Goal: Task Accomplishment & Management: Manage account settings

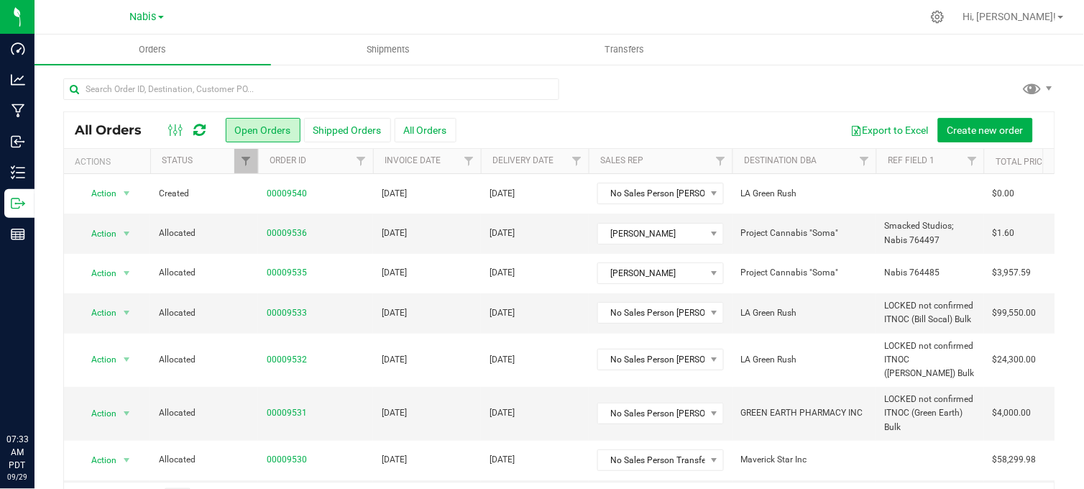
click at [711, 88] on div at bounding box center [559, 94] width 992 height 33
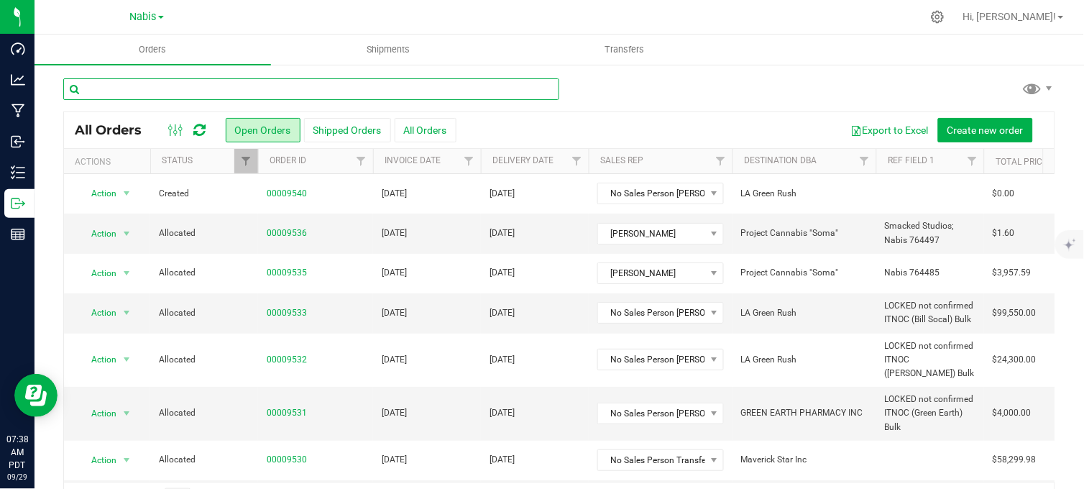
click at [527, 80] on input "text" at bounding box center [311, 89] width 496 height 22
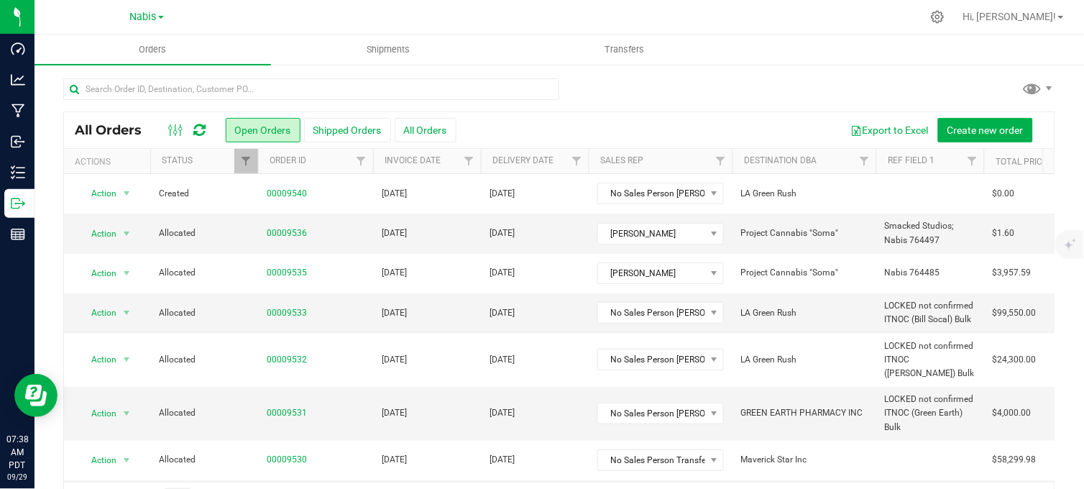
click at [590, 85] on div at bounding box center [559, 94] width 992 height 33
click at [586, 91] on div at bounding box center [559, 94] width 992 height 33
click at [619, 88] on div at bounding box center [559, 94] width 992 height 33
click at [146, 17] on span "Nabis" at bounding box center [143, 17] width 27 height 13
click at [83, 54] on link "MSR Supply" at bounding box center [147, 50] width 210 height 19
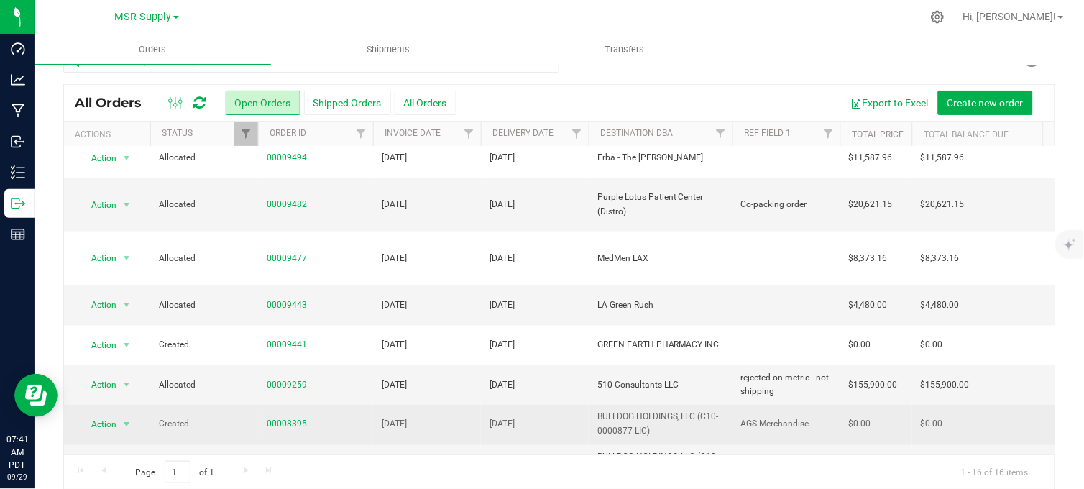
scroll to position [43, 0]
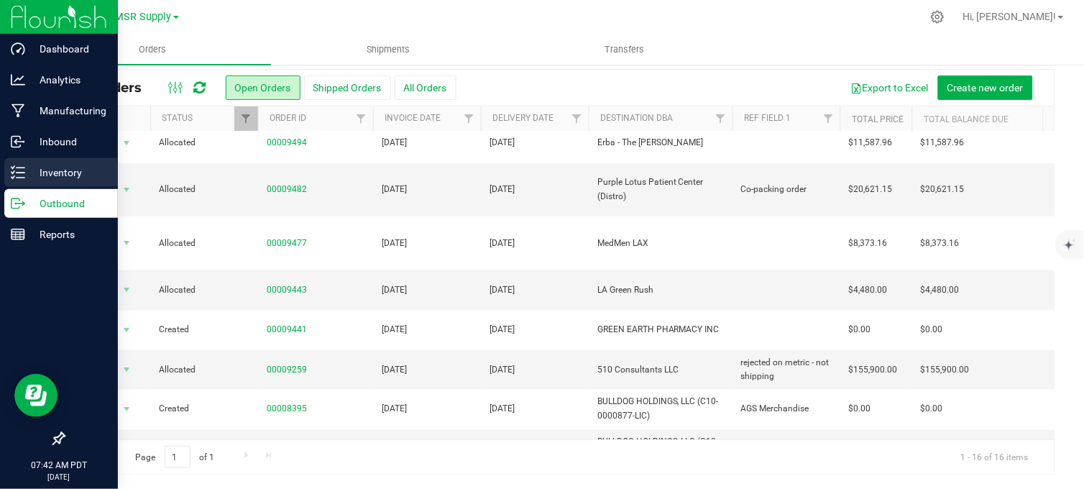
click at [37, 175] on p "Inventory" at bounding box center [68, 172] width 86 height 17
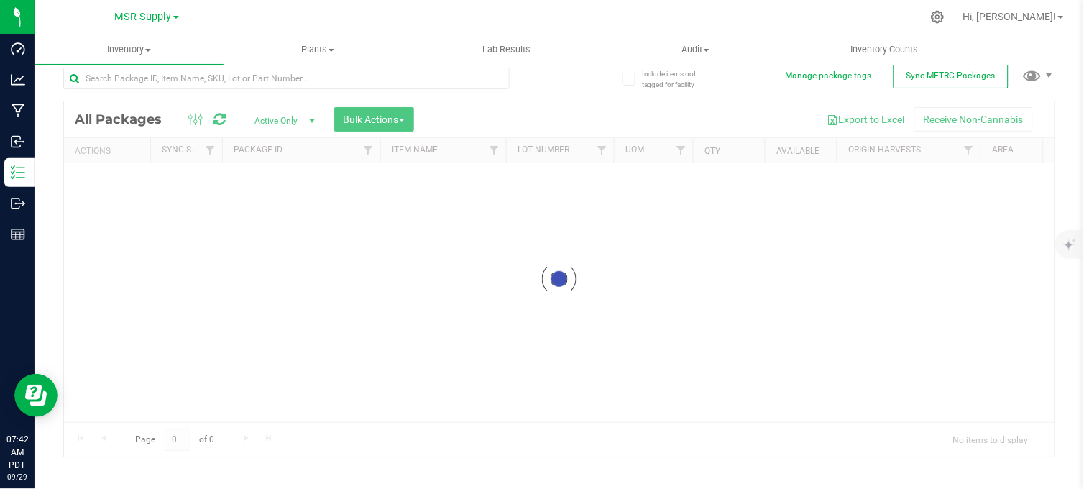
scroll to position [12, 0]
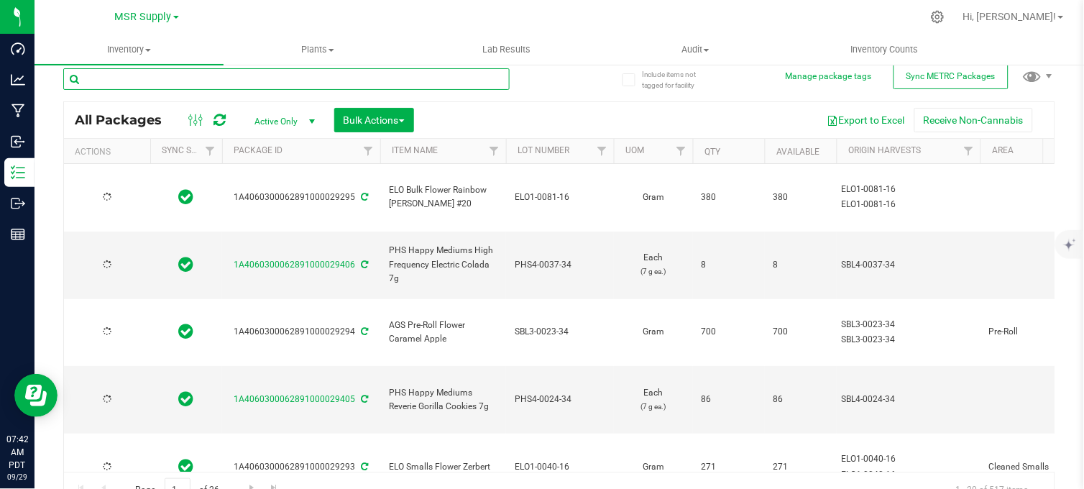
drag, startPoint x: 211, startPoint y: 111, endPoint x: 197, endPoint y: 91, distance: 24.9
click at [198, 90] on input "text" at bounding box center [286, 79] width 446 height 22
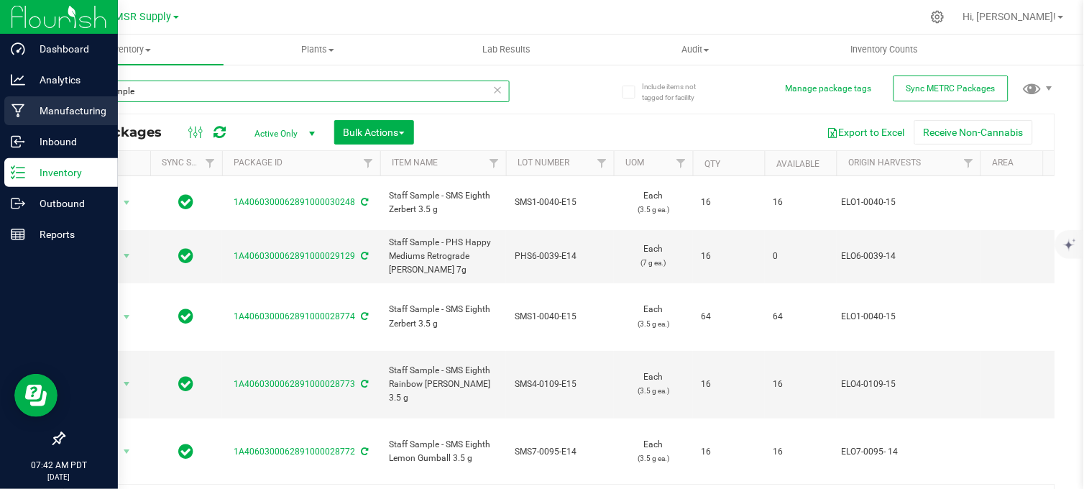
drag, startPoint x: 144, startPoint y: 92, endPoint x: 10, endPoint y: 111, distance: 135.0
click at [11, 111] on div "Dashboard Analytics Manufacturing Inbound Inventory Outbound Reports 07:42 AM P…" at bounding box center [542, 244] width 1084 height 489
type input "promotional price"
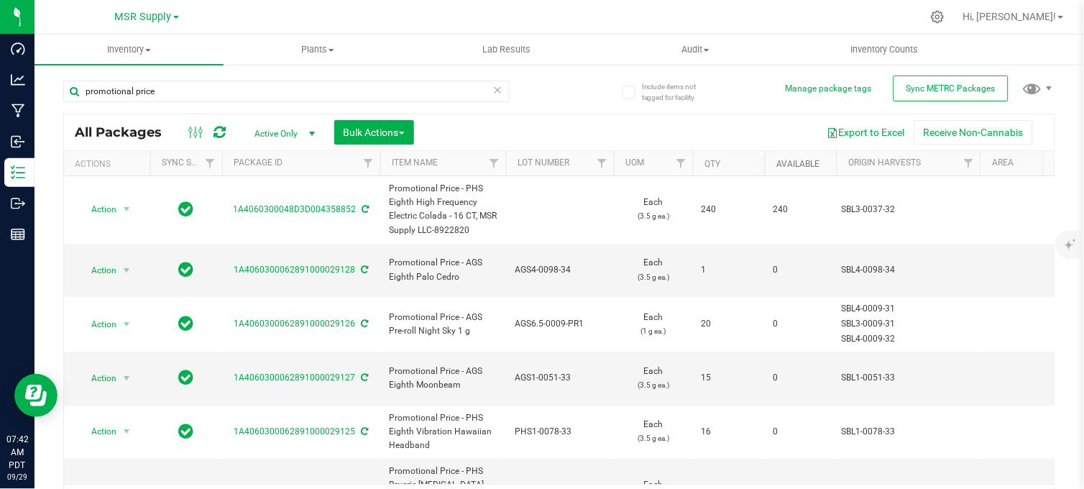
click at [803, 160] on link "Available" at bounding box center [797, 164] width 43 height 10
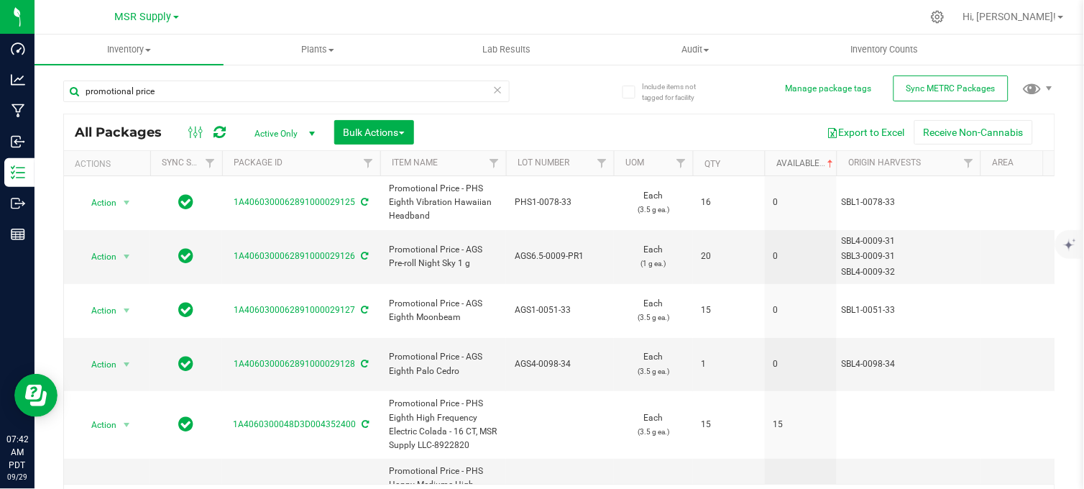
click at [799, 161] on link "Available" at bounding box center [806, 163] width 60 height 10
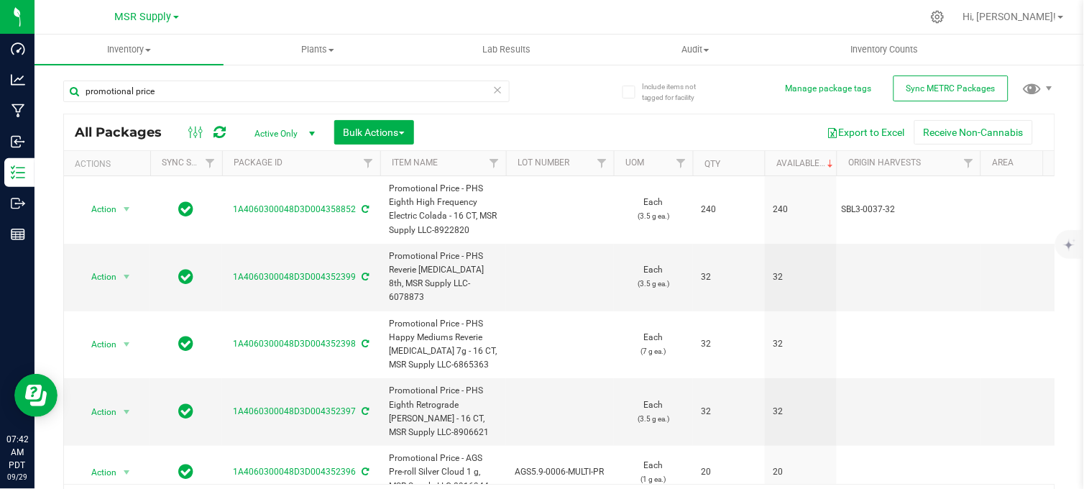
click at [494, 89] on icon at bounding box center [498, 88] width 10 height 17
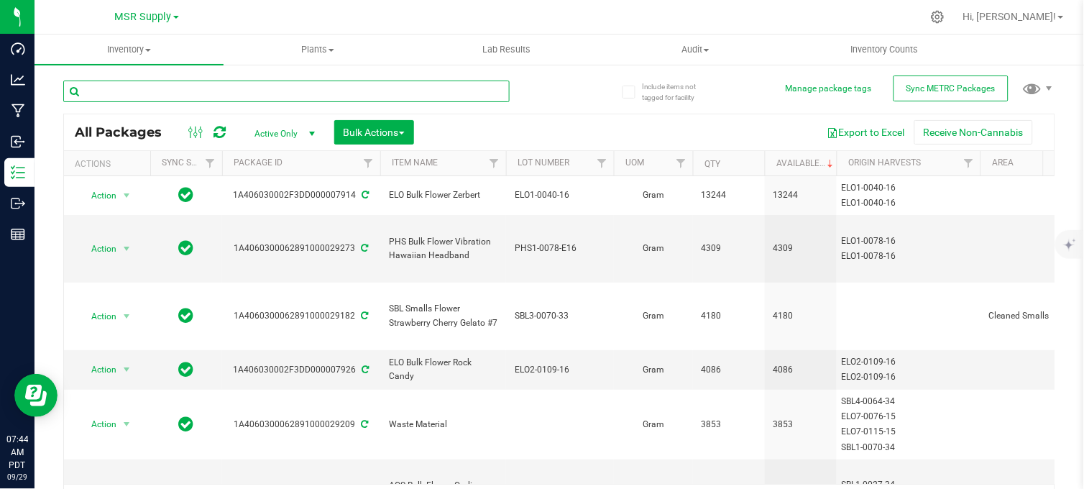
click at [164, 80] on input "text" at bounding box center [286, 91] width 446 height 22
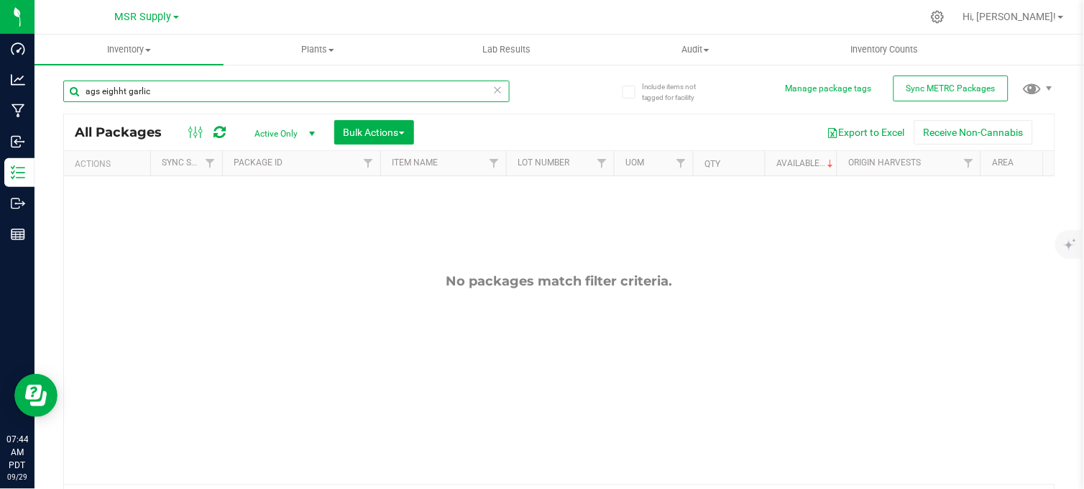
click at [116, 91] on input "ags eighht garlic" at bounding box center [286, 91] width 446 height 22
click at [123, 89] on input "ags eighht garlic" at bounding box center [286, 91] width 446 height 22
drag, startPoint x: 206, startPoint y: 88, endPoint x: 221, endPoint y: 123, distance: 37.7
click at [206, 89] on input "ags eighth garlic" at bounding box center [286, 91] width 446 height 22
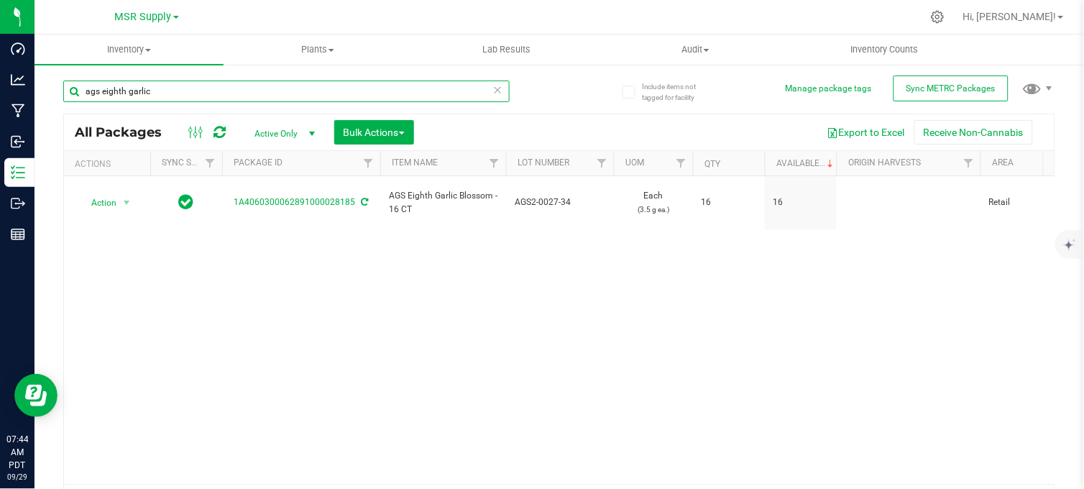
drag, startPoint x: 192, startPoint y: 88, endPoint x: 83, endPoint y: 106, distance: 110.6
click at [83, 106] on div "ags eighth garlic" at bounding box center [286, 96] width 446 height 33
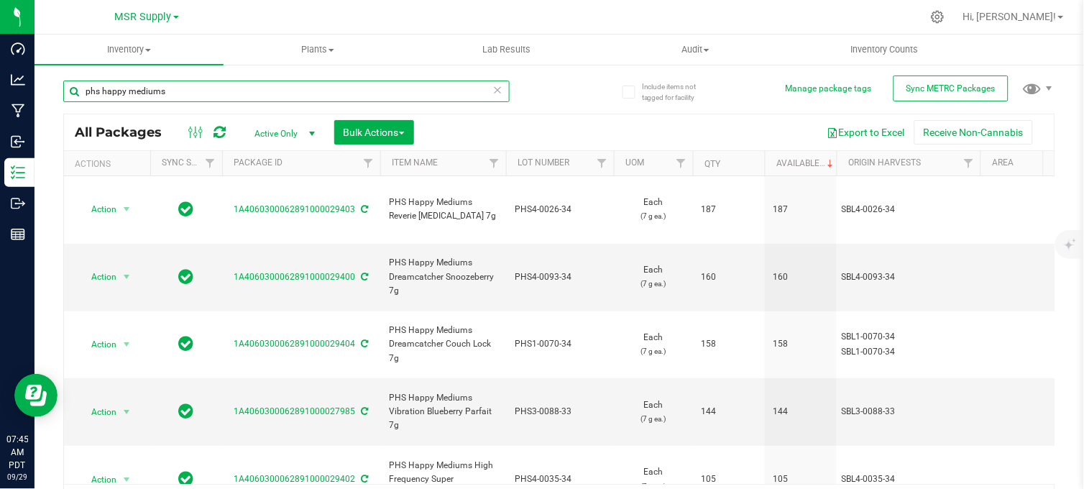
drag, startPoint x: 170, startPoint y: 89, endPoint x: 75, endPoint y: 119, distance: 98.6
click at [75, 119] on div "phs happy mediums All Packages Active Only Active Only Lab Samples Locked All E…" at bounding box center [559, 293] width 992 height 452
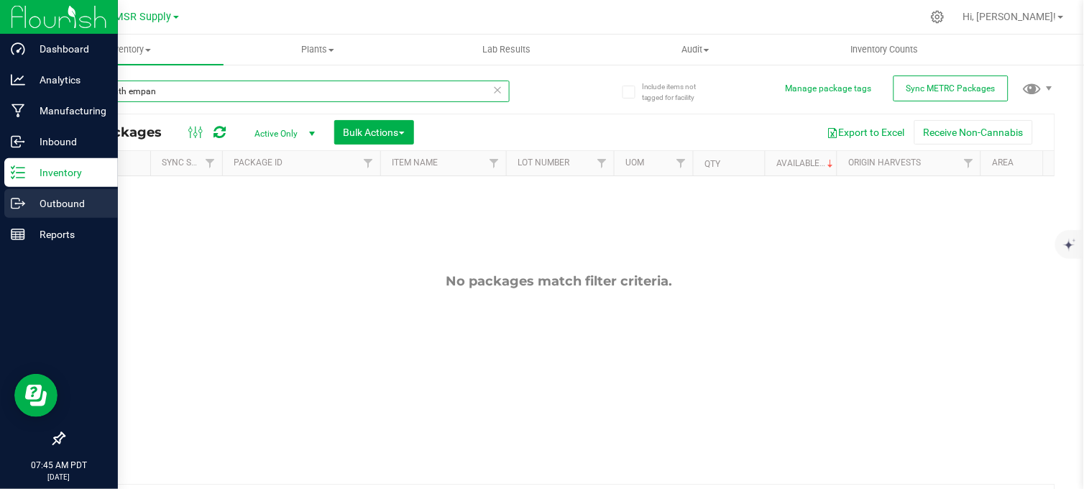
type input "ags eighth empan"
click at [40, 205] on p "Outbound" at bounding box center [68, 203] width 86 height 17
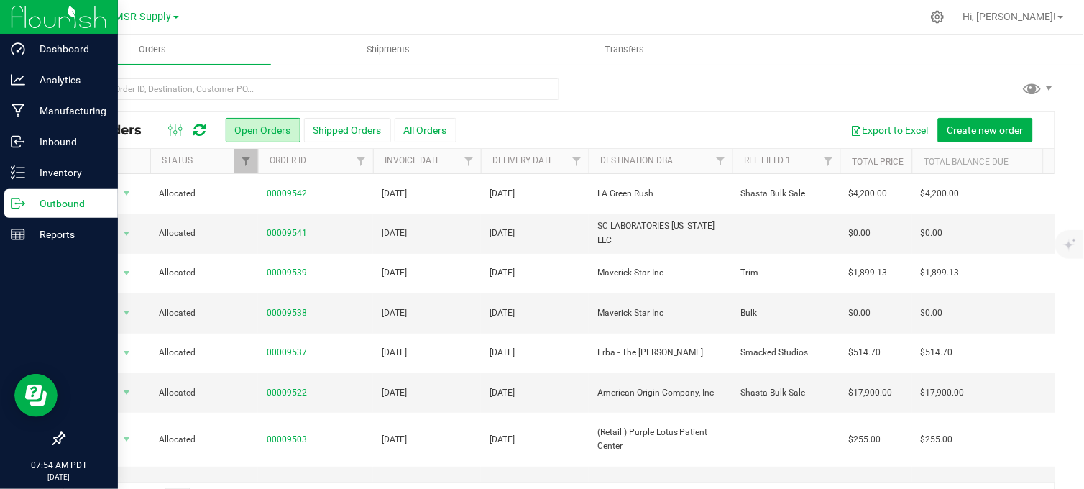
click at [591, 94] on div at bounding box center [559, 94] width 992 height 33
click at [322, 11] on div at bounding box center [589, 17] width 664 height 28
click at [612, 91] on div at bounding box center [559, 94] width 992 height 33
click at [642, 101] on div at bounding box center [559, 94] width 992 height 33
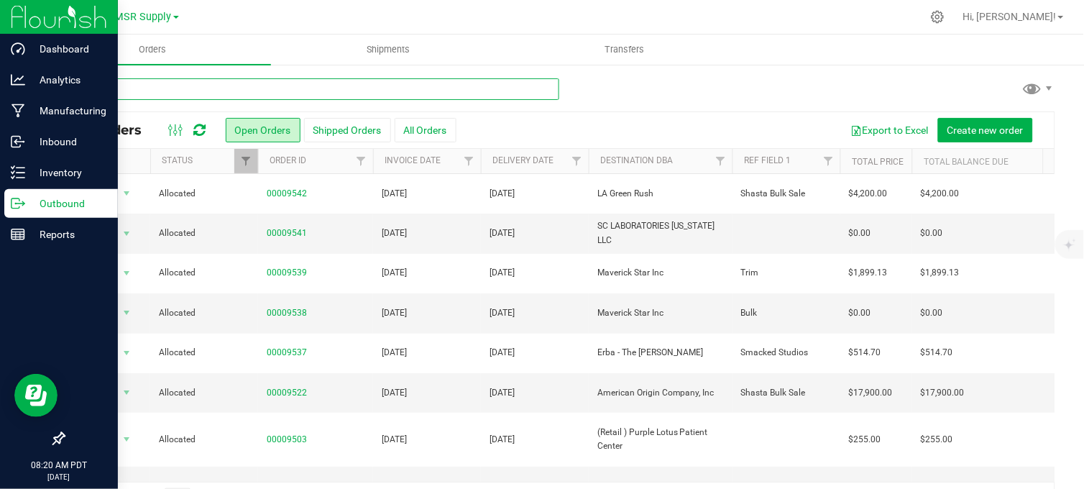
click at [252, 94] on input "text" at bounding box center [311, 89] width 496 height 22
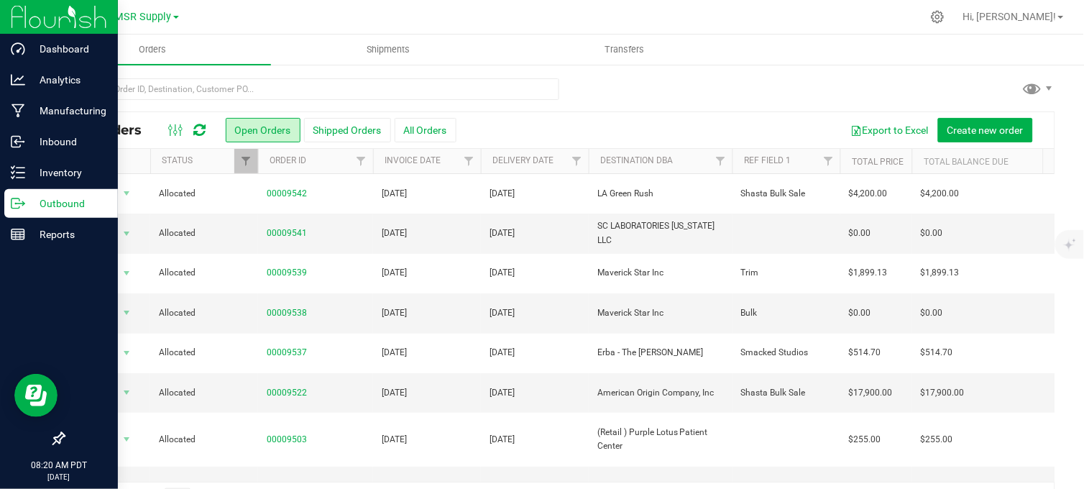
click at [709, 103] on div at bounding box center [559, 94] width 992 height 33
click at [650, 97] on div at bounding box center [559, 94] width 992 height 33
drag, startPoint x: 734, startPoint y: 110, endPoint x: 727, endPoint y: 99, distance: 13.0
click at [732, 108] on div at bounding box center [559, 94] width 992 height 33
drag, startPoint x: 714, startPoint y: 94, endPoint x: 702, endPoint y: 88, distance: 12.9
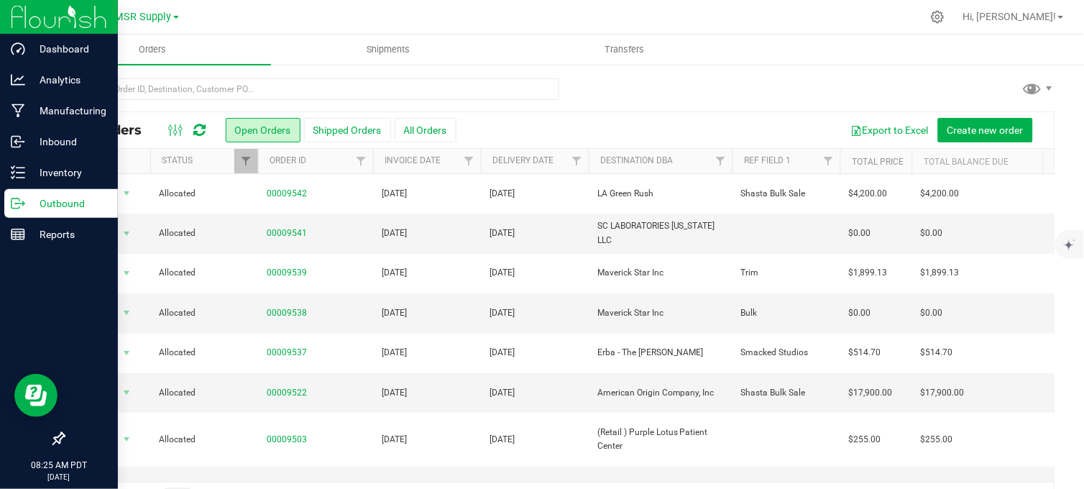
click at [712, 93] on div at bounding box center [559, 94] width 992 height 33
click at [604, 83] on div at bounding box center [559, 94] width 992 height 33
click at [282, 13] on div at bounding box center [589, 17] width 664 height 28
drag, startPoint x: 137, startPoint y: 17, endPoint x: 138, endPoint y: 32, distance: 15.2
click at [137, 17] on span "MSR Supply" at bounding box center [143, 17] width 57 height 12
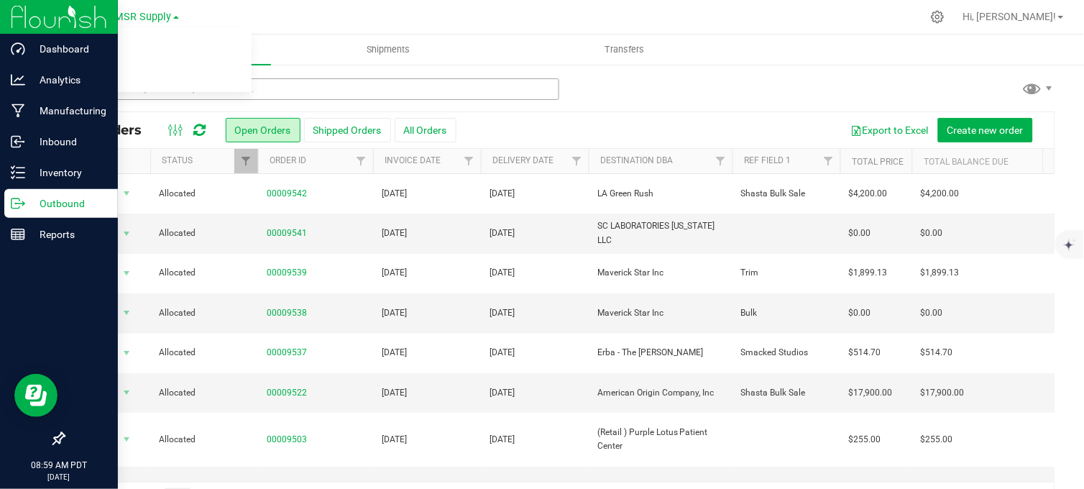
drag, startPoint x: 75, startPoint y: 69, endPoint x: 167, endPoint y: 78, distance: 92.4
click at [80, 68] on link "Nabis" at bounding box center [147, 69] width 210 height 19
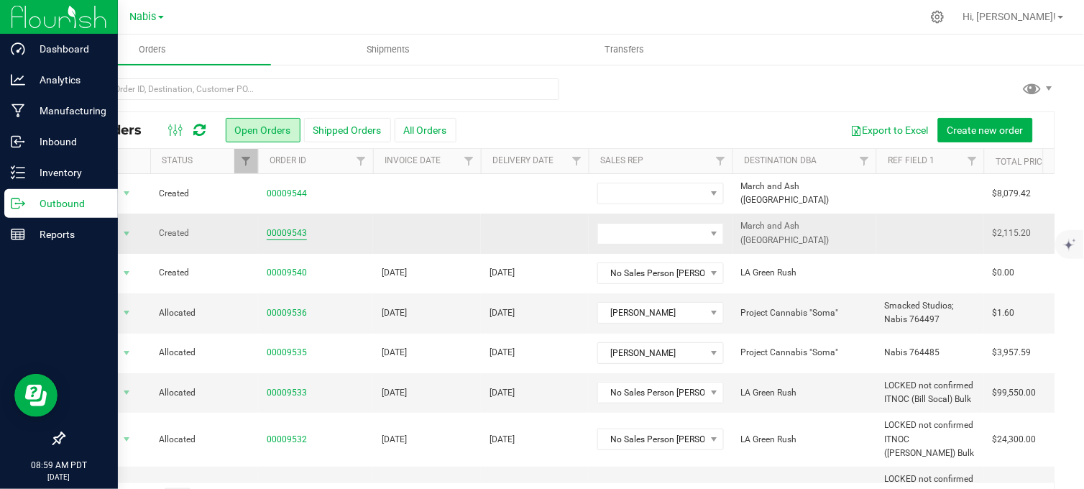
click at [287, 231] on link "00009543" at bounding box center [287, 233] width 40 height 14
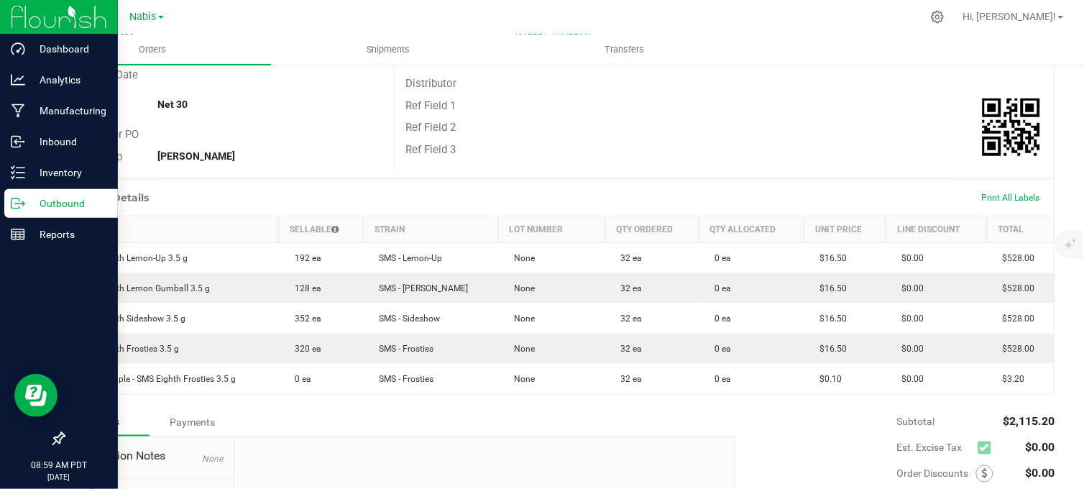
scroll to position [319, 0]
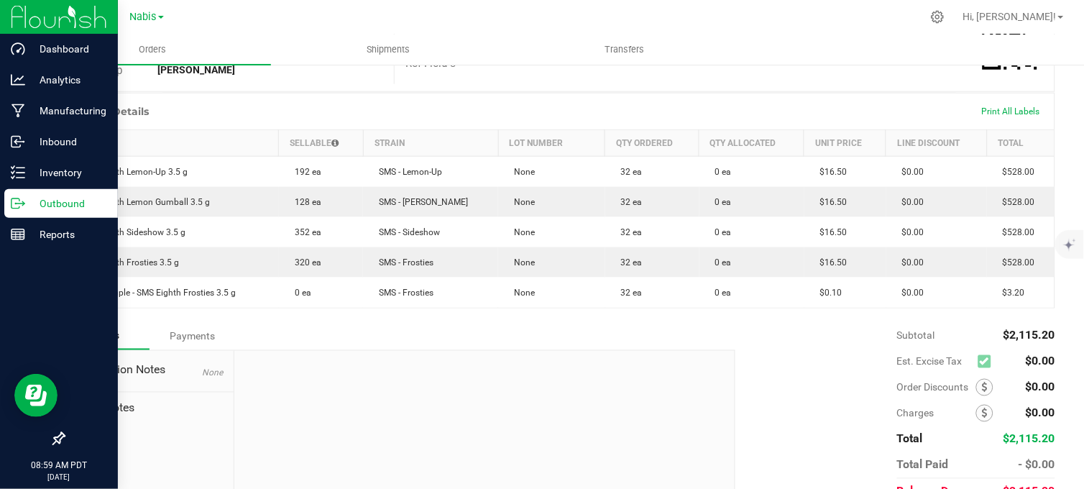
click at [27, 206] on p "Outbound" at bounding box center [68, 203] width 86 height 17
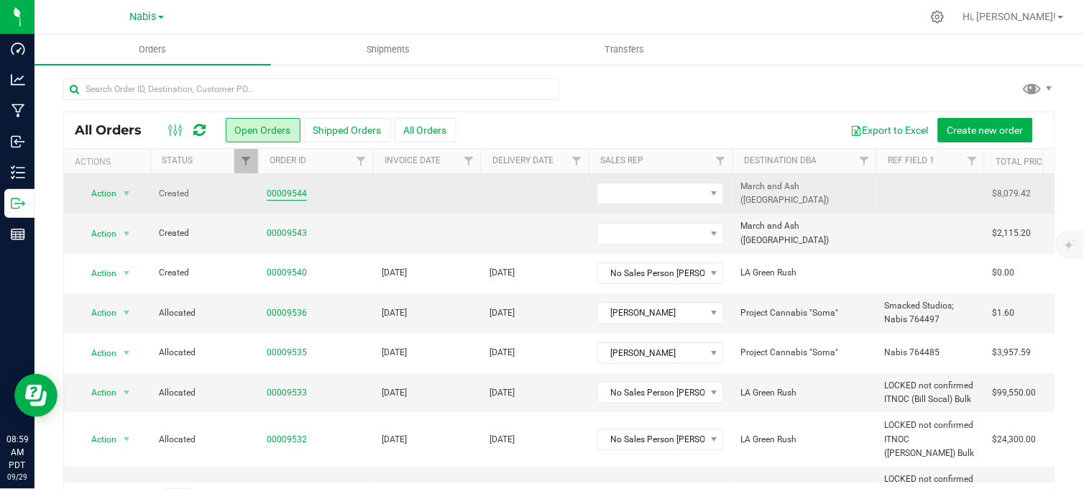
click at [277, 191] on link "00009544" at bounding box center [287, 194] width 40 height 14
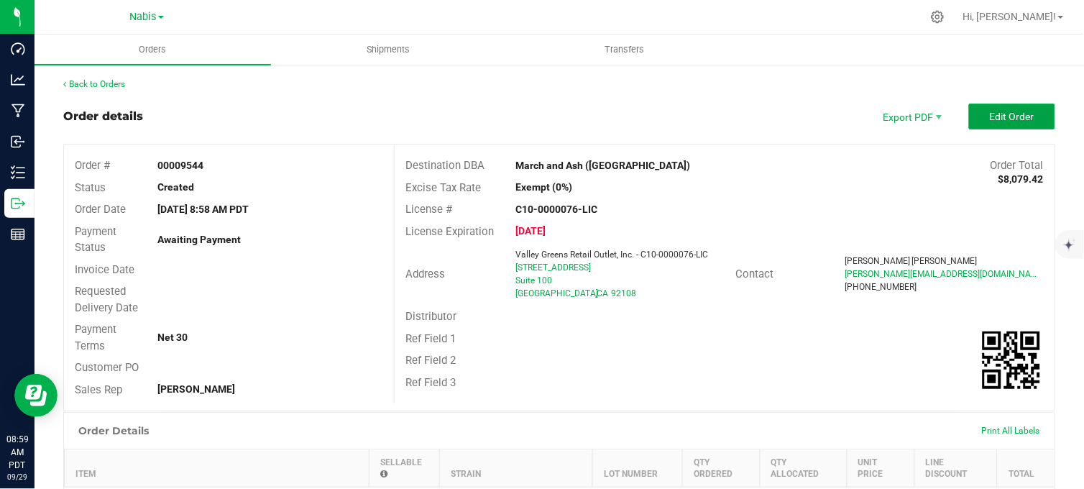
click at [990, 118] on span "Edit Order" at bounding box center [1012, 116] width 45 height 11
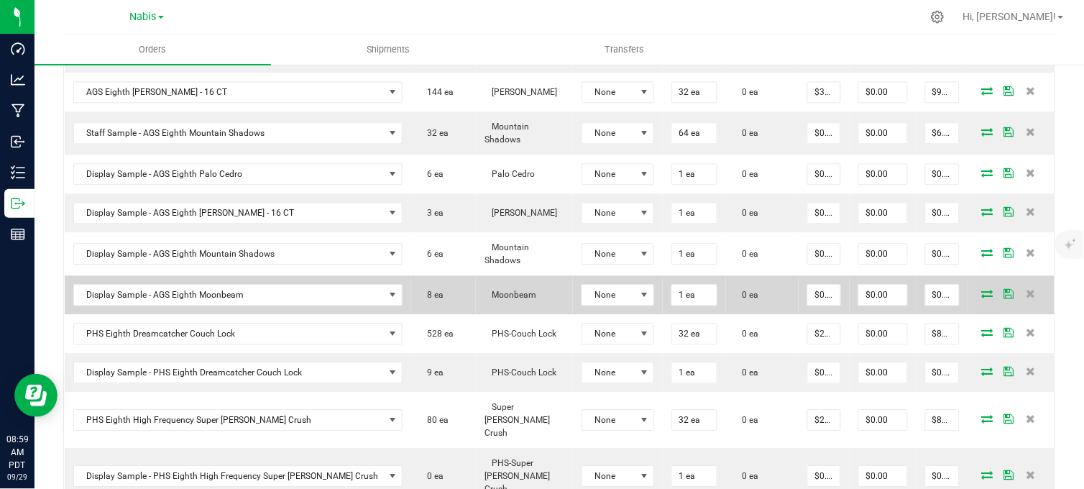
scroll to position [719, 0]
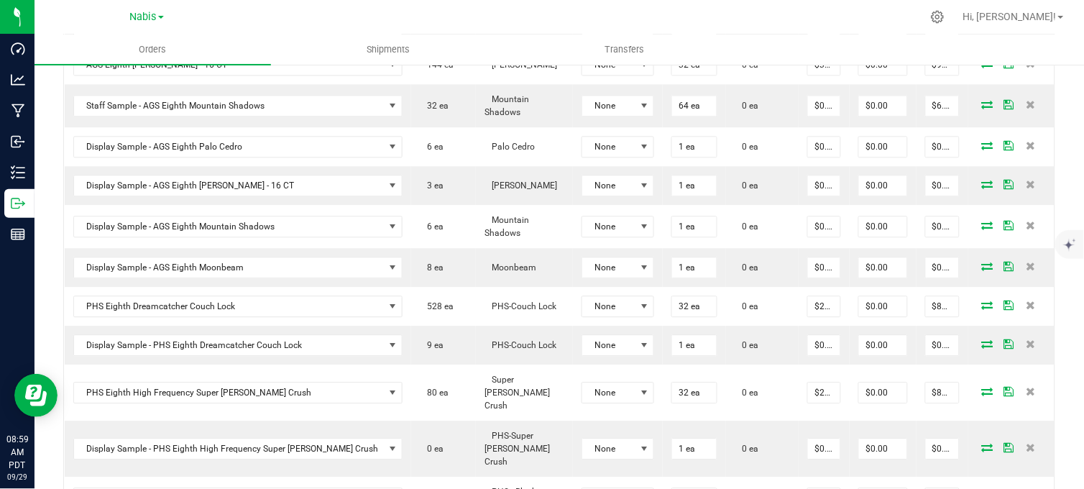
drag, startPoint x: 311, startPoint y: 306, endPoint x: 45, endPoint y: 300, distance: 266.7
click at [45, 300] on div "Back to Orders Order details Export PDF Done Editing Order # 00009544 Status Cr…" at bounding box center [558, 223] width 1049 height 1756
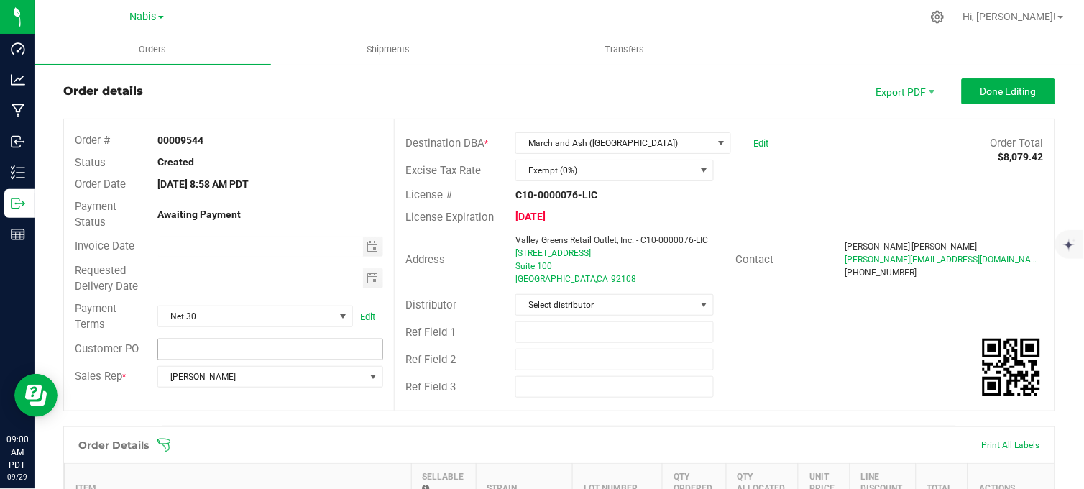
scroll to position [0, 0]
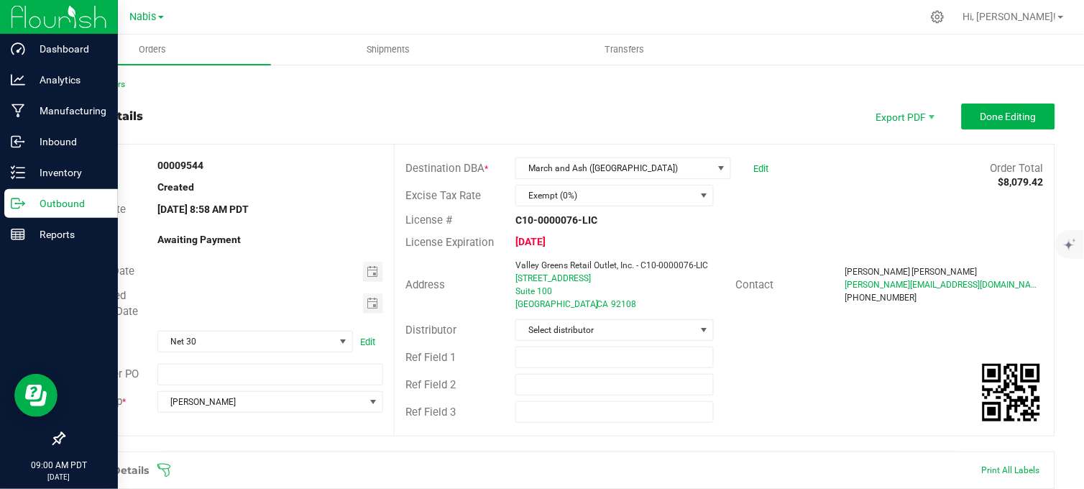
click at [24, 209] on icon at bounding box center [18, 203] width 14 height 14
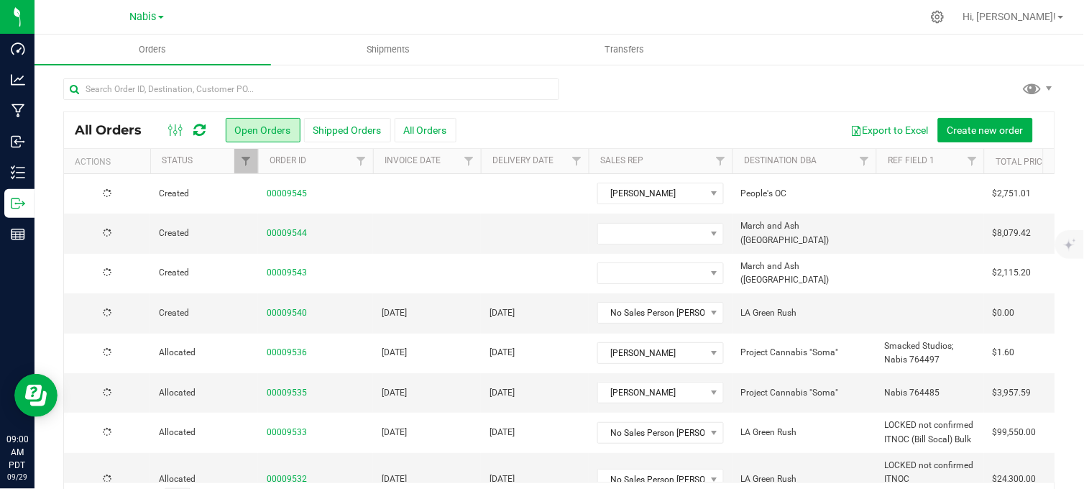
click at [704, 89] on div at bounding box center [559, 94] width 992 height 33
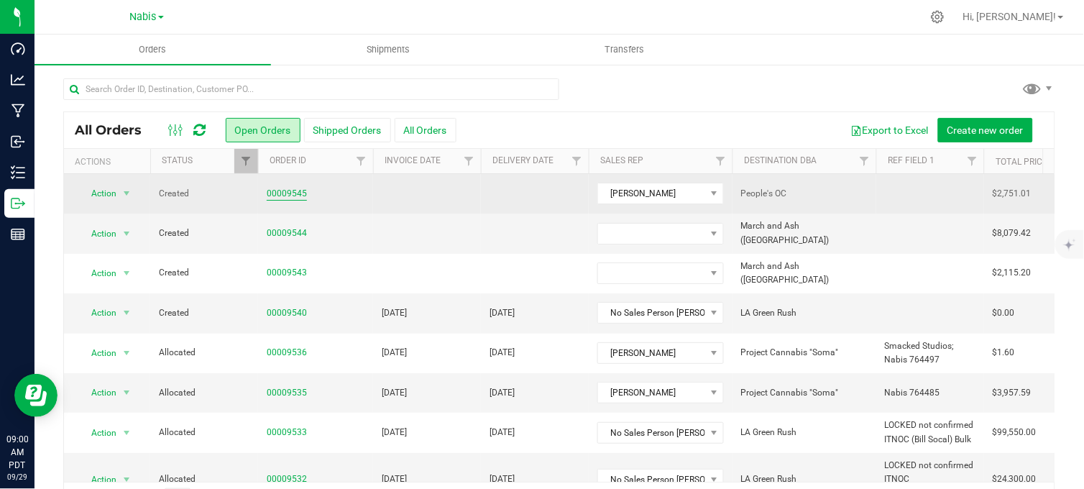
click at [280, 198] on link "00009545" at bounding box center [287, 194] width 40 height 14
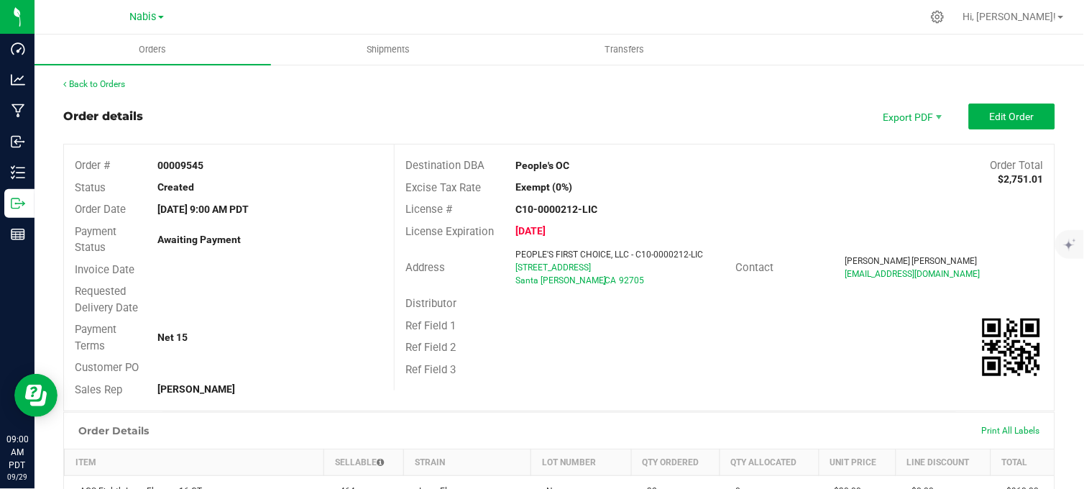
click at [592, 111] on div "Order details Export PDF Edit Order" at bounding box center [559, 116] width 992 height 26
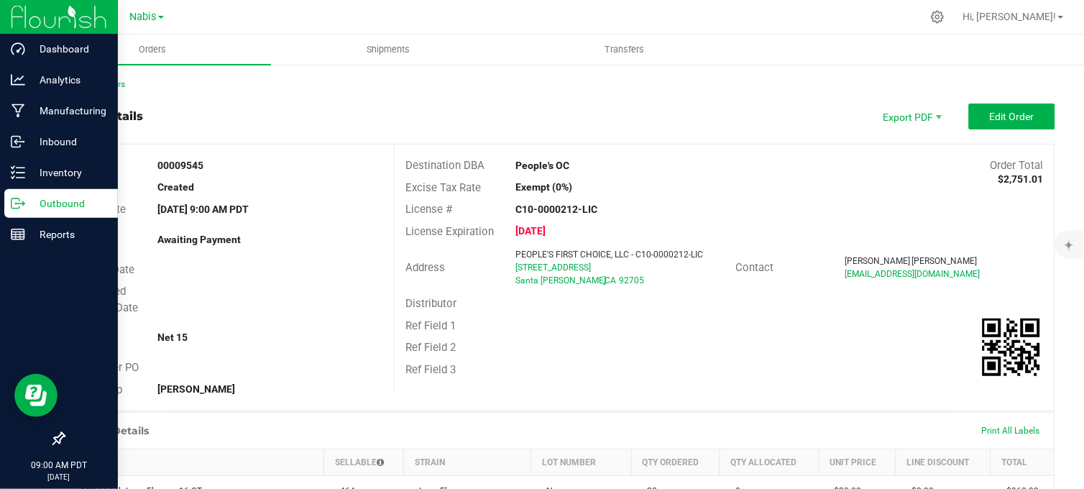
drag, startPoint x: 29, startPoint y: 208, endPoint x: 38, endPoint y: 211, distance: 8.9
click at [29, 208] on p "Outbound" at bounding box center [68, 203] width 86 height 17
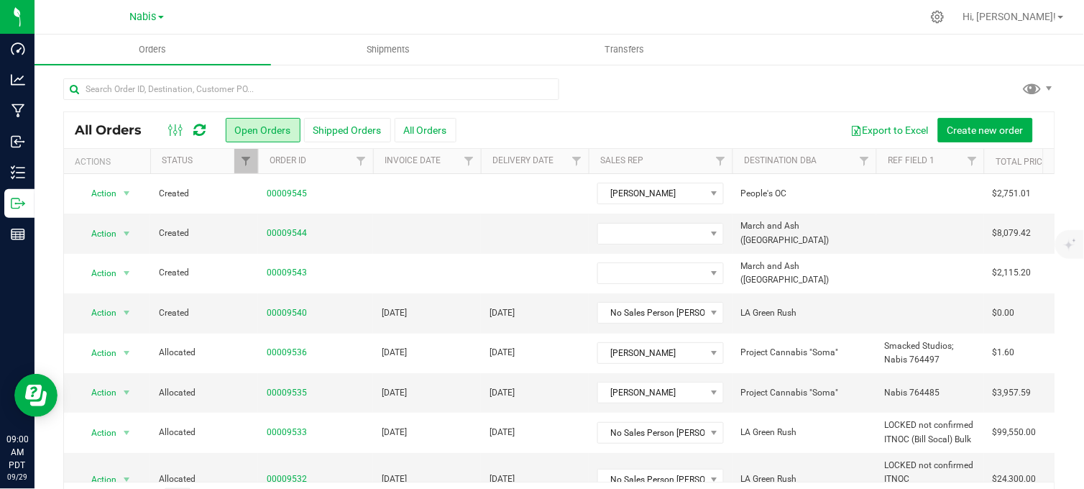
drag, startPoint x: 269, startPoint y: 3, endPoint x: 289, endPoint y: 11, distance: 21.2
click at [269, 3] on div at bounding box center [589, 17] width 664 height 28
click at [316, 19] on div at bounding box center [589, 17] width 664 height 28
click at [321, 11] on div at bounding box center [589, 17] width 664 height 28
click at [144, 19] on span "Nabis" at bounding box center [143, 17] width 27 height 13
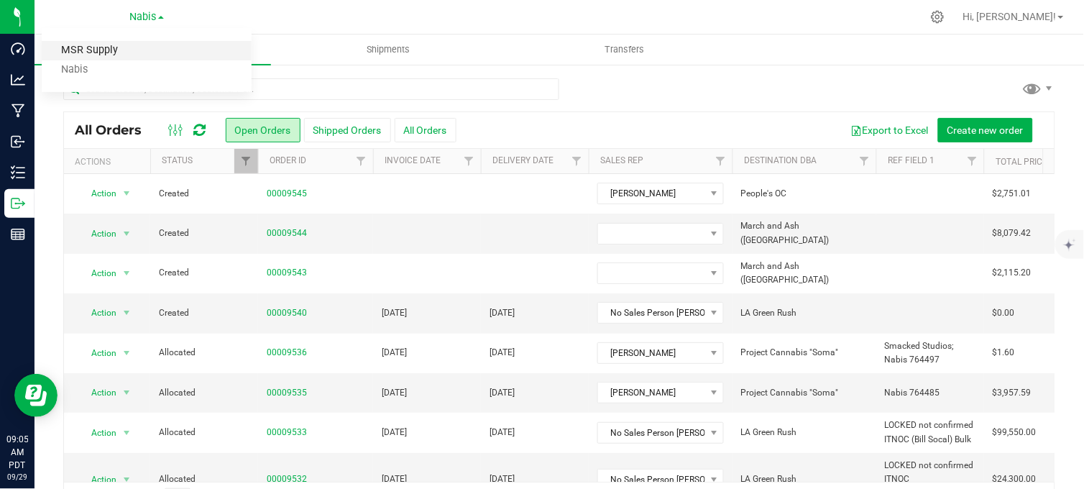
click at [98, 50] on link "MSR Supply" at bounding box center [147, 50] width 210 height 19
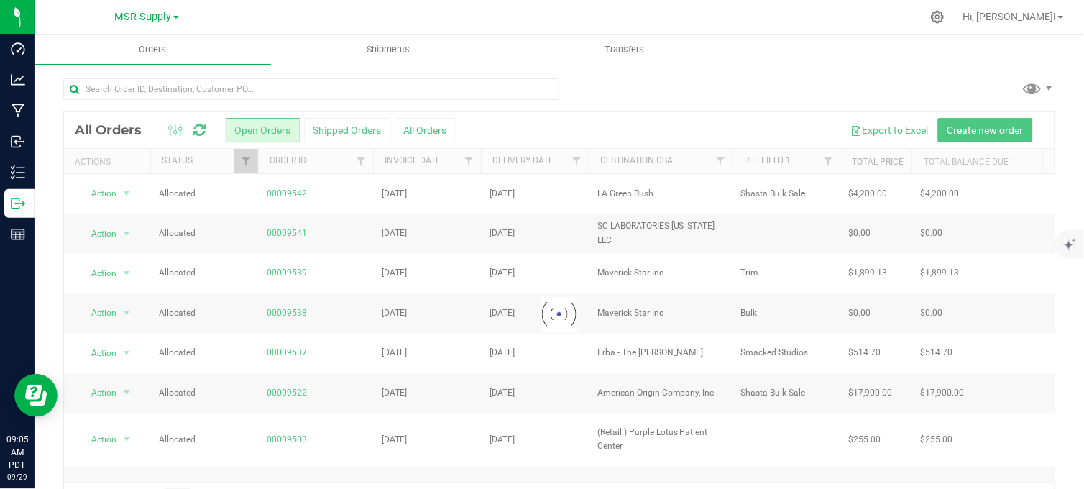
click at [621, 80] on div at bounding box center [559, 94] width 992 height 33
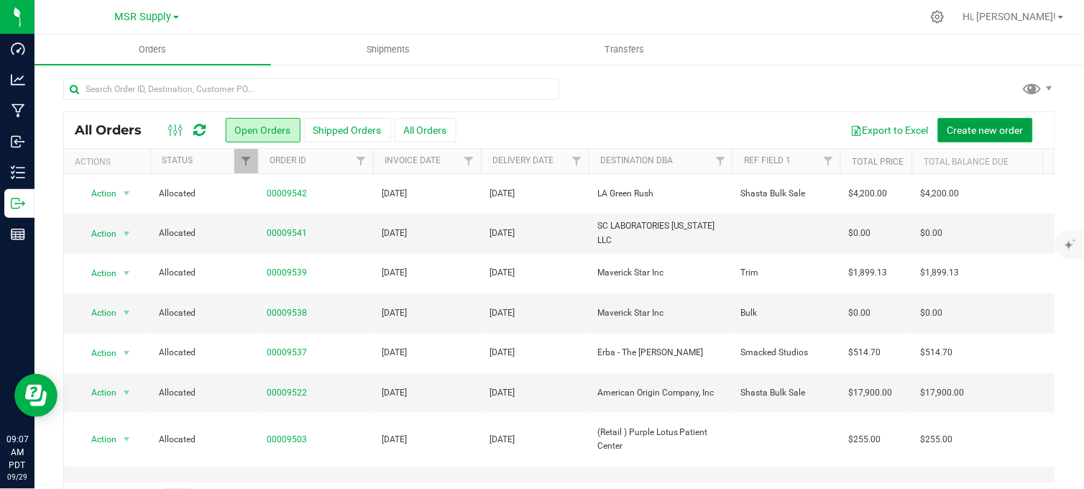
click at [956, 137] on button "Create new order" at bounding box center [985, 130] width 95 height 24
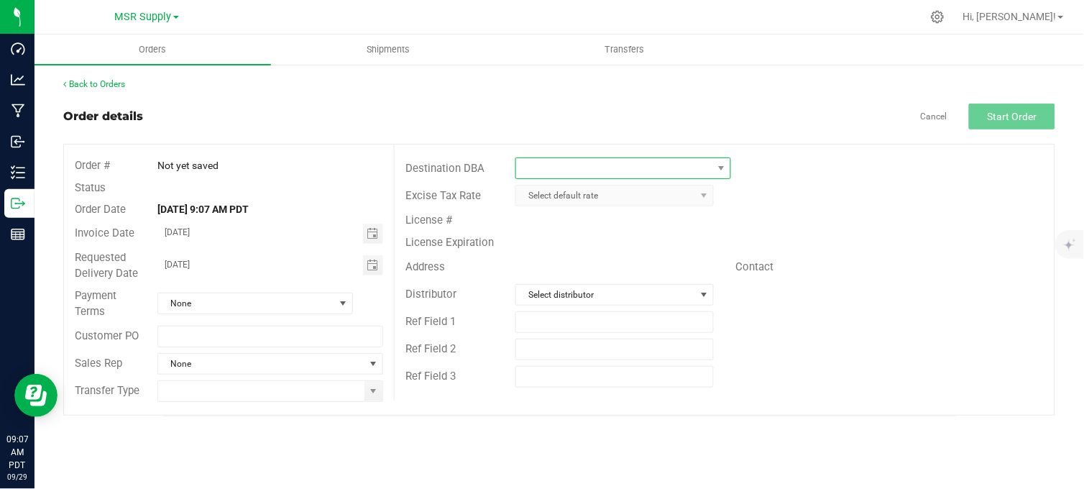
click at [554, 164] on span at bounding box center [613, 168] width 195 height 20
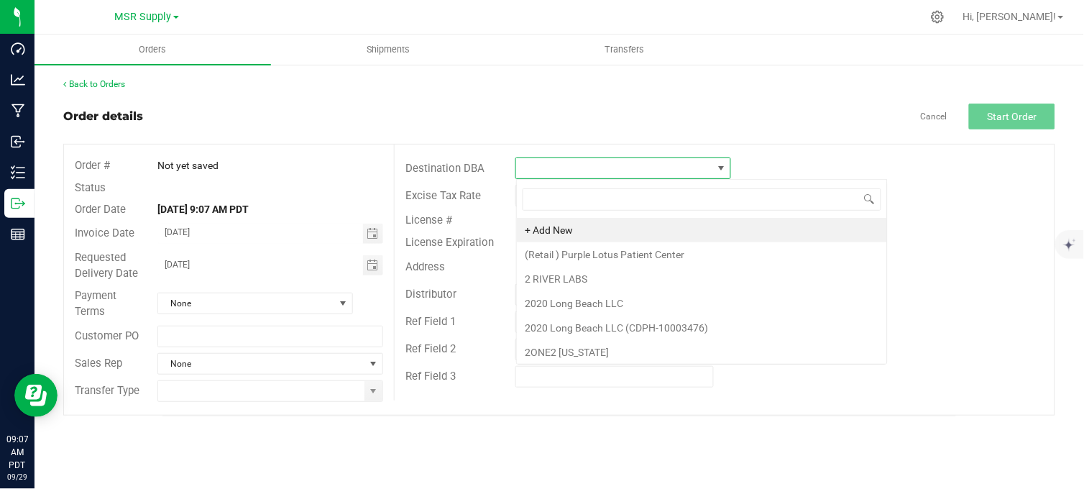
scroll to position [22, 214]
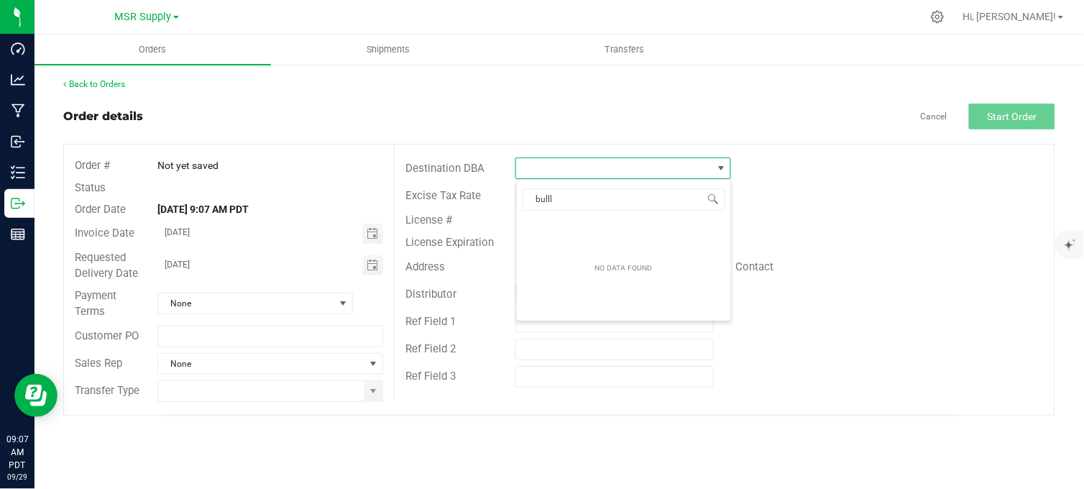
type input "bull"
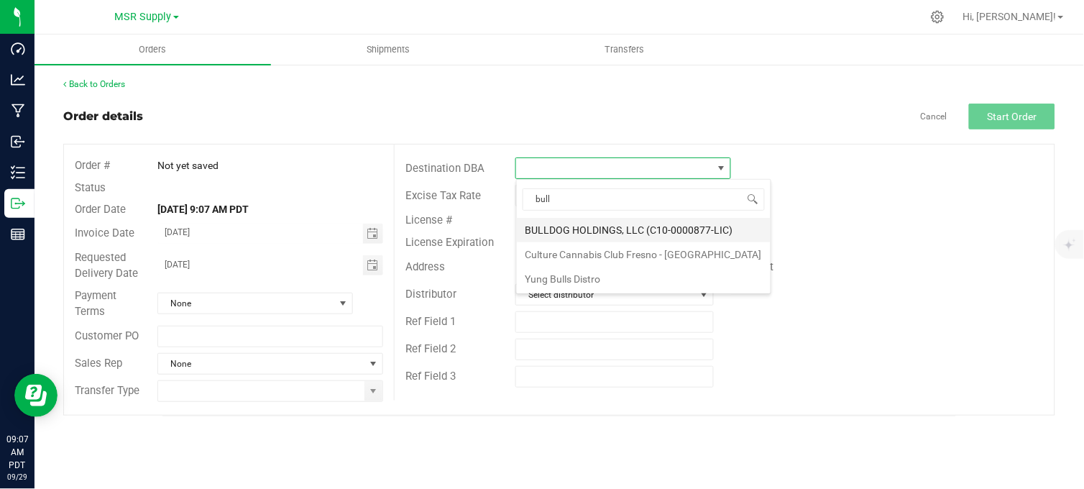
click at [598, 233] on li "BULLDOG HOLDINGS, LLC (C10-0000877-LIC)" at bounding box center [644, 230] width 254 height 24
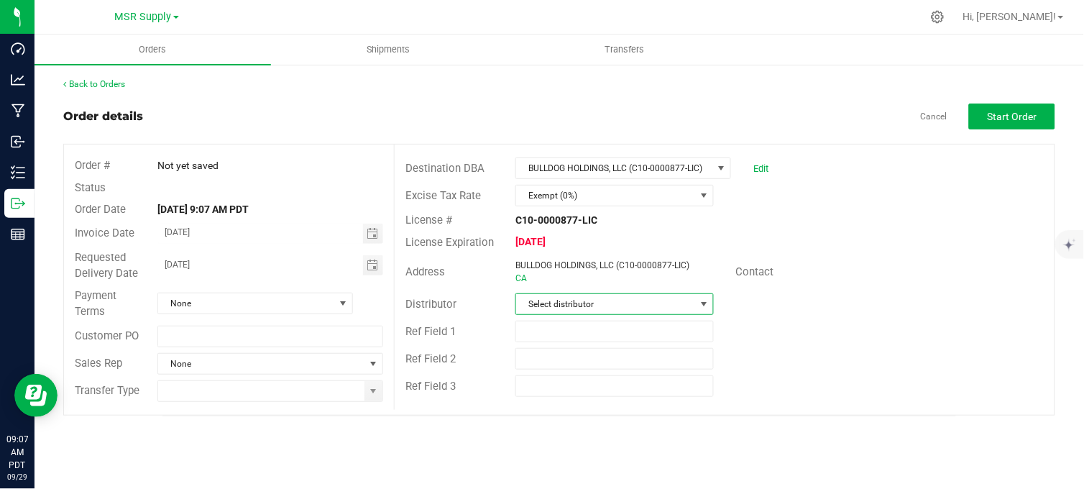
click at [586, 305] on span "Select distributor" at bounding box center [605, 304] width 179 height 20
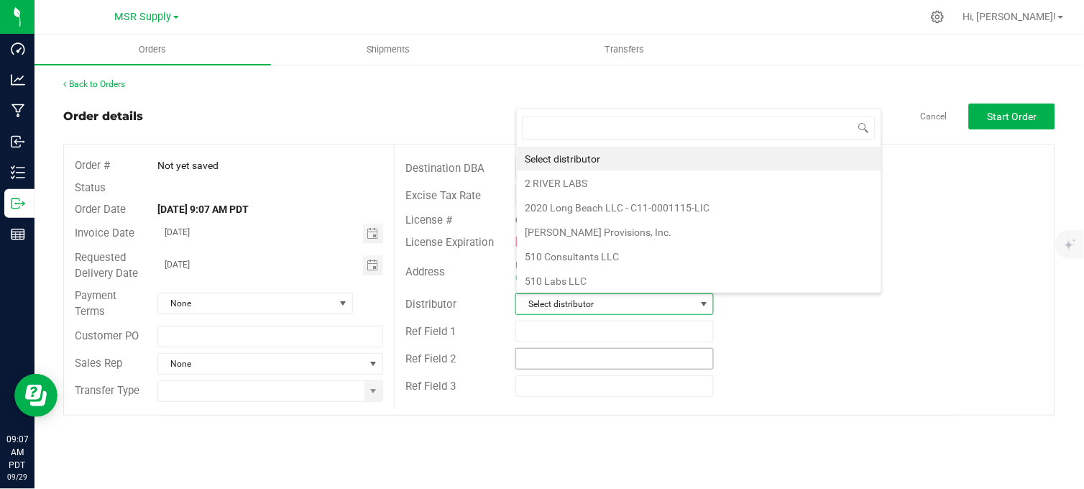
scroll to position [22, 195]
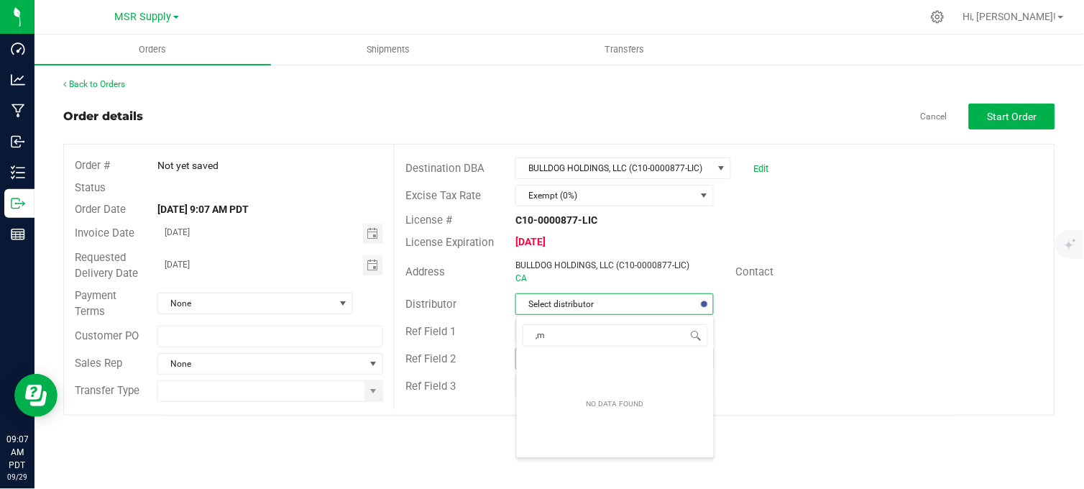
type input ","
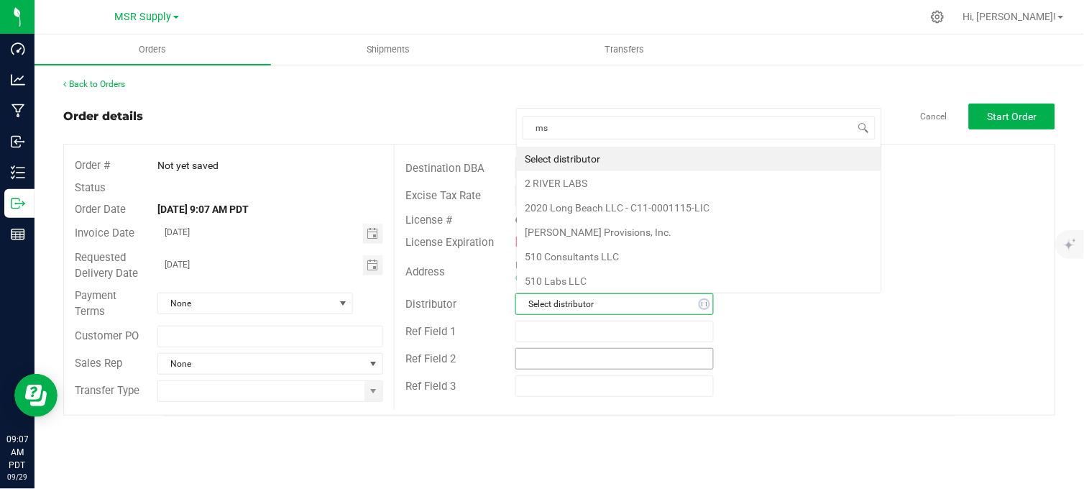
scroll to position [0, 0]
type input "msr"
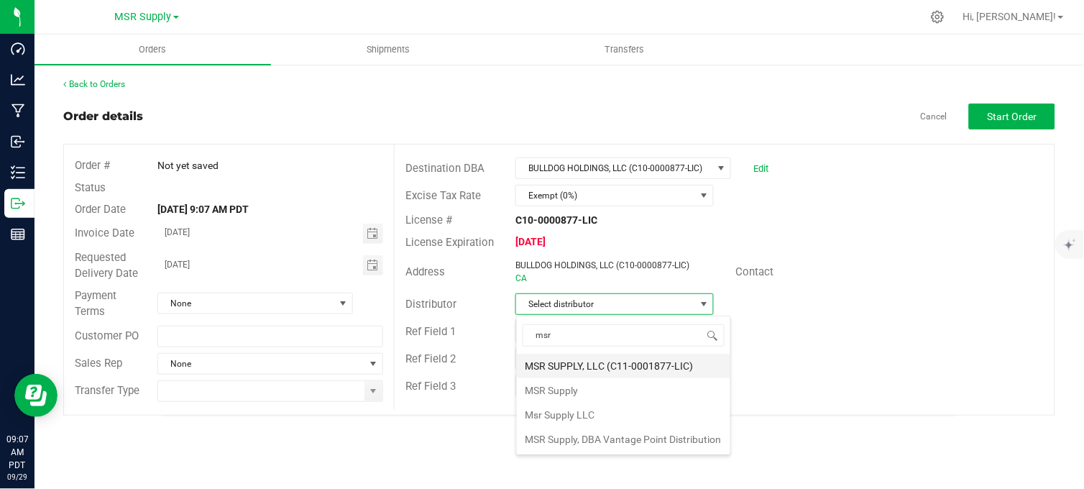
click at [604, 367] on li "MSR SUPPLY, LLC (C11-0001877-LIC)" at bounding box center [623, 366] width 213 height 24
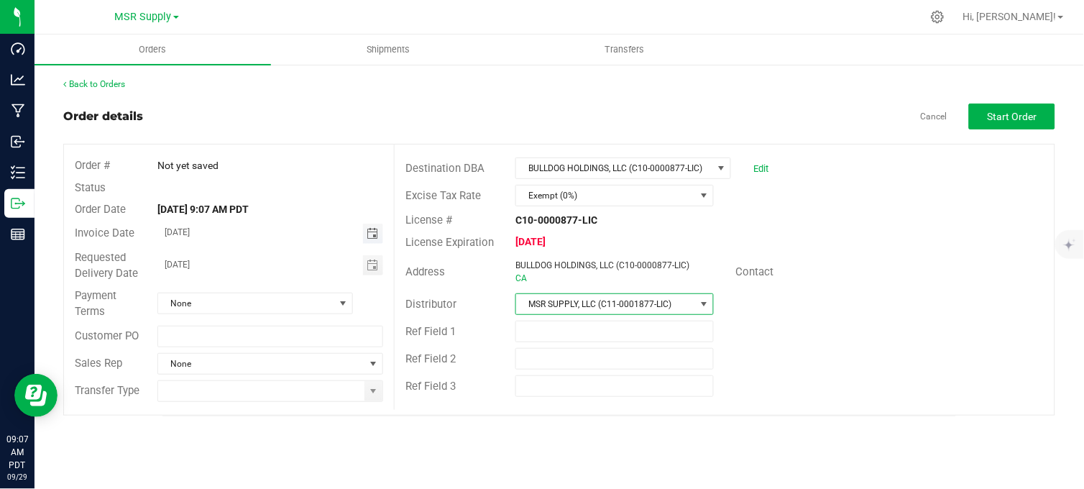
click at [375, 234] on span "Toggle calendar" at bounding box center [371, 233] width 11 height 11
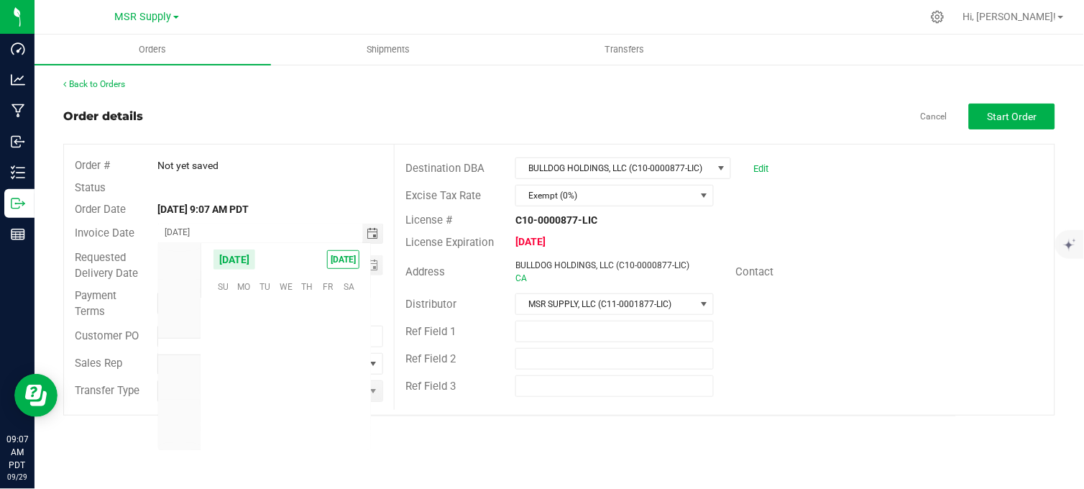
scroll to position [233064, 0]
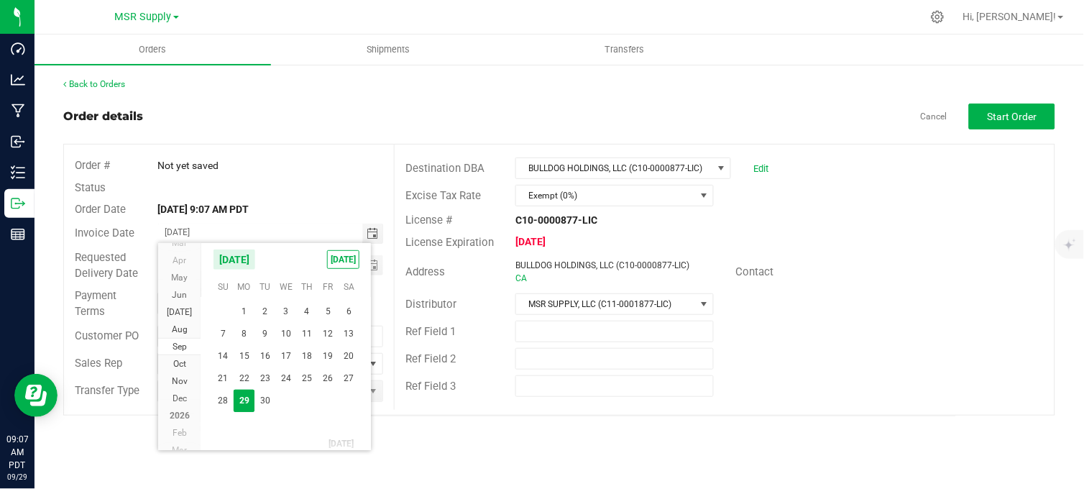
drag, startPoint x: 287, startPoint y: 131, endPoint x: 383, endPoint y: 253, distance: 155.1
click at [290, 134] on outbound-order-header "Order details Cancel Start Order Order # Not yet saved Status Order Date Sep 29…" at bounding box center [559, 259] width 992 height 312
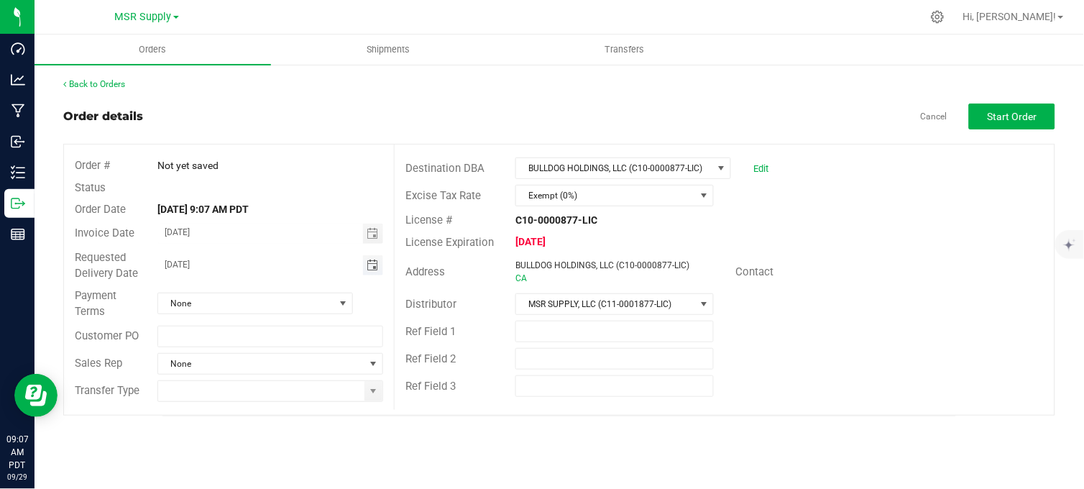
click at [367, 264] on span "Toggle calendar" at bounding box center [371, 264] width 11 height 11
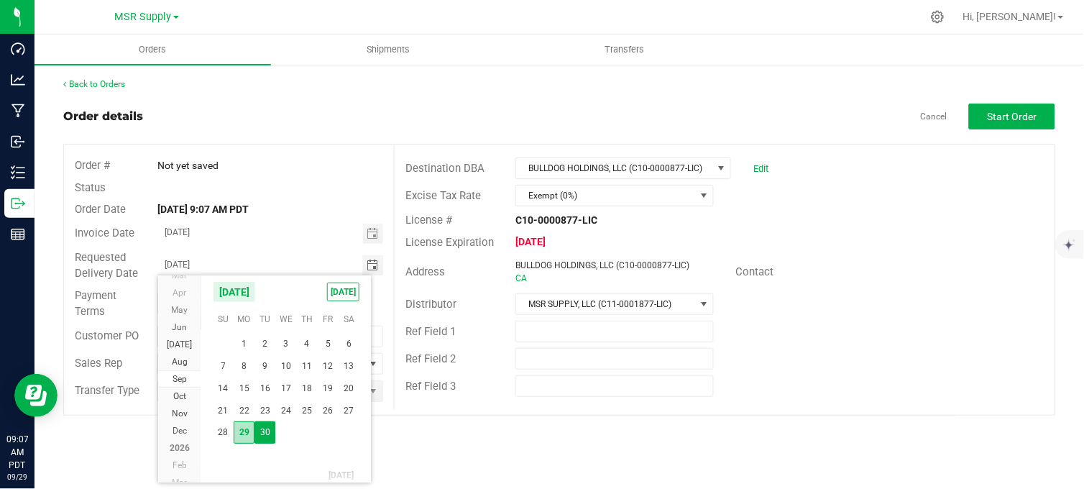
click at [240, 434] on span "29" at bounding box center [244, 432] width 21 height 22
type input "[DATE]"
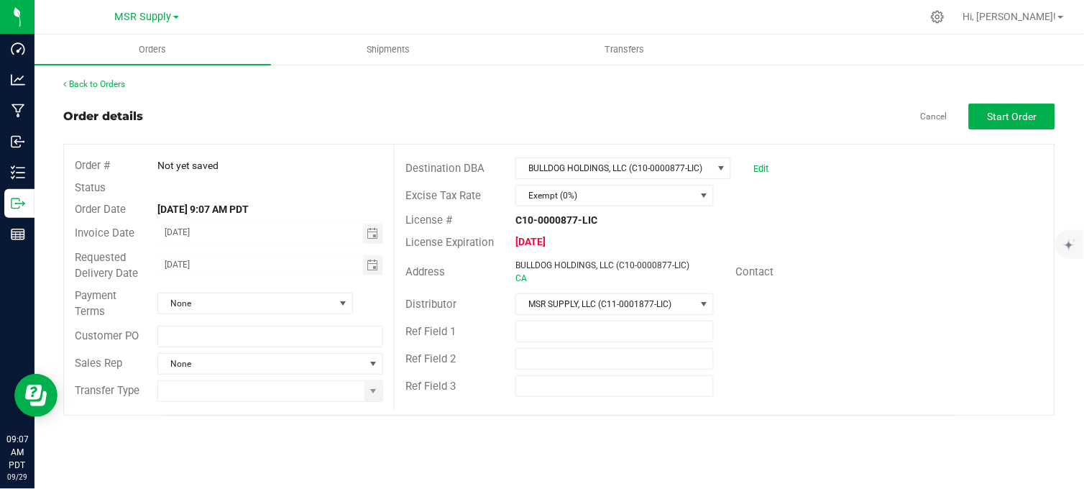
click at [266, 190] on div "Status" at bounding box center [229, 188] width 330 height 22
click at [328, 310] on span "None" at bounding box center [246, 303] width 176 height 20
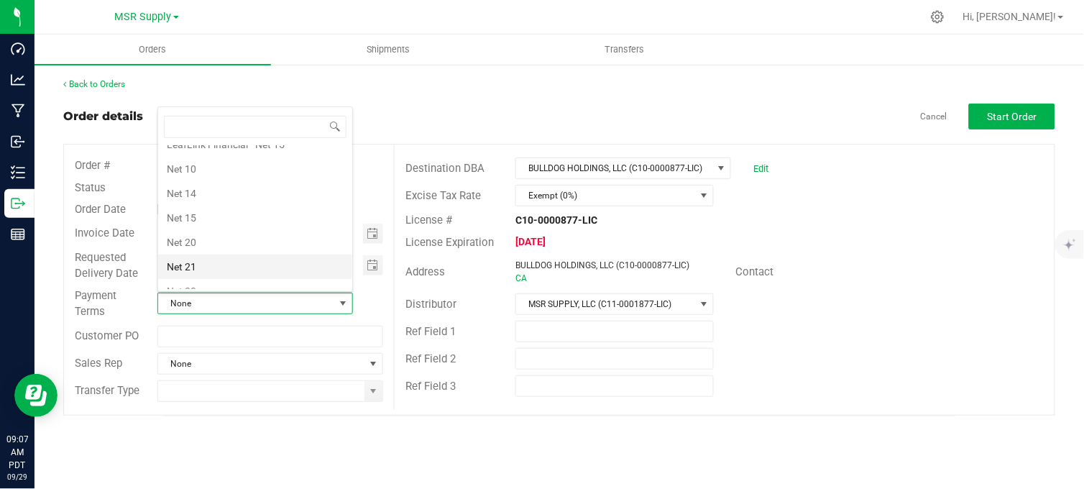
scroll to position [239, 0]
drag, startPoint x: 218, startPoint y: 212, endPoint x: 275, endPoint y: 267, distance: 79.3
click at [218, 213] on li "Net 30" at bounding box center [255, 211] width 194 height 24
drag, startPoint x: 379, startPoint y: 404, endPoint x: 372, endPoint y: 391, distance: 14.8
click at [376, 399] on div "Order # Not yet saved Status Order Date Sep 29, 2025 9:07 AM PDT Invoice Date 0…" at bounding box center [229, 279] width 330 height 270
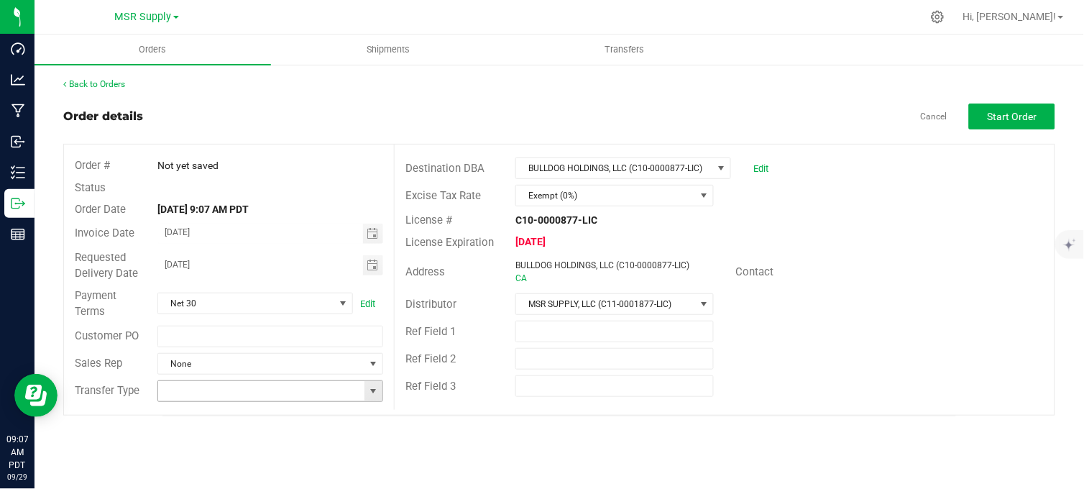
drag, startPoint x: 372, startPoint y: 391, endPoint x: 346, endPoint y: 395, distance: 26.9
click at [372, 391] on span at bounding box center [373, 390] width 11 height 11
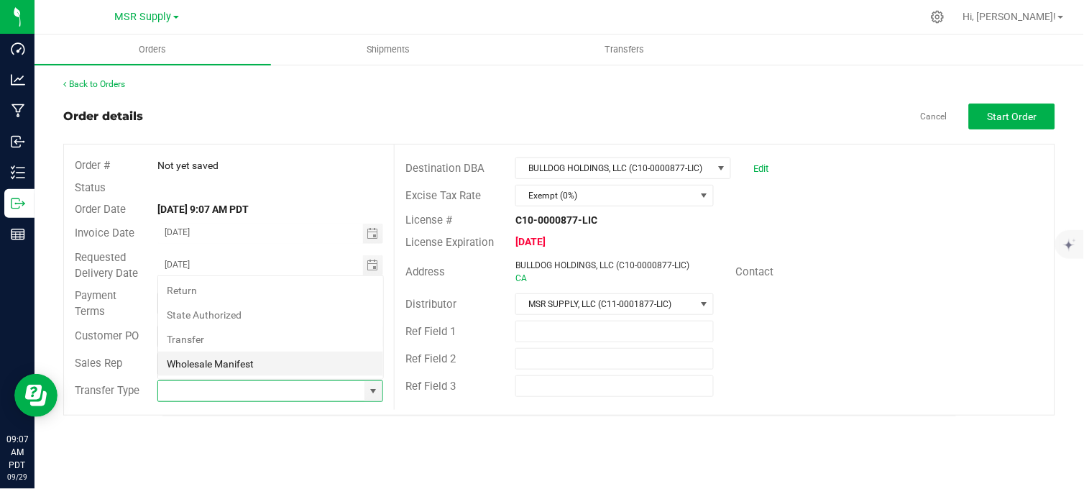
scroll to position [22, 223]
click at [262, 359] on li "Wholesale Manifest" at bounding box center [270, 363] width 225 height 24
type input "Wholesale Manifest"
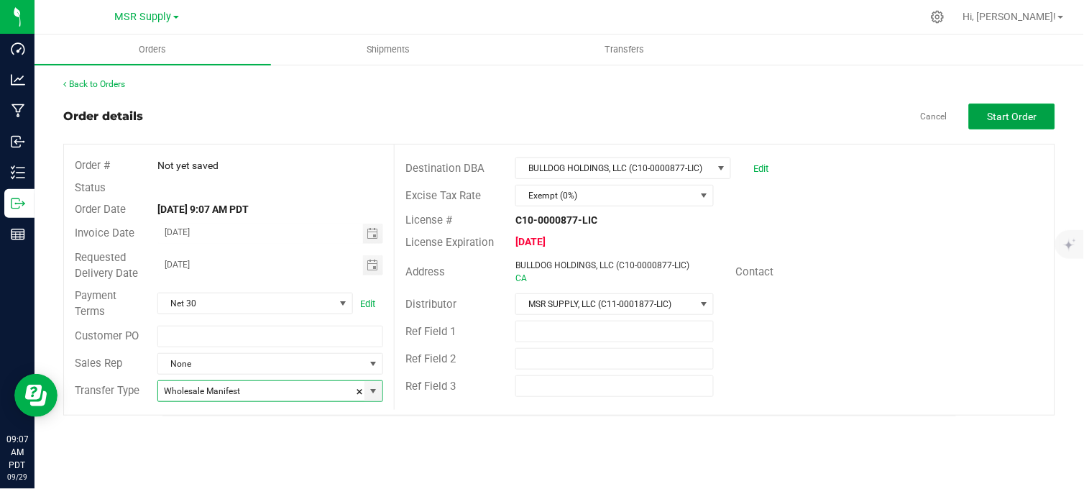
drag, startPoint x: 992, startPoint y: 109, endPoint x: 979, endPoint y: 115, distance: 14.5
click at [987, 111] on button "Start Order" at bounding box center [1012, 116] width 86 height 26
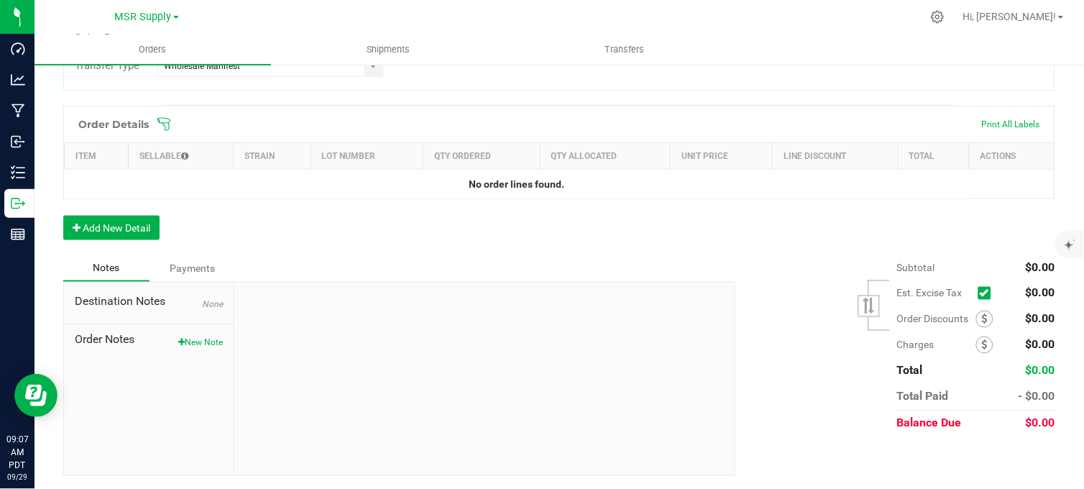
scroll to position [364, 0]
drag, startPoint x: 148, startPoint y: 218, endPoint x: 142, endPoint y: 232, distance: 15.1
click at [148, 223] on button "Add New Detail" at bounding box center [111, 227] width 96 height 24
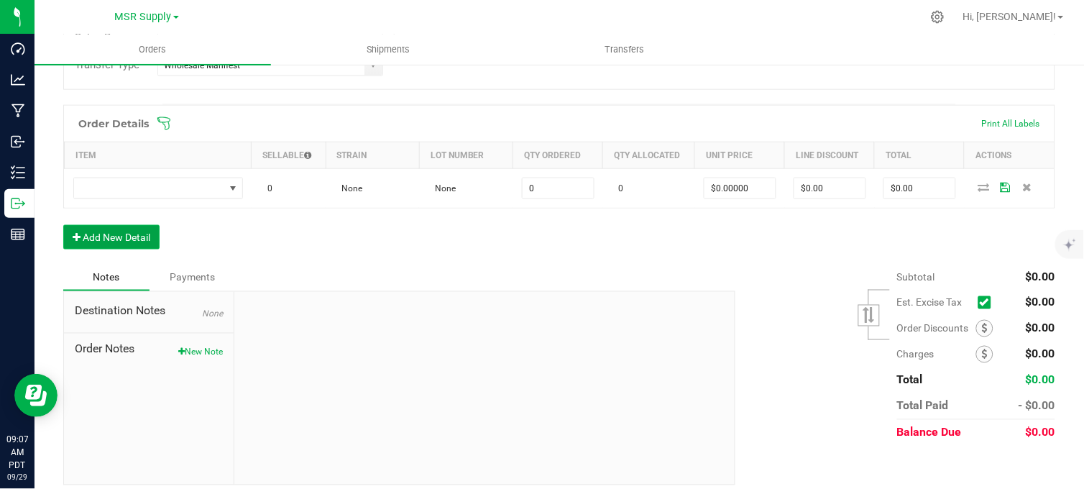
drag, startPoint x: 135, startPoint y: 246, endPoint x: 139, endPoint y: 272, distance: 26.1
click at [135, 246] on button "Add New Detail" at bounding box center [111, 237] width 96 height 24
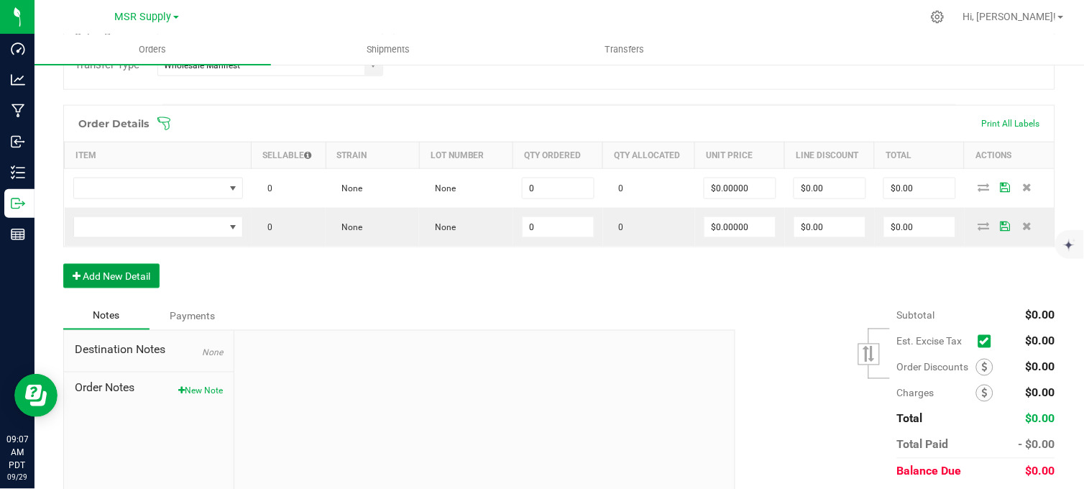
drag, startPoint x: 128, startPoint y: 278, endPoint x: 135, endPoint y: 286, distance: 10.7
click at [132, 282] on button "Add New Detail" at bounding box center [111, 276] width 96 height 24
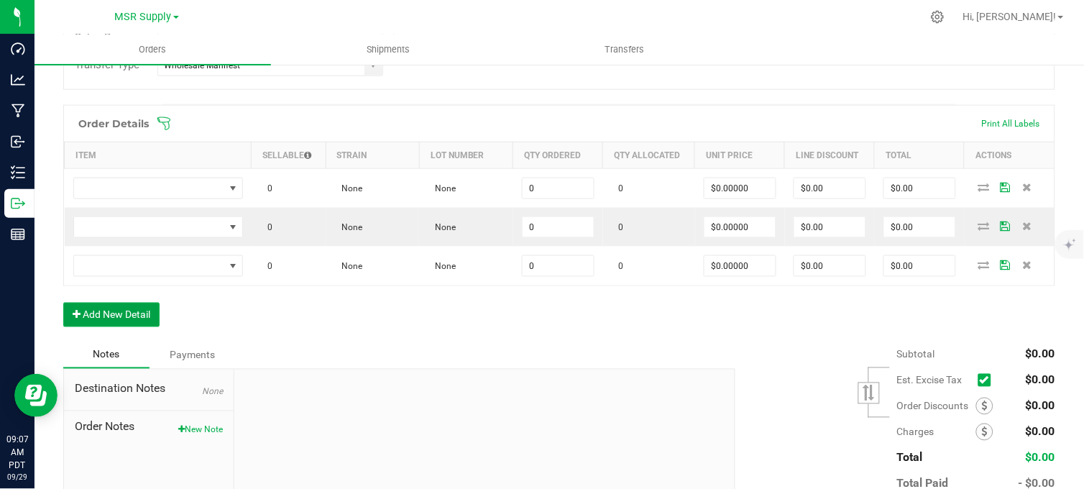
drag, startPoint x: 134, startPoint y: 321, endPoint x: 135, endPoint y: 335, distance: 14.4
click at [133, 321] on button "Add New Detail" at bounding box center [111, 315] width 96 height 24
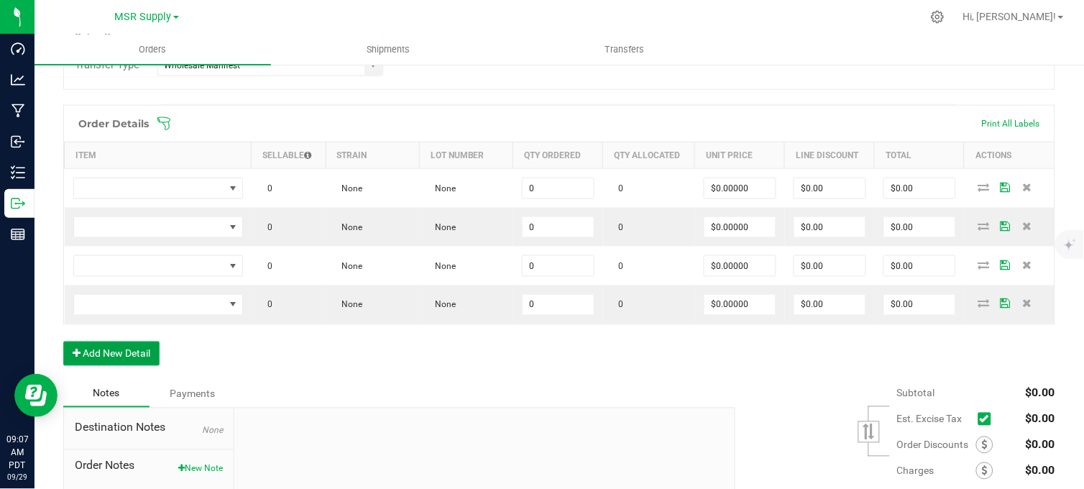
drag, startPoint x: 129, startPoint y: 353, endPoint x: 121, endPoint y: 353, distance: 8.6
click at [121, 353] on button "Add New Detail" at bounding box center [111, 353] width 96 height 24
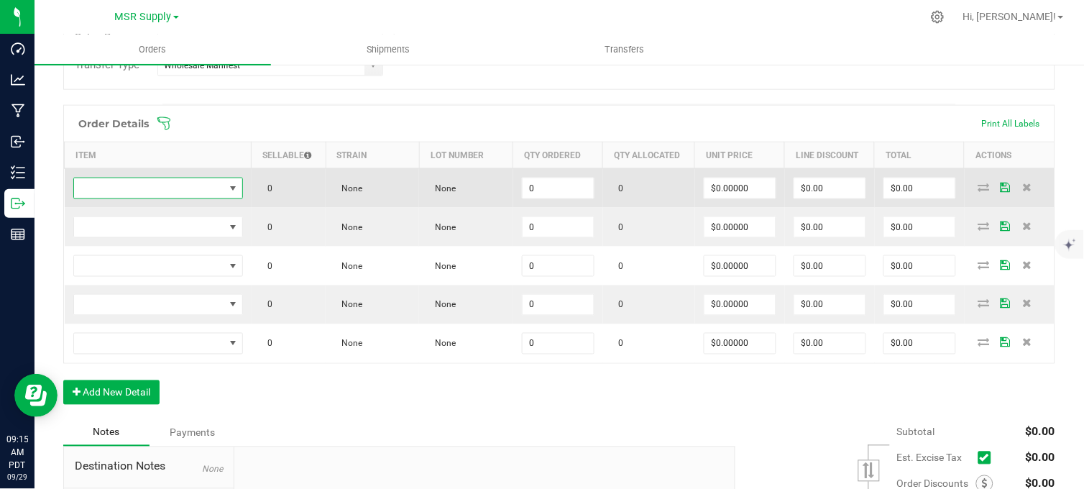
click at [181, 178] on span "NO DATA FOUND" at bounding box center [149, 188] width 150 height 20
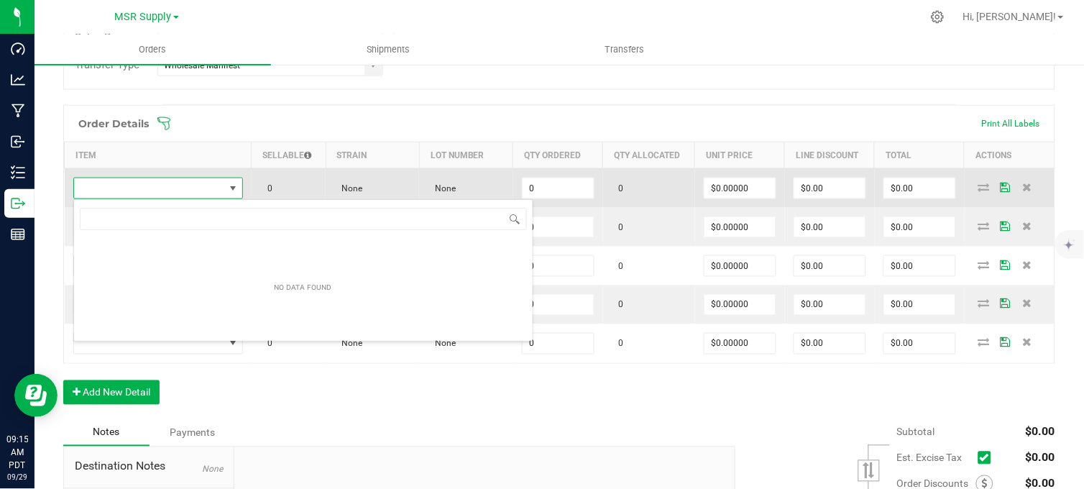
scroll to position [22, 167]
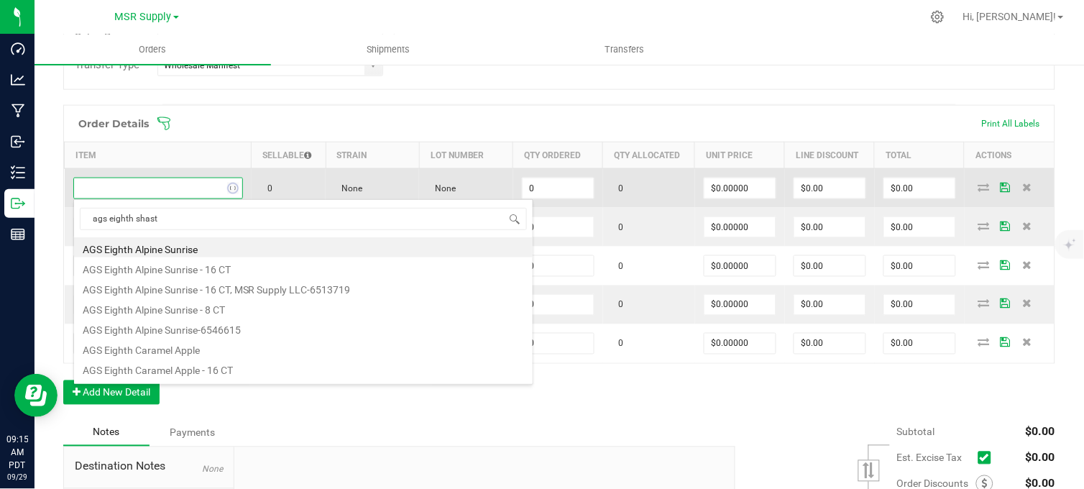
type input "ags eighth shasta"
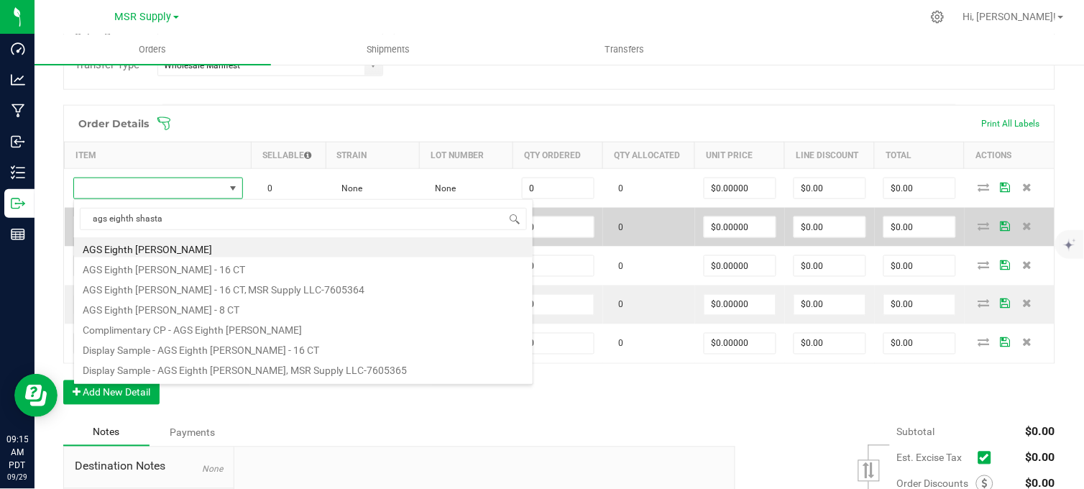
drag, startPoint x: 213, startPoint y: 271, endPoint x: 440, endPoint y: 210, distance: 234.5
click at [216, 271] on li "AGS Eighth [PERSON_NAME] - 16 CT" at bounding box center [303, 267] width 458 height 20
type input "0 ea"
type input "$30.00000"
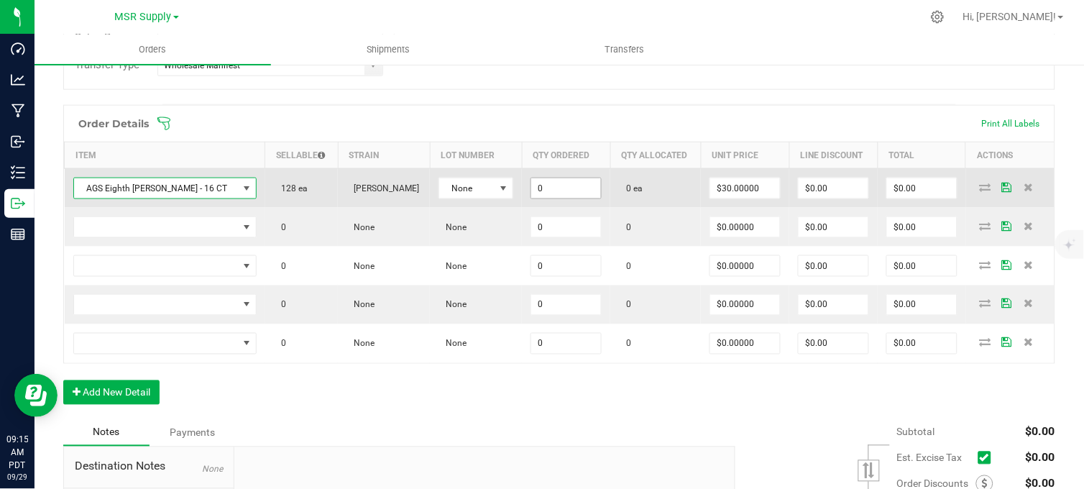
click at [548, 189] on input "0" at bounding box center [566, 188] width 70 height 20
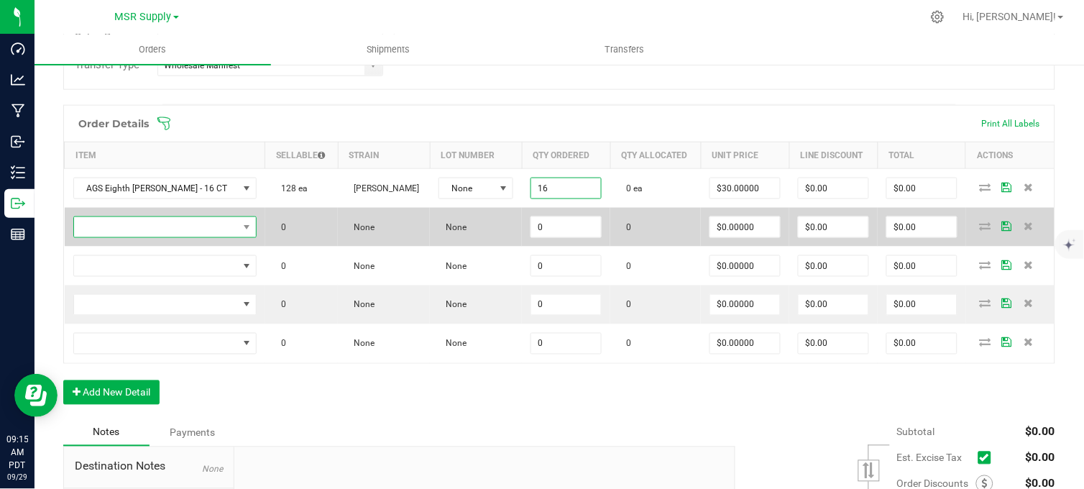
type input "16 ea"
type input "$480.00"
click at [219, 221] on span "NO DATA FOUND" at bounding box center [156, 227] width 164 height 20
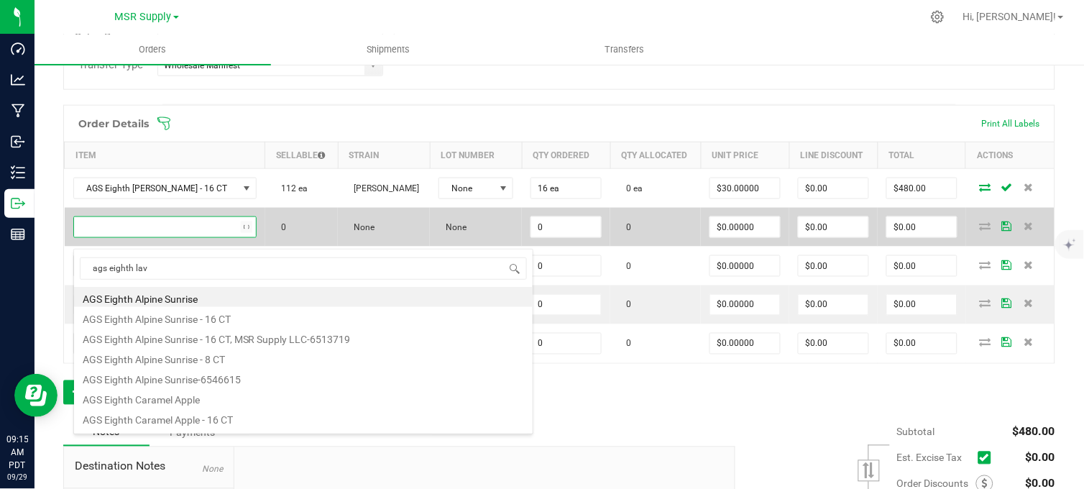
type input "ags eighth lava"
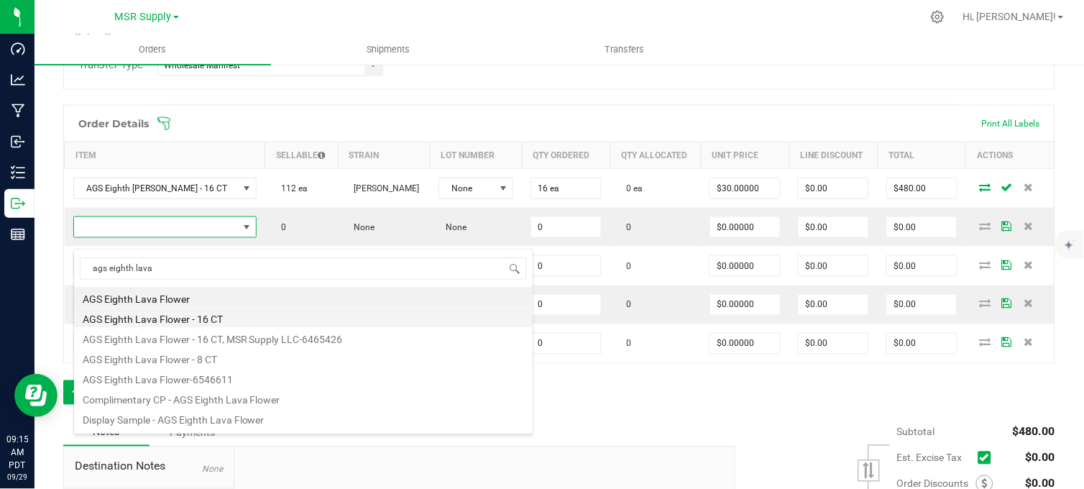
click at [224, 321] on li "AGS Eighth Lava Flower - 16 CT" at bounding box center [303, 317] width 458 height 20
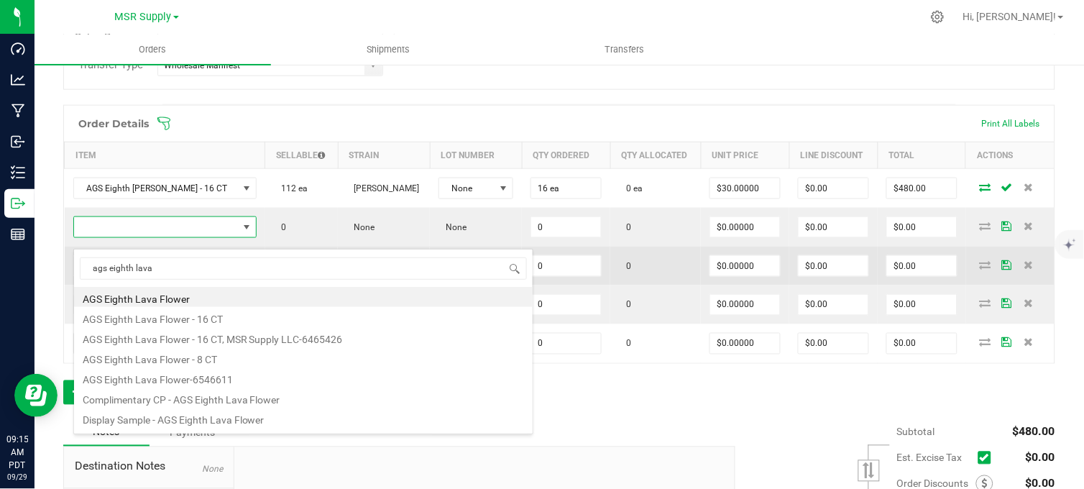
type input "0 ea"
type input "$30.00000"
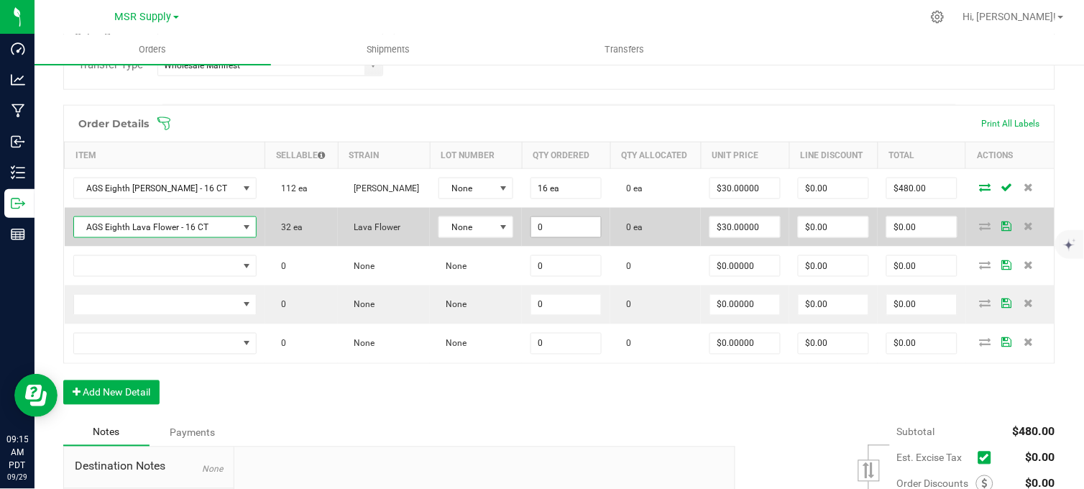
click at [537, 237] on input "0" at bounding box center [566, 227] width 70 height 20
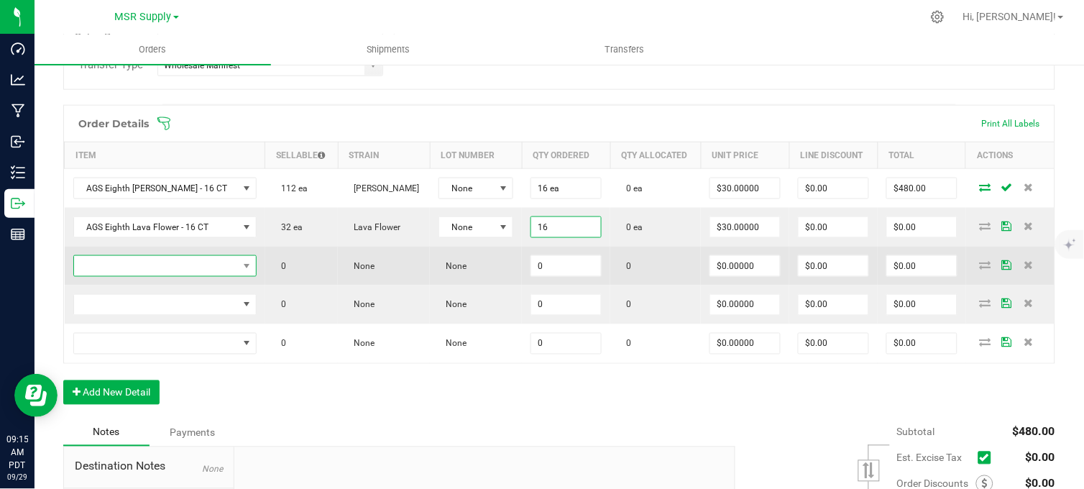
type input "16 ea"
type input "$480.00"
click at [174, 276] on span "NO DATA FOUND" at bounding box center [156, 266] width 164 height 20
click at [181, 276] on span "NO DATA FOUND" at bounding box center [156, 266] width 164 height 20
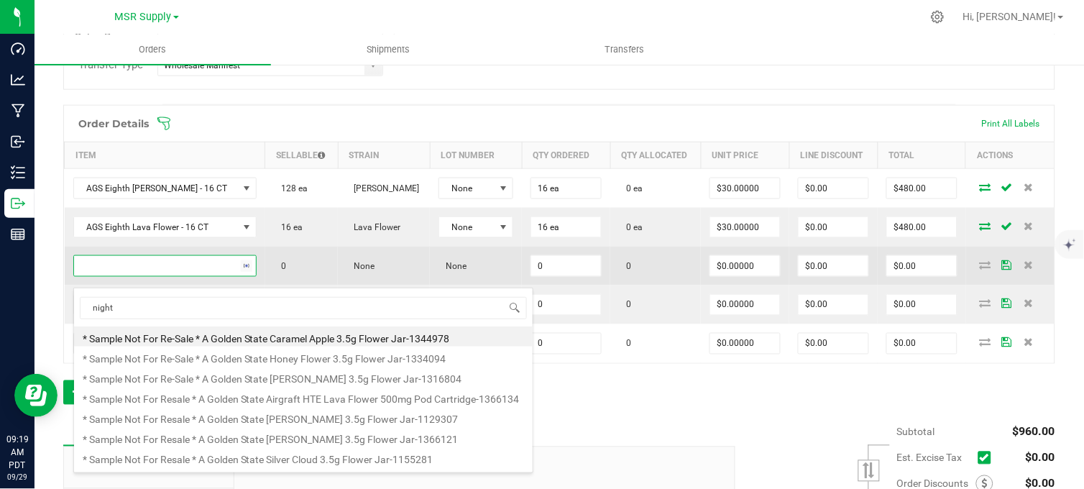
type input "night"
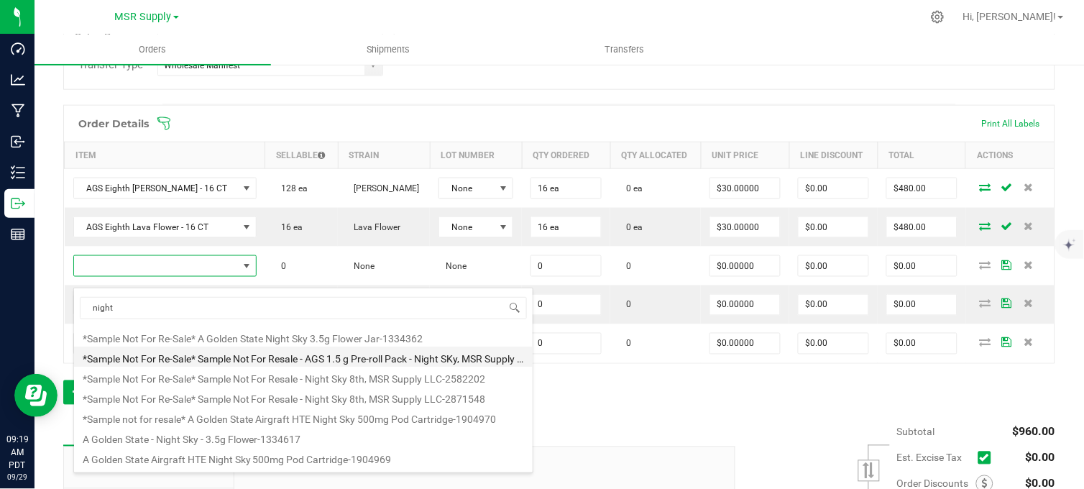
scroll to position [80, 0]
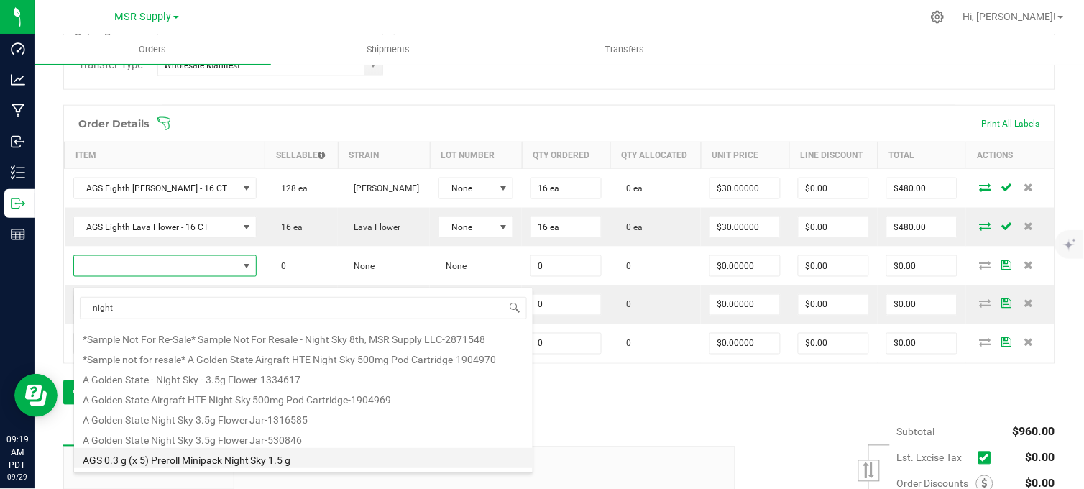
click at [198, 461] on li "AGS 0.3 g (x 5) Preroll Minipack Night Sky 1.5 g" at bounding box center [303, 458] width 458 height 20
type input "0 ea"
type input "$12.75000"
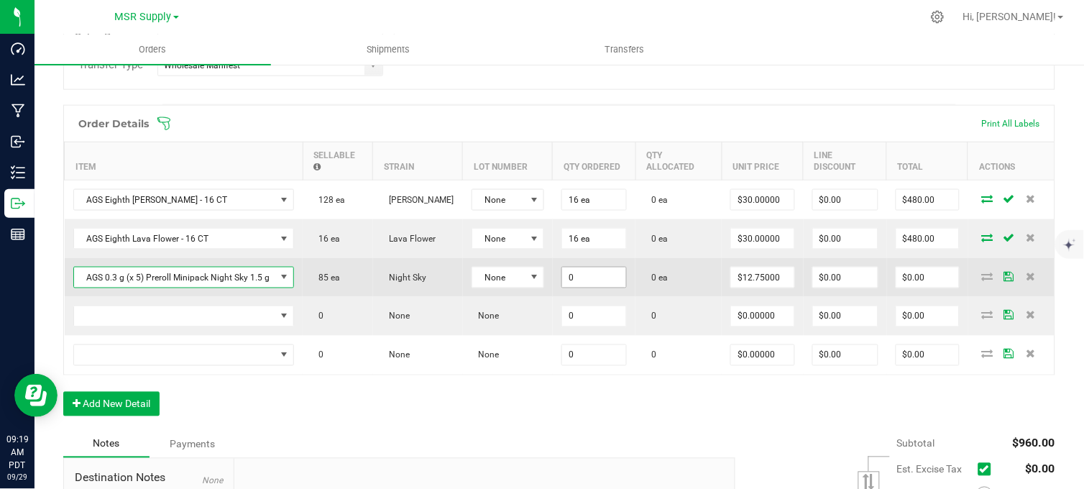
click at [575, 282] on input "0" at bounding box center [594, 277] width 65 height 20
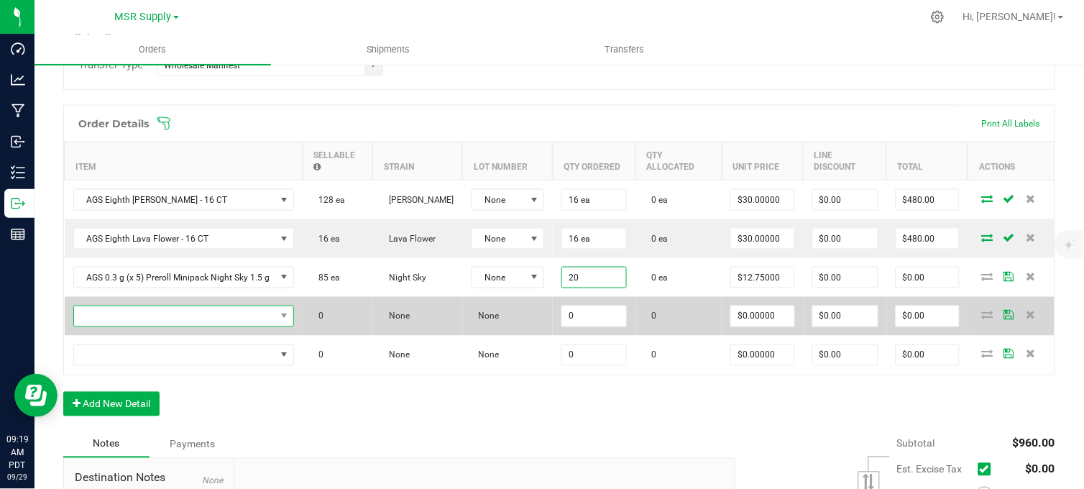
type input "20 ea"
type input "$255.00"
click at [155, 326] on span "NO DATA FOUND" at bounding box center [175, 316] width 202 height 20
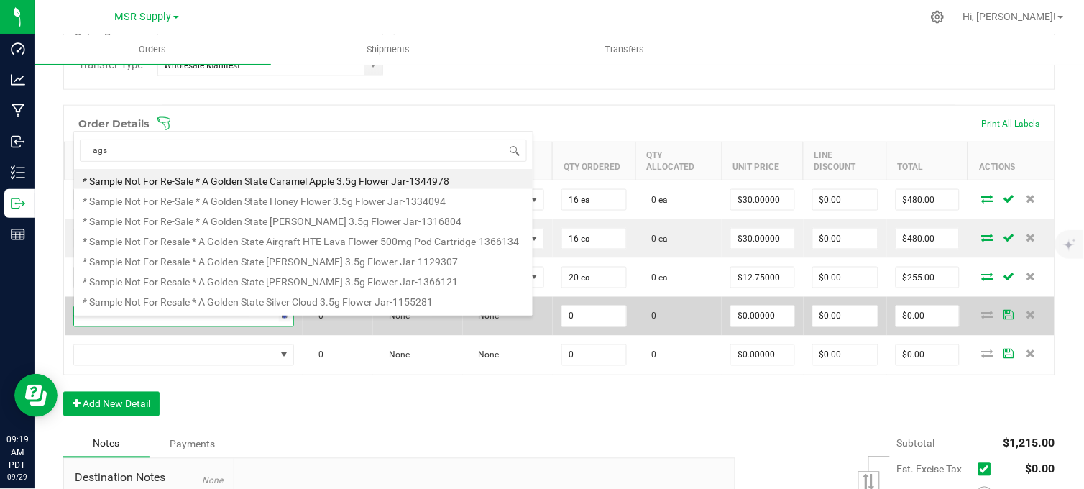
scroll to position [22, 167]
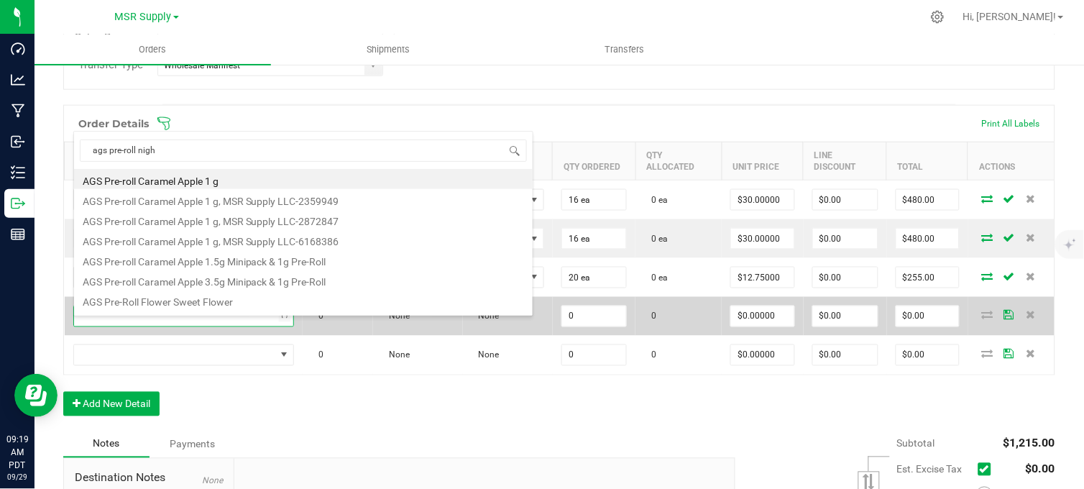
type input "ags pre-roll night"
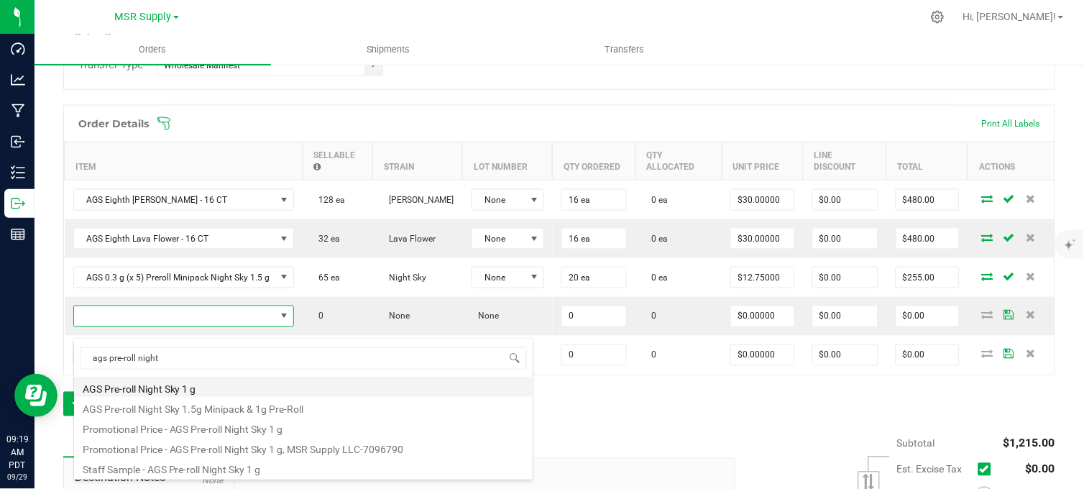
click at [219, 386] on li "AGS Pre-roll Night Sky 1 g" at bounding box center [303, 387] width 458 height 20
type input "0 ea"
type input "$8.00000"
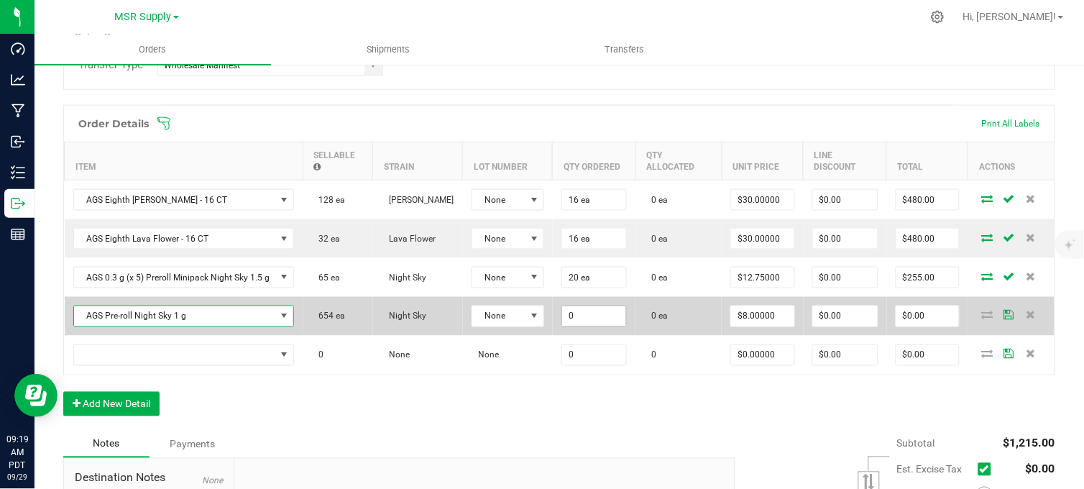
click at [595, 326] on input "0" at bounding box center [594, 316] width 65 height 20
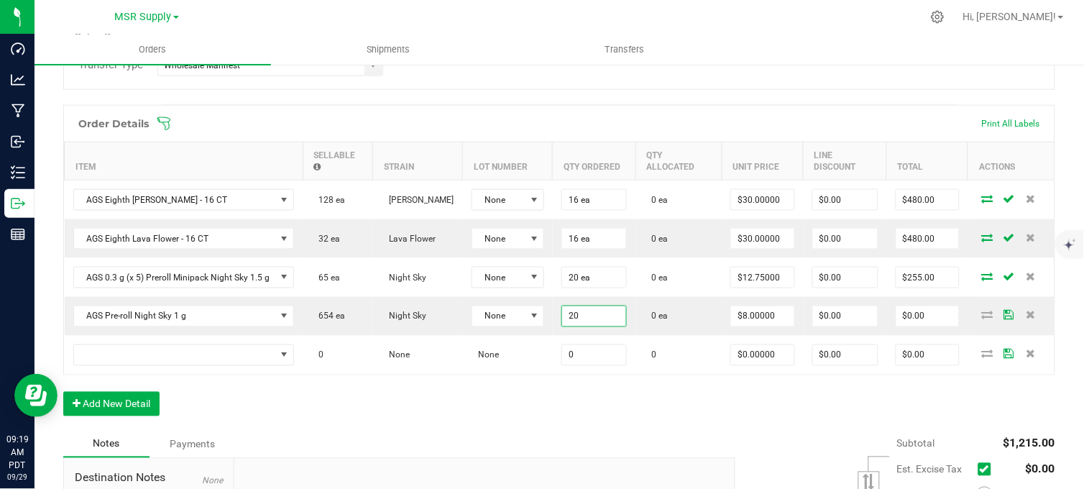
type input "20 ea"
type input "$160.00"
click at [583, 441] on div "Notes Payments" at bounding box center [393, 443] width 661 height 27
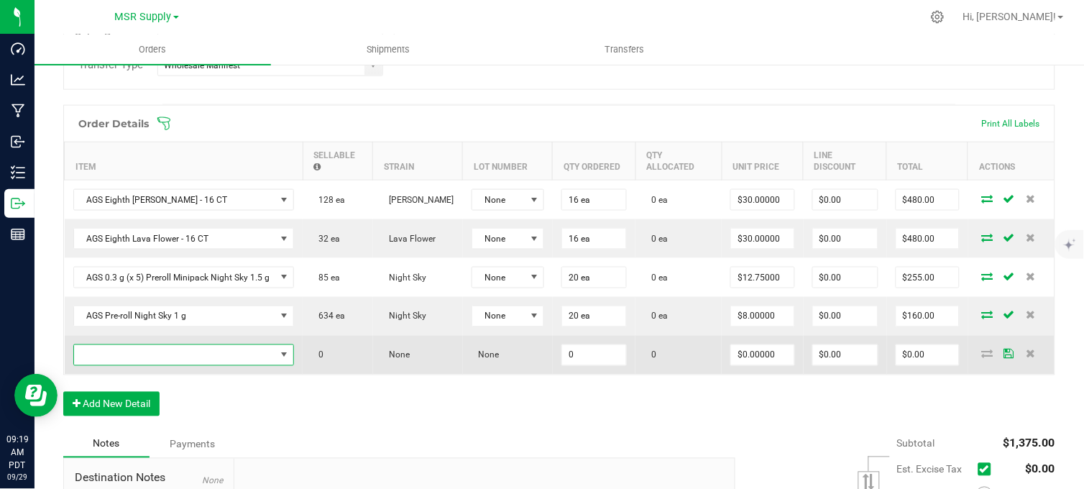
click at [241, 365] on span "NO DATA FOUND" at bounding box center [175, 355] width 202 height 20
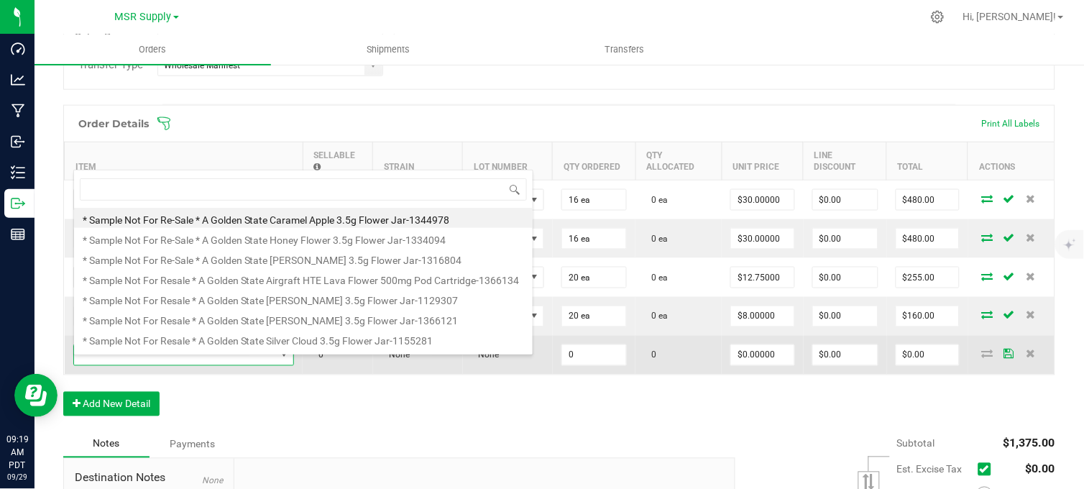
scroll to position [22, 218]
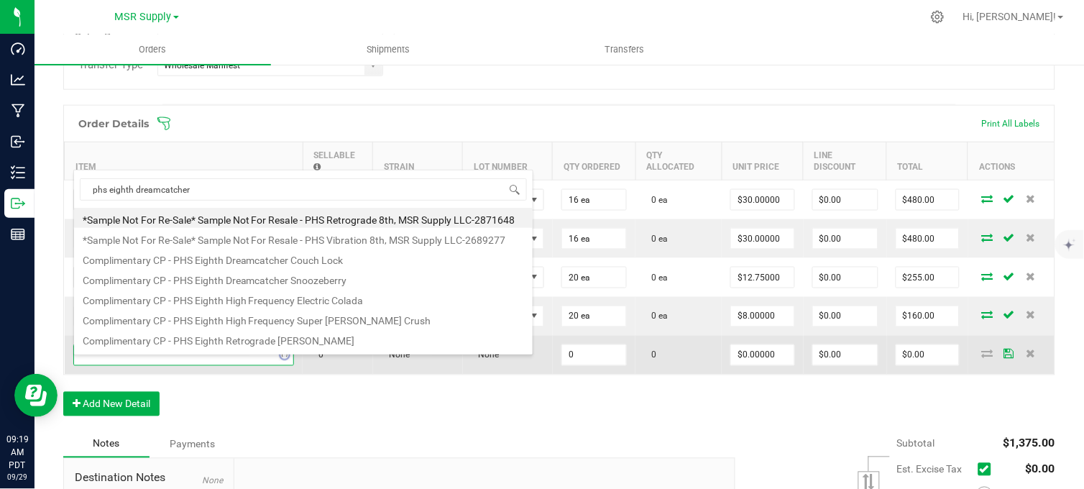
type input "phs eighth dreamcatcher"
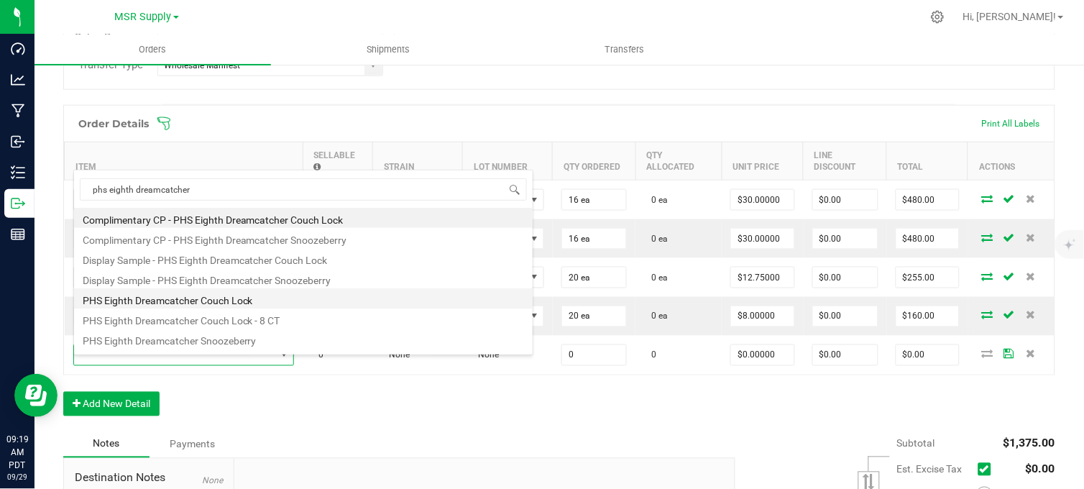
click at [243, 304] on li "PHS Eighth Dreamcatcher Couch Lock" at bounding box center [303, 298] width 458 height 20
type input "0 ea"
type input "$25.00000"
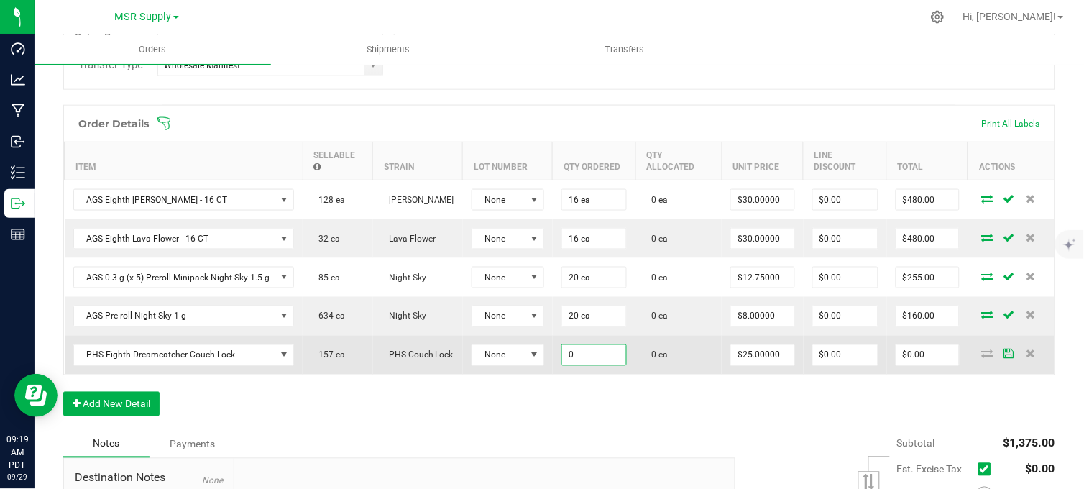
click at [576, 358] on input "0" at bounding box center [594, 355] width 65 height 20
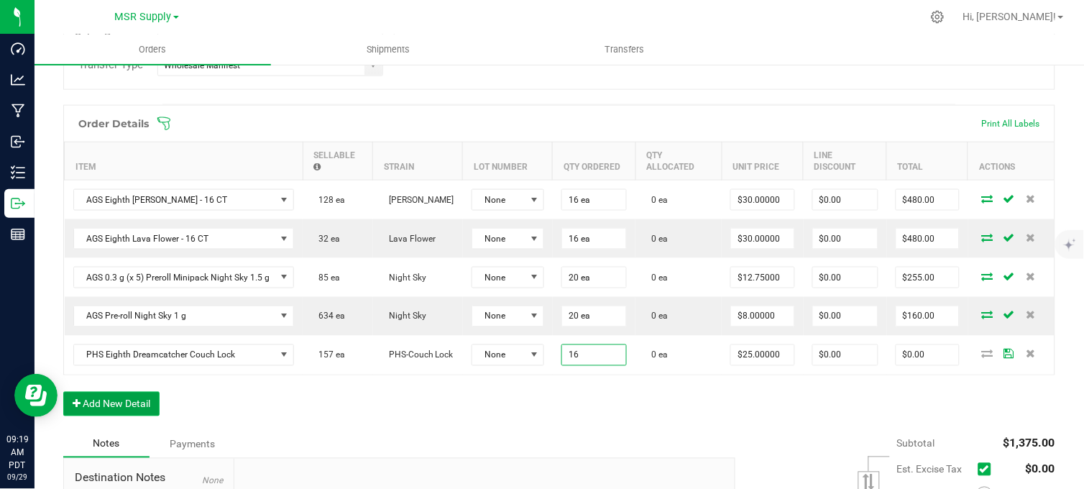
type input "16 ea"
type input "$400.00"
click at [119, 415] on button "Add New Detail" at bounding box center [111, 404] width 96 height 24
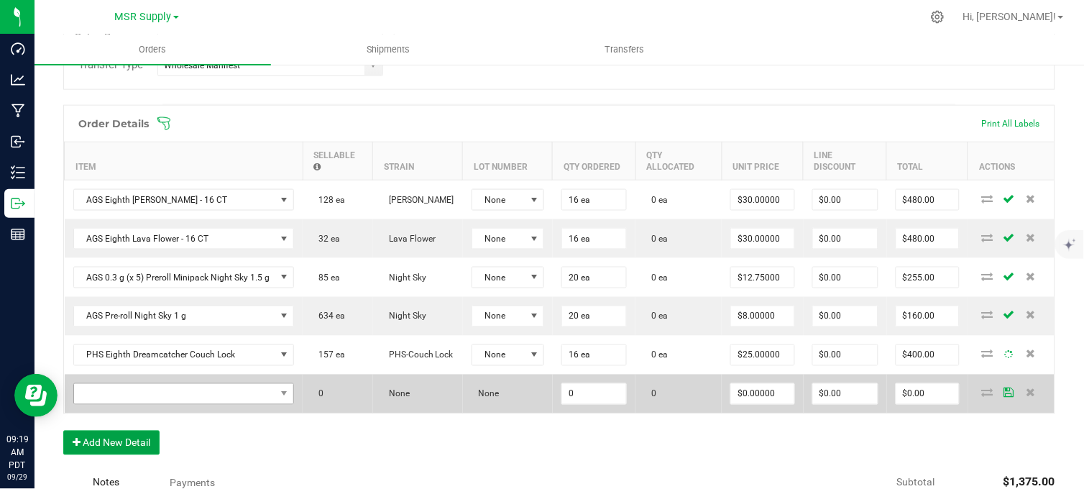
drag, startPoint x: 123, startPoint y: 456, endPoint x: 121, endPoint y: 405, distance: 51.8
click at [123, 450] on button "Add New Detail" at bounding box center [111, 442] width 96 height 24
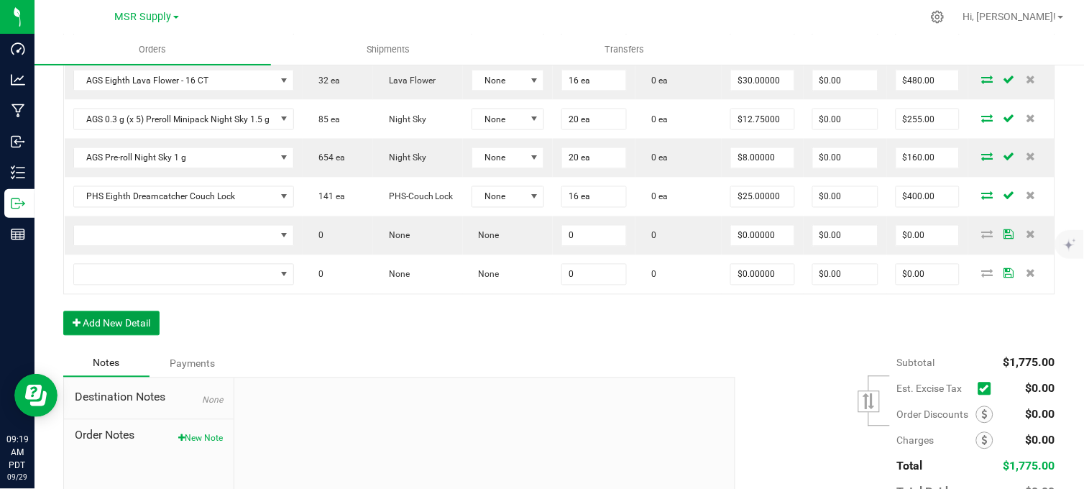
scroll to position [523, 0]
click at [118, 346] on div "Order Details Print All Labels Item Sellable Strain Lot Number Qty Ordered Qty …" at bounding box center [559, 146] width 992 height 403
drag, startPoint x: 128, startPoint y: 339, endPoint x: 142, endPoint y: 367, distance: 31.2
click at [129, 334] on button "Add New Detail" at bounding box center [111, 322] width 96 height 24
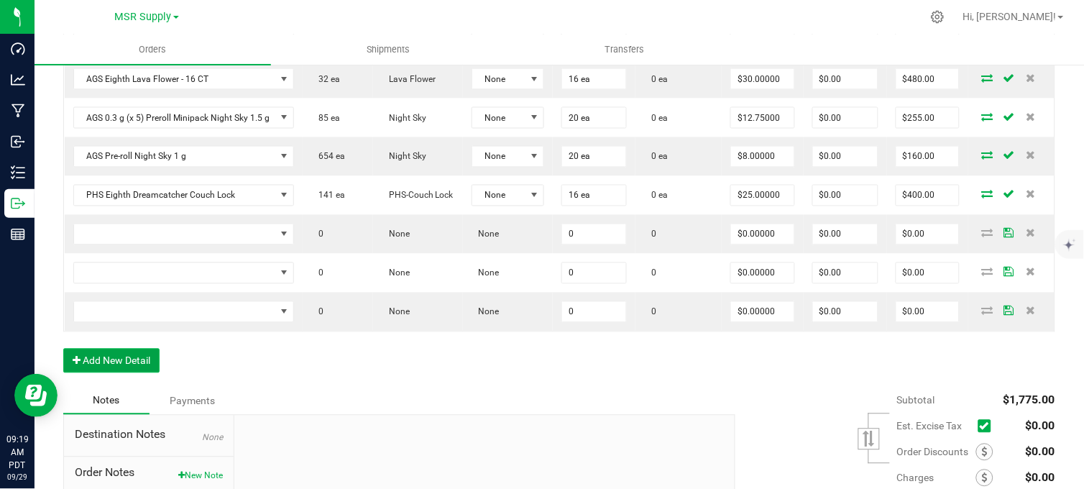
click at [142, 373] on button "Add New Detail" at bounding box center [111, 361] width 96 height 24
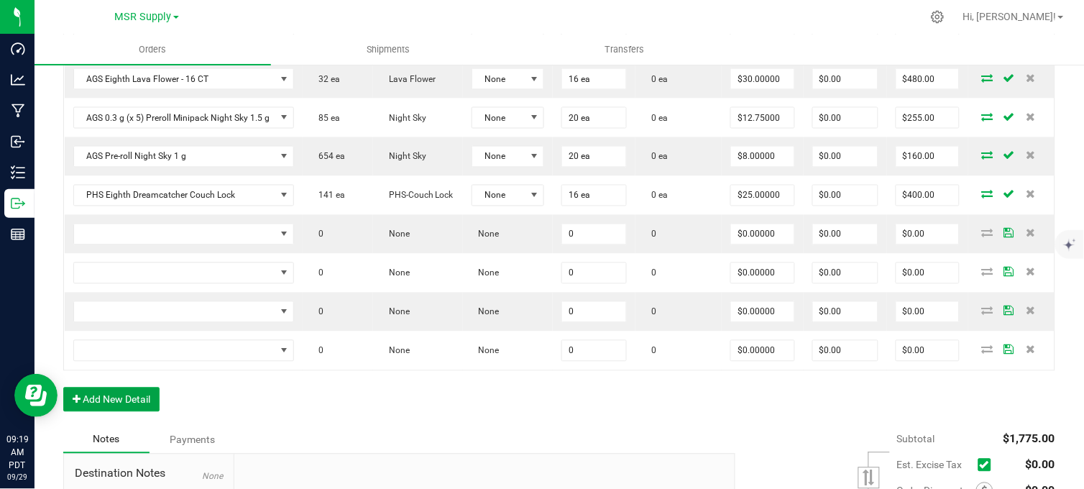
drag, startPoint x: 138, startPoint y: 417, endPoint x: 137, endPoint y: 435, distance: 18.0
click at [137, 412] on button "Add New Detail" at bounding box center [111, 399] width 96 height 24
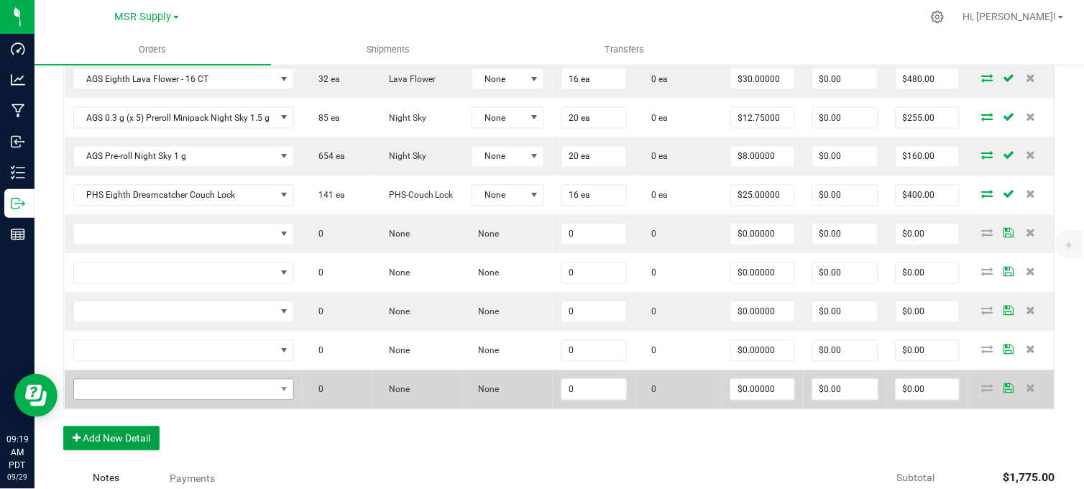
click at [132, 443] on button "Add New Detail" at bounding box center [111, 438] width 96 height 24
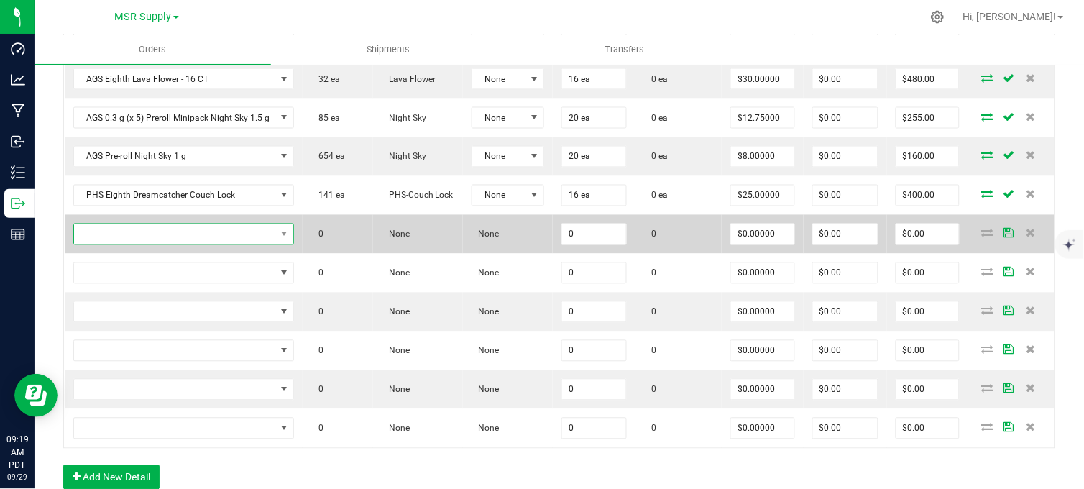
click at [197, 244] on span "NO DATA FOUND" at bounding box center [175, 234] width 202 height 20
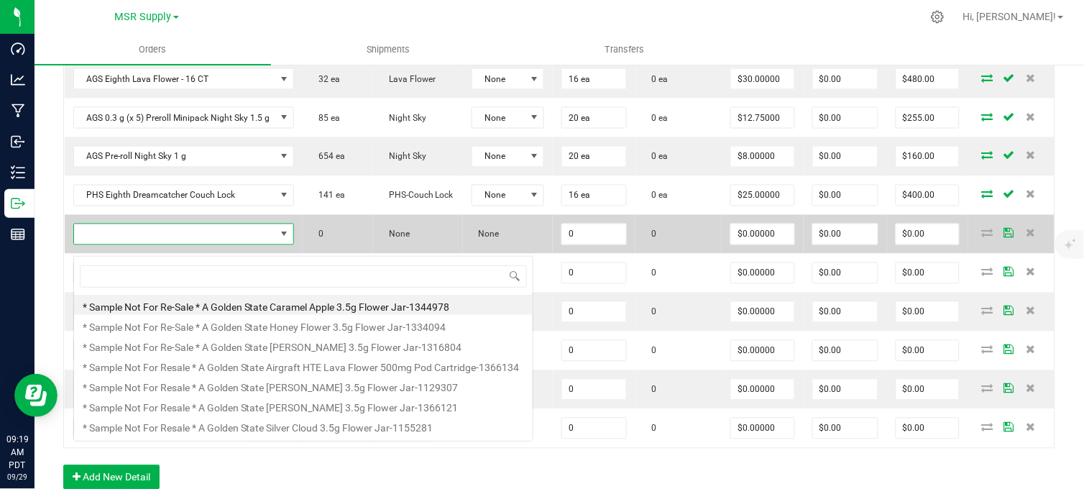
scroll to position [22, 218]
type input "phs eighth reverie"
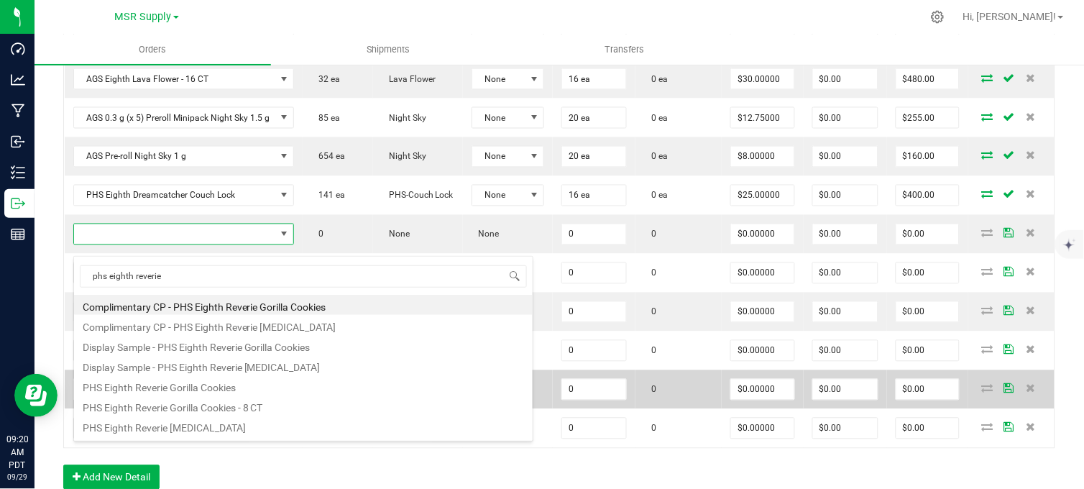
drag, startPoint x: 155, startPoint y: 387, endPoint x: 202, endPoint y: 385, distance: 47.5
click at [155, 387] on li "PHS Eighth Reverie Gorilla Cookies" at bounding box center [303, 385] width 458 height 20
type input "0 ea"
type input "$25.00000"
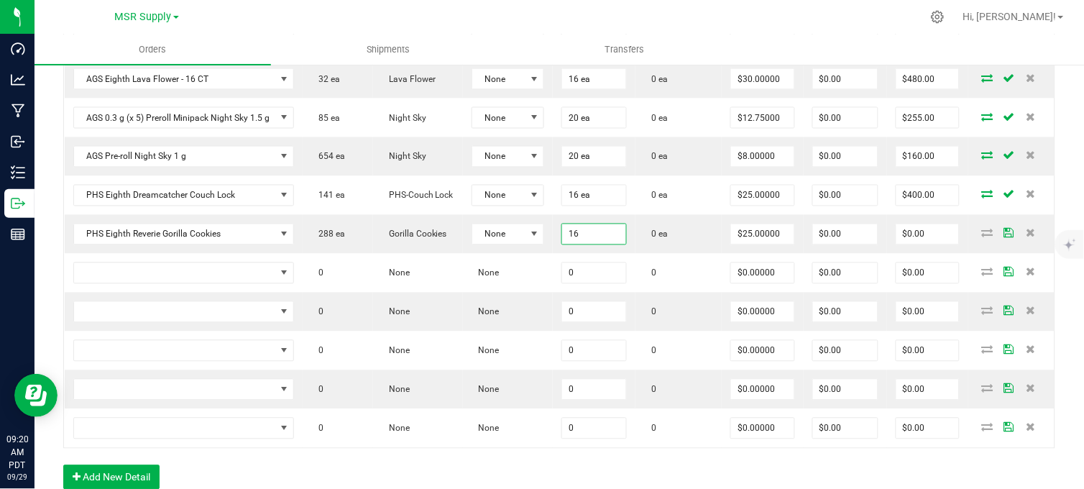
type input "16"
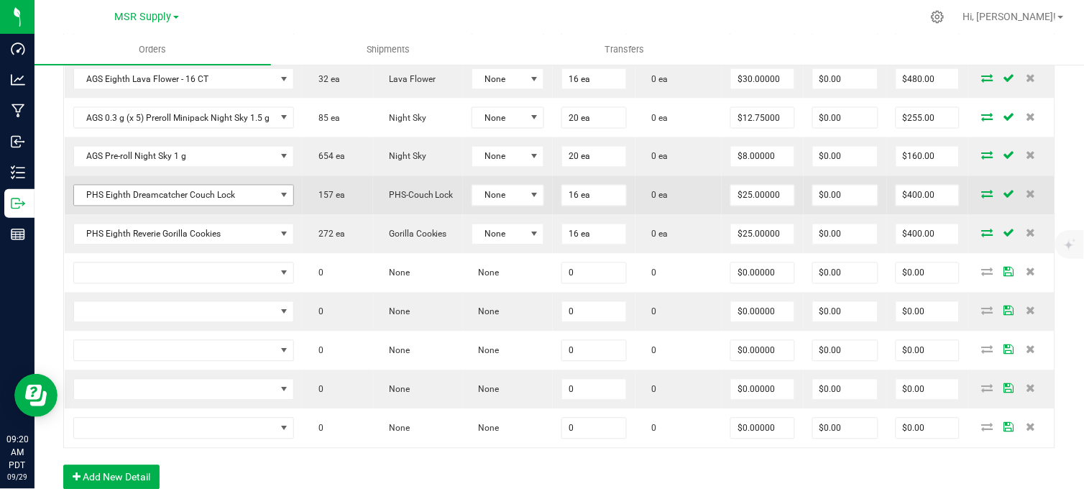
scroll to position [443, 0]
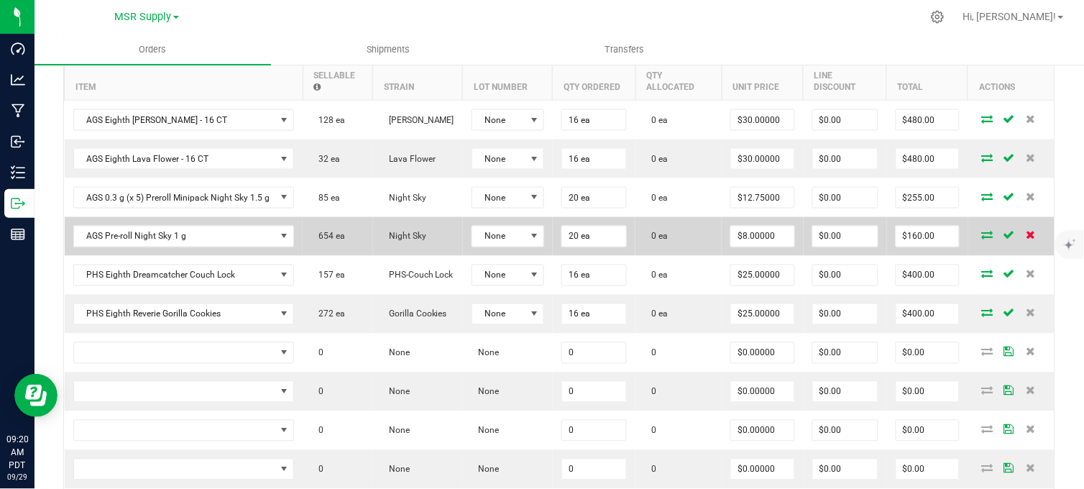
click at [1025, 239] on icon at bounding box center [1029, 235] width 9 height 9
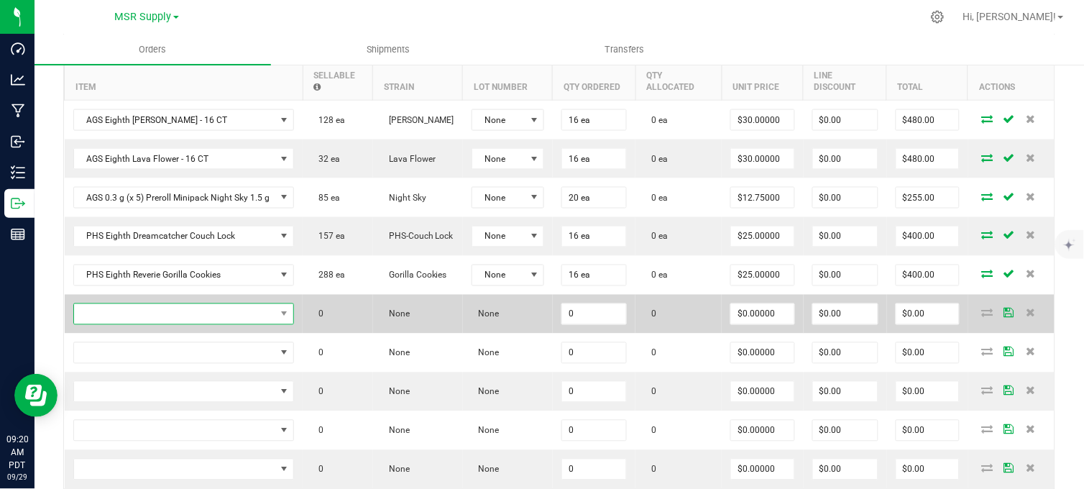
click at [206, 321] on span "NO DATA FOUND" at bounding box center [175, 314] width 202 height 20
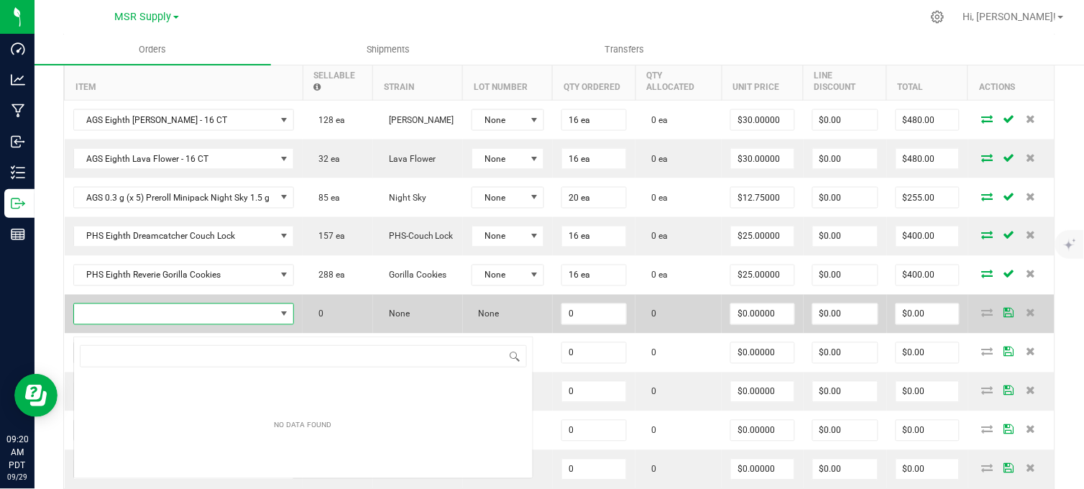
scroll to position [22, 218]
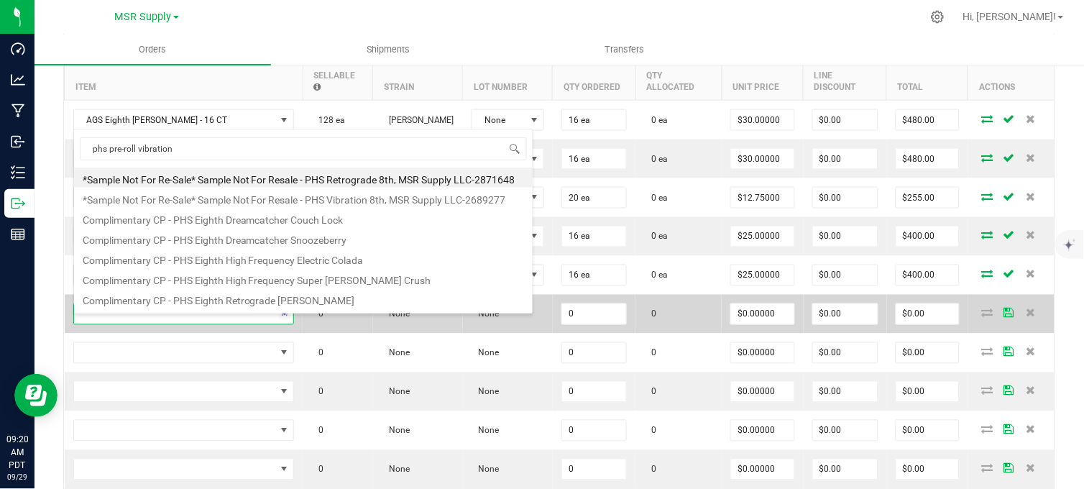
type input "phs pre-roll vibration"
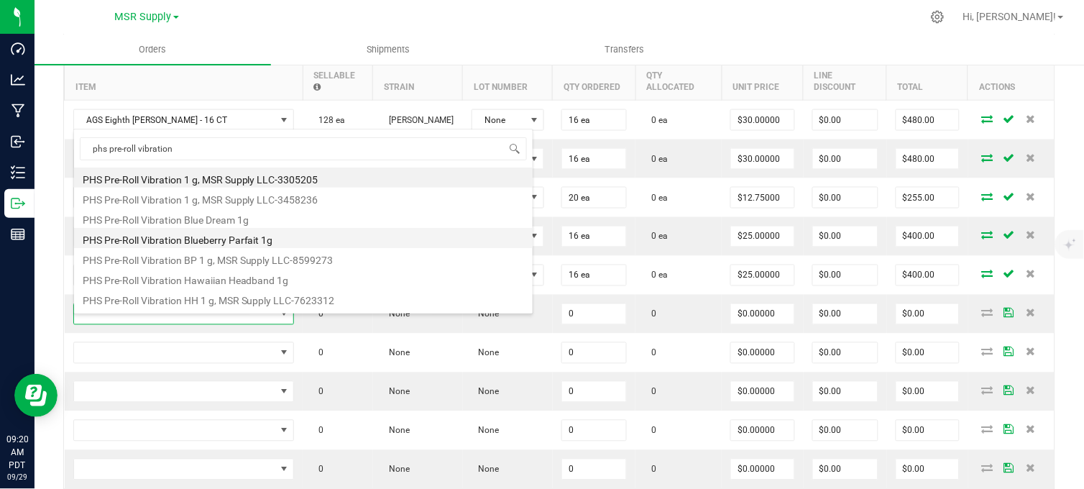
click at [247, 240] on li "PHS Pre-Roll Vibration Blueberry Parfait 1g" at bounding box center [303, 238] width 458 height 20
type input "0 ea"
type input "$6.50000"
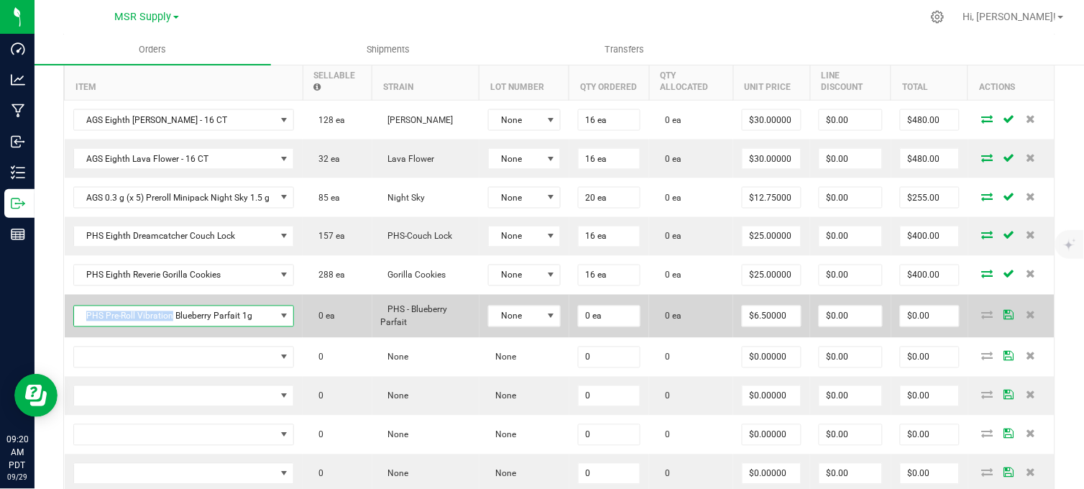
copy span "PHS Pre-Roll Vibration"
drag, startPoint x: 172, startPoint y: 328, endPoint x: 83, endPoint y: 326, distance: 89.2
click at [83, 326] on span "PHS Pre-Roll Vibration Blueberry Parfait 1g" at bounding box center [175, 316] width 202 height 20
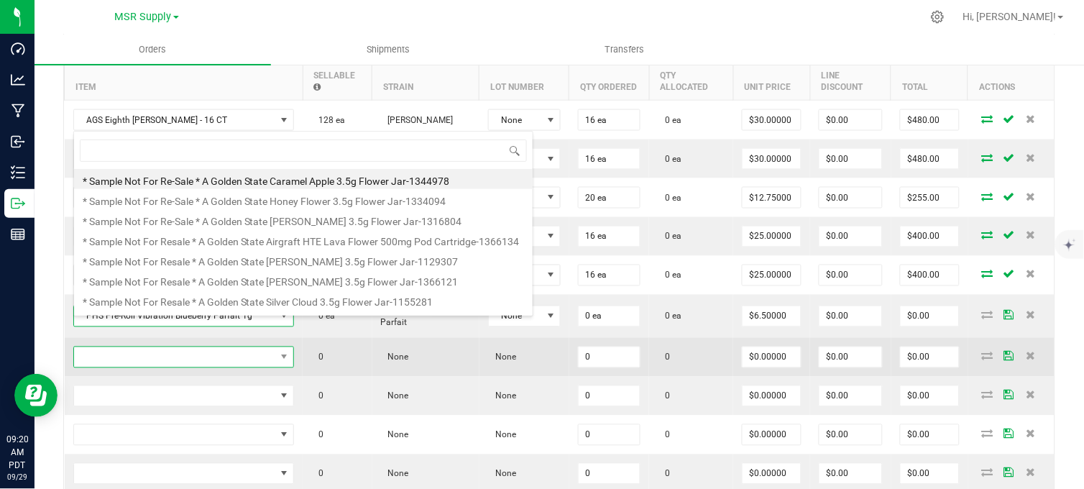
drag, startPoint x: 88, startPoint y: 326, endPoint x: 149, endPoint y: 364, distance: 72.0
click at [132, 364] on span "NO DATA FOUND" at bounding box center [175, 357] width 202 height 20
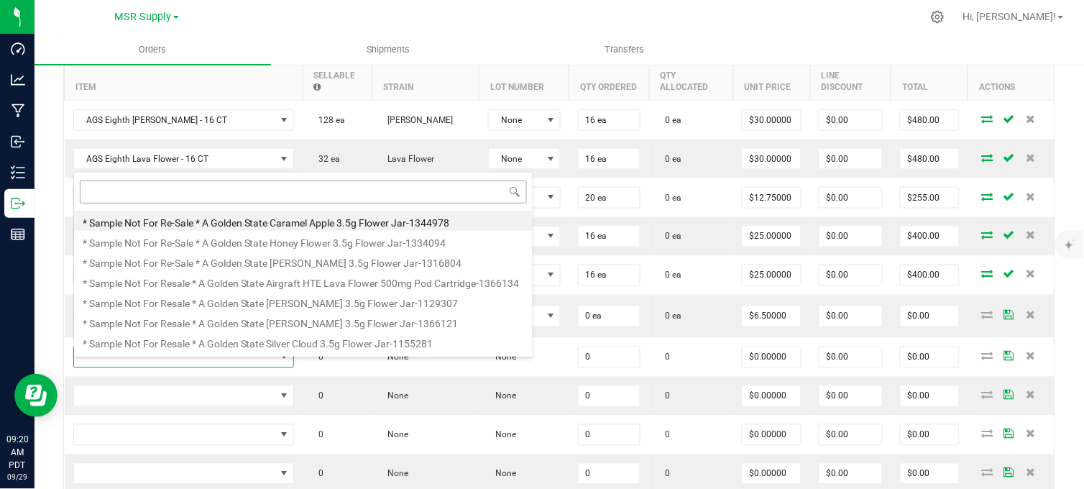
type input "PHS Pre-Roll Vibration"
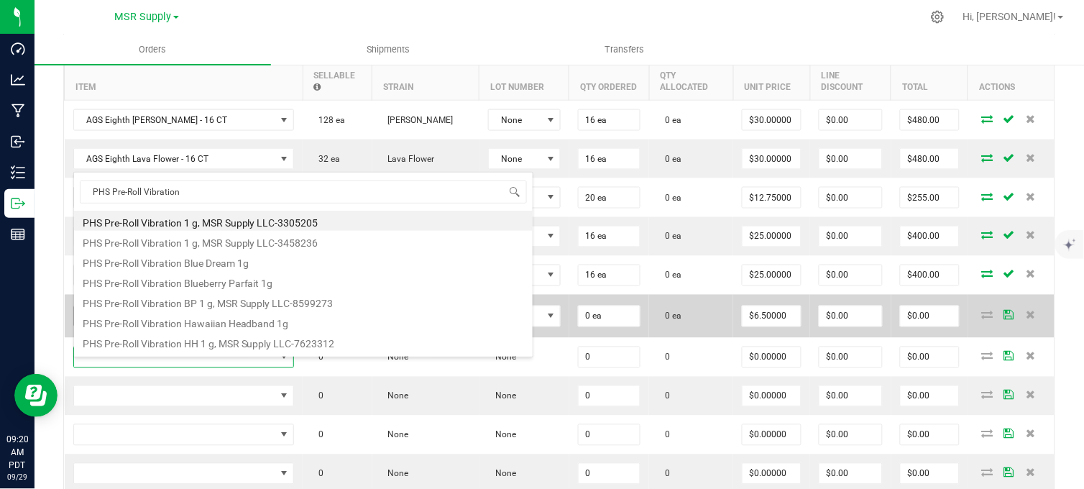
drag, startPoint x: 204, startPoint y: 313, endPoint x: 211, endPoint y: 323, distance: 12.4
click at [206, 320] on li "PHS Pre-Roll Vibration Hawaiian Headband 1g" at bounding box center [303, 321] width 458 height 20
type input "0 ea"
type input "$6.50000"
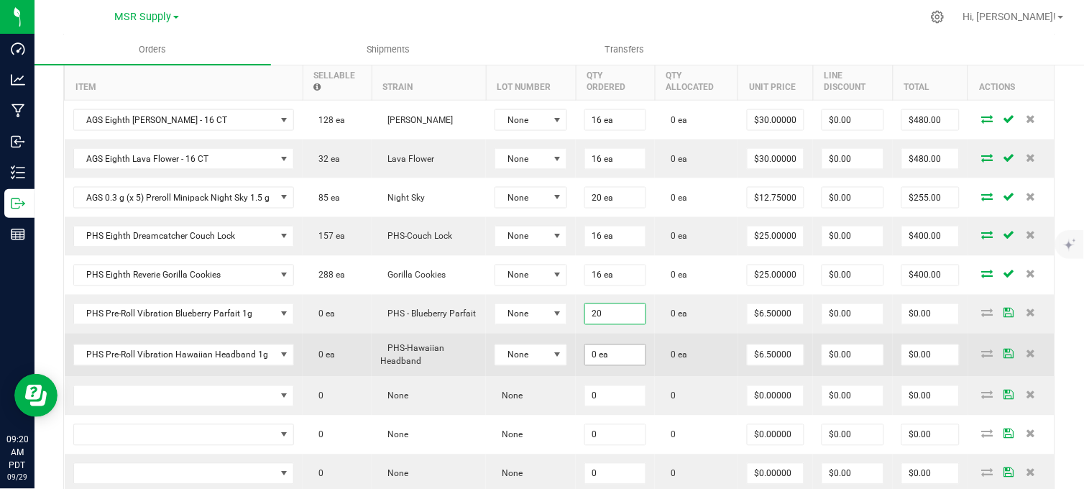
type input "20 ea"
type input "$130.00"
click at [619, 364] on input "0" at bounding box center [615, 355] width 60 height 20
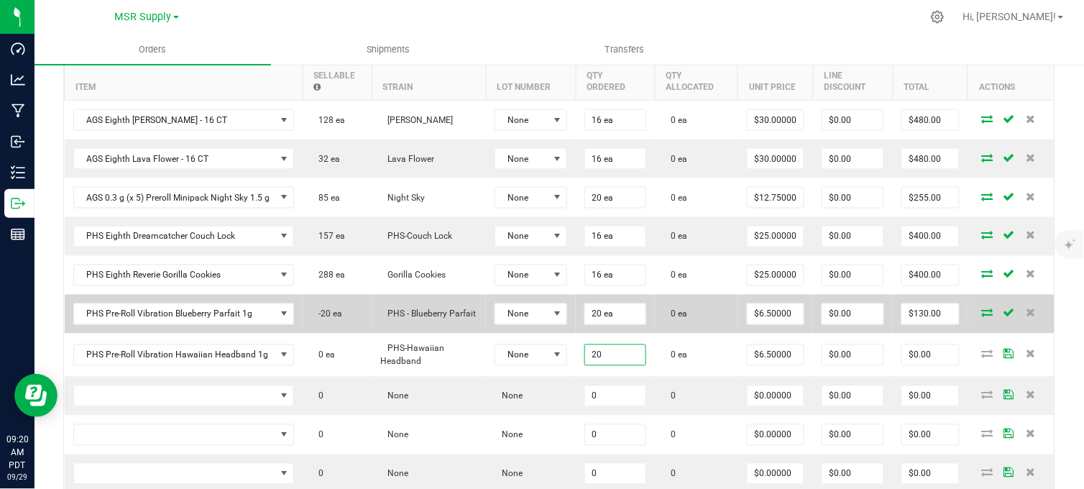
type input "20 ea"
type input "$130.00"
click at [982, 317] on icon at bounding box center [987, 312] width 11 height 9
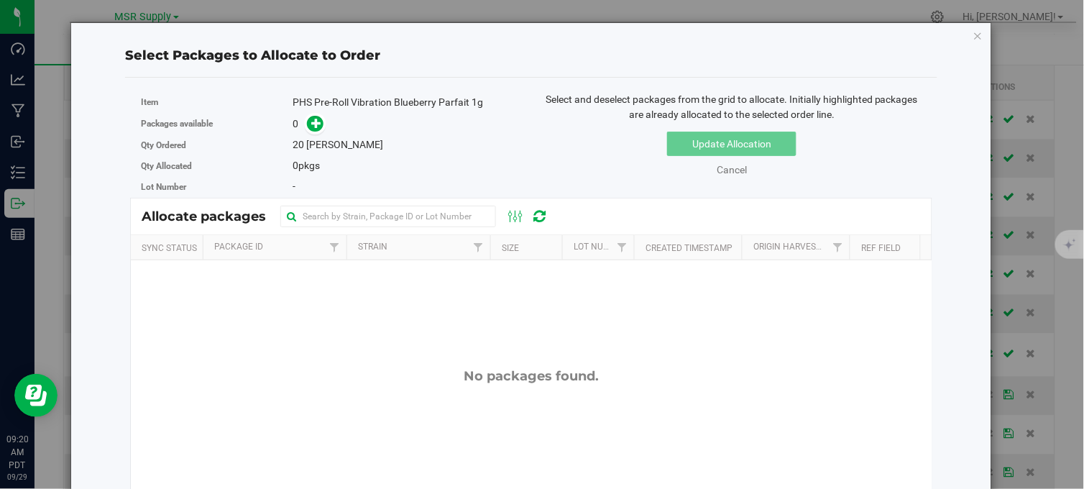
drag, startPoint x: 964, startPoint y: 32, endPoint x: 977, endPoint y: 60, distance: 31.2
click at [973, 32] on icon "button" at bounding box center [978, 35] width 10 height 17
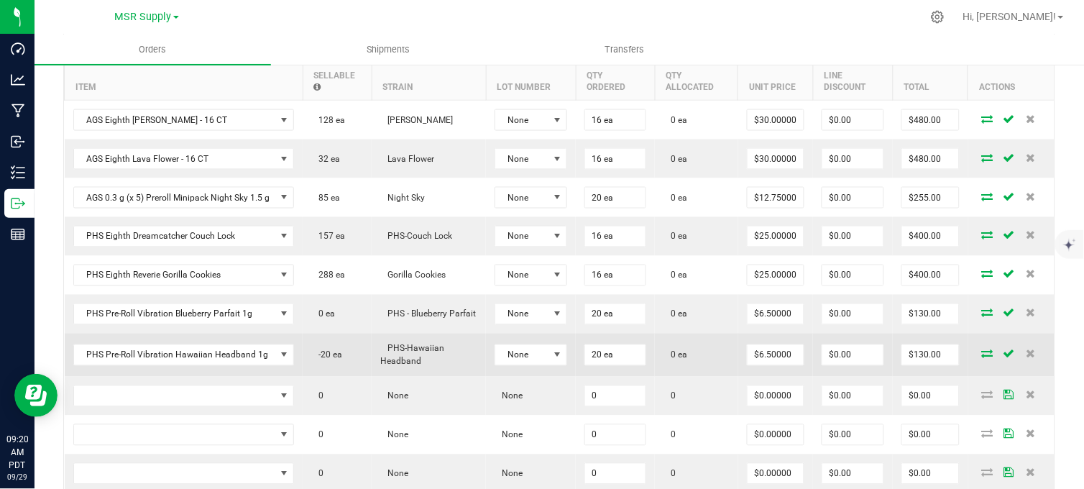
click at [982, 358] on icon at bounding box center [987, 353] width 11 height 9
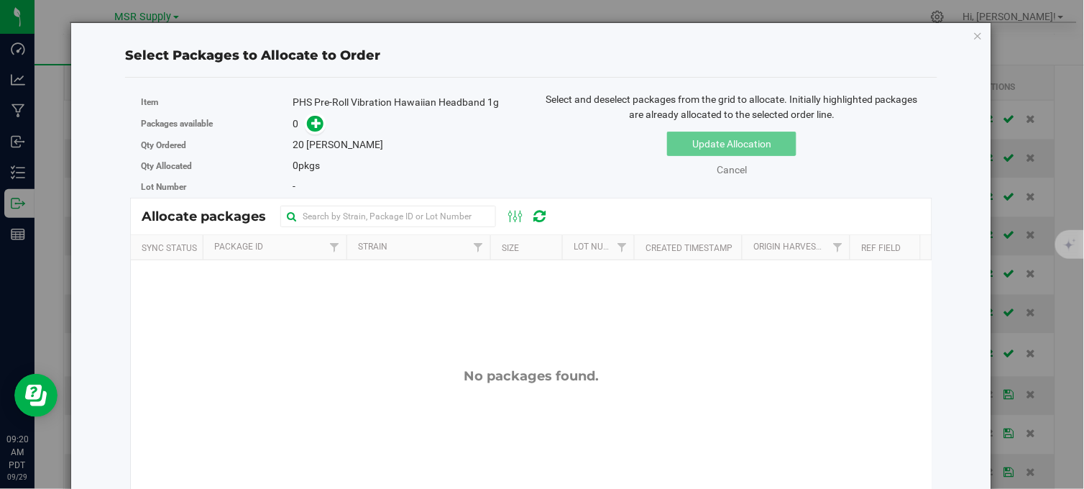
click at [960, 34] on div "Select Packages to Allocate to Order Item PHS Pre-Roll Vibration Hawaiian Headb…" at bounding box center [531, 358] width 899 height 670
click at [973, 33] on icon "button" at bounding box center [978, 35] width 10 height 17
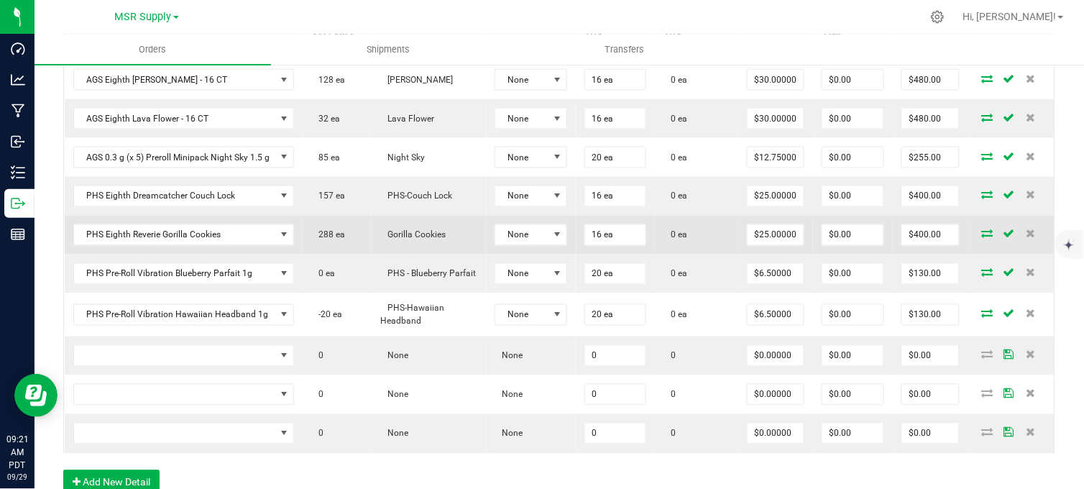
scroll to position [523, 0]
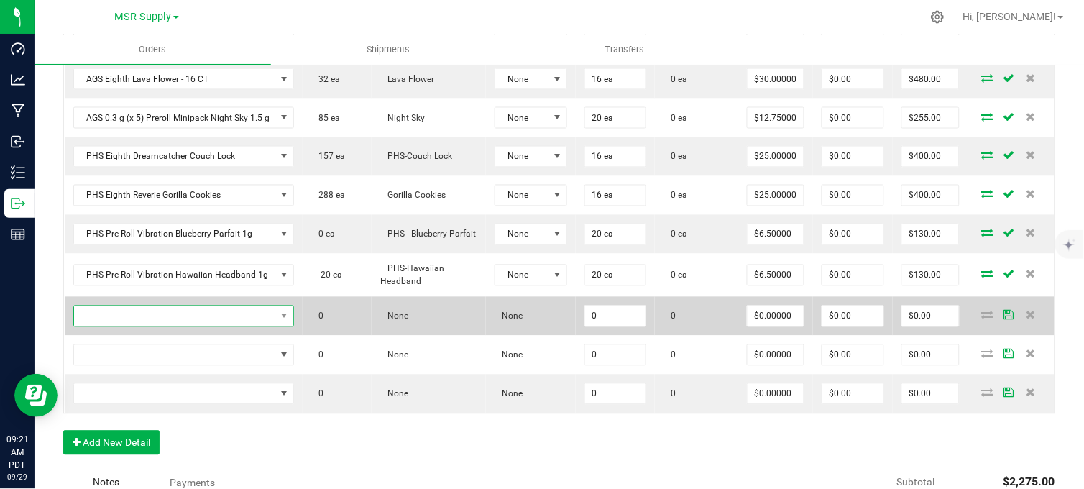
click at [235, 326] on span "NO DATA FOUND" at bounding box center [175, 316] width 202 height 20
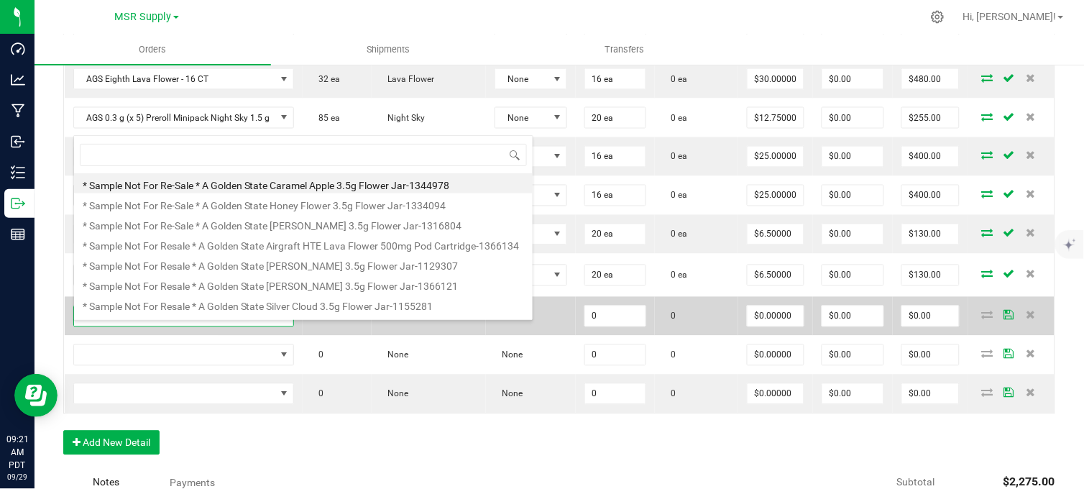
scroll to position [22, 218]
type input "flights"
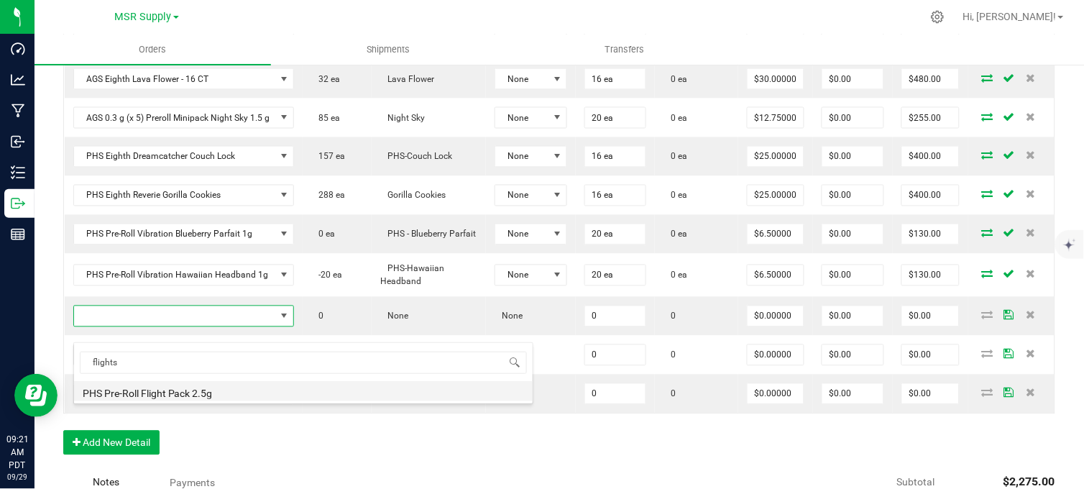
click at [224, 389] on li "PHS Pre-Roll Flight Pack 2.5g" at bounding box center [303, 391] width 458 height 20
type input "0 ea"
type input "$20.00000"
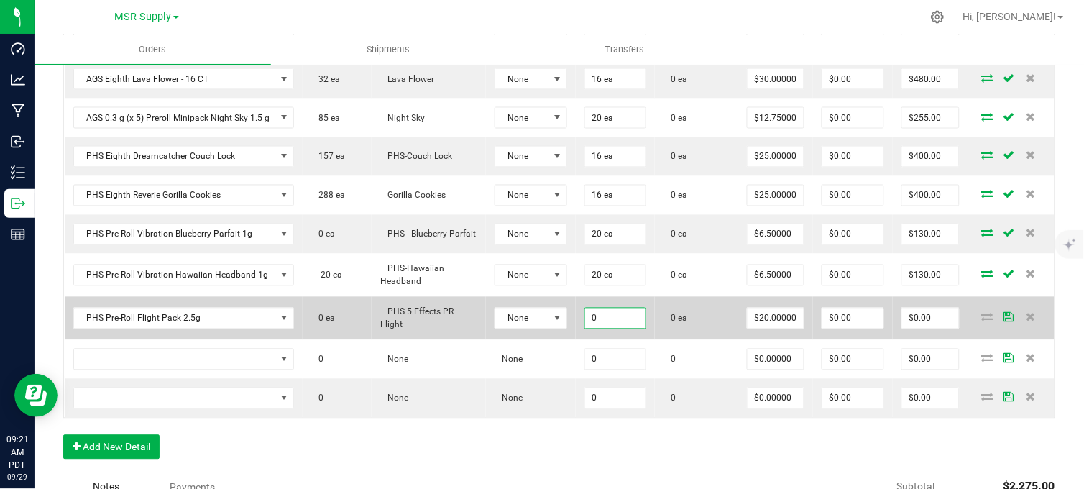
click at [602, 328] on input "0" at bounding box center [615, 318] width 60 height 20
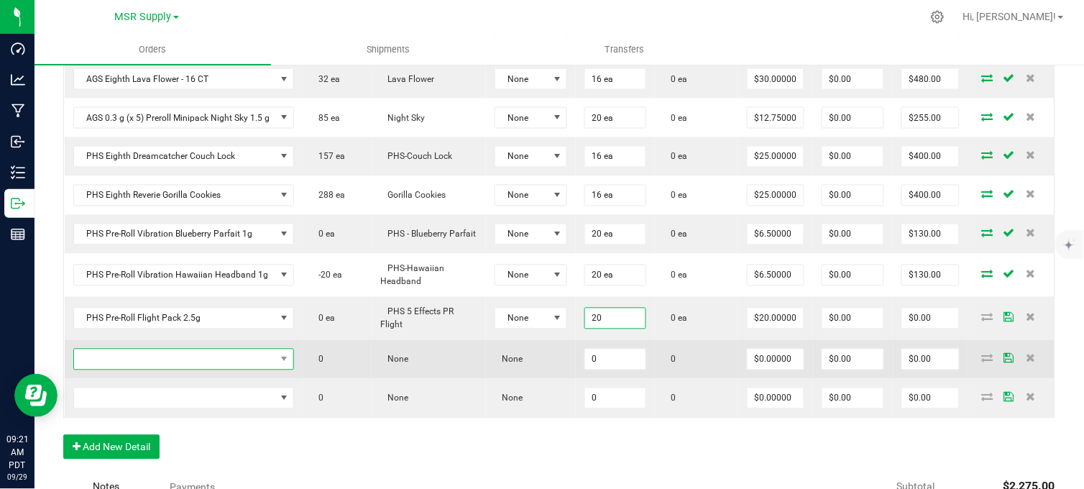
type input "20 ea"
type input "$400.00"
click at [213, 369] on span "NO DATA FOUND" at bounding box center [175, 359] width 202 height 20
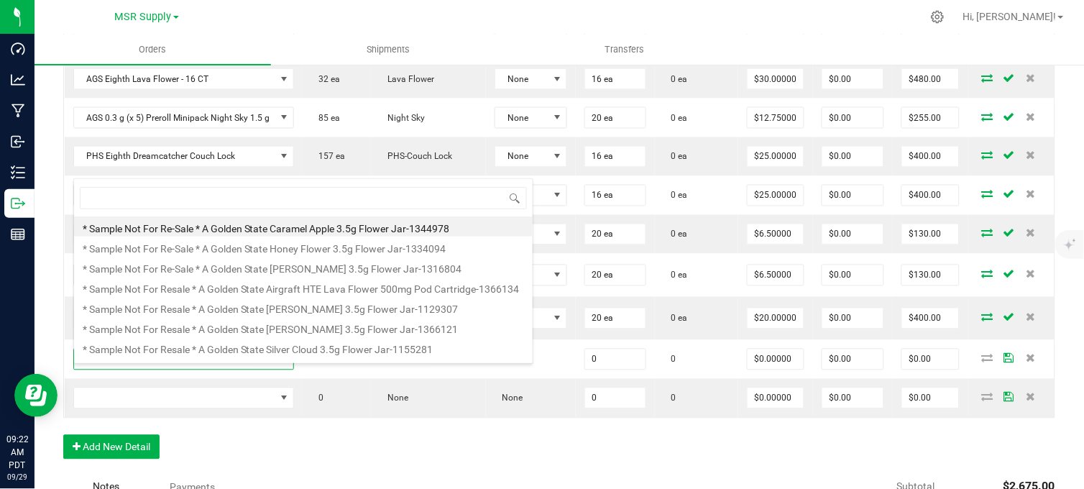
click at [313, 469] on div "Order Details Print All Labels Item Sellable Strain Lot Number Qty Ordered Qty …" at bounding box center [559, 209] width 992 height 528
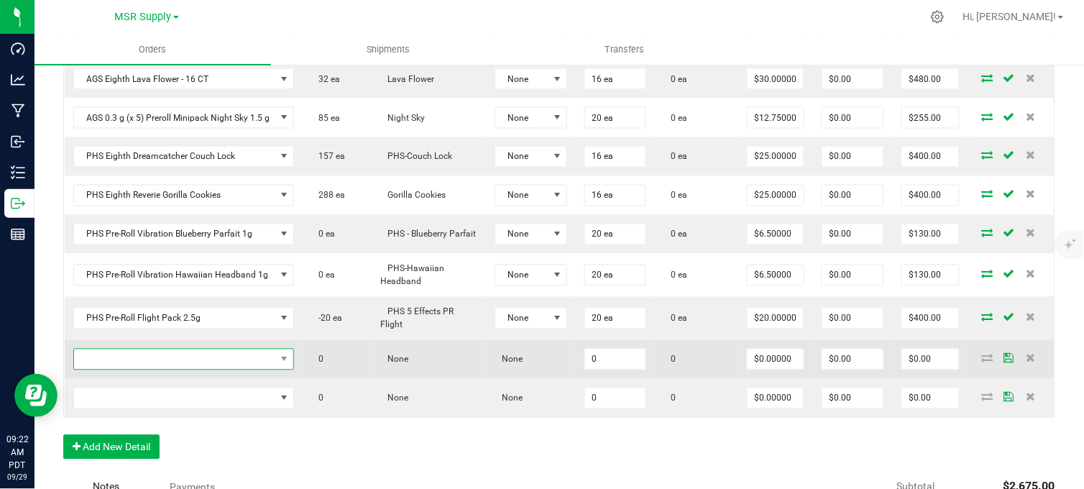
click at [213, 369] on span "NO DATA FOUND" at bounding box center [175, 359] width 202 height 20
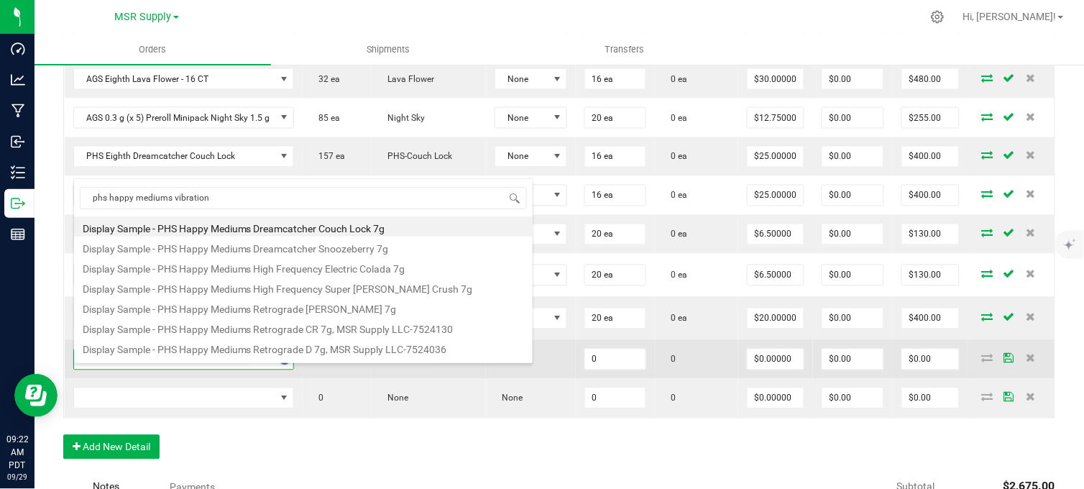
type input "phs happy mediums vibration"
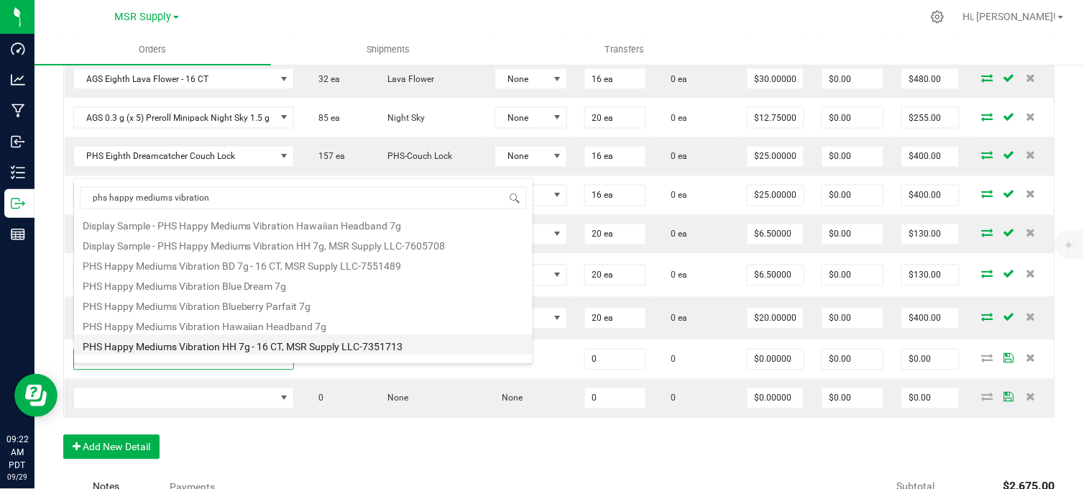
scroll to position [80, 0]
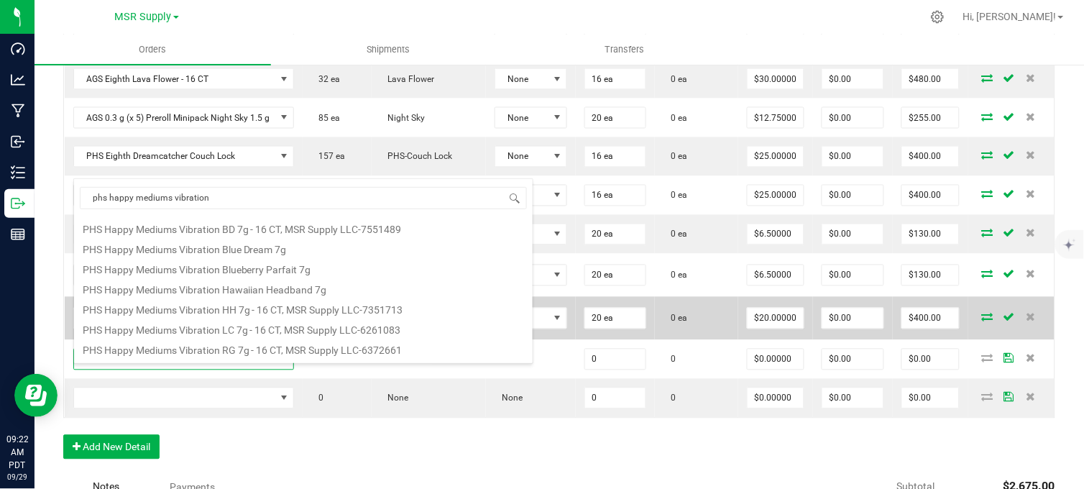
click at [243, 290] on li "PHS Happy Mediums Vibration Hawaiian Headband 7g" at bounding box center [303, 287] width 458 height 20
type input "0 ea"
type input "$27.00000"
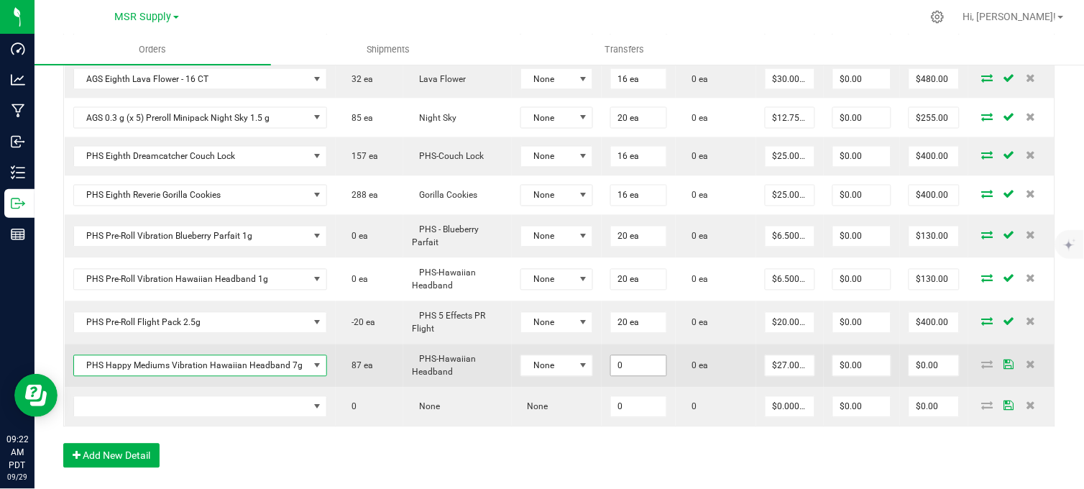
click at [635, 376] on input "0" at bounding box center [639, 366] width 56 height 20
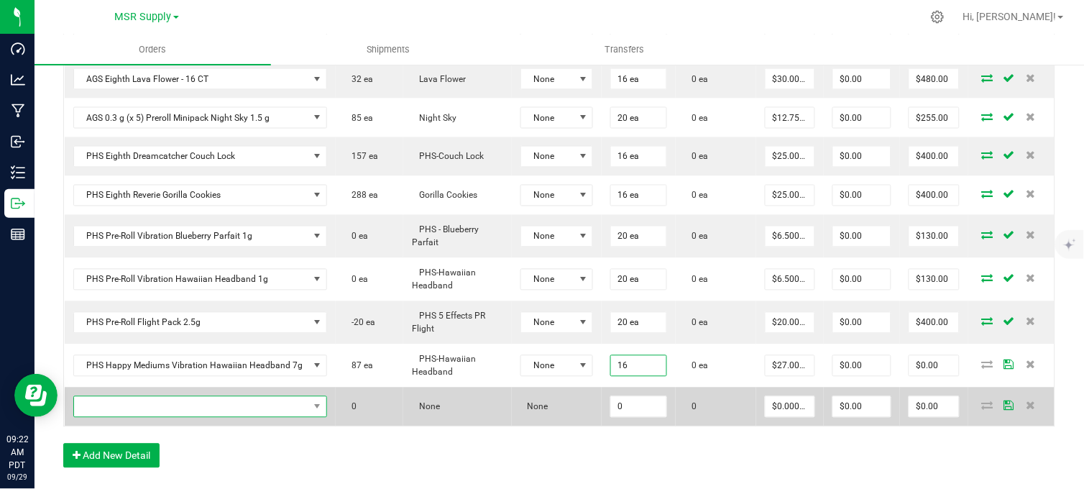
type input "16 ea"
type input "$432.00"
click at [220, 417] on span "NO DATA FOUND" at bounding box center [191, 407] width 235 height 20
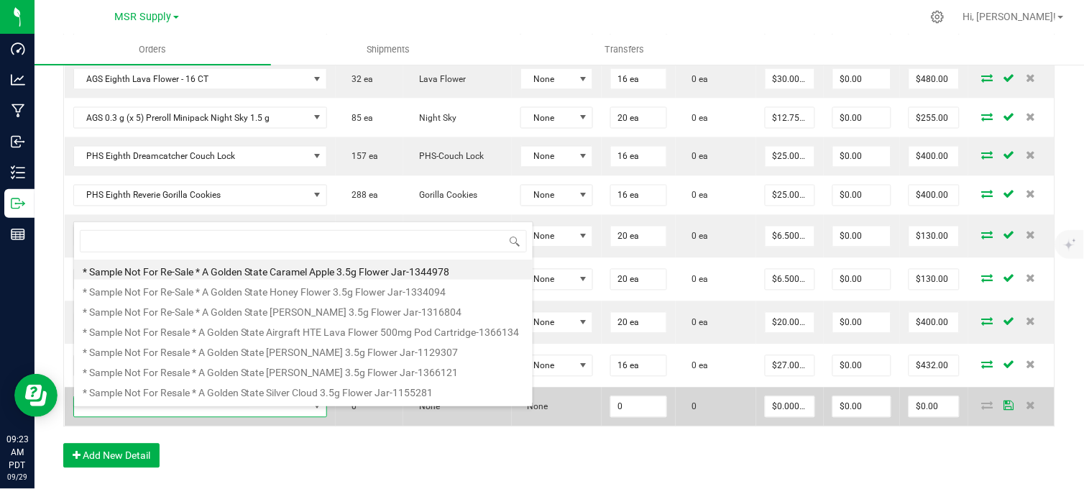
scroll to position [22, 218]
type input "phs happy mediums dream"
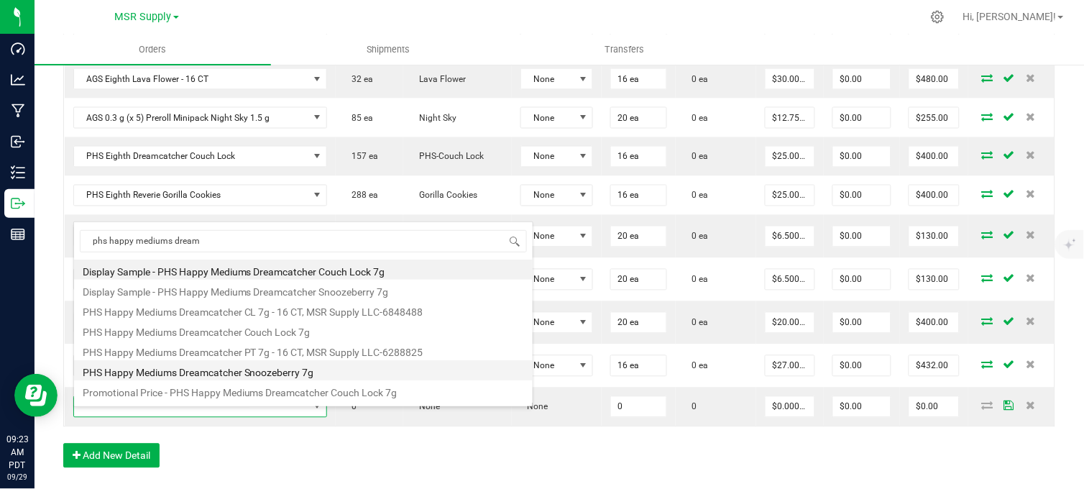
click at [263, 377] on li "PHS Happy Mediums Dreamcatcher Snoozeberry 7g" at bounding box center [303, 370] width 458 height 20
type input "0 ea"
type input "$27.00000"
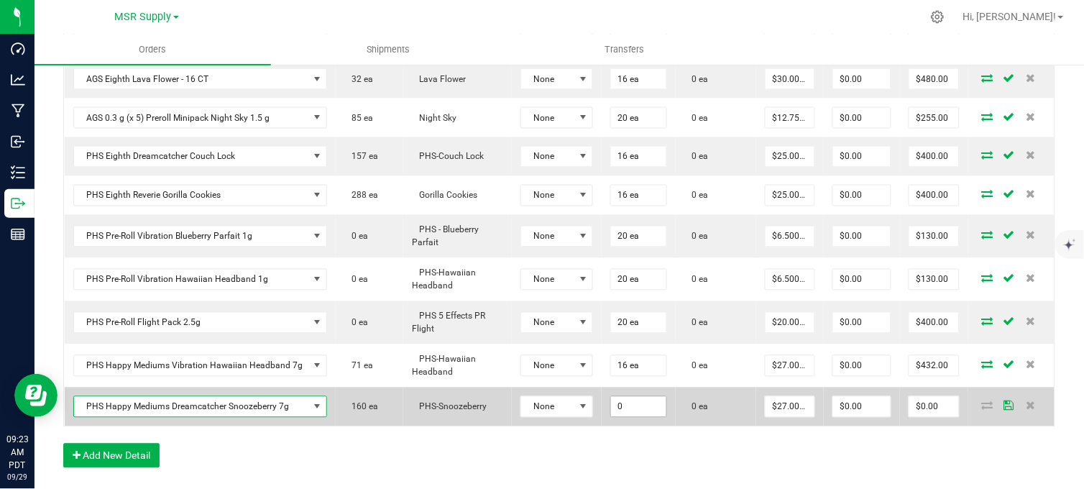
click at [635, 412] on input "0" at bounding box center [639, 407] width 56 height 20
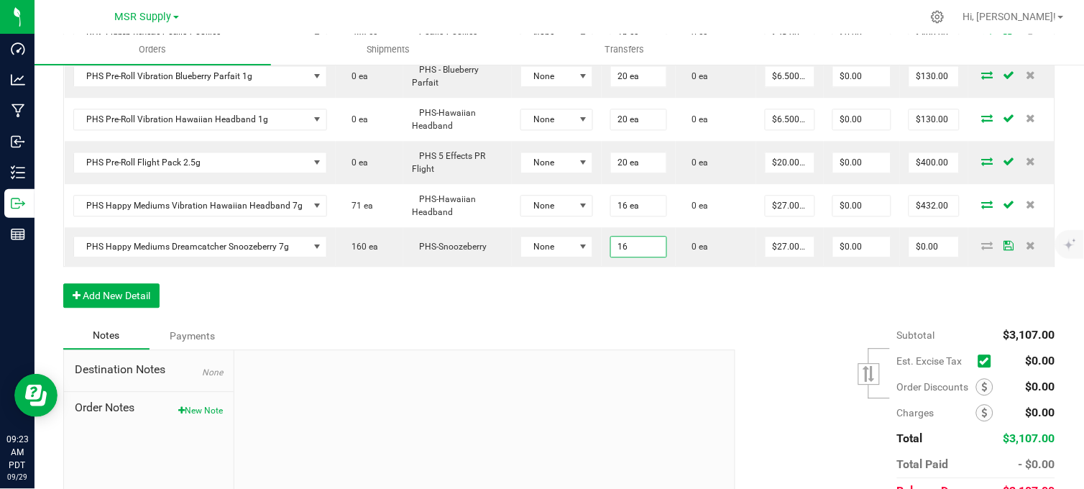
type input "16 ea"
type input "$432.00"
drag, startPoint x: 163, startPoint y: 315, endPoint x: 148, endPoint y: 315, distance: 15.1
click at [155, 315] on div "Order Details Print All Labels Item Sellable Strain Lot Number Qty Ordered Qty …" at bounding box center [559, 53] width 992 height 537
click at [144, 308] on button "Add New Detail" at bounding box center [111, 295] width 96 height 24
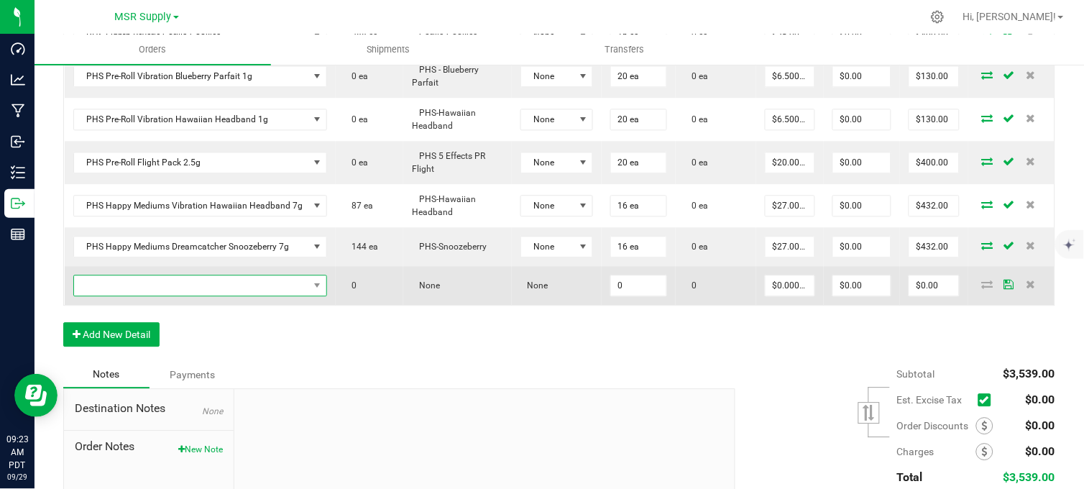
click at [178, 295] on span "NO DATA FOUND" at bounding box center [191, 285] width 235 height 20
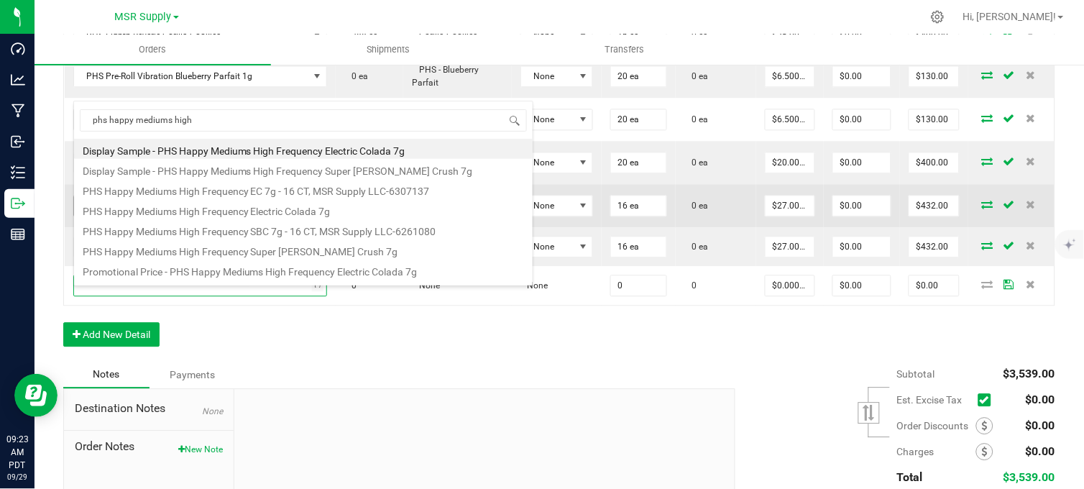
scroll to position [0, 0]
type input "phs happy mediums high fre"
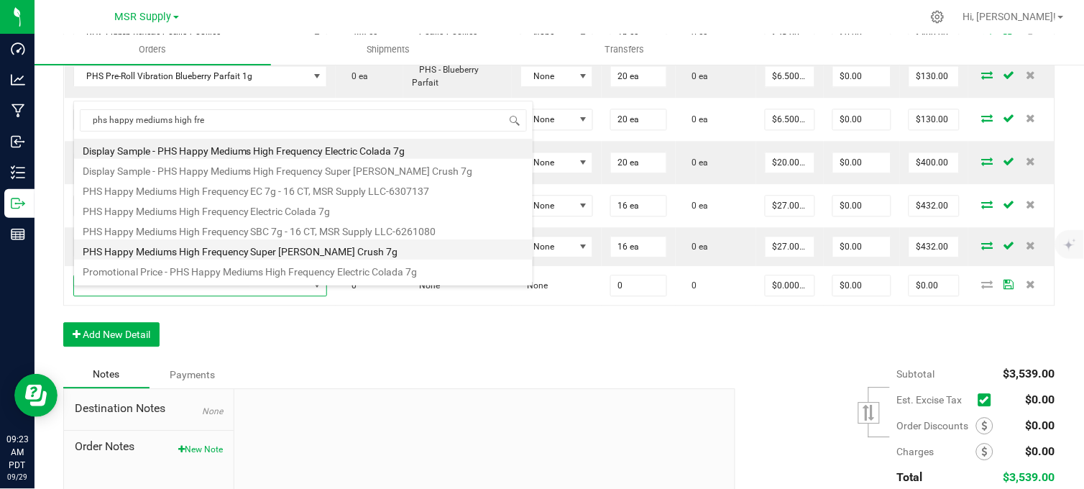
click at [241, 253] on li "PHS Happy Mediums High Frequency Super [PERSON_NAME] Crush 7g" at bounding box center [303, 249] width 458 height 20
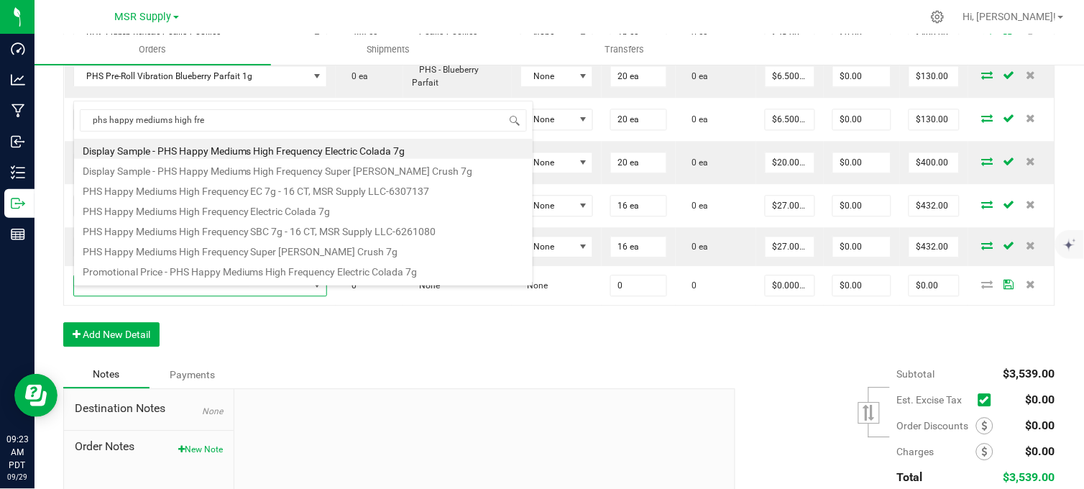
type input "0 ea"
type input "$27.00000"
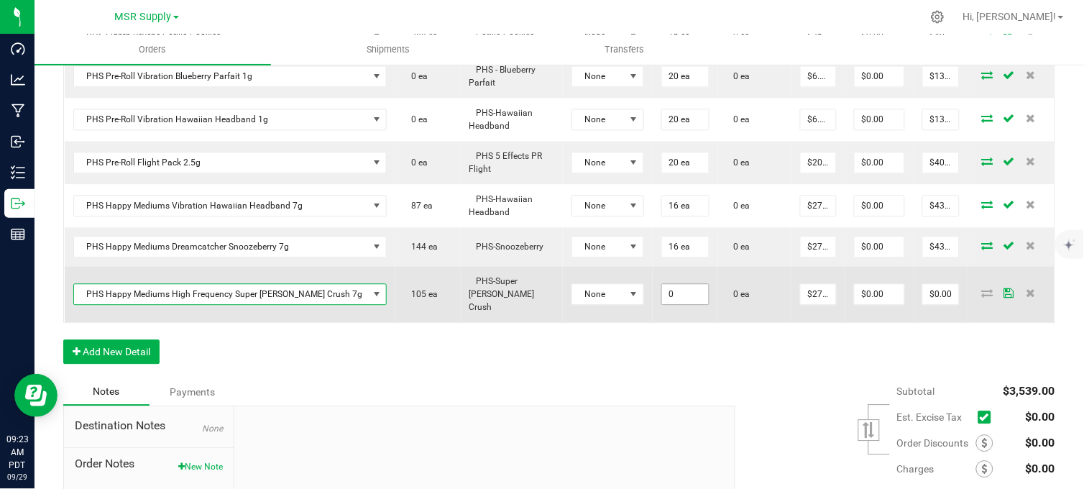
click at [662, 303] on input "0" at bounding box center [685, 294] width 47 height 20
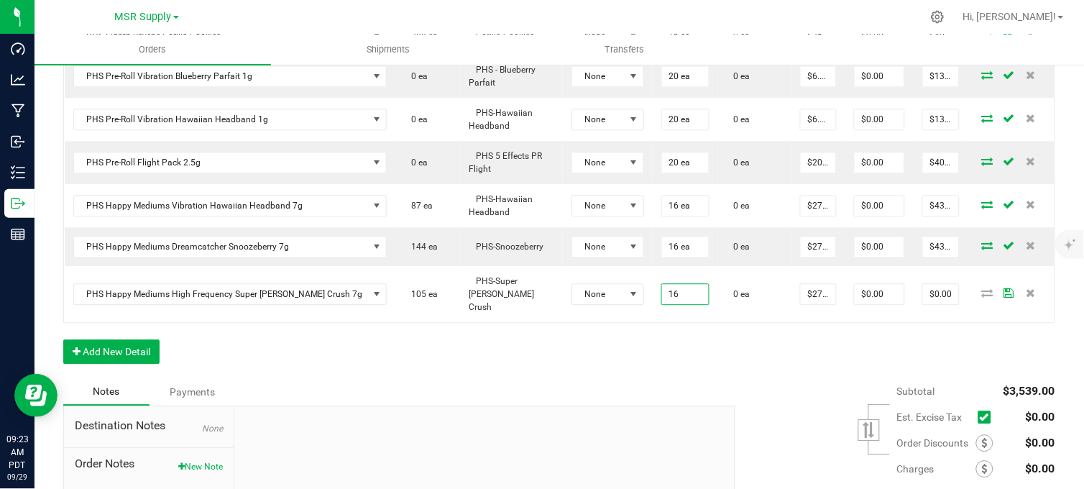
type input "16 ea"
type input "$432.00"
click at [647, 344] on div "Order Details Print All Labels Item Sellable Strain Lot Number Qty Ordered Qty …" at bounding box center [559, 81] width 992 height 593
click at [576, 393] on div "Notes Payments" at bounding box center [393, 391] width 661 height 27
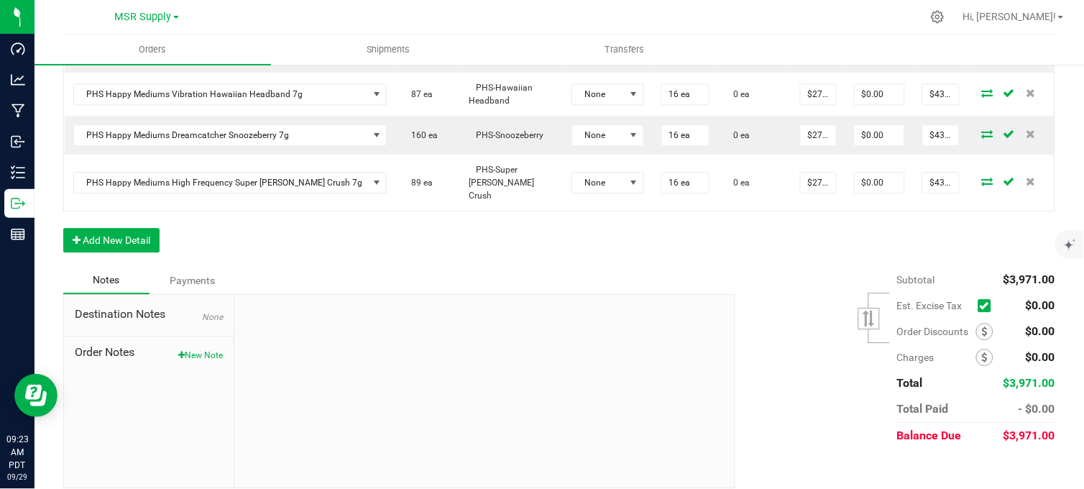
scroll to position [806, 0]
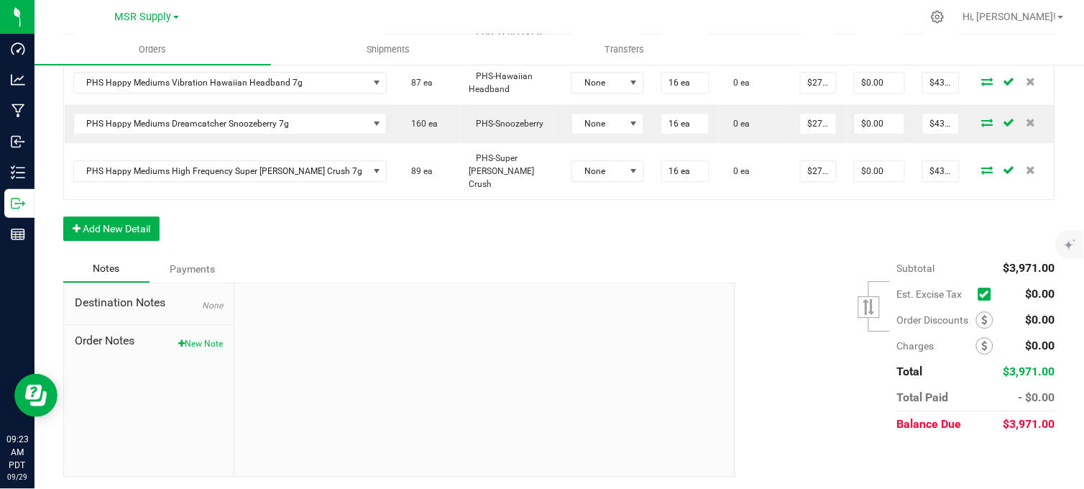
click at [633, 289] on div at bounding box center [484, 379] width 500 height 193
click at [206, 344] on button "New Note" at bounding box center [200, 343] width 45 height 13
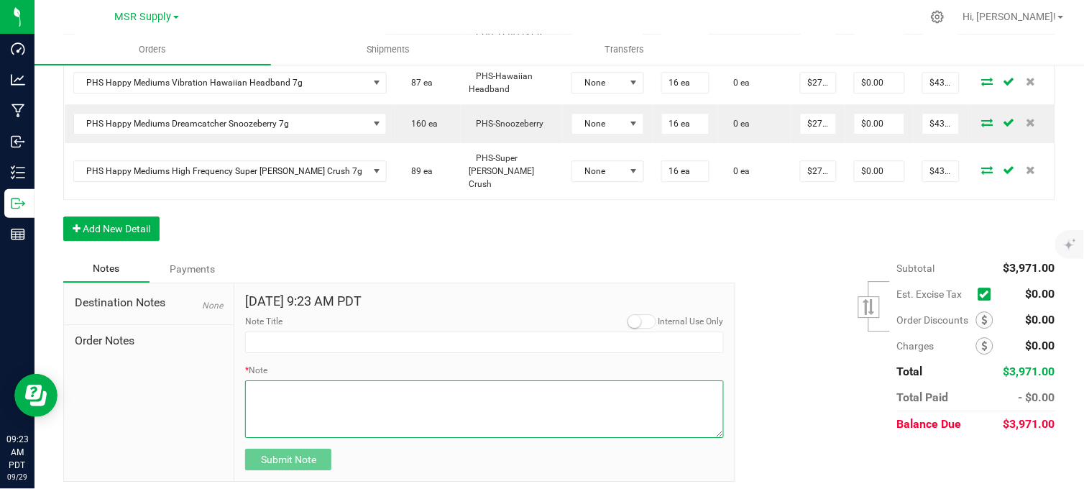
click at [334, 425] on textarea "* Note" at bounding box center [484, 408] width 479 height 57
paste textarea "Domestic Wire and ACH Instructions Beneficiary Name: MSR Supply LLC Beneficiary…"
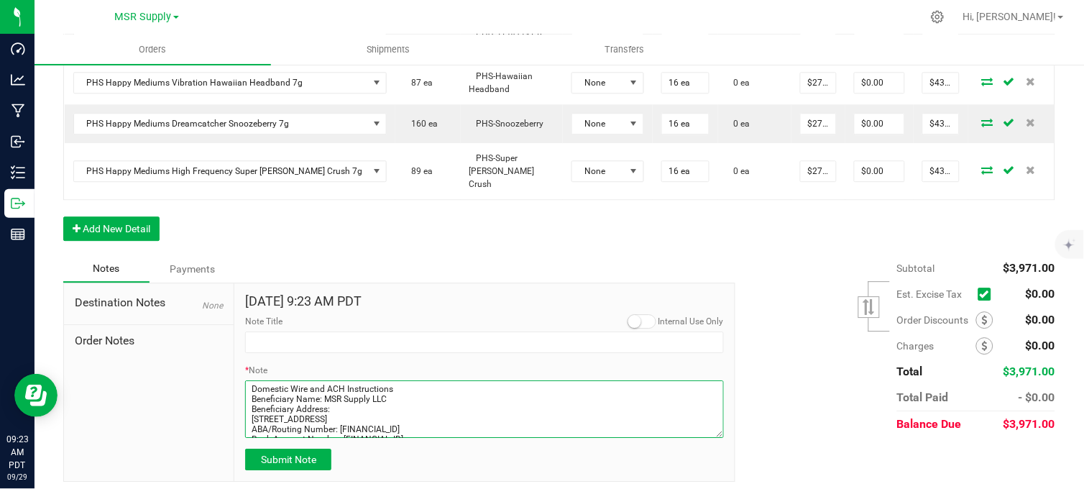
scroll to position [122, 0]
type textarea "Domestic Wire and ACH Instructions Beneficiary Name: MSR Supply LLC Beneficiary…"
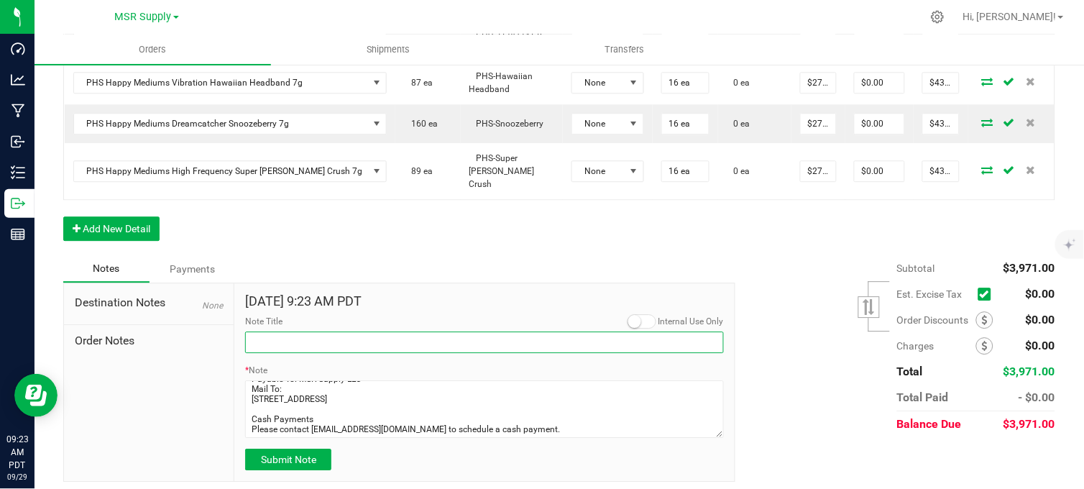
click at [302, 344] on input "Note Title" at bounding box center [484, 342] width 479 height 22
type input "Payment Details"
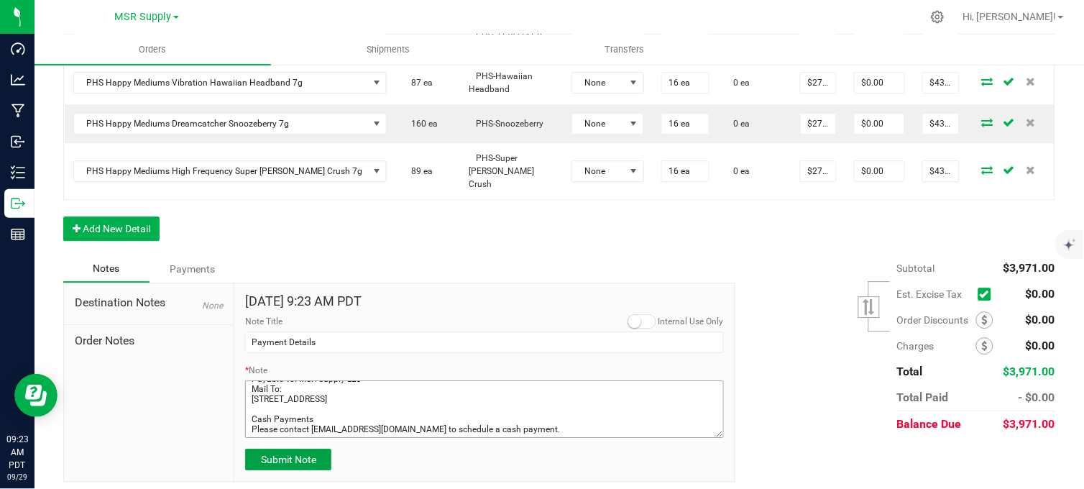
drag, startPoint x: 318, startPoint y: 457, endPoint x: 326, endPoint y: 421, distance: 37.0
click at [318, 456] on button "Submit Note" at bounding box center [288, 459] width 86 height 22
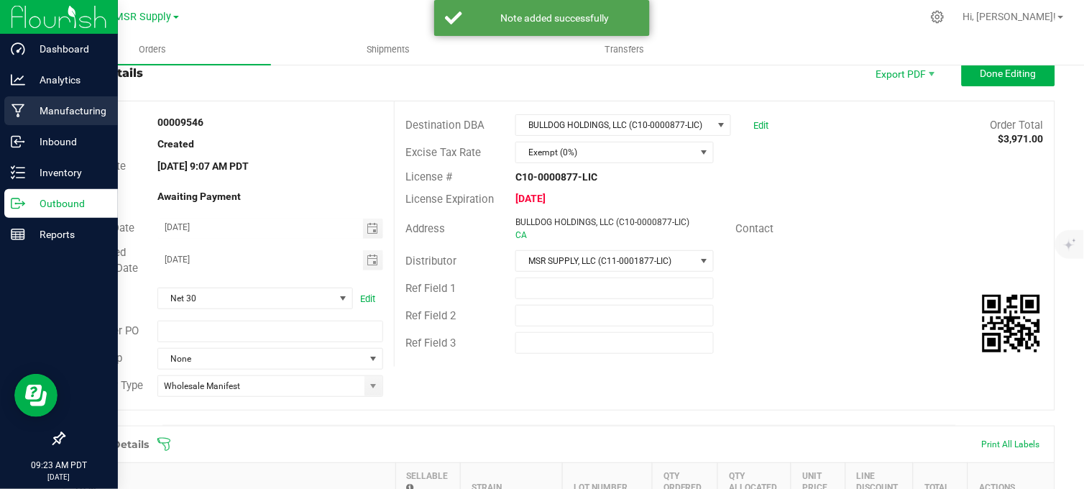
scroll to position [0, 0]
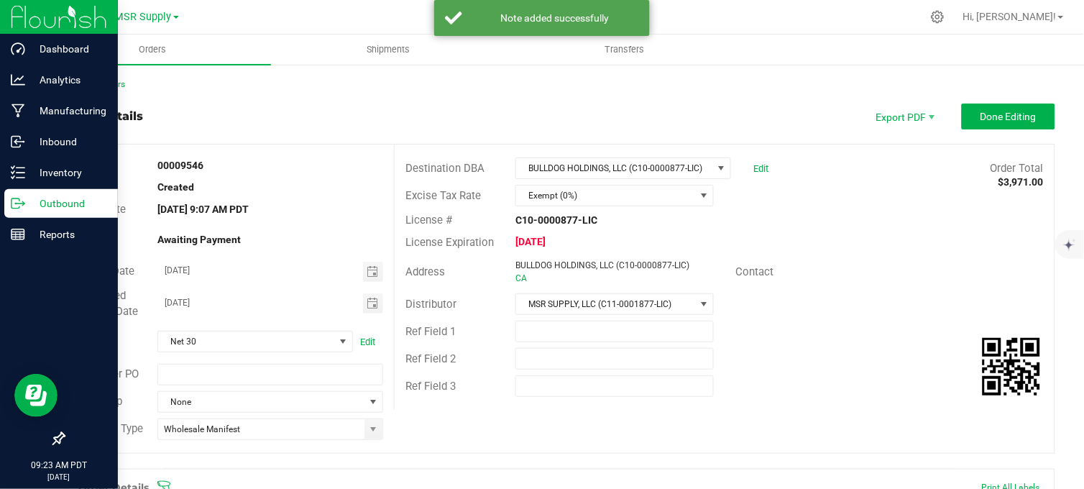
click at [38, 203] on p "Outbound" at bounding box center [68, 203] width 86 height 17
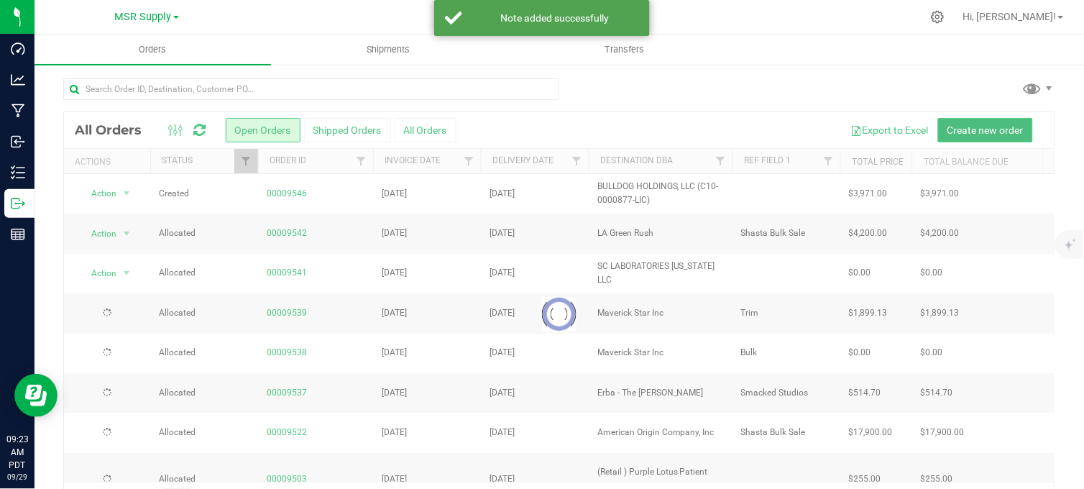
click at [968, 129] on span "Create new order" at bounding box center [985, 129] width 76 height 11
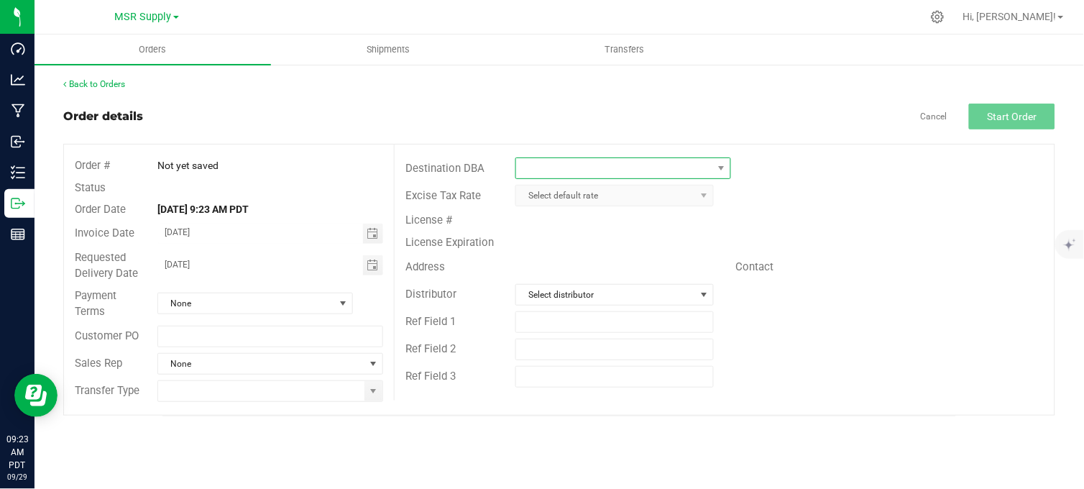
click at [599, 172] on span at bounding box center [613, 168] width 195 height 20
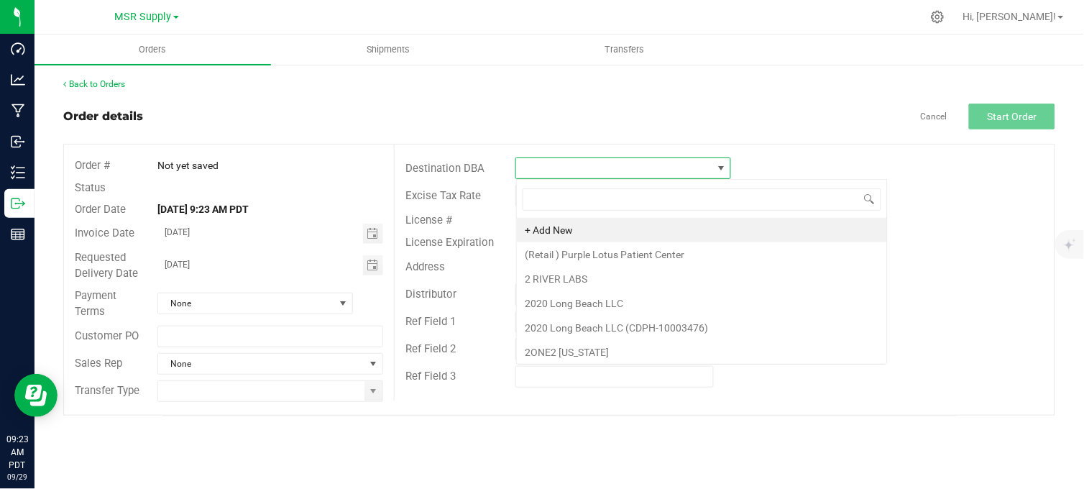
scroll to position [22, 214]
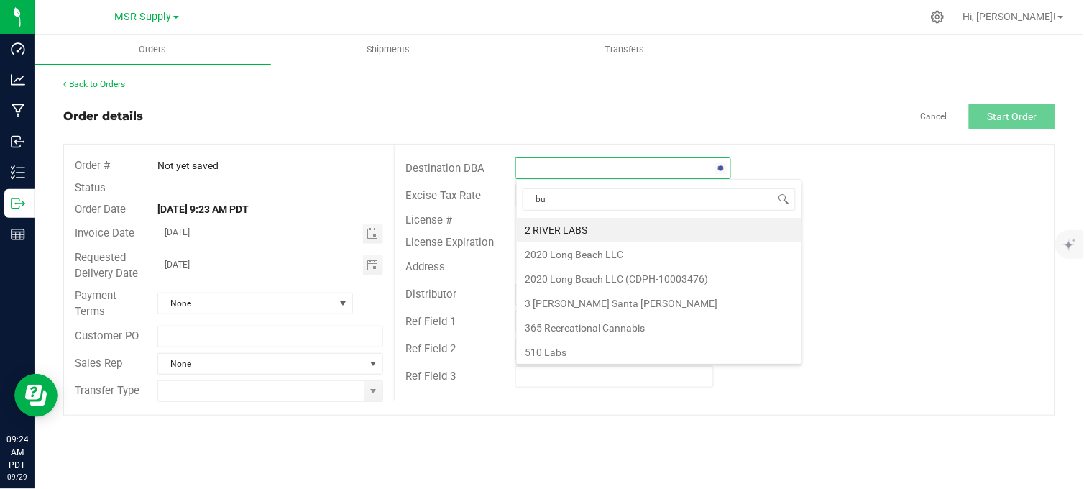
type input "bul"
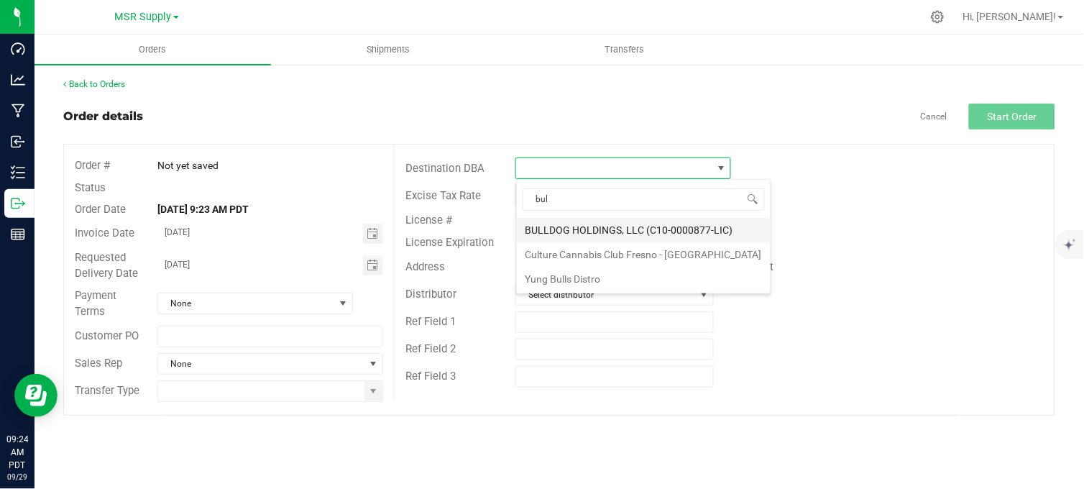
click at [631, 223] on li "BULLDOG HOLDINGS, LLC (C10-0000877-LIC)" at bounding box center [644, 230] width 254 height 24
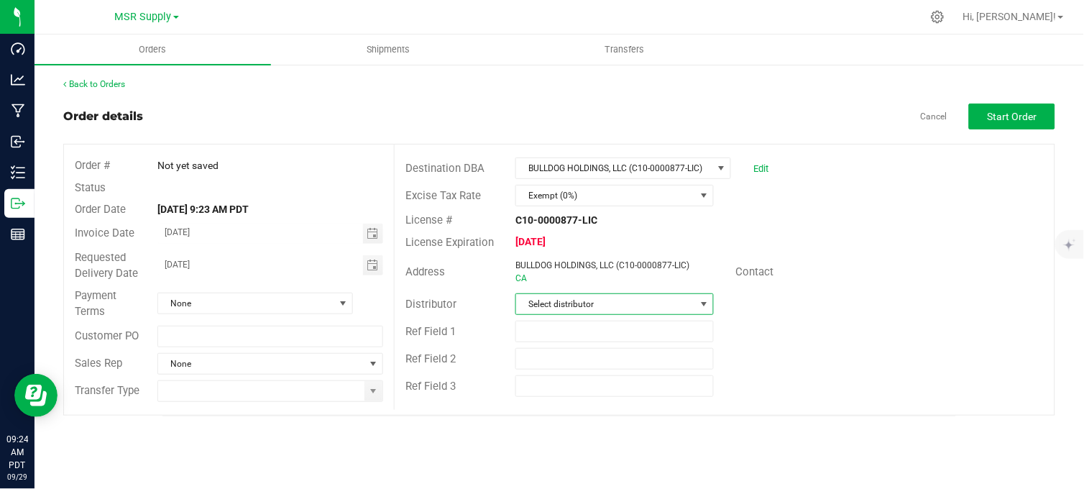
click at [591, 303] on span "Select distributor" at bounding box center [605, 304] width 179 height 20
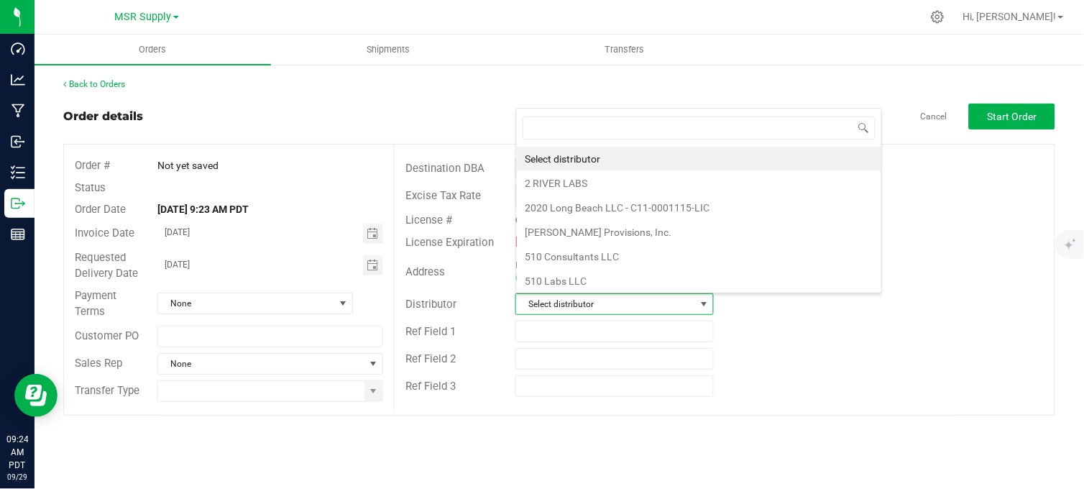
scroll to position [22, 195]
type input "msr"
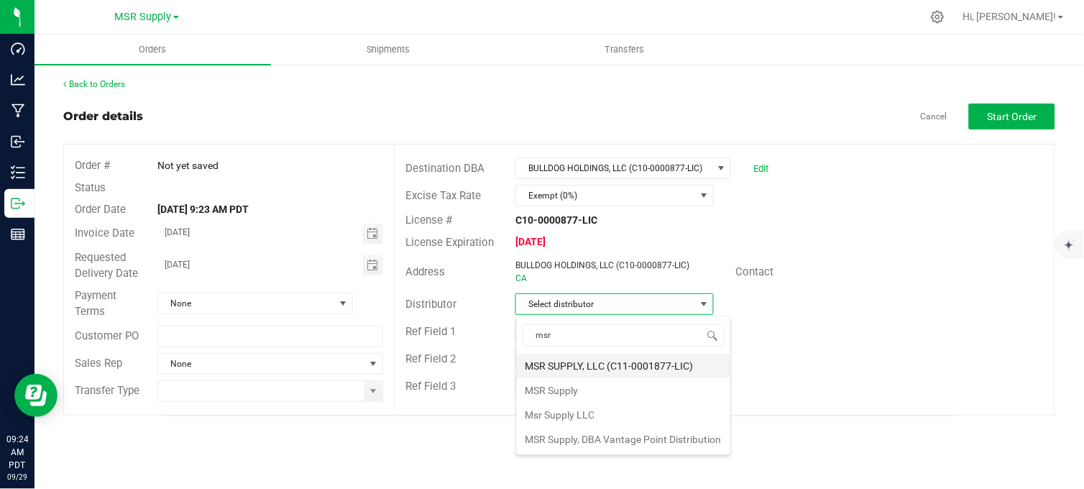
click at [579, 366] on li "MSR SUPPLY, LLC (C11-0001877-LIC)" at bounding box center [623, 366] width 213 height 24
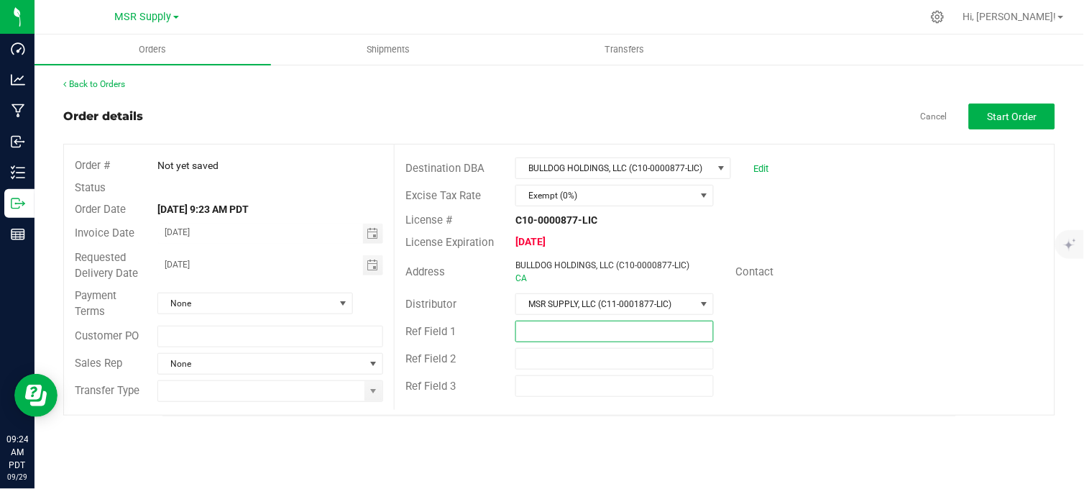
click at [568, 332] on input "text" at bounding box center [614, 332] width 198 height 22
type input "Smacked Studios"
click at [374, 264] on span "Toggle calendar" at bounding box center [371, 264] width 11 height 11
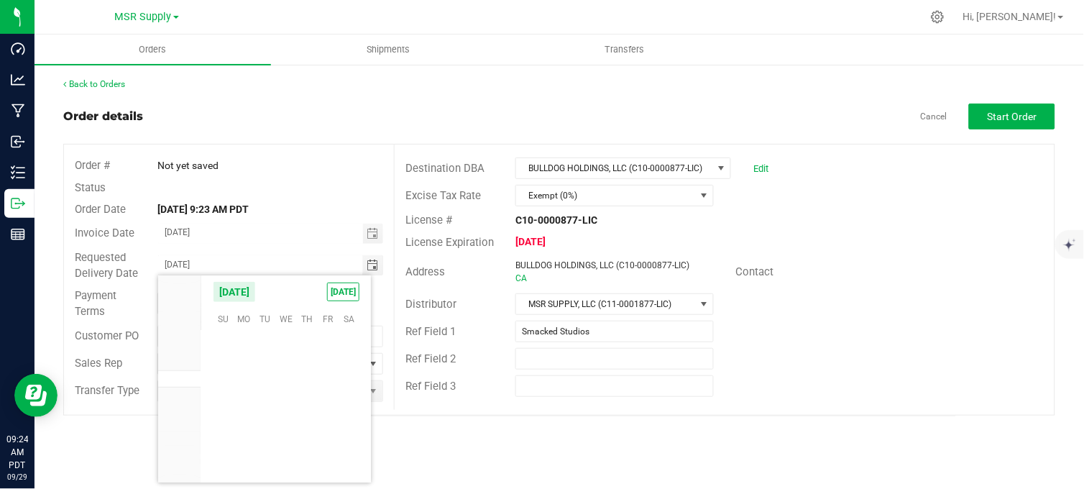
scroll to position [233064, 0]
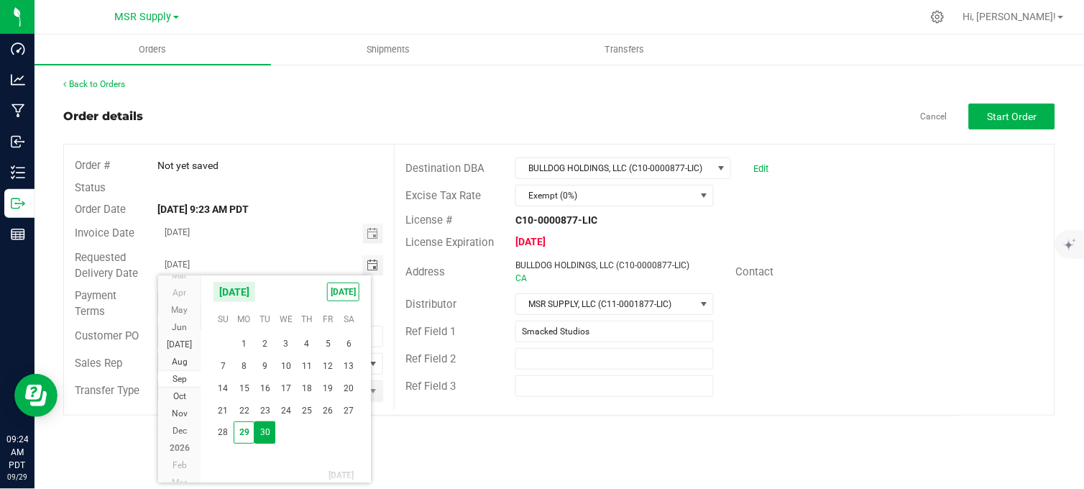
drag, startPoint x: 247, startPoint y: 437, endPoint x: 259, endPoint y: 277, distance: 160.0
click at [246, 435] on span "29" at bounding box center [244, 432] width 21 height 22
type input "[DATE]"
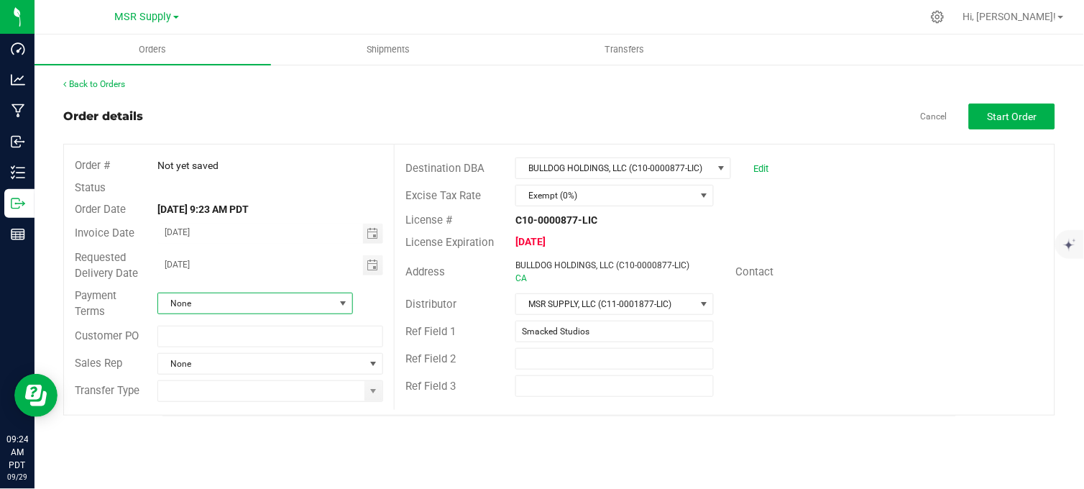
click at [284, 303] on span "None" at bounding box center [246, 303] width 176 height 20
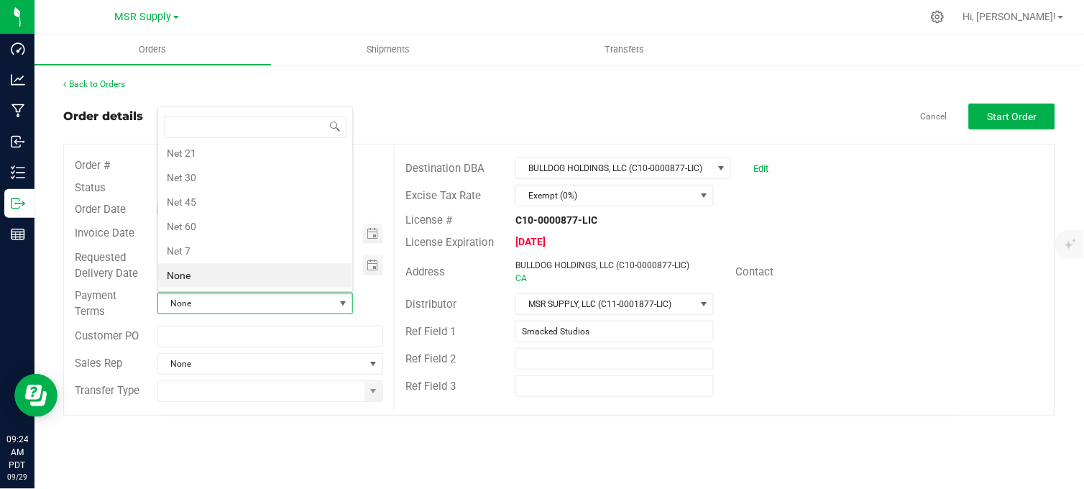
drag, startPoint x: 223, startPoint y: 178, endPoint x: 241, endPoint y: 198, distance: 26.4
click at [223, 180] on li "Net 30" at bounding box center [255, 177] width 194 height 24
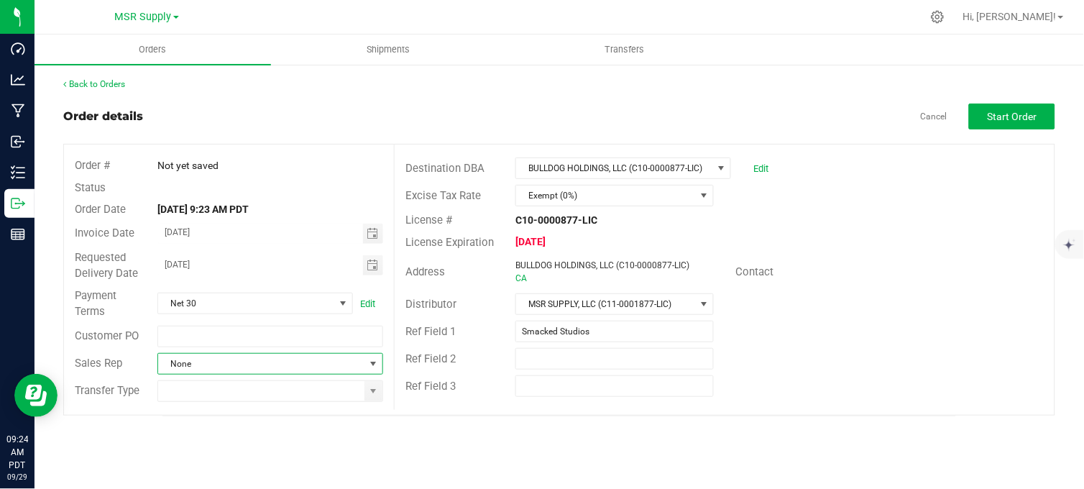
click at [371, 363] on span at bounding box center [373, 363] width 11 height 11
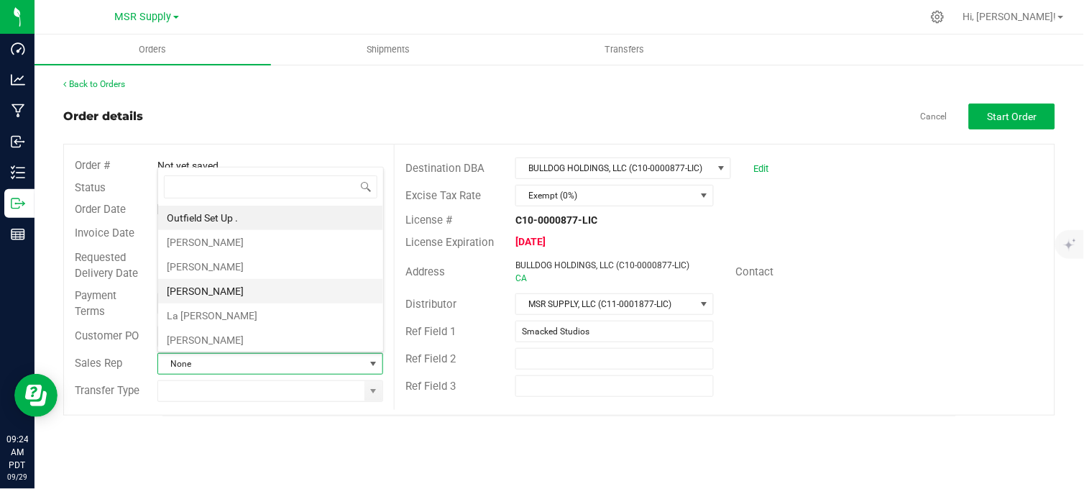
scroll to position [22, 223]
drag, startPoint x: 355, startPoint y: 113, endPoint x: 385, endPoint y: 180, distance: 74.0
click at [355, 114] on div "Order details Cancel Start Order" at bounding box center [559, 116] width 992 height 26
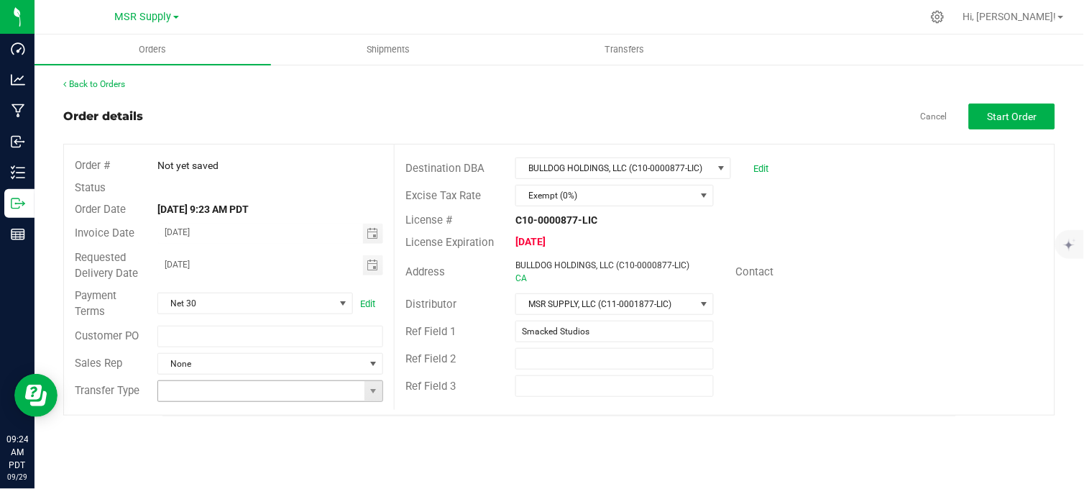
drag, startPoint x: 367, startPoint y: 397, endPoint x: 343, endPoint y: 397, distance: 24.4
click at [366, 397] on span at bounding box center [373, 391] width 18 height 20
drag, startPoint x: 262, startPoint y: 365, endPoint x: 272, endPoint y: 349, distance: 19.3
click at [262, 364] on li "Wholesale Manifest" at bounding box center [270, 363] width 225 height 24
type input "Wholesale Manifest"
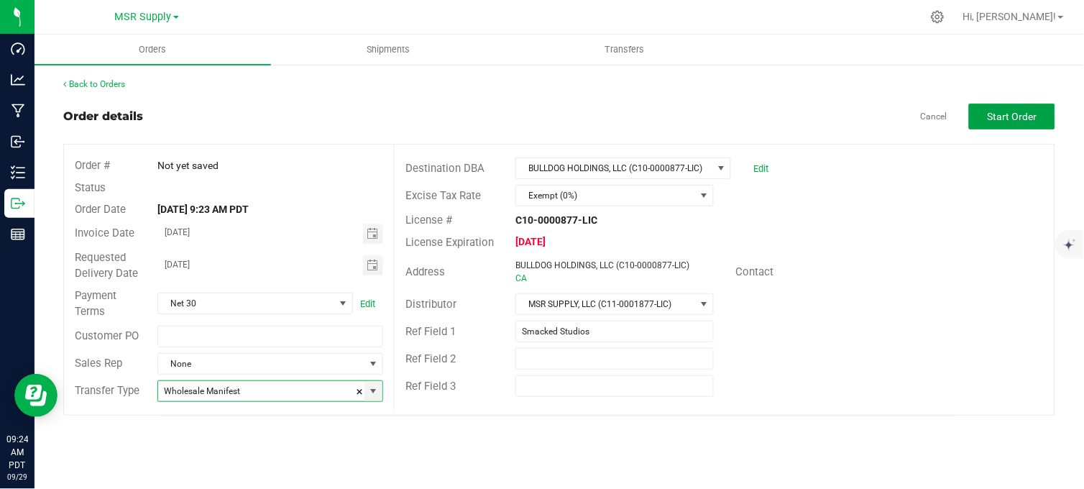
click at [1003, 112] on span "Start Order" at bounding box center [1012, 116] width 50 height 11
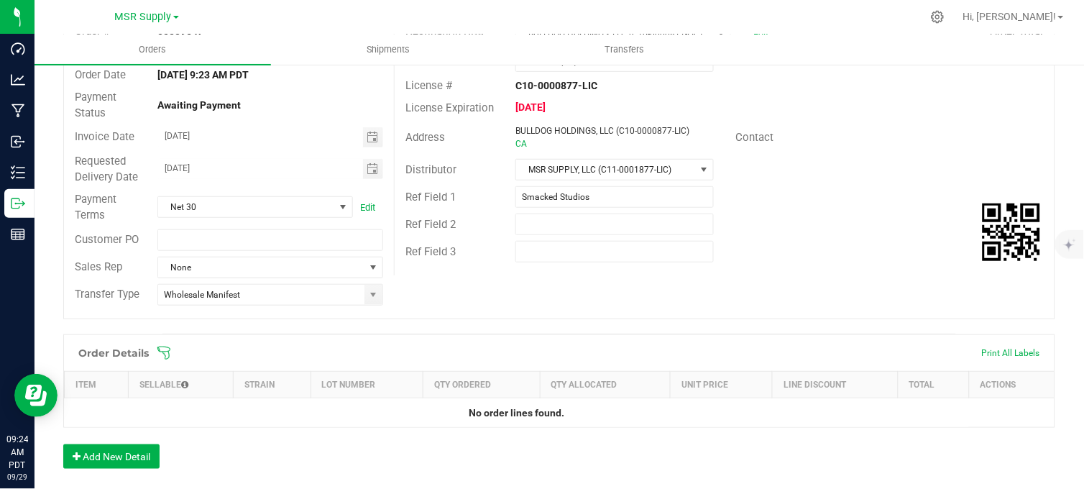
scroll to position [364, 0]
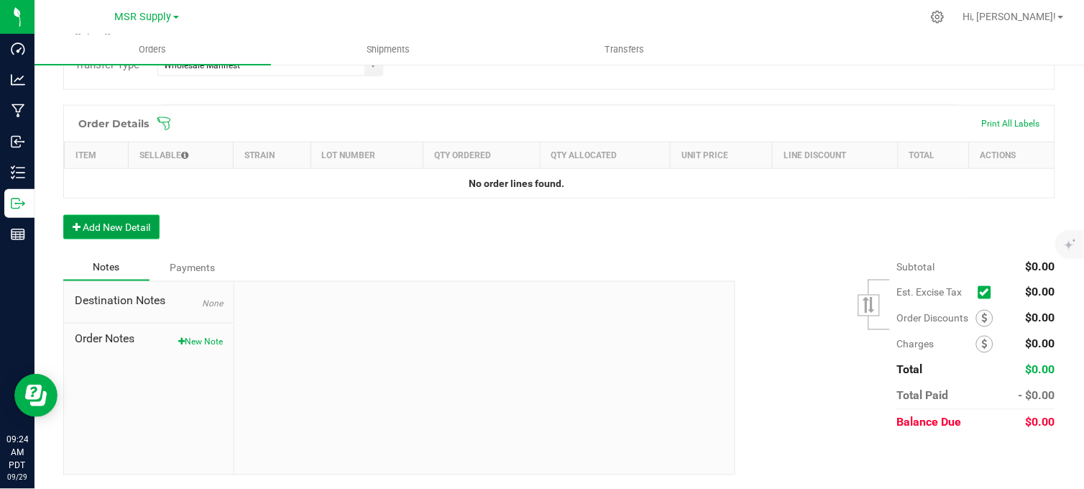
drag, startPoint x: 101, startPoint y: 233, endPoint x: 110, endPoint y: 227, distance: 11.0
click at [102, 232] on button "Add New Detail" at bounding box center [111, 227] width 96 height 24
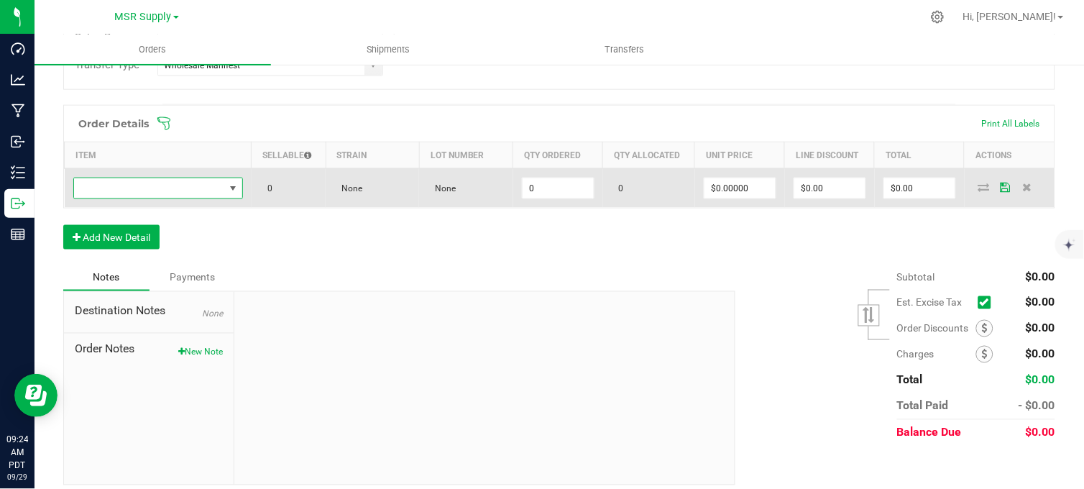
click at [159, 192] on span "NO DATA FOUND" at bounding box center [149, 188] width 150 height 20
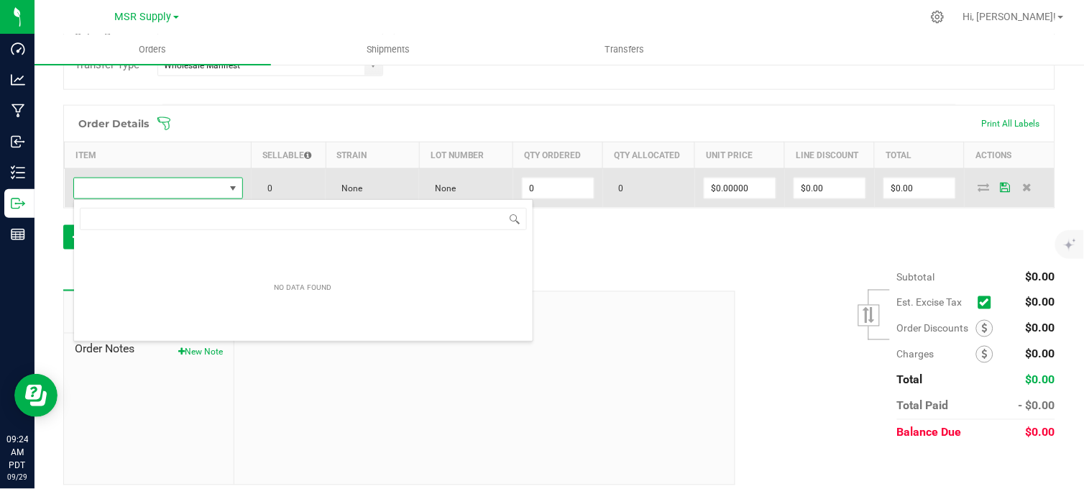
scroll to position [22, 167]
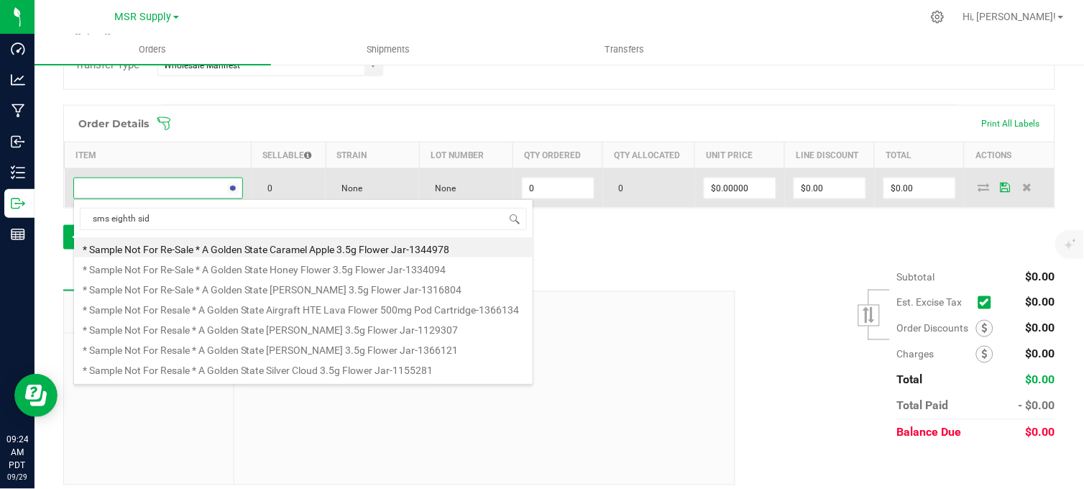
type input "sms eighth side"
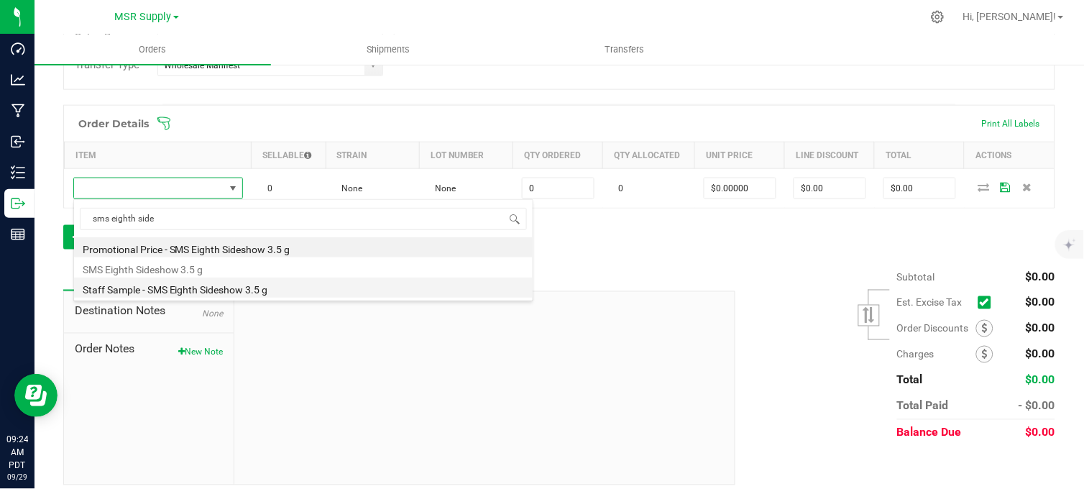
click at [199, 278] on li "Staff Sample - SMS Eighth Sideshow 3.5 g" at bounding box center [303, 287] width 458 height 20
type input "0 ea"
type input "$0.10000"
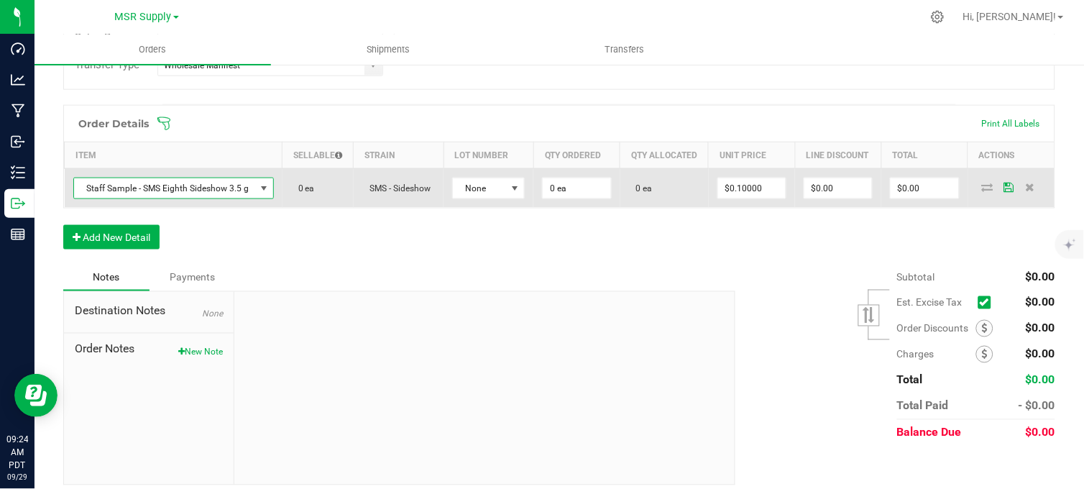
click at [177, 190] on span "Staff Sample - SMS Eighth Sideshow 3.5 g" at bounding box center [164, 188] width 181 height 20
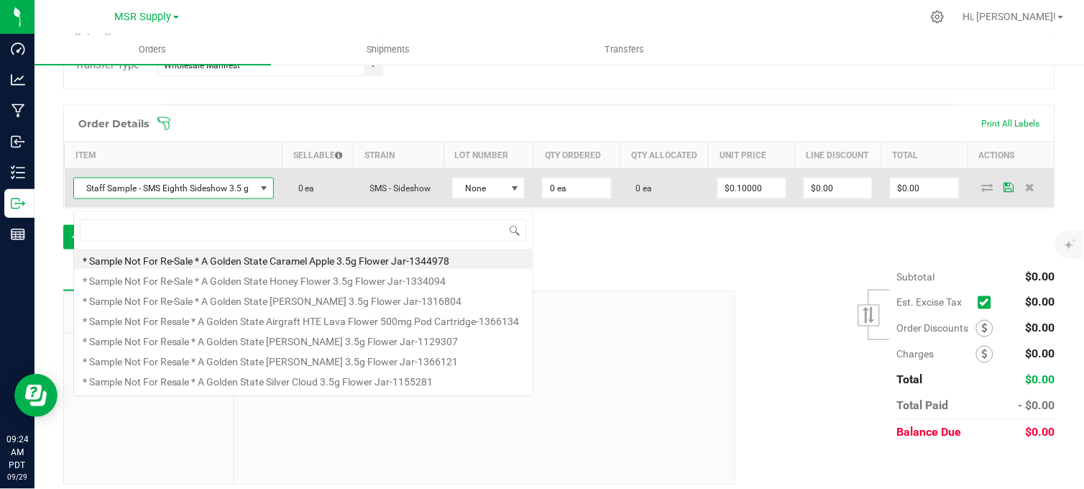
scroll to position [22, 198]
type input "sms eighth side"
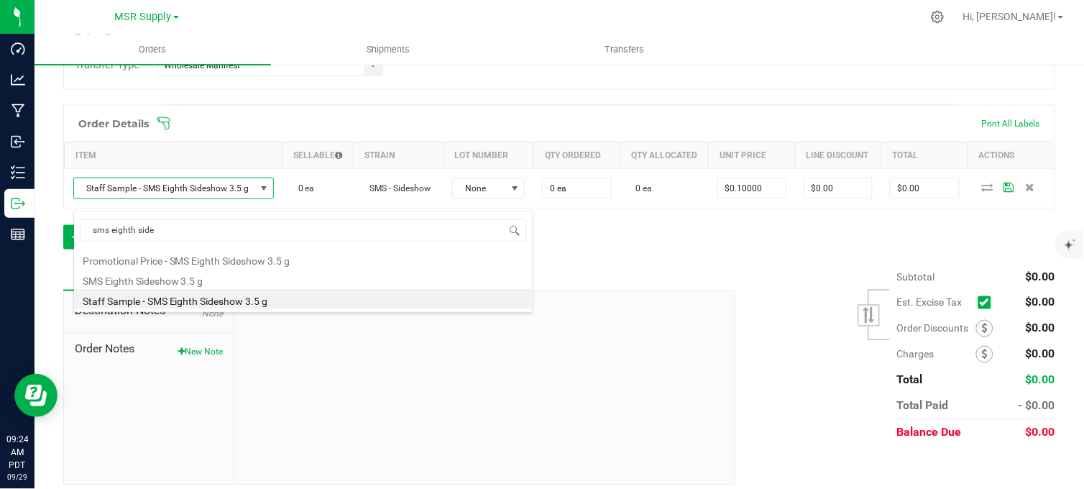
drag, startPoint x: 170, startPoint y: 279, endPoint x: 262, endPoint y: 244, distance: 98.9
click at [169, 279] on li "SMS Eighth Sideshow 3.5 g" at bounding box center [303, 279] width 458 height 20
type input "$16.50000"
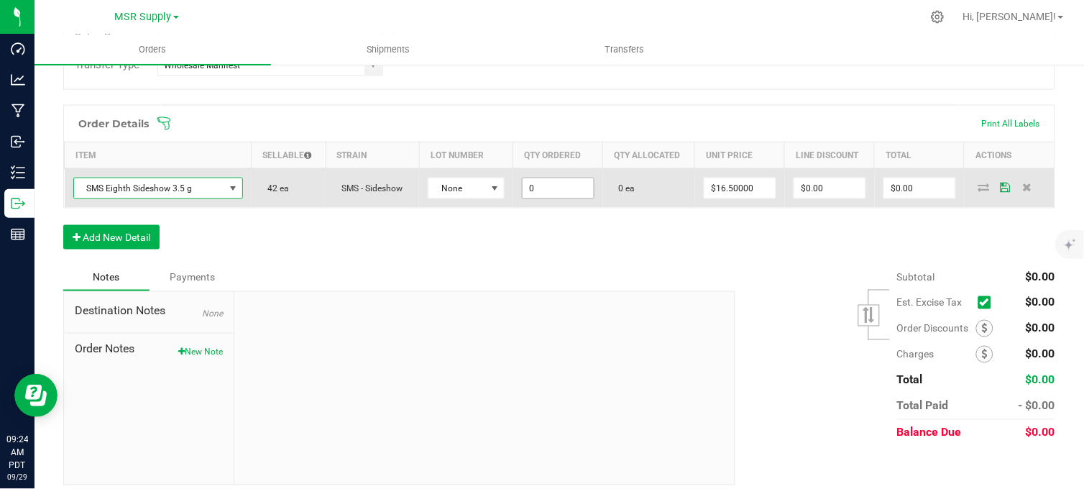
click at [557, 185] on input "0" at bounding box center [557, 188] width 71 height 20
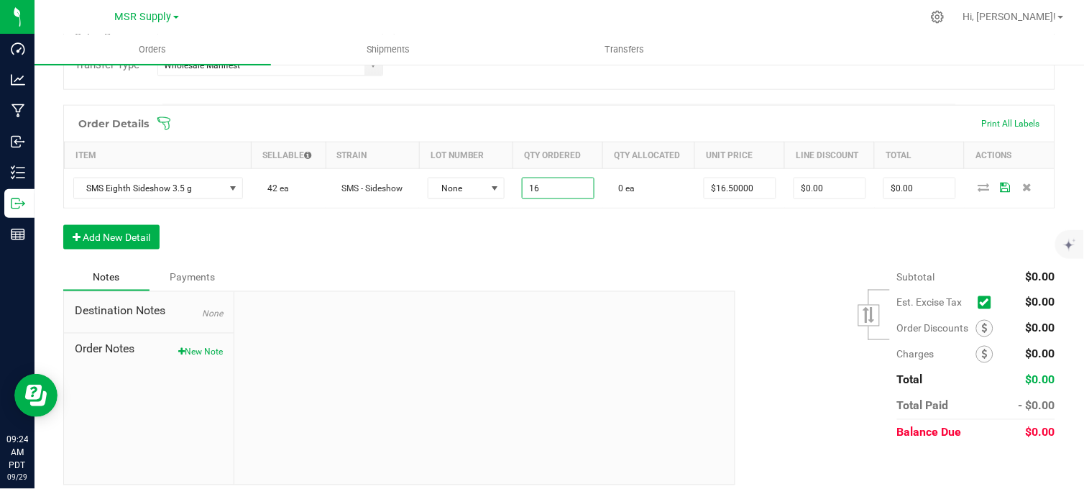
type input "16 ea"
type input "$264.00"
click at [615, 240] on div "Order Details Print All Labels Item Sellable Strain Lot Number Qty Ordered Qty …" at bounding box center [559, 184] width 992 height 159
click at [221, 359] on div "Destination Notes None Order Notes New Note" at bounding box center [149, 388] width 170 height 193
drag, startPoint x: 196, startPoint y: 358, endPoint x: 239, endPoint y: 369, distance: 43.7
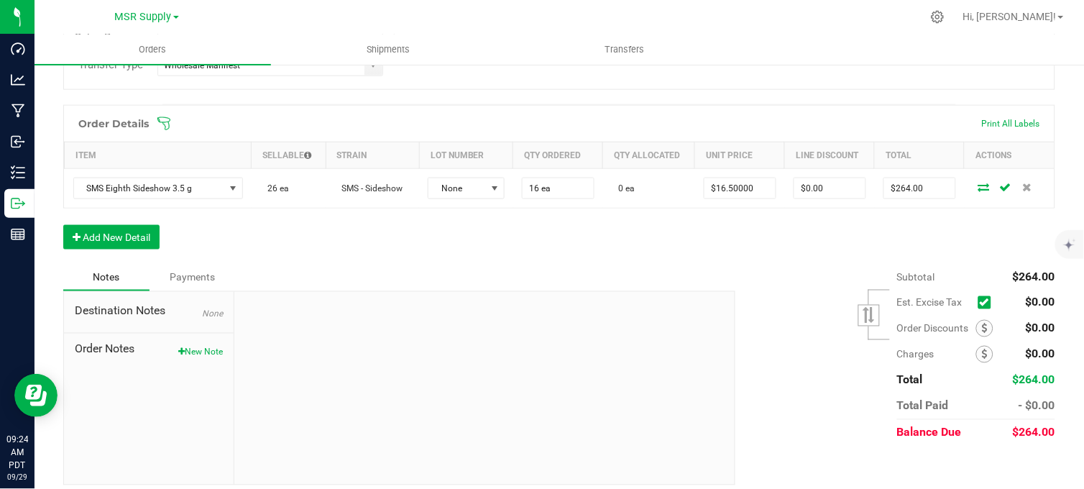
click at [197, 358] on button "New Note" at bounding box center [200, 352] width 45 height 13
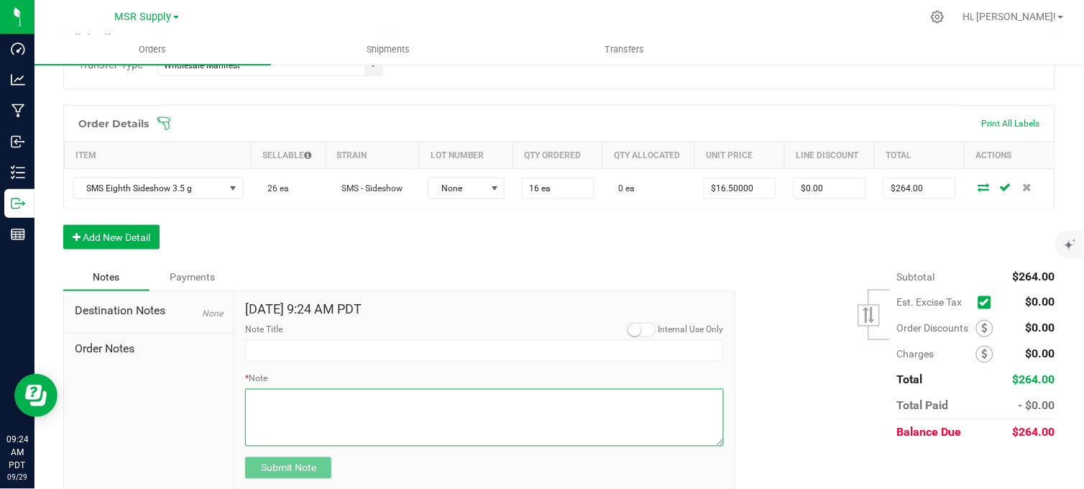
click at [326, 431] on textarea "* Note" at bounding box center [484, 417] width 479 height 57
paste textarea "Domestic Wire and ACH Instructions Beneficiary Name: MSR Supply LLC Beneficiary…"
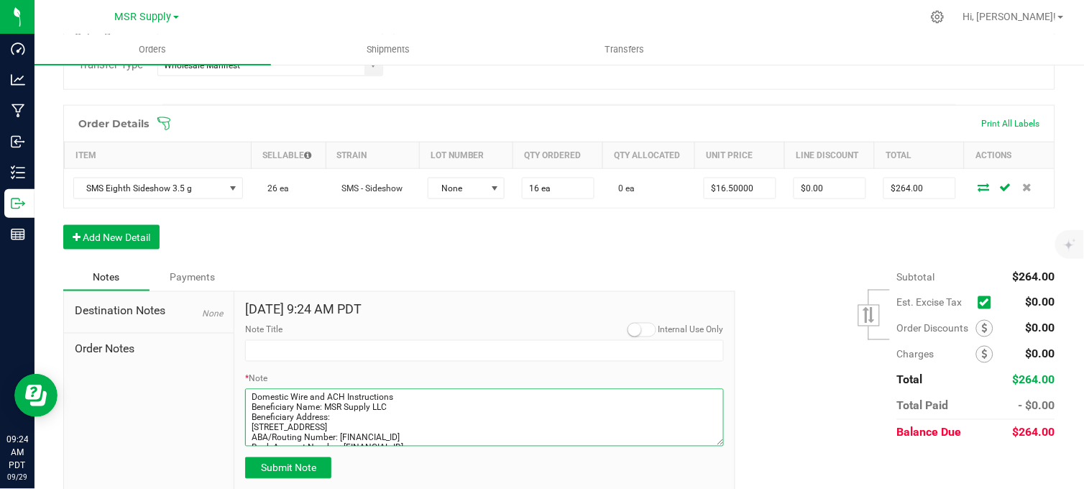
scroll to position [122, 0]
type textarea "Domestic Wire and ACH Instructions Beneficiary Name: MSR Supply LLC Beneficiary…"
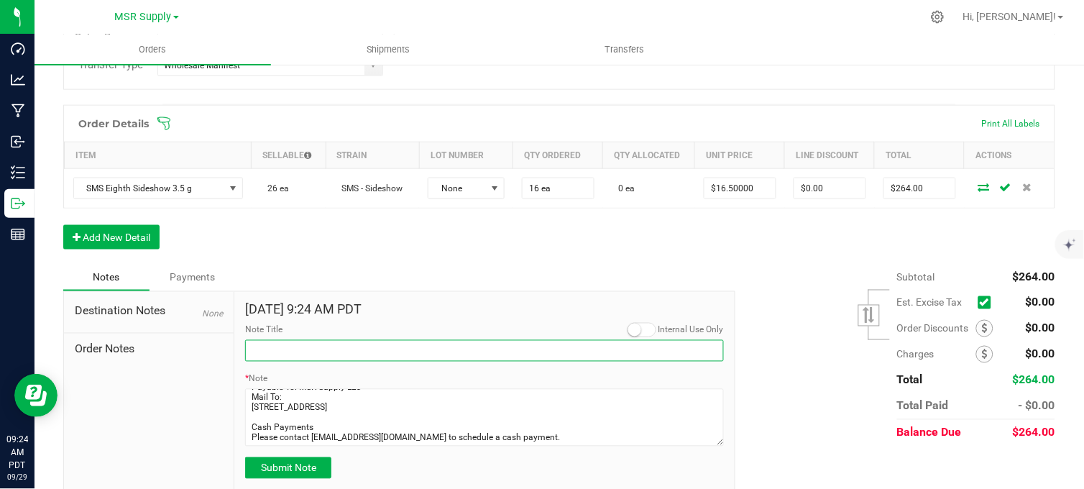
click at [310, 361] on input "Note Title" at bounding box center [484, 351] width 479 height 22
type input "Payment Details"
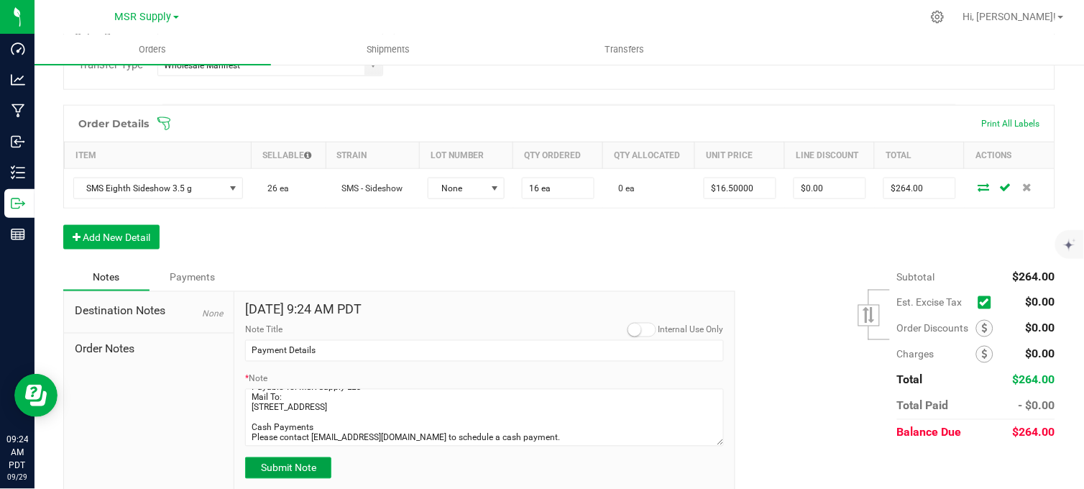
click at [310, 474] on span "Submit Note" at bounding box center [288, 467] width 55 height 11
click at [394, 278] on div "Notes Payments" at bounding box center [393, 277] width 661 height 27
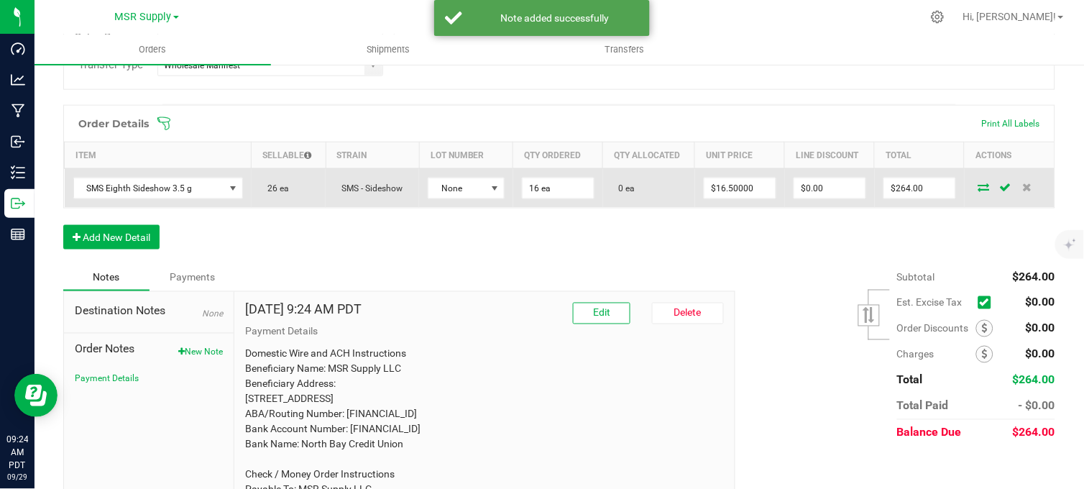
click at [978, 191] on icon at bounding box center [983, 187] width 11 height 9
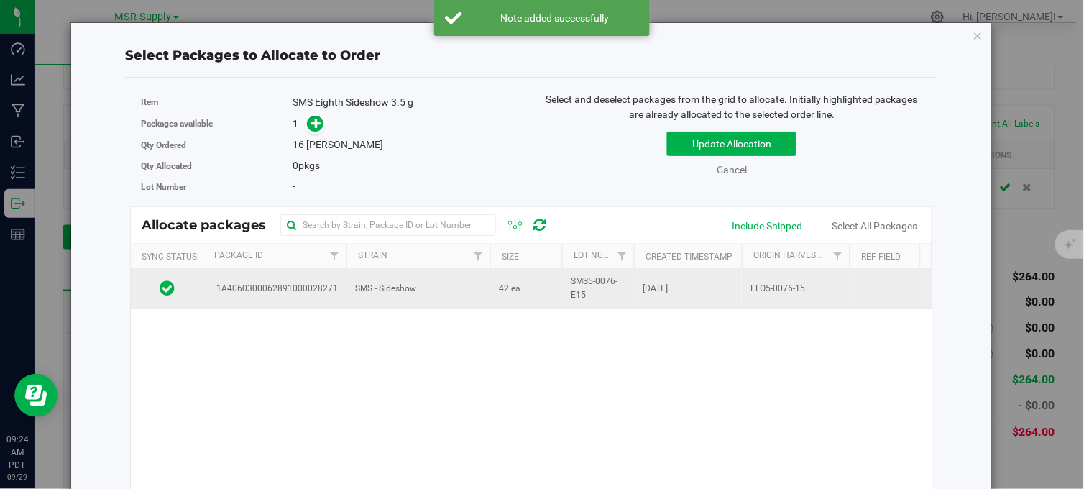
click at [464, 295] on td "SMS - Sideshow" at bounding box center [418, 288] width 144 height 39
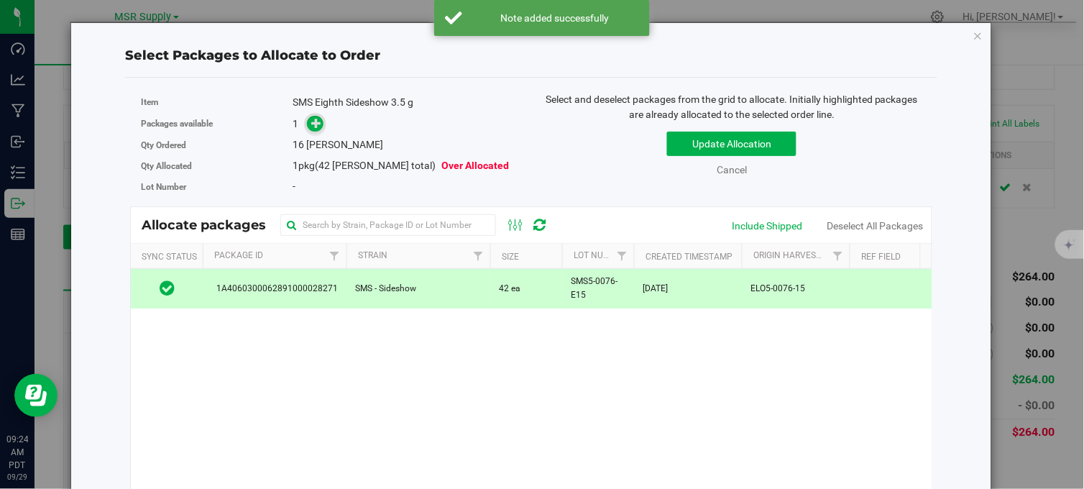
click at [307, 124] on span at bounding box center [315, 124] width 17 height 17
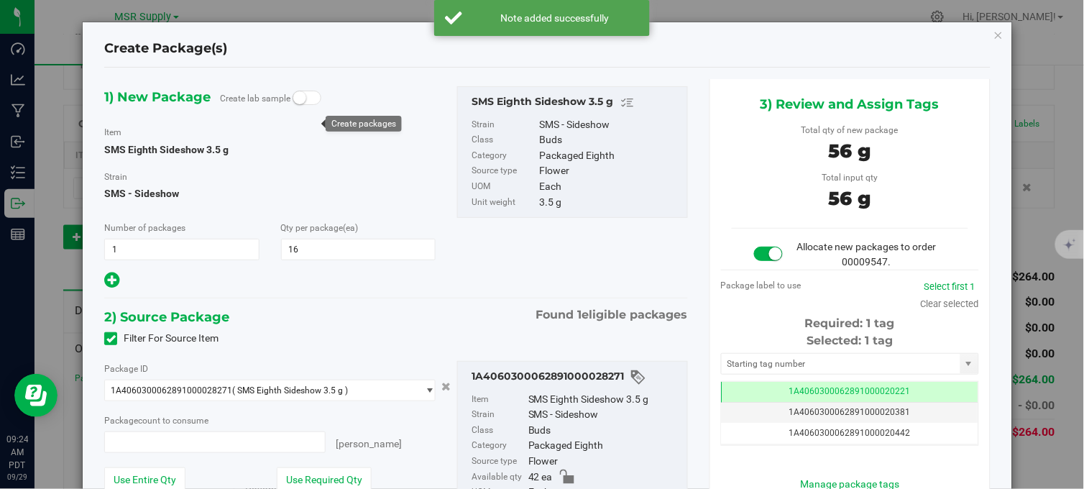
type input "16 ea"
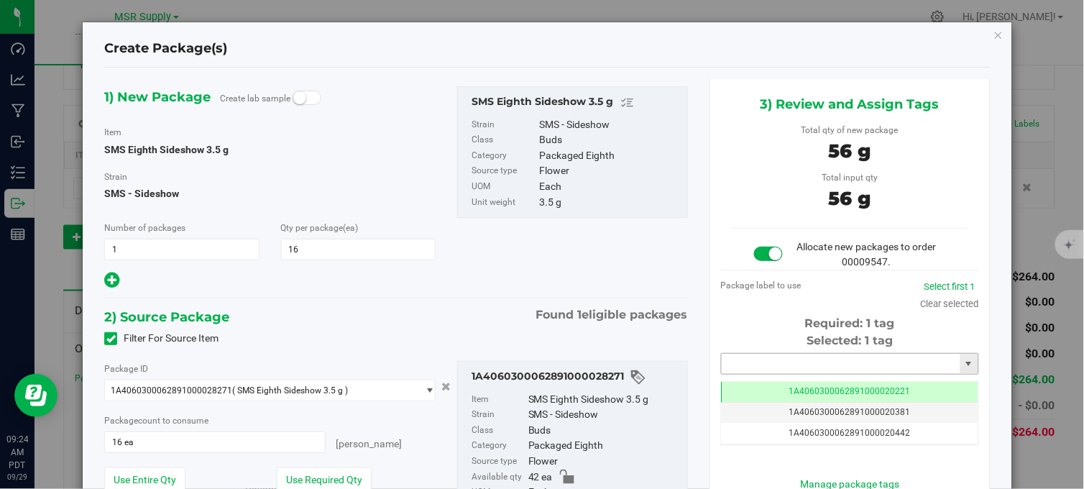
click at [871, 369] on input "text" at bounding box center [840, 364] width 239 height 20
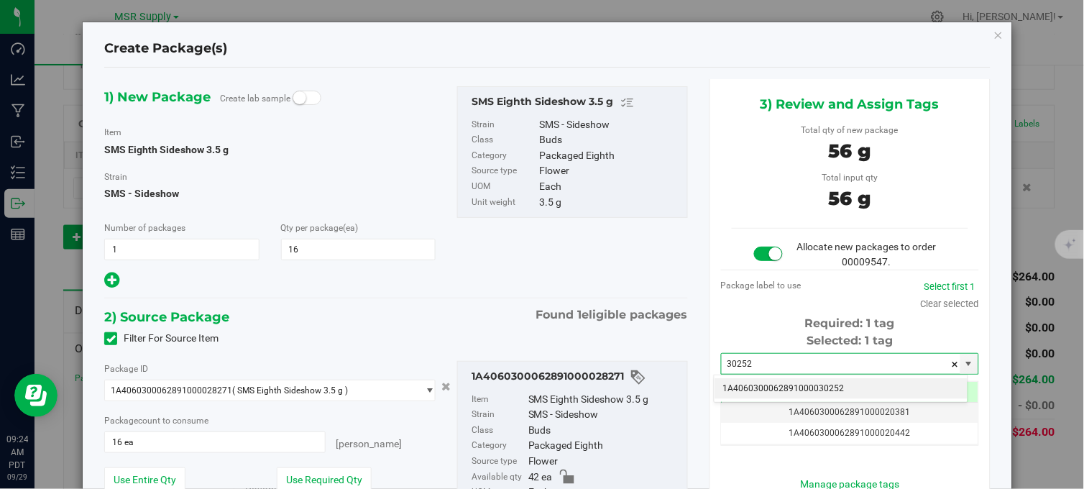
drag, startPoint x: 820, startPoint y: 389, endPoint x: 793, endPoint y: 305, distance: 88.2
click at [816, 388] on li "1A4060300062891000030252" at bounding box center [840, 389] width 253 height 22
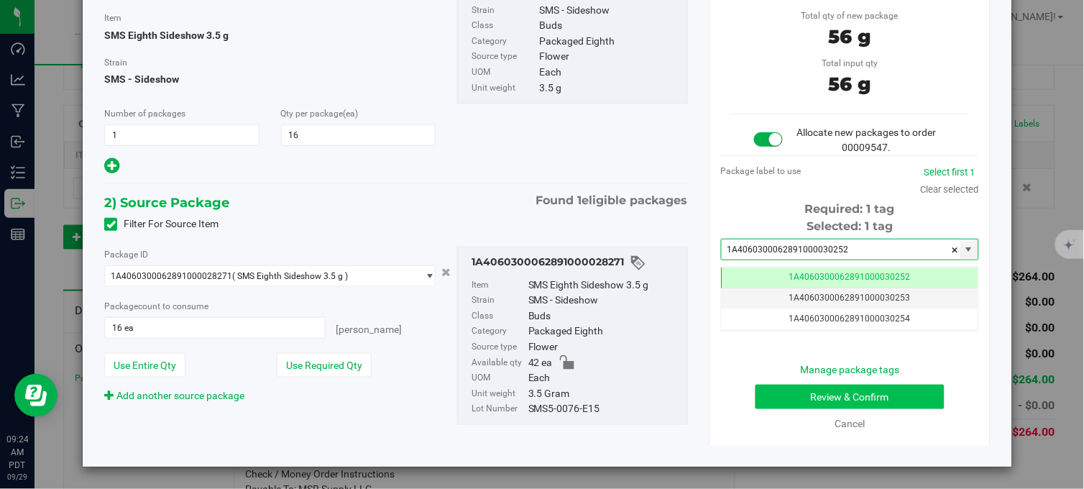
type input "1A4060300062891000030252"
click at [776, 384] on button "Review & Confirm" at bounding box center [849, 396] width 189 height 24
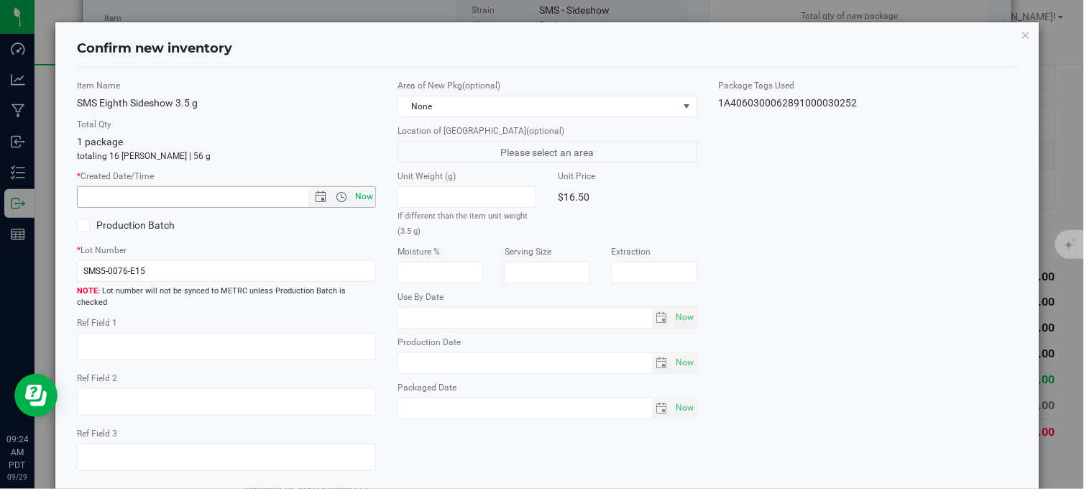
click at [366, 198] on span "Now" at bounding box center [364, 196] width 24 height 21
type input "9/29/2025 9:24 AM"
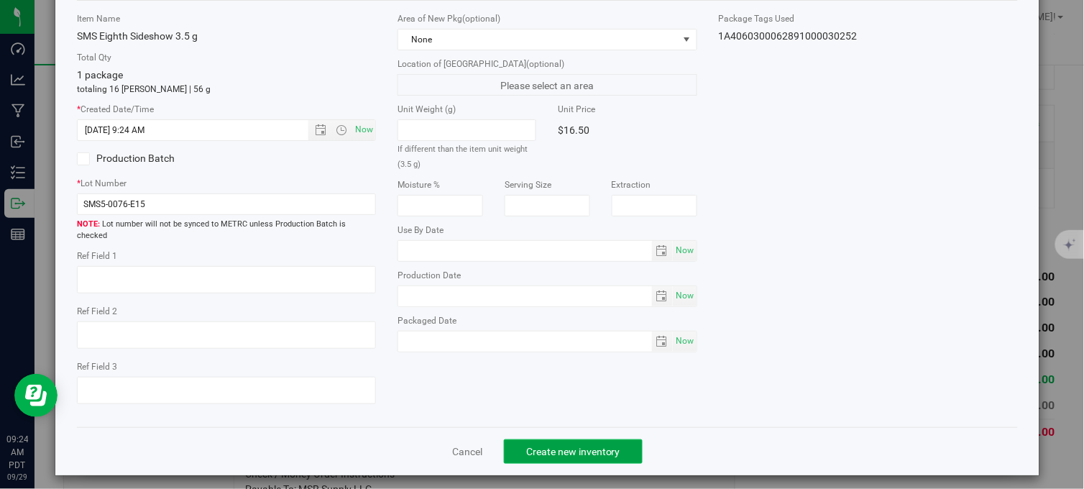
click at [543, 446] on span "Create new inventory" at bounding box center [573, 451] width 94 height 11
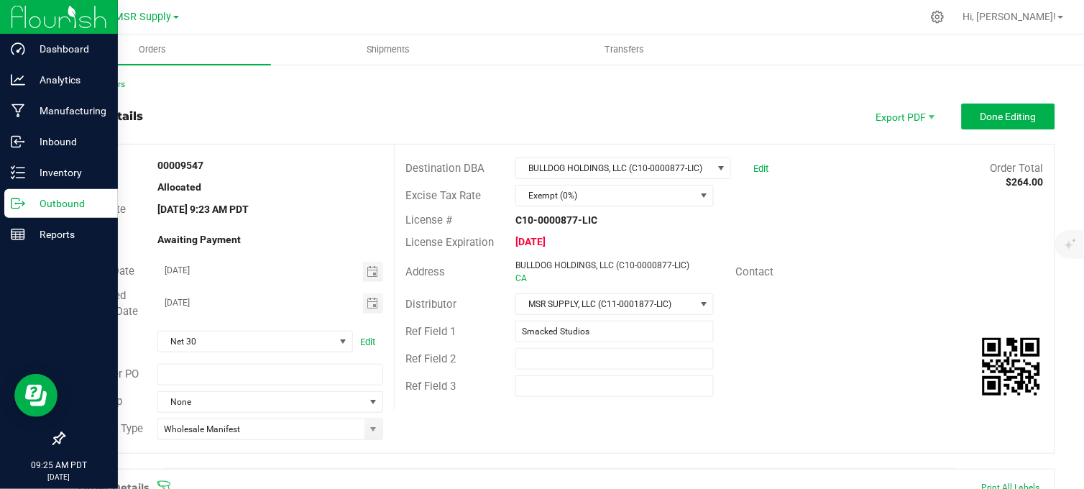
drag, startPoint x: 37, startPoint y: 205, endPoint x: 45, endPoint y: 206, distance: 7.9
click at [37, 205] on p "Outbound" at bounding box center [68, 203] width 86 height 17
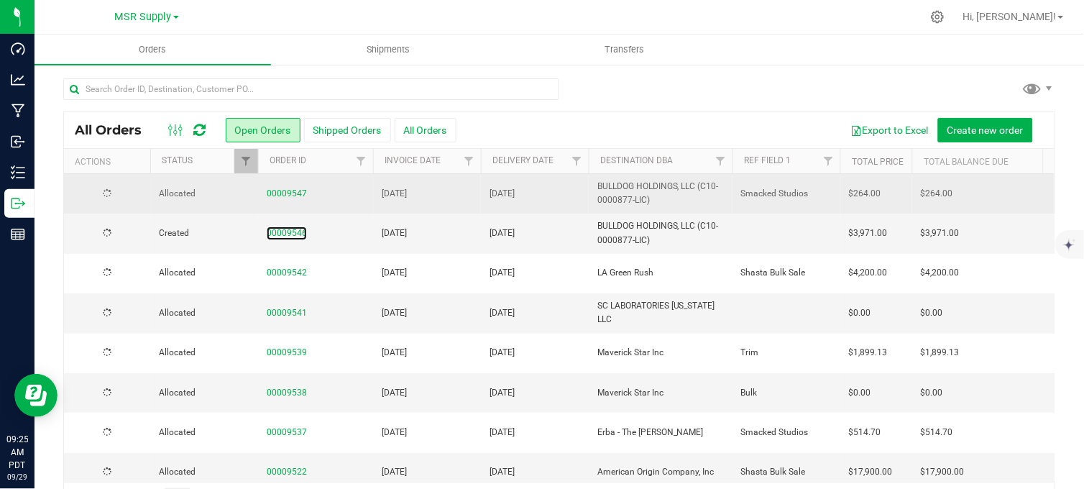
click at [278, 233] on link "00009546" at bounding box center [287, 233] width 40 height 14
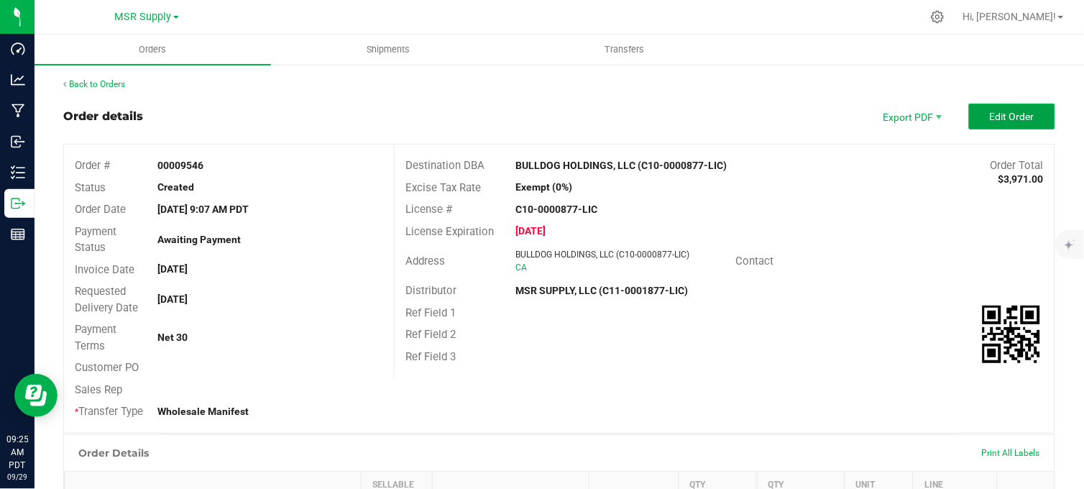
click at [969, 123] on button "Edit Order" at bounding box center [1012, 116] width 86 height 26
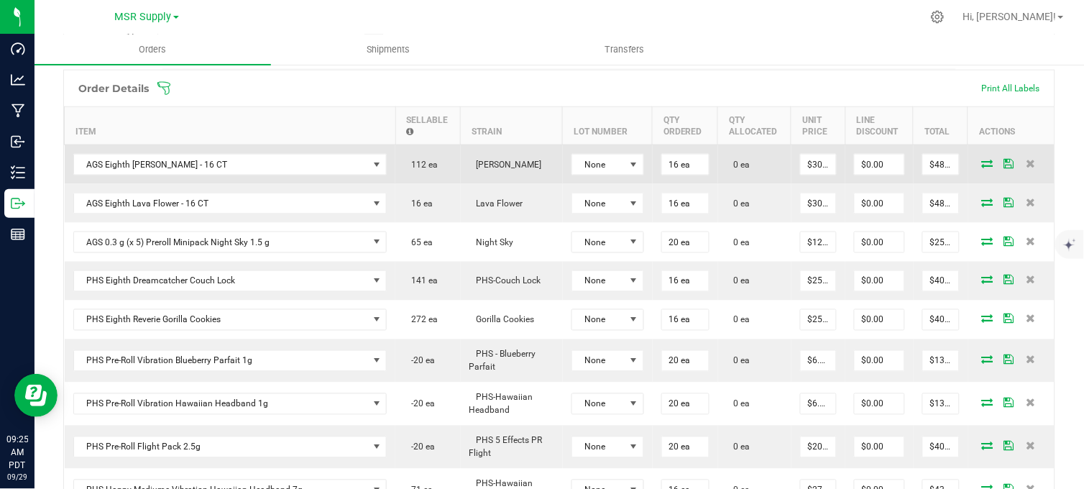
click at [982, 167] on icon at bounding box center [987, 163] width 11 height 9
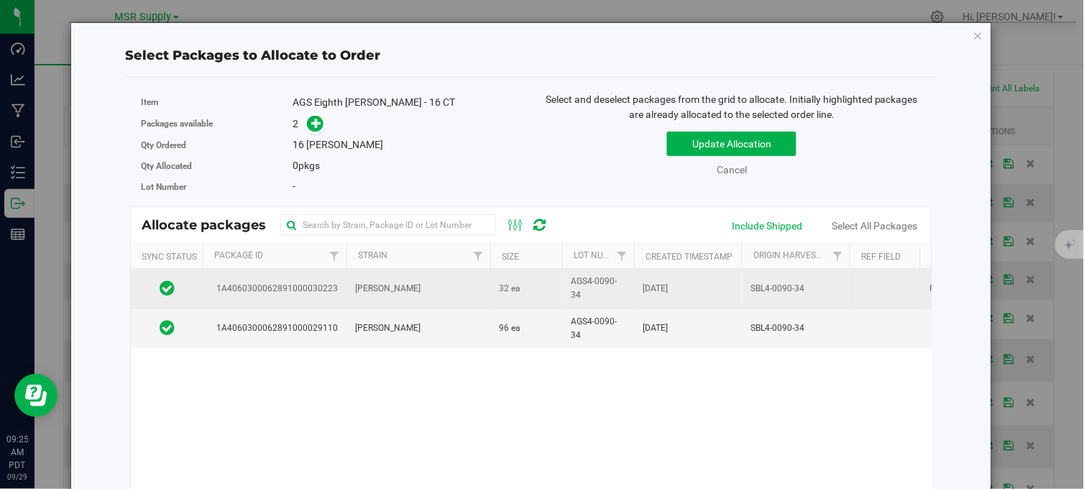
click at [468, 292] on td "[PERSON_NAME]" at bounding box center [418, 289] width 144 height 40
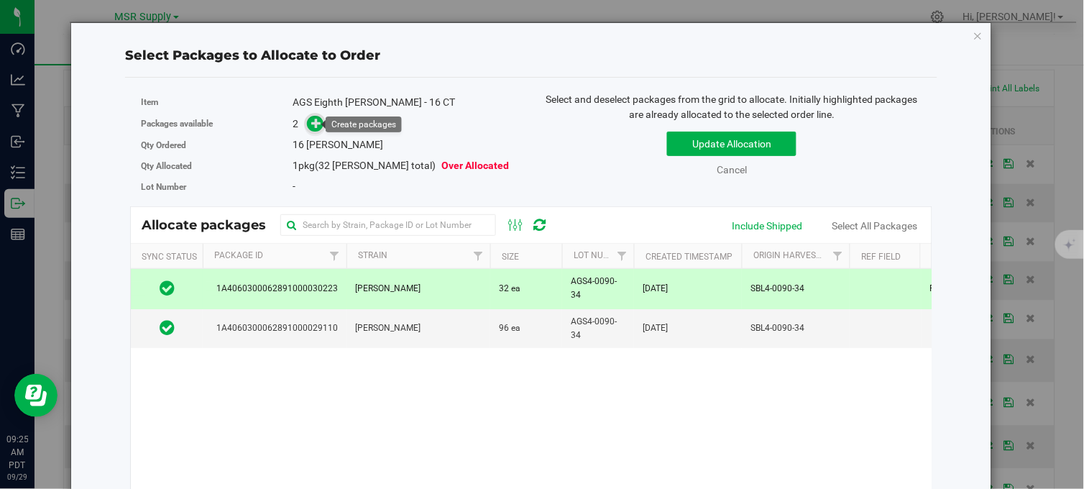
drag, startPoint x: 319, startPoint y: 124, endPoint x: 314, endPoint y: 131, distance: 8.2
click at [314, 129] on span at bounding box center [315, 124] width 17 height 17
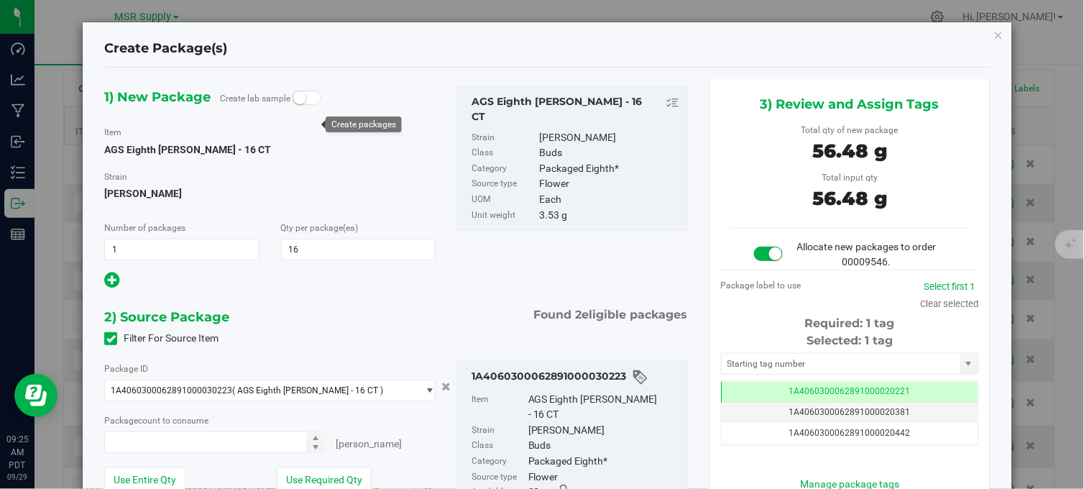
type input "16 ea"
click at [799, 364] on input "text" at bounding box center [840, 364] width 239 height 20
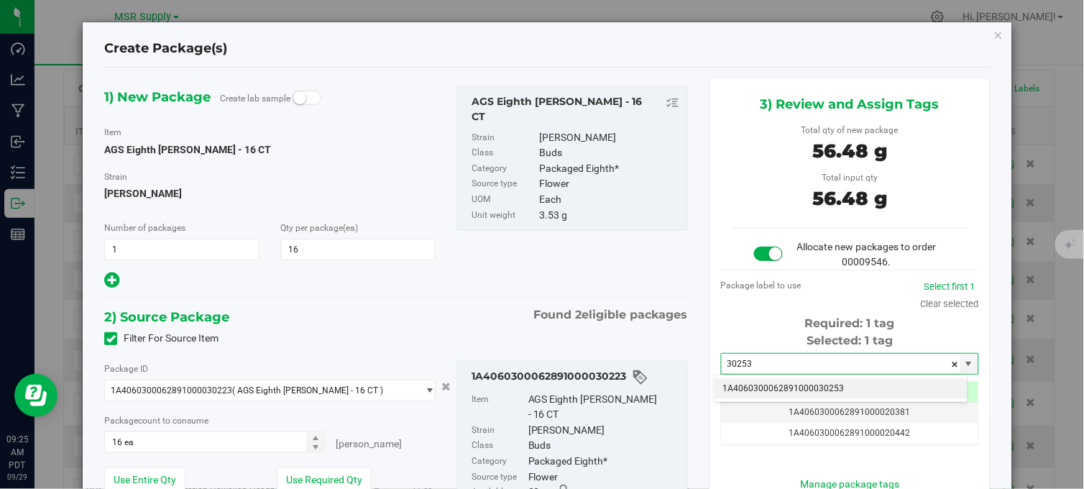
click at [813, 391] on li "1A4060300062891000030253" at bounding box center [840, 389] width 253 height 22
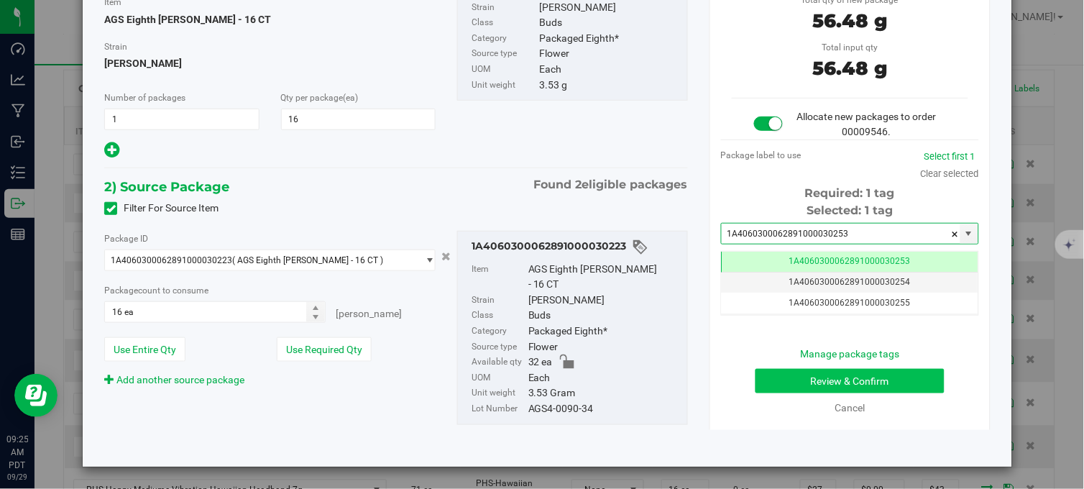
type input "1A4060300062891000030253"
click at [815, 379] on button "Review & Confirm" at bounding box center [849, 381] width 189 height 24
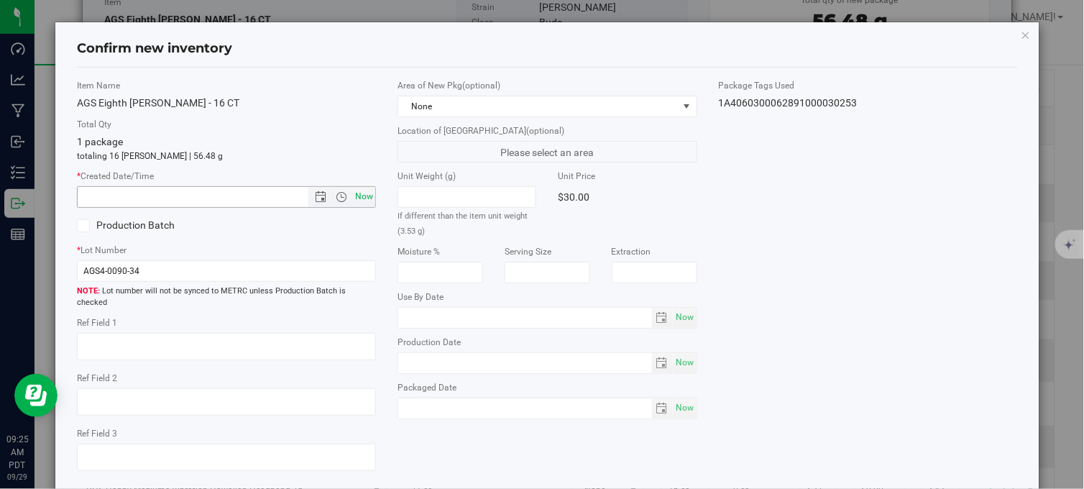
click at [365, 195] on span "Now" at bounding box center [364, 196] width 24 height 21
type input "9/29/2025 9:25 AM"
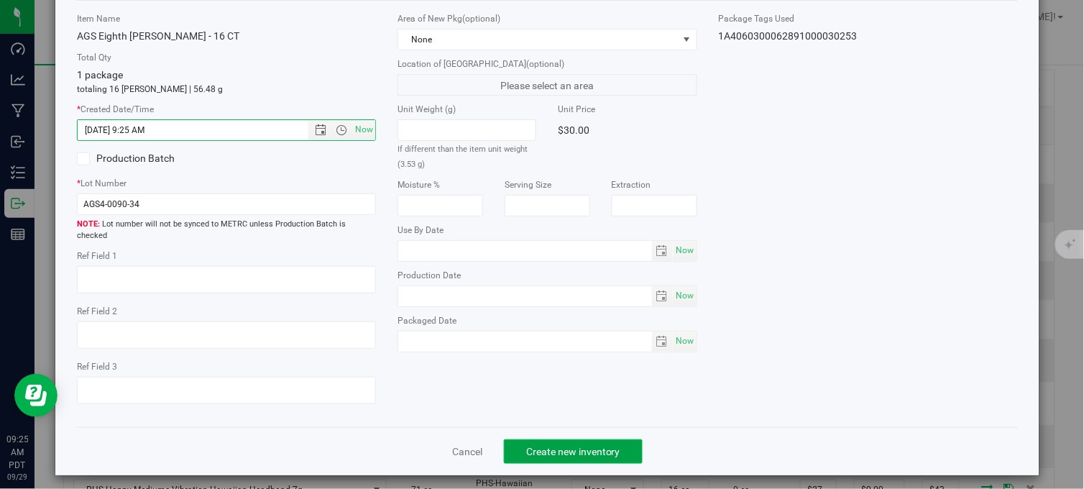
drag, startPoint x: 572, startPoint y: 442, endPoint x: 559, endPoint y: 448, distance: 14.2
click at [559, 448] on span "Create new inventory" at bounding box center [573, 451] width 94 height 11
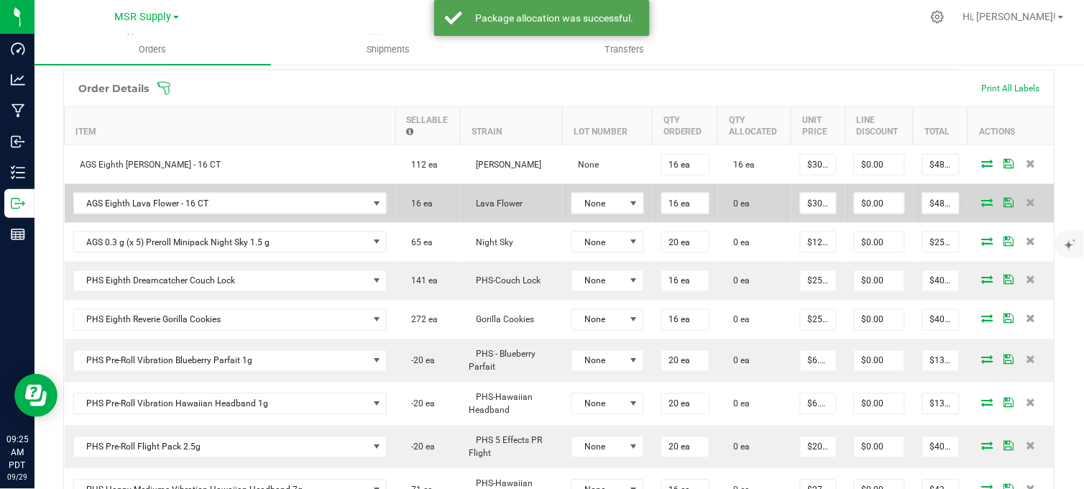
click at [982, 206] on icon at bounding box center [987, 202] width 11 height 9
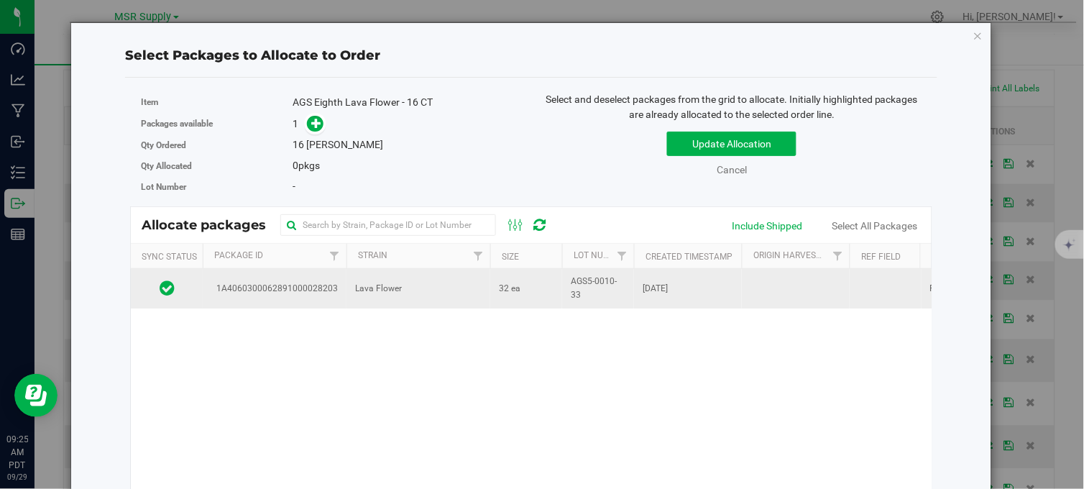
click at [461, 285] on td "Lava Flower" at bounding box center [418, 288] width 144 height 39
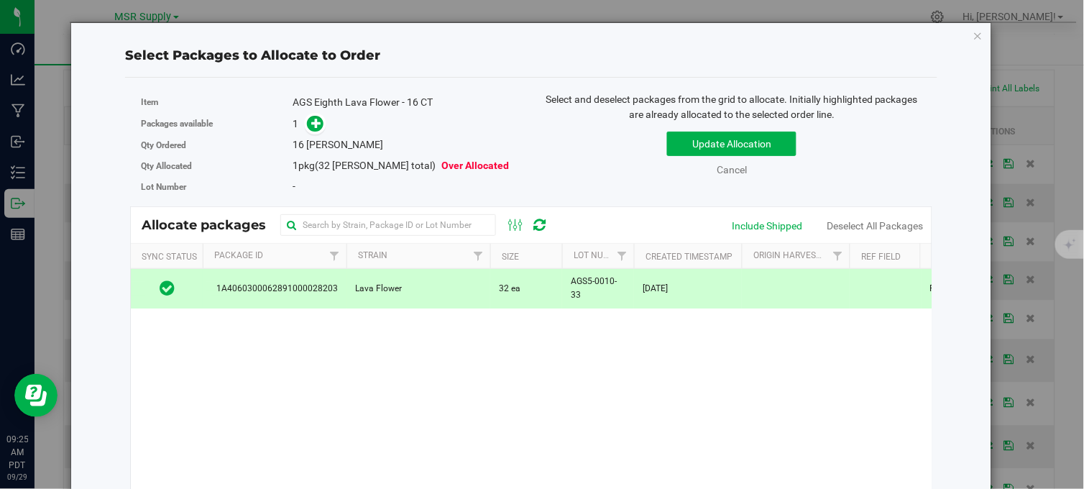
click at [319, 123] on icon at bounding box center [316, 123] width 10 height 10
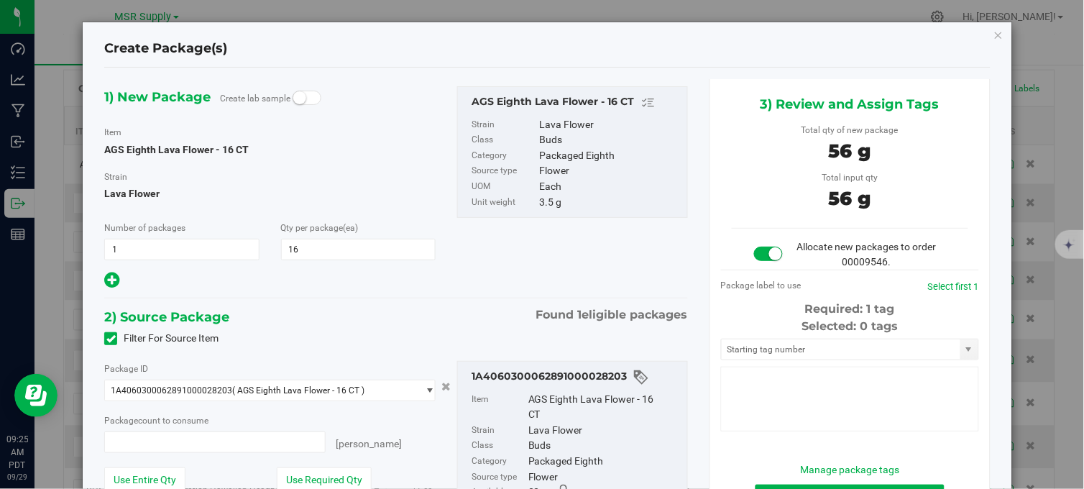
type input "16 ea"
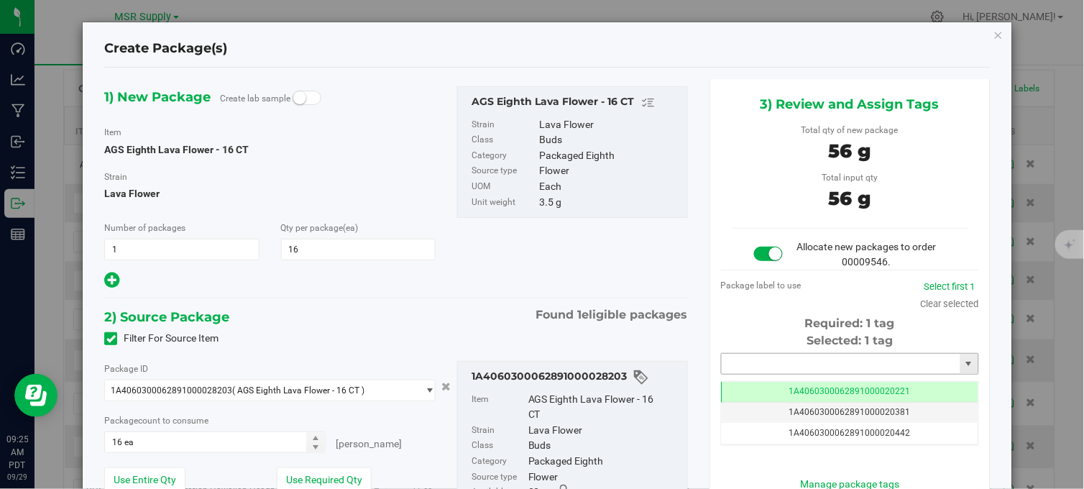
click at [781, 372] on input "text" at bounding box center [840, 364] width 239 height 20
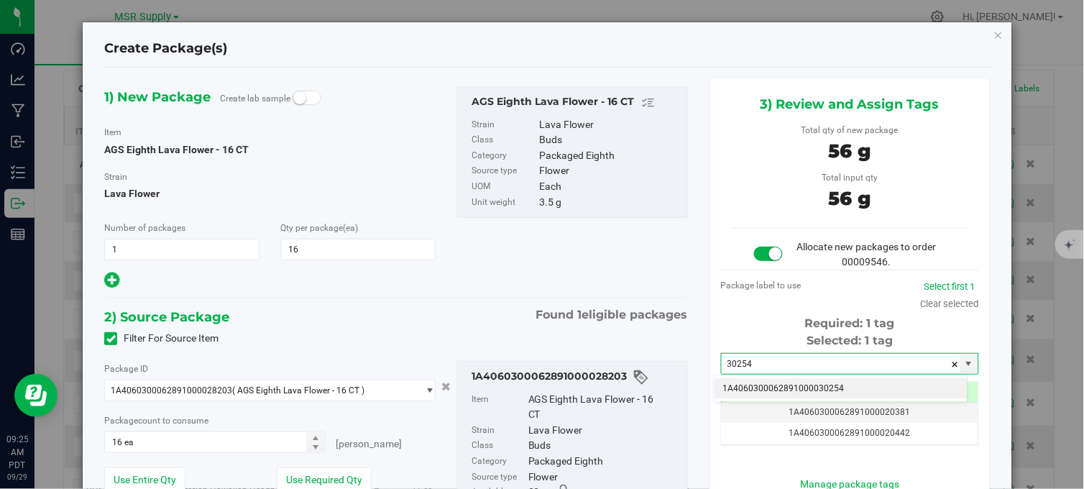
drag, startPoint x: 812, startPoint y: 385, endPoint x: 828, endPoint y: 254, distance: 131.7
click at [812, 383] on li "1A4060300062891000030254" at bounding box center [840, 389] width 253 height 22
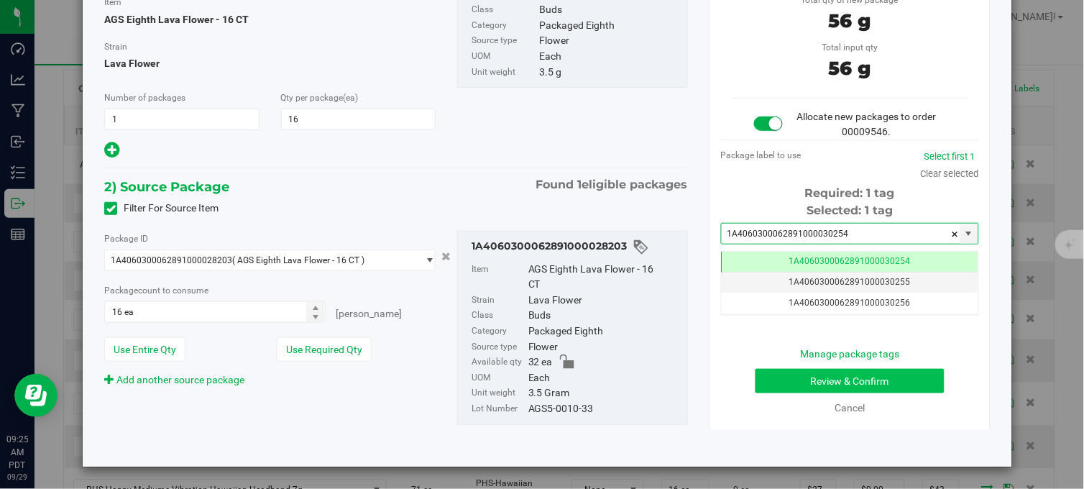
type input "1A4060300062891000030254"
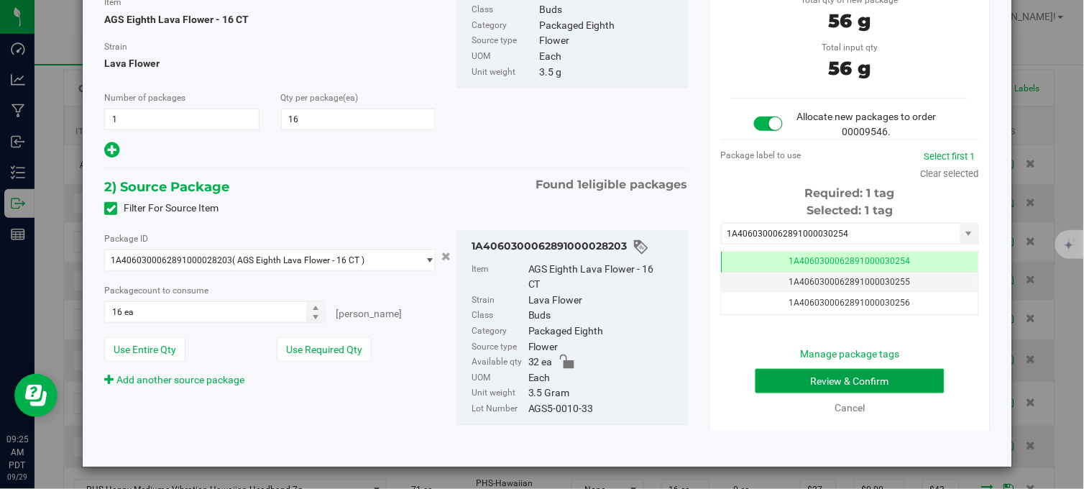
click at [822, 374] on button "Review & Confirm" at bounding box center [849, 381] width 189 height 24
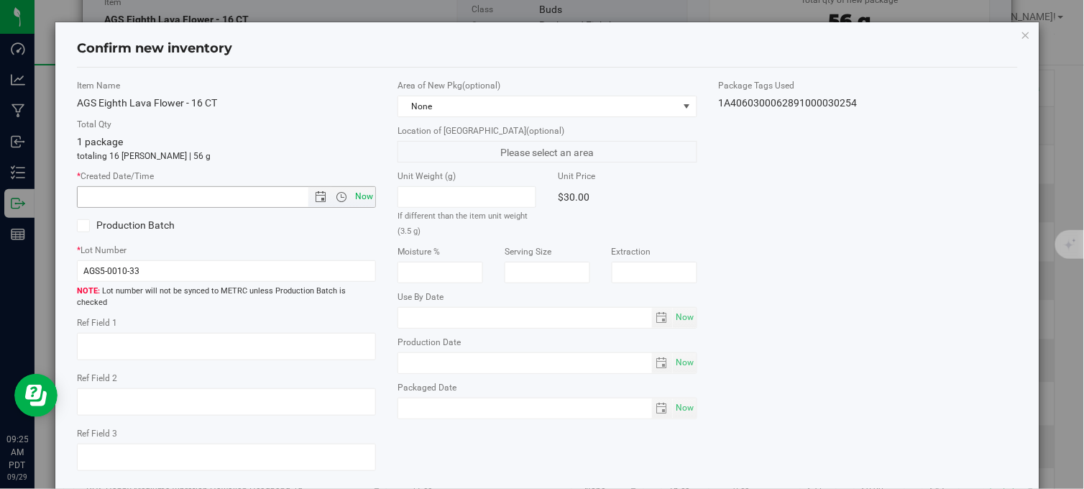
click at [364, 199] on span "Now" at bounding box center [364, 196] width 24 height 21
type input "9/29/2025 9:25 AM"
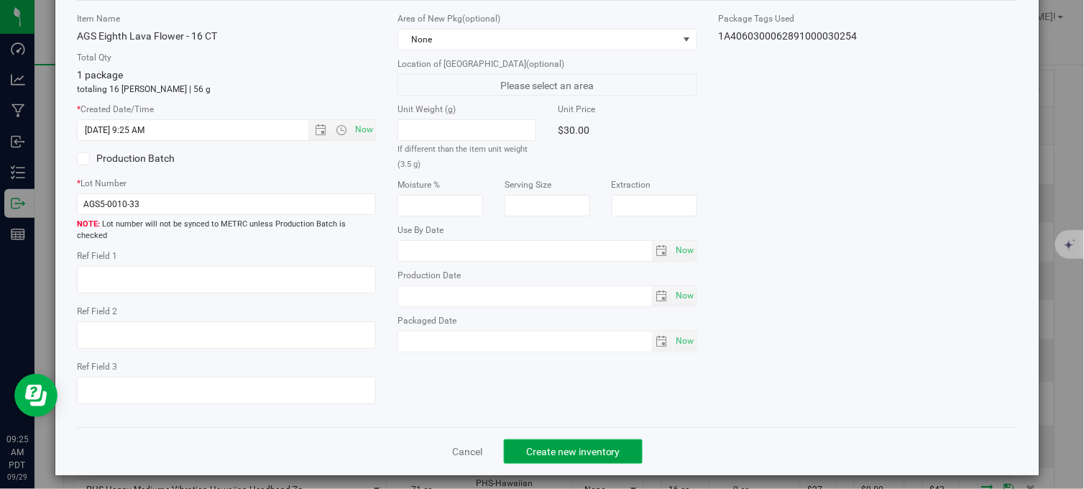
click at [588, 446] on button "Create new inventory" at bounding box center [573, 451] width 139 height 24
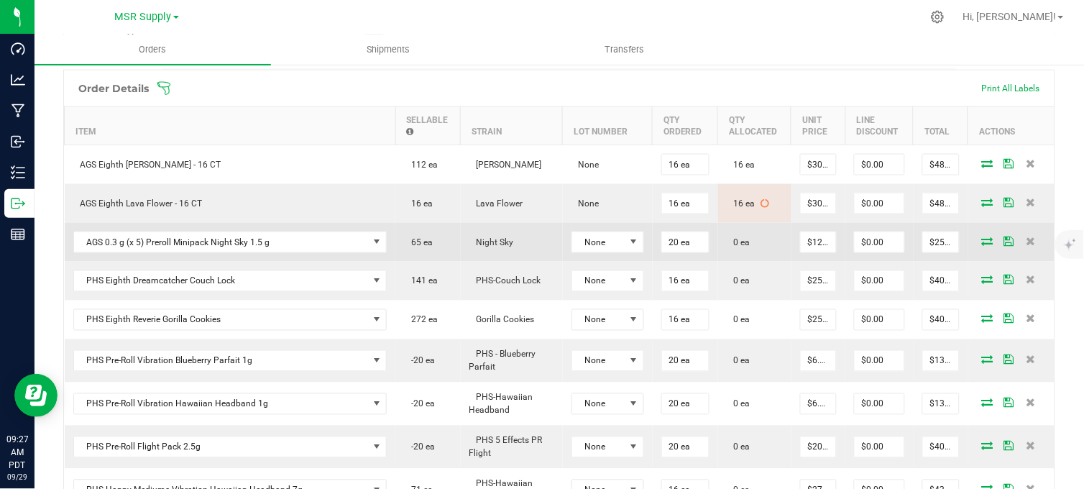
click at [978, 257] on td at bounding box center [1011, 242] width 86 height 39
click at [982, 245] on icon at bounding box center [987, 240] width 11 height 9
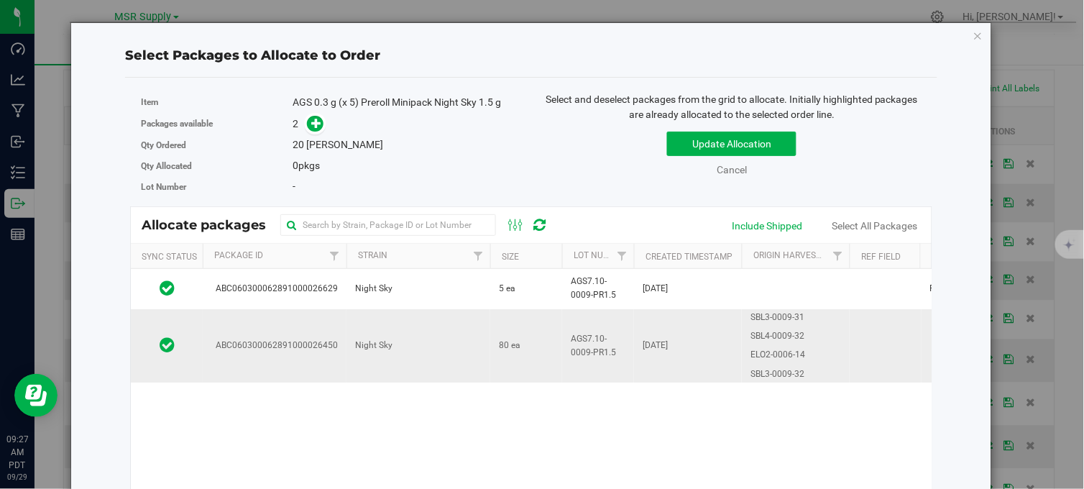
click at [454, 349] on td "Night Sky" at bounding box center [418, 345] width 144 height 73
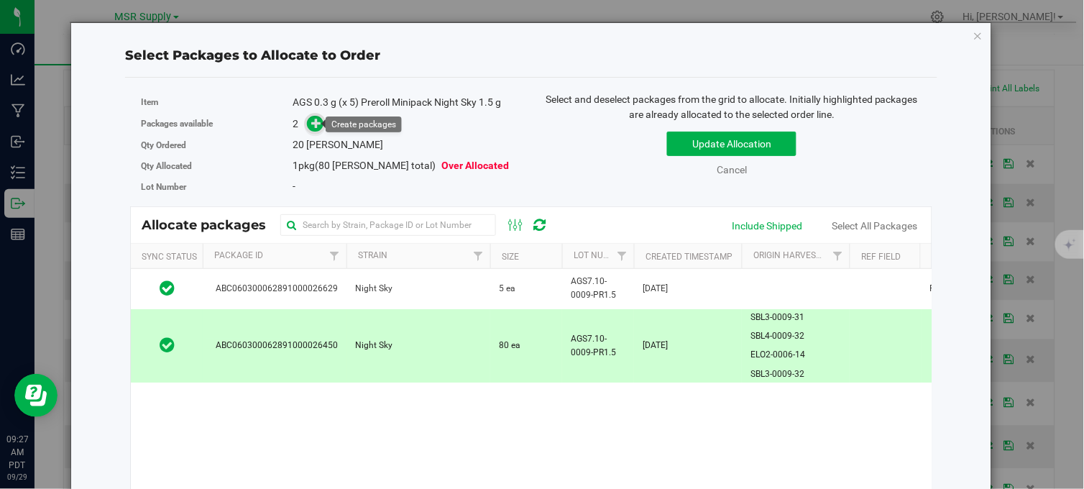
click at [316, 126] on icon at bounding box center [316, 123] width 10 height 10
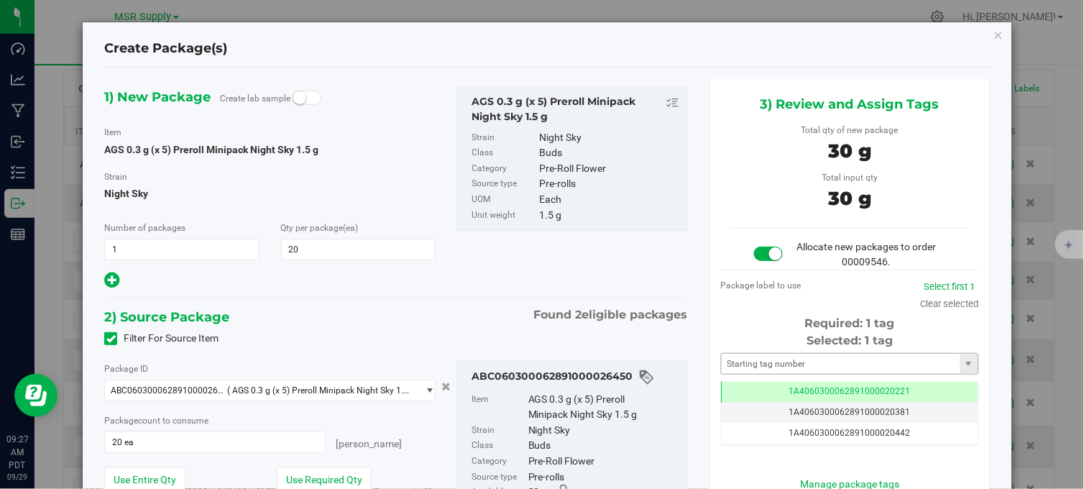
scroll to position [0, -1]
click at [813, 369] on input "text" at bounding box center [840, 364] width 239 height 20
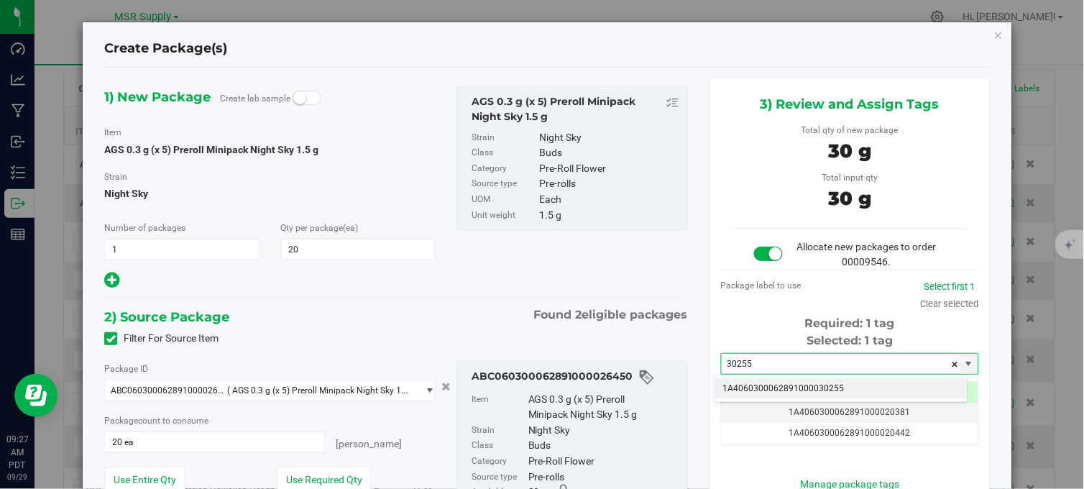
drag, startPoint x: 803, startPoint y: 389, endPoint x: 785, endPoint y: 285, distance: 105.9
click at [801, 388] on li "1A4060300062891000030255" at bounding box center [840, 389] width 253 height 22
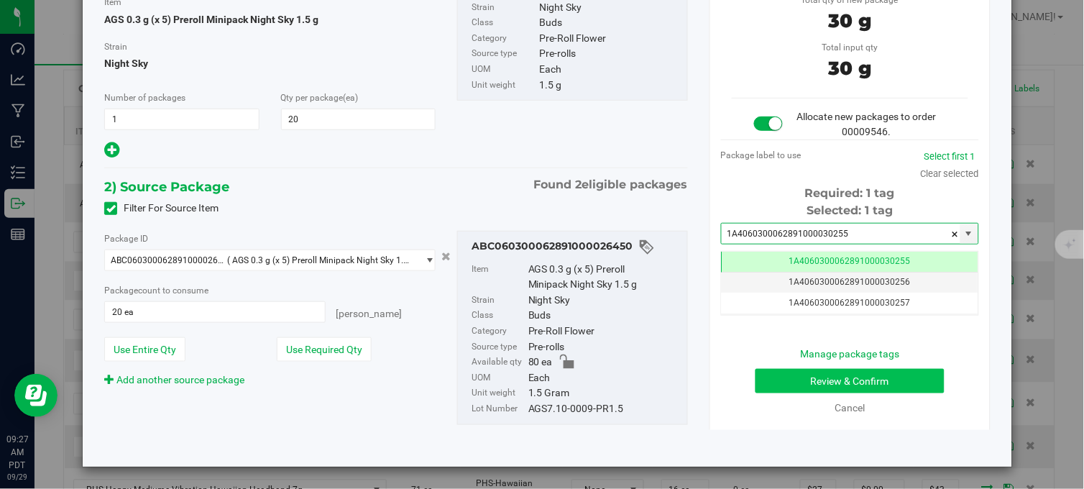
type input "1A4060300062891000030255"
click at [785, 374] on button "Review & Confirm" at bounding box center [849, 381] width 189 height 24
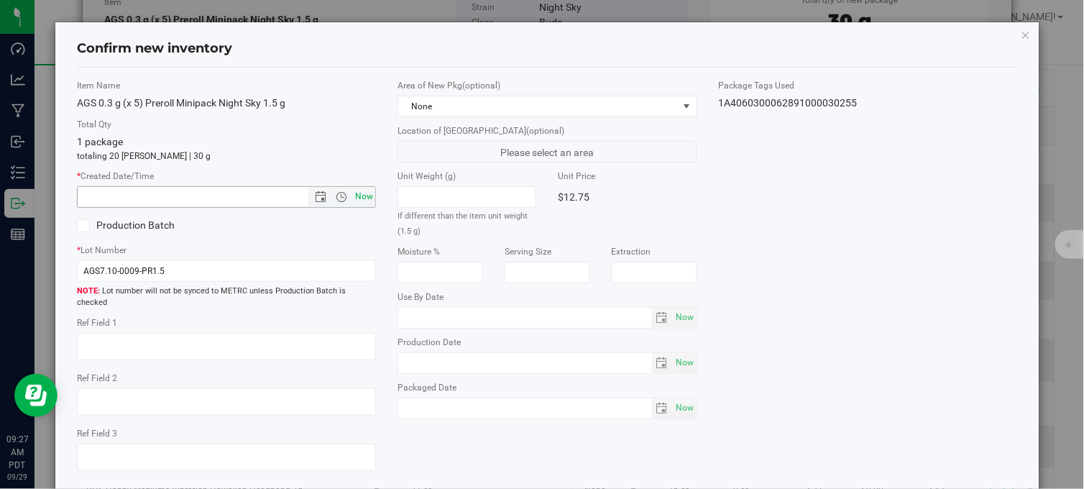
click at [361, 194] on span "Now" at bounding box center [364, 196] width 24 height 21
type input "9/29/2025 9:27 AM"
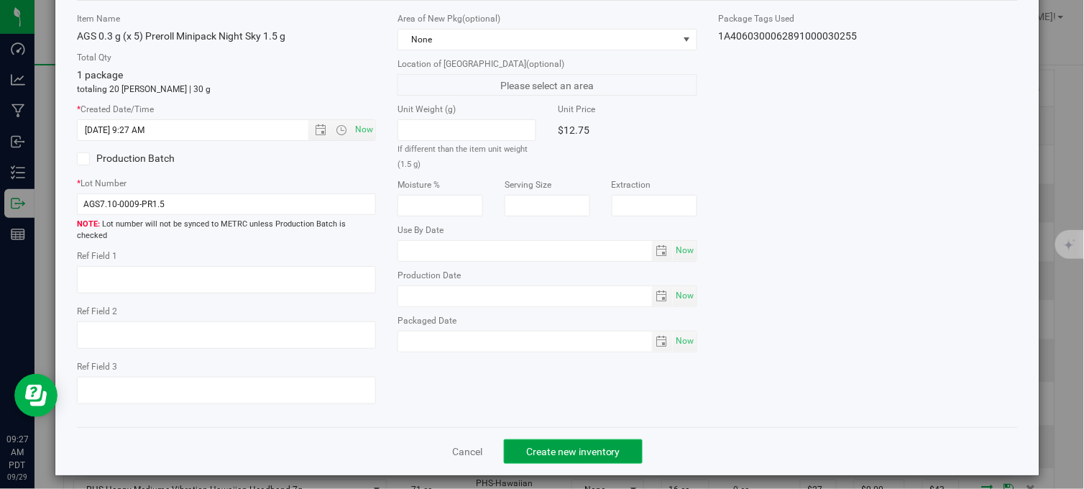
click at [576, 446] on span "Create new inventory" at bounding box center [573, 451] width 94 height 11
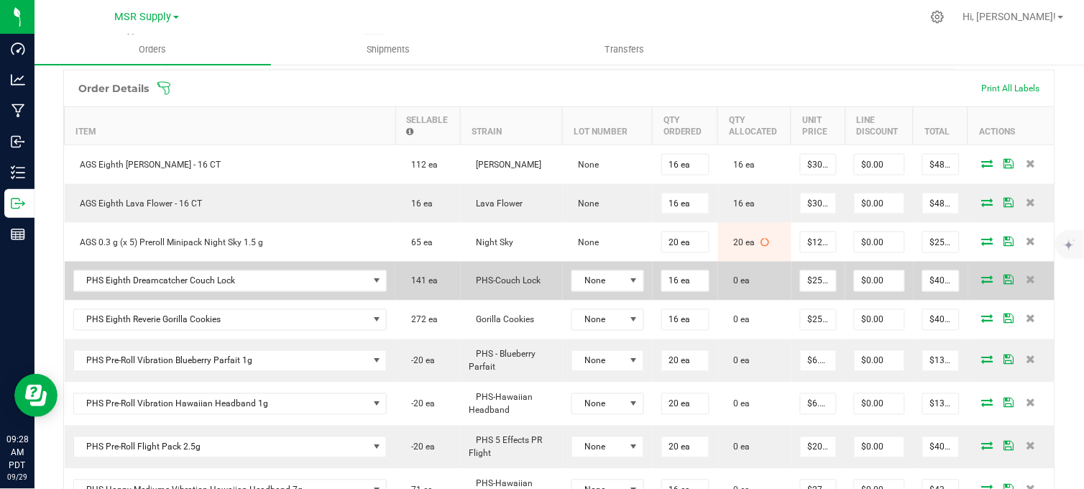
click at [982, 284] on icon at bounding box center [987, 279] width 11 height 9
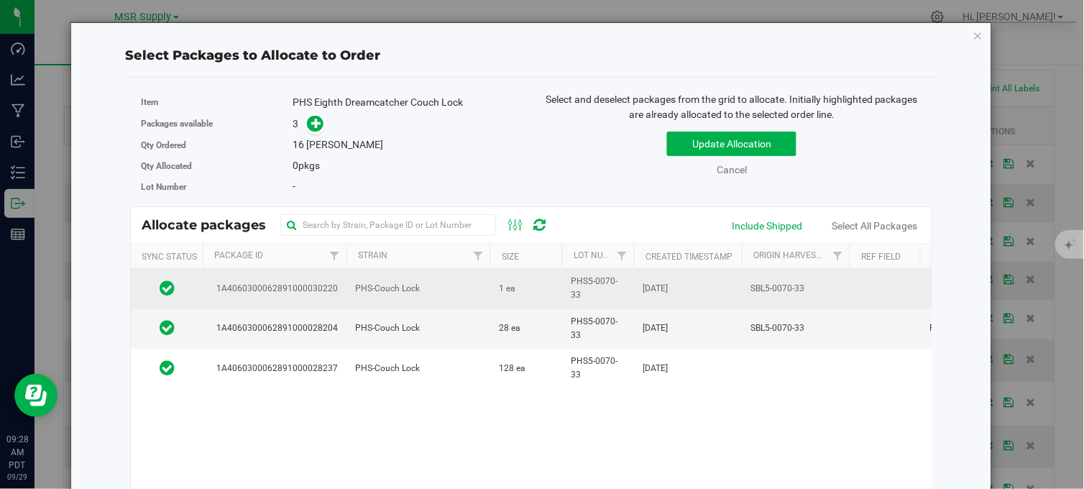
click at [474, 287] on td "PHS-Couch Lock" at bounding box center [418, 289] width 144 height 40
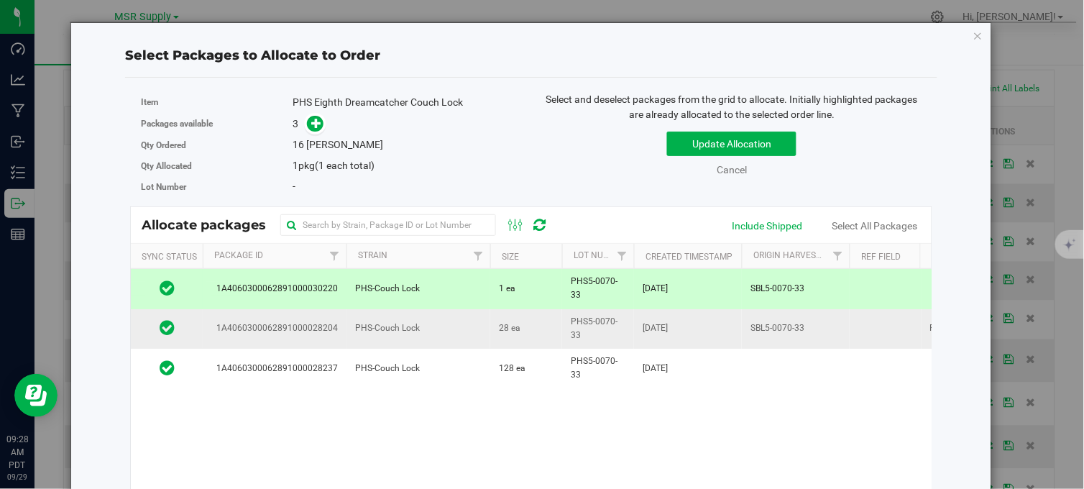
click at [468, 332] on td "PHS-Couch Lock" at bounding box center [418, 329] width 144 height 40
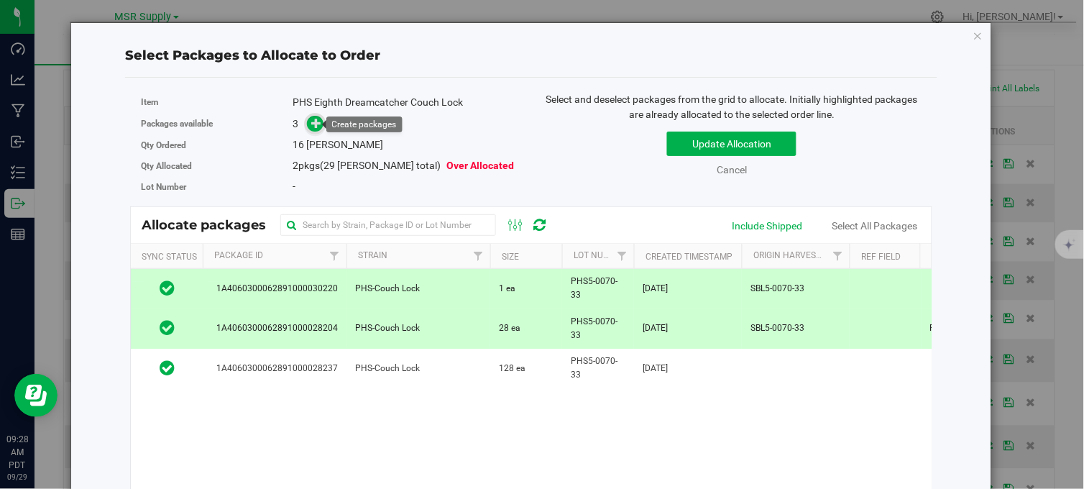
click at [317, 128] on span at bounding box center [315, 124] width 17 height 17
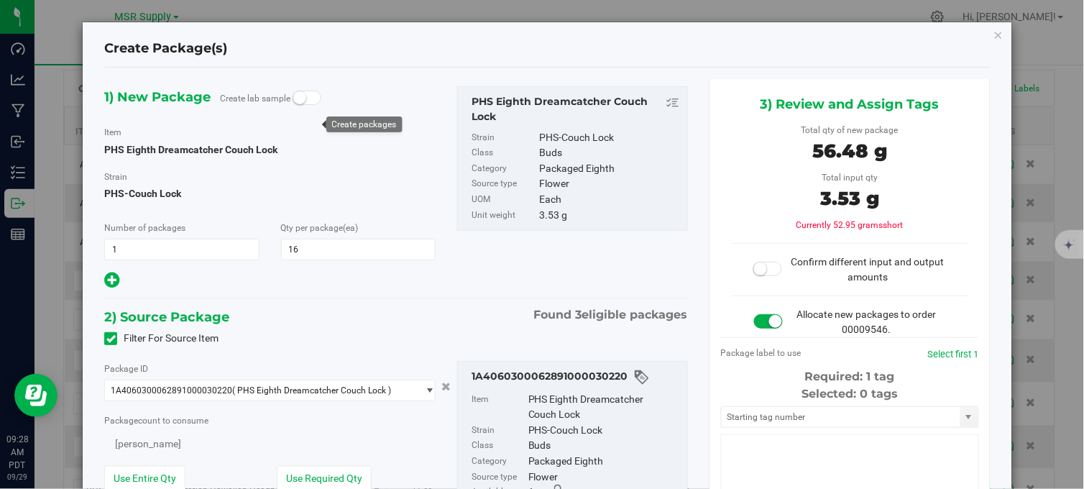
type input "16"
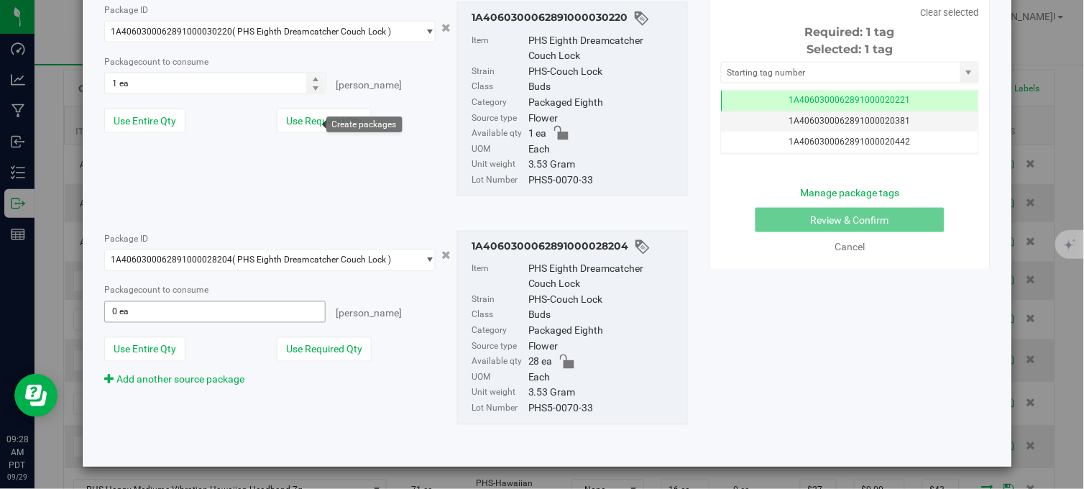
click at [140, 312] on span "0 ea 0" at bounding box center [214, 312] width 221 height 22
type input "15"
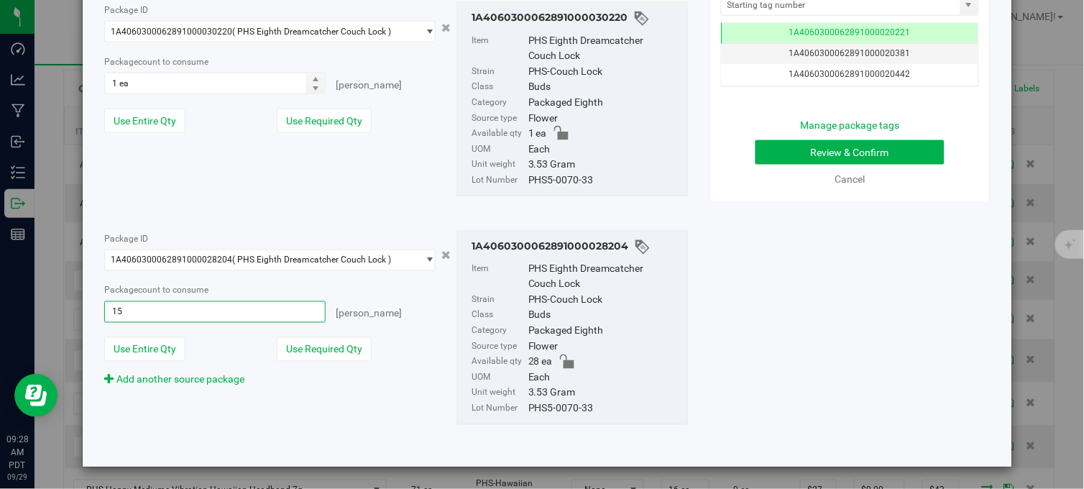
drag, startPoint x: 318, startPoint y: 140, endPoint x: 302, endPoint y: 183, distance: 46.2
click at [310, 169] on div "Package ID 1A4060300062891000030220 ( PHS Eighth Dreamcatcher Couch Lock ) 1A40…" at bounding box center [395, 99] width 605 height 217
type input "15 ea"
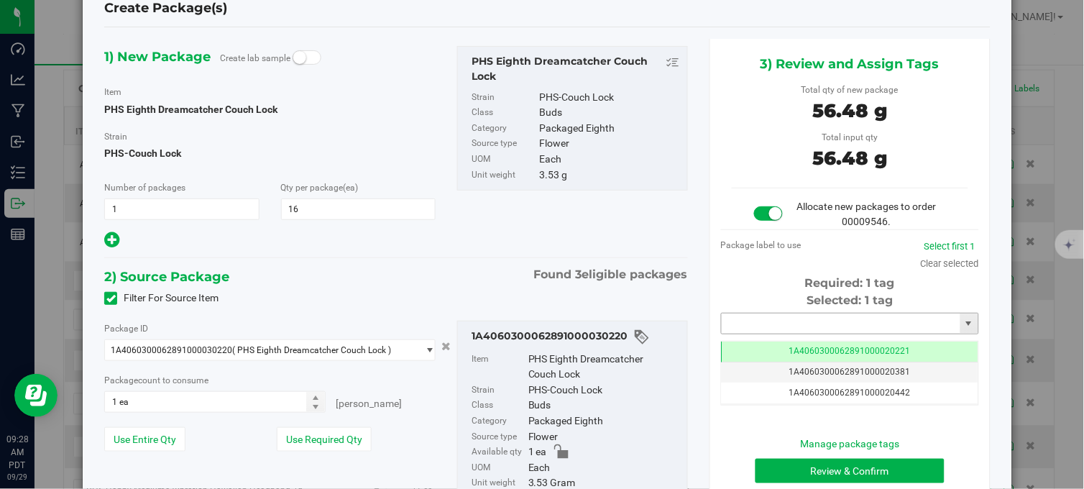
click at [767, 321] on input "text" at bounding box center [840, 323] width 239 height 20
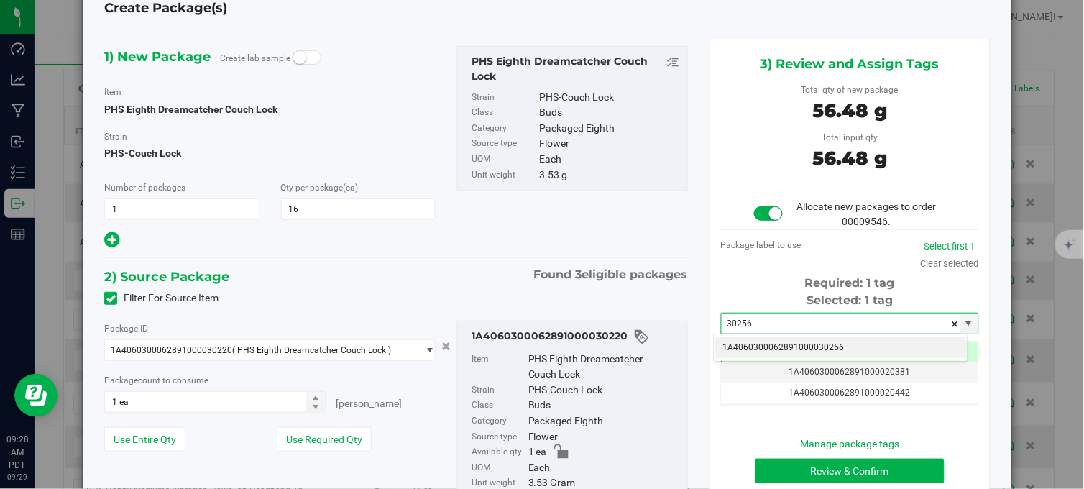
click at [772, 354] on li "1A4060300062891000030256" at bounding box center [840, 348] width 253 height 22
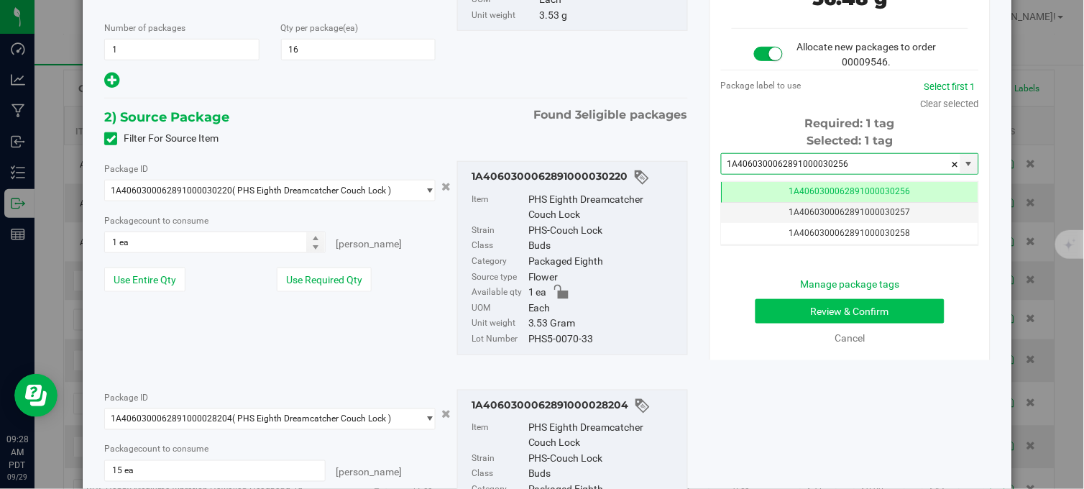
type input "1A4060300062891000030256"
click at [793, 309] on button "Review & Confirm" at bounding box center [849, 311] width 189 height 24
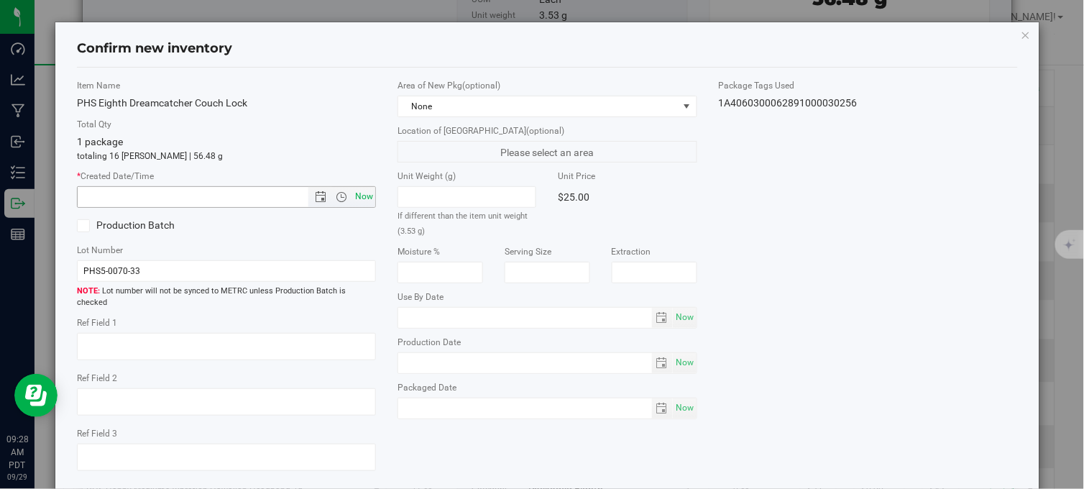
click at [364, 195] on span "Now" at bounding box center [364, 196] width 24 height 21
type input "9/29/2025 9:28 AM"
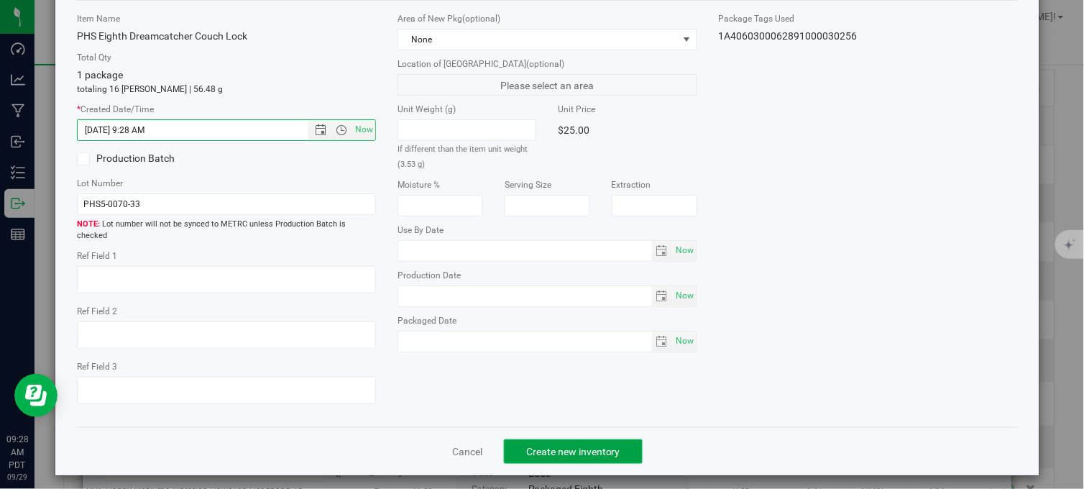
click at [539, 446] on span "Create new inventory" at bounding box center [573, 451] width 94 height 11
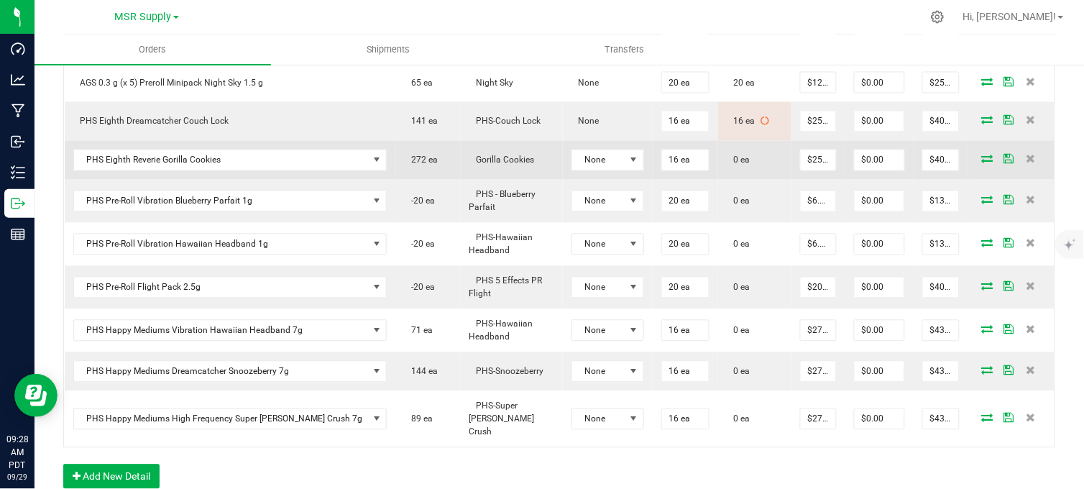
click at [982, 163] on icon at bounding box center [987, 159] width 11 height 9
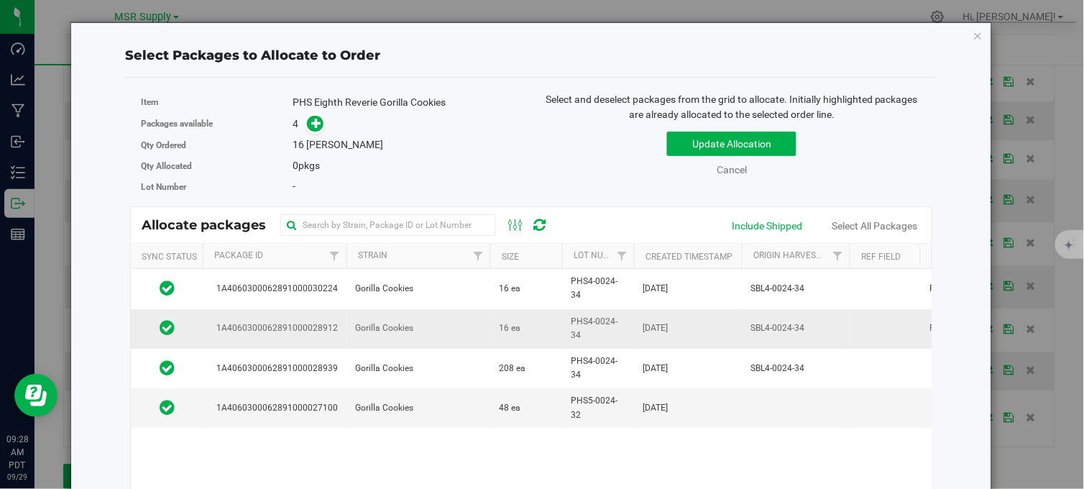
click at [464, 328] on td "Gorilla Cookies" at bounding box center [418, 329] width 144 height 40
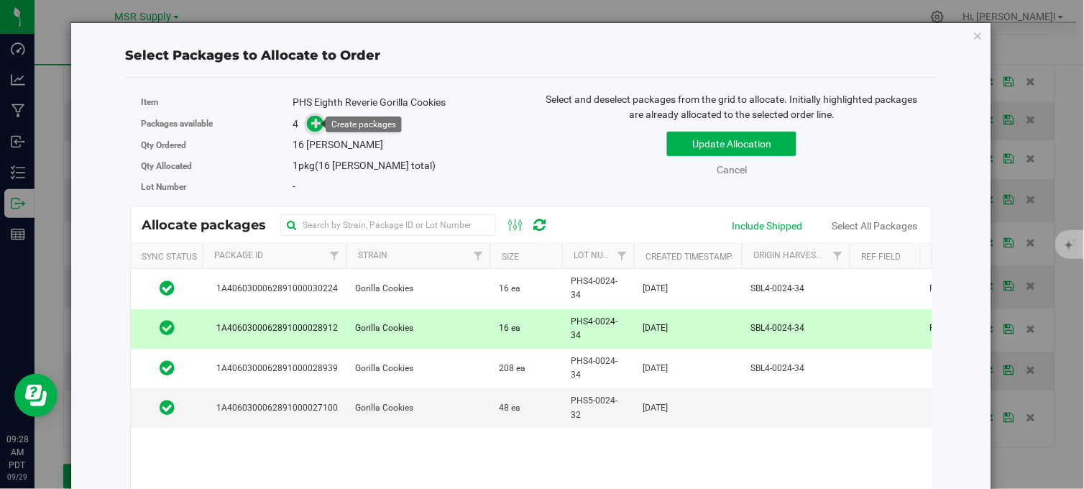
click at [314, 118] on icon at bounding box center [316, 123] width 10 height 10
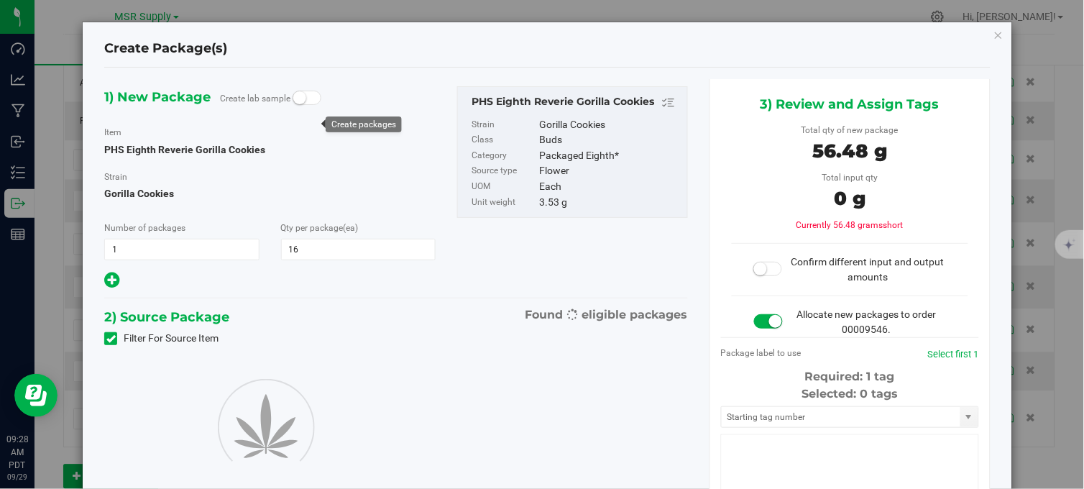
type input "16"
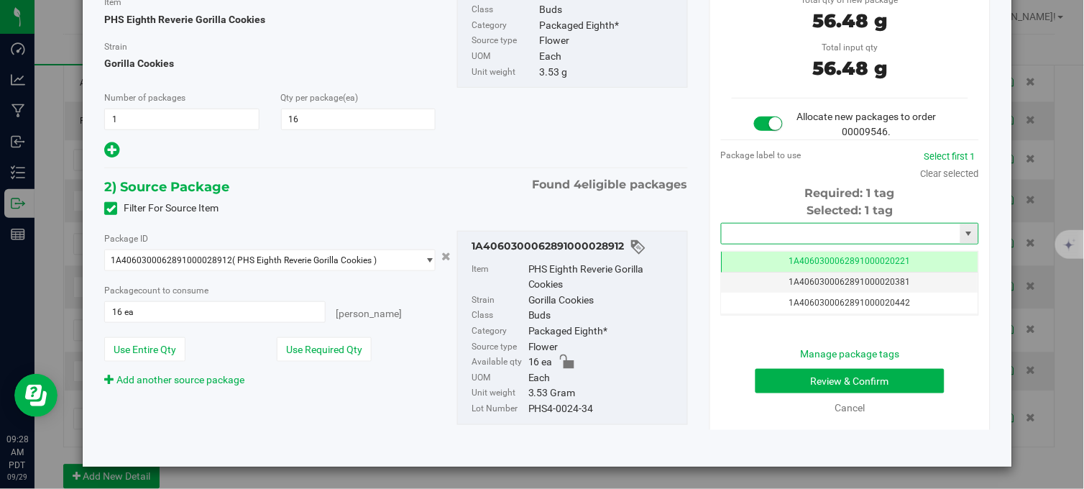
click at [780, 239] on input "text" at bounding box center [840, 233] width 239 height 20
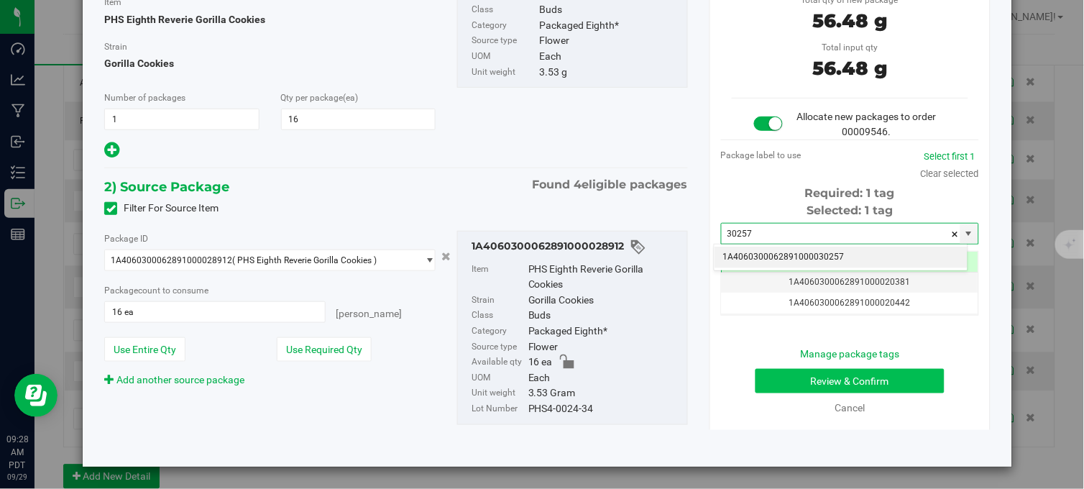
drag, startPoint x: 816, startPoint y: 256, endPoint x: 852, endPoint y: 368, distance: 117.5
click at [816, 256] on li "1A4060300062891000030257" at bounding box center [840, 257] width 253 height 22
type input "1A4060300062891000030257"
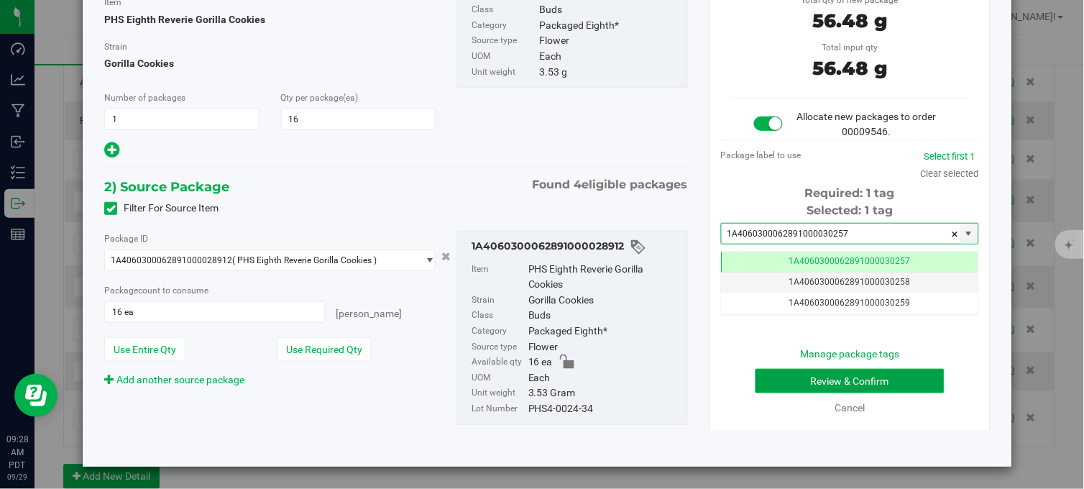
click at [849, 369] on button "Review & Confirm" at bounding box center [849, 381] width 189 height 24
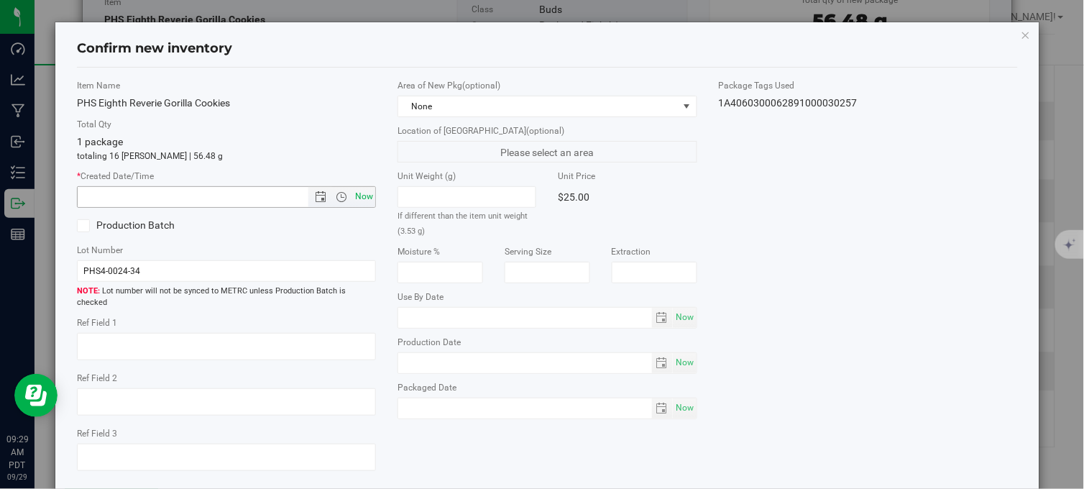
click at [361, 198] on span "Now" at bounding box center [364, 196] width 24 height 21
type input "9/29/2025 9:29 AM"
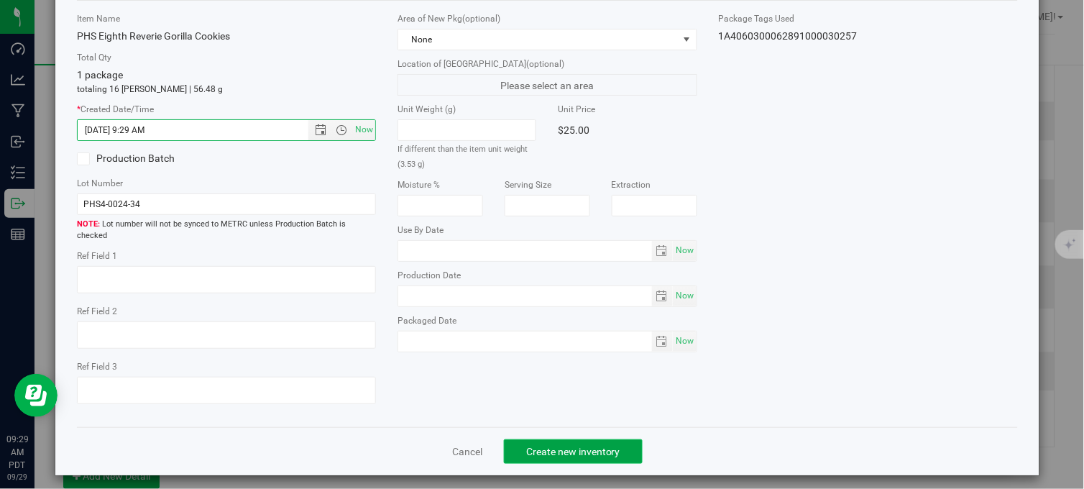
click at [565, 448] on span "Create new inventory" at bounding box center [573, 451] width 94 height 11
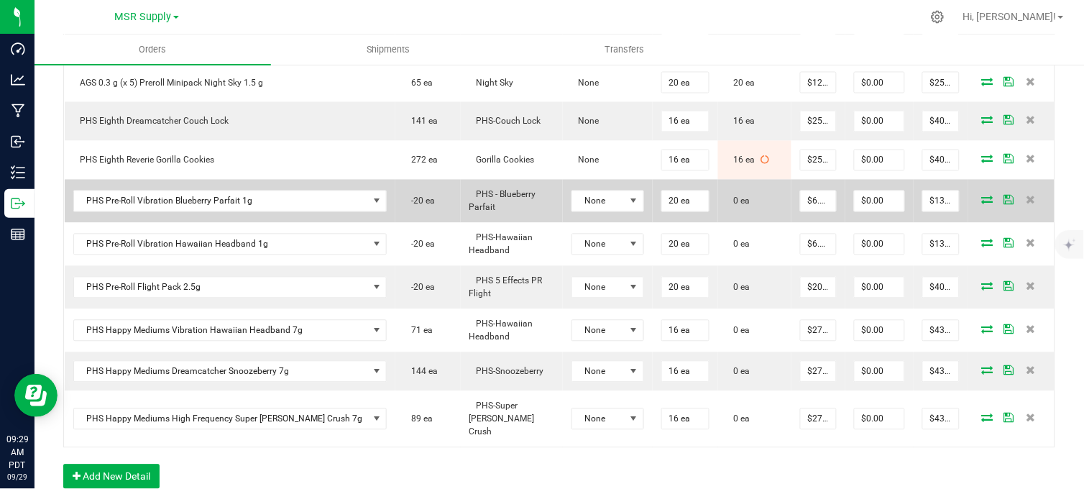
click at [982, 204] on icon at bounding box center [987, 199] width 11 height 9
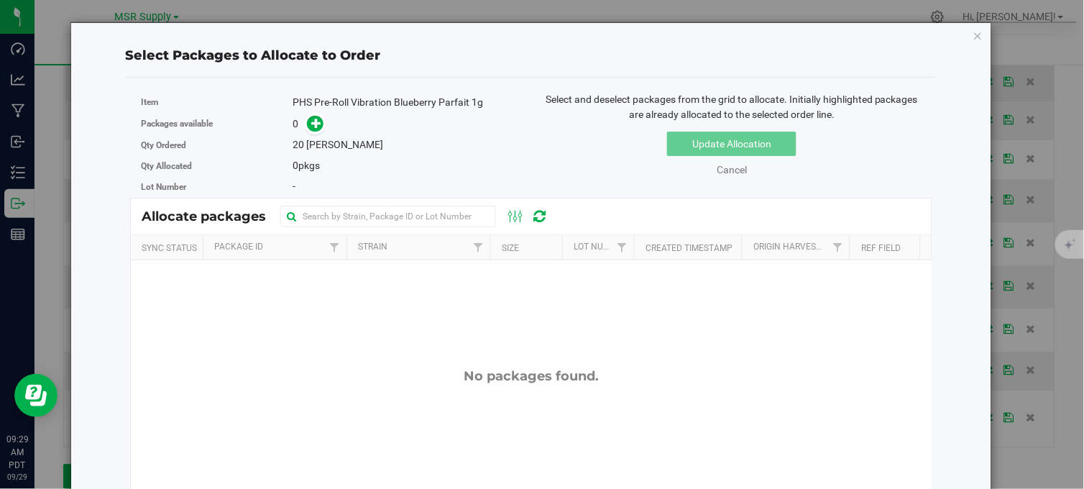
drag, startPoint x: 969, startPoint y: 36, endPoint x: 964, endPoint y: 79, distance: 43.3
click at [973, 36] on icon "button" at bounding box center [978, 35] width 10 height 17
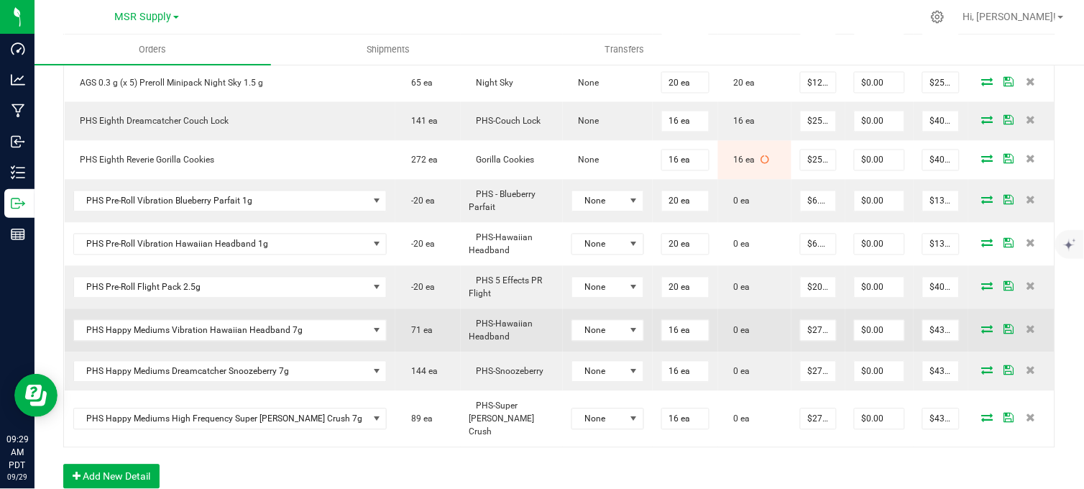
click at [982, 333] on icon at bounding box center [987, 329] width 11 height 9
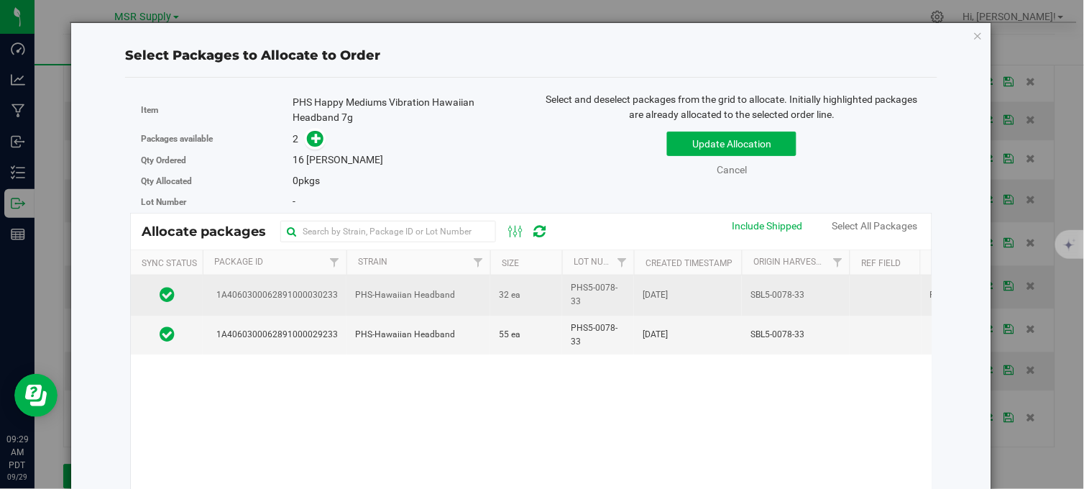
click at [469, 296] on td "PHS-Hawaiian Headband" at bounding box center [418, 295] width 144 height 40
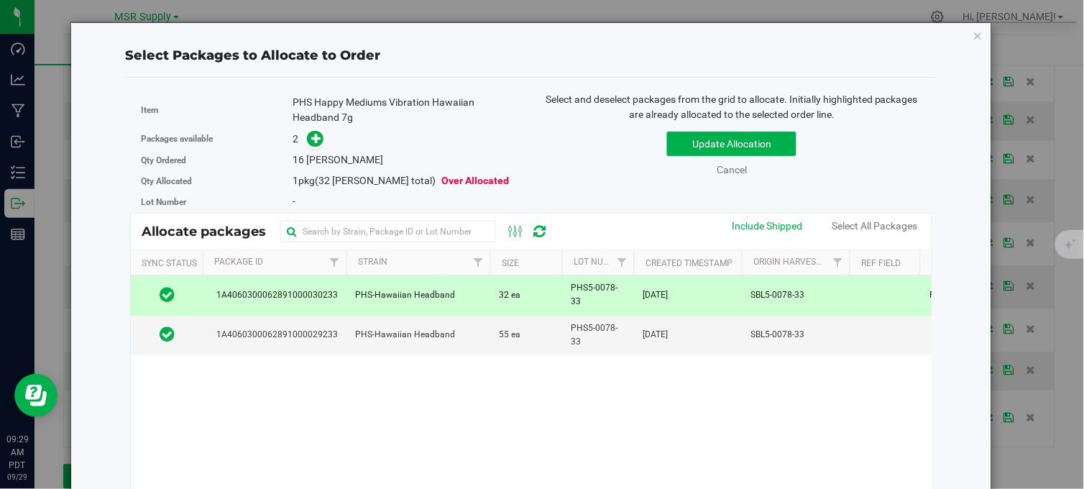
click at [303, 133] on span at bounding box center [311, 139] width 23 height 17
click at [311, 137] on icon at bounding box center [316, 138] width 10 height 10
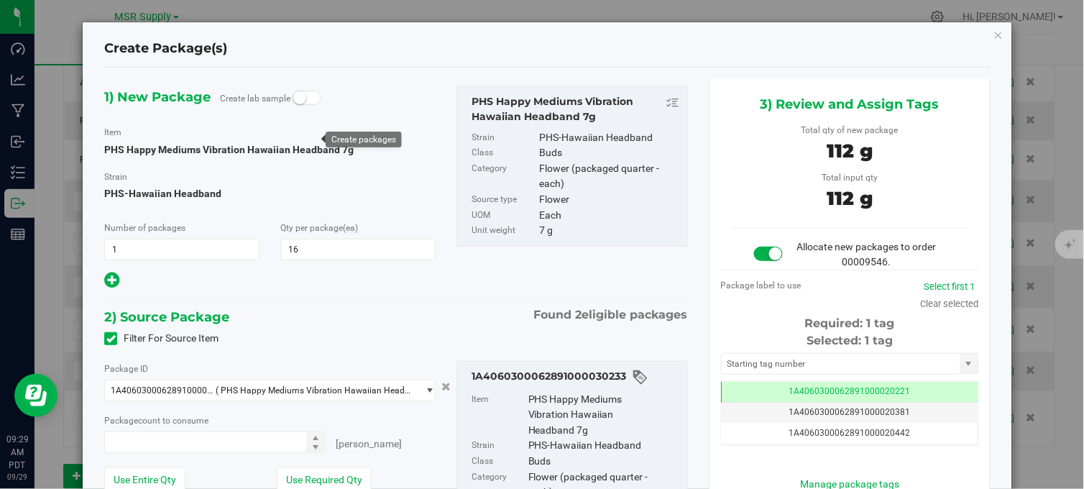
type input "16 ea"
click at [744, 367] on input "text" at bounding box center [840, 364] width 239 height 20
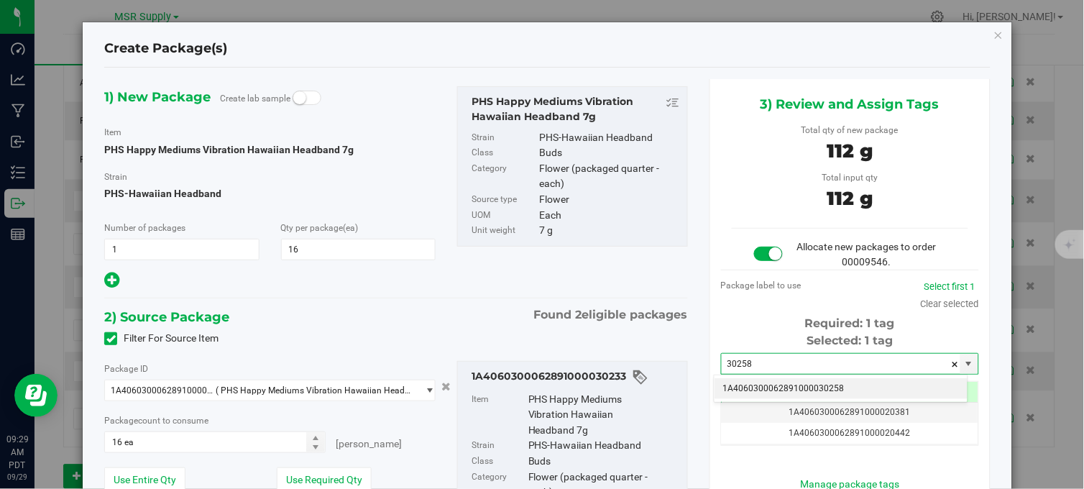
click at [784, 388] on li "1A4060300062891000030258" at bounding box center [840, 389] width 253 height 22
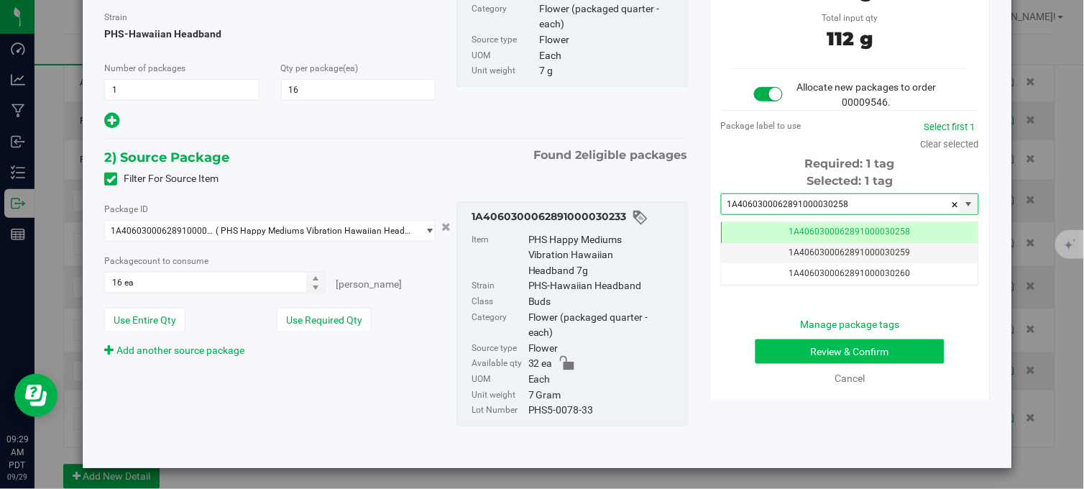
type input "1A4060300062891000030258"
click at [798, 352] on button "Review & Confirm" at bounding box center [849, 351] width 189 height 24
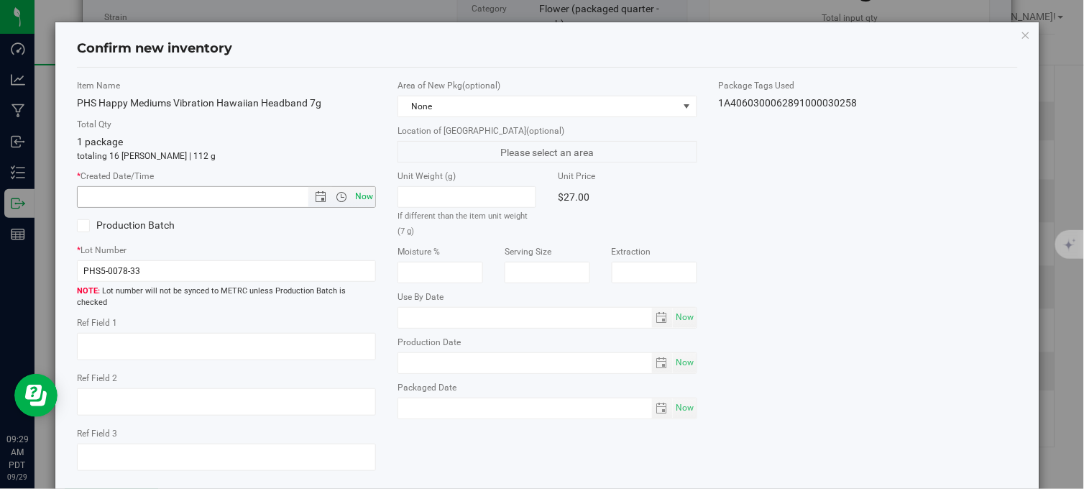
click at [360, 188] on span "Now" at bounding box center [364, 196] width 24 height 21
type input "9/29/2025 9:29 AM"
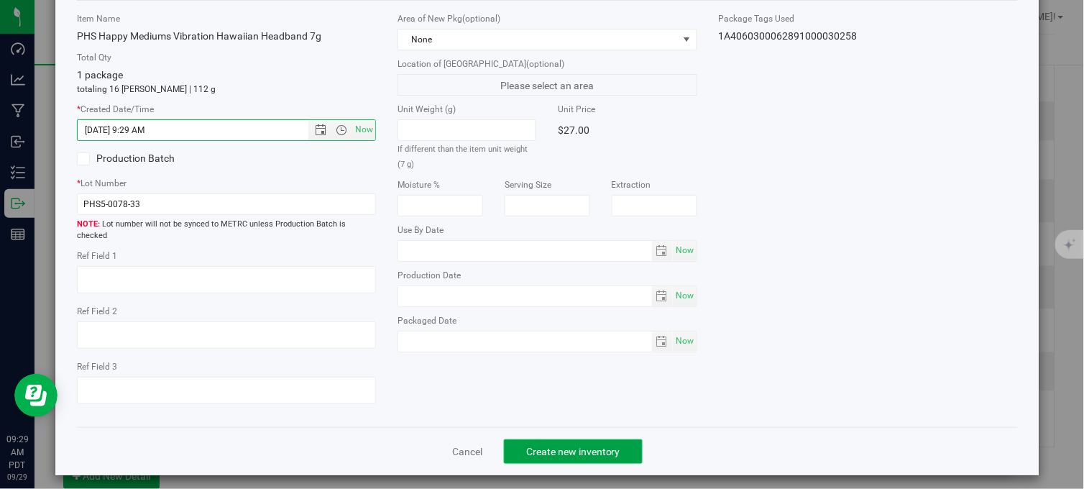
click at [548, 446] on span "Create new inventory" at bounding box center [573, 451] width 94 height 11
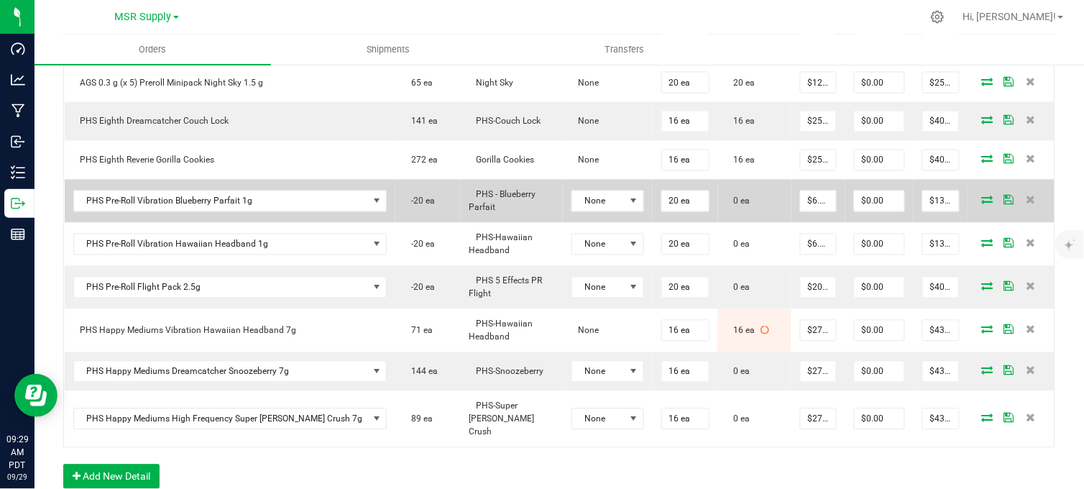
click at [982, 204] on icon at bounding box center [987, 199] width 11 height 9
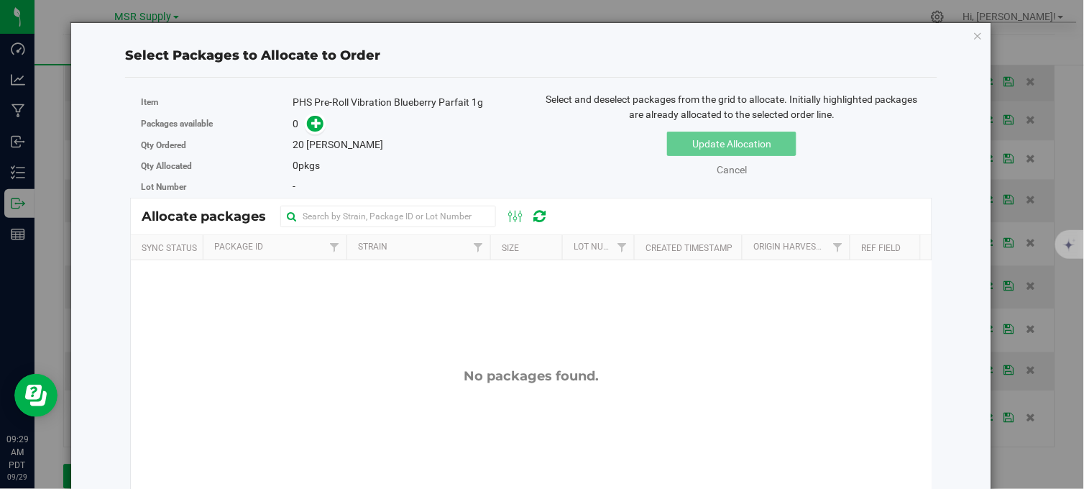
drag, startPoint x: 967, startPoint y: 34, endPoint x: 946, endPoint y: 86, distance: 56.1
click at [973, 34] on icon "button" at bounding box center [978, 35] width 10 height 17
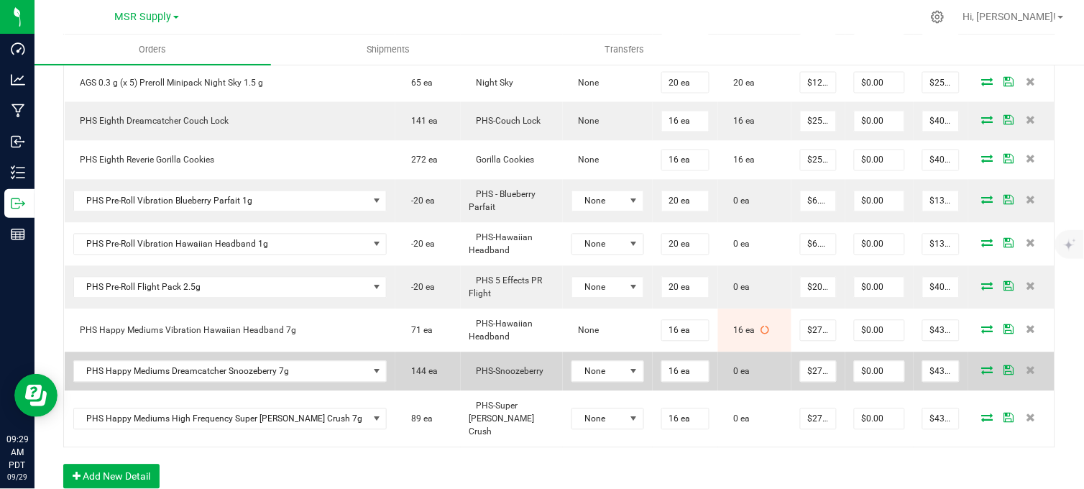
click at [982, 374] on icon at bounding box center [987, 370] width 11 height 9
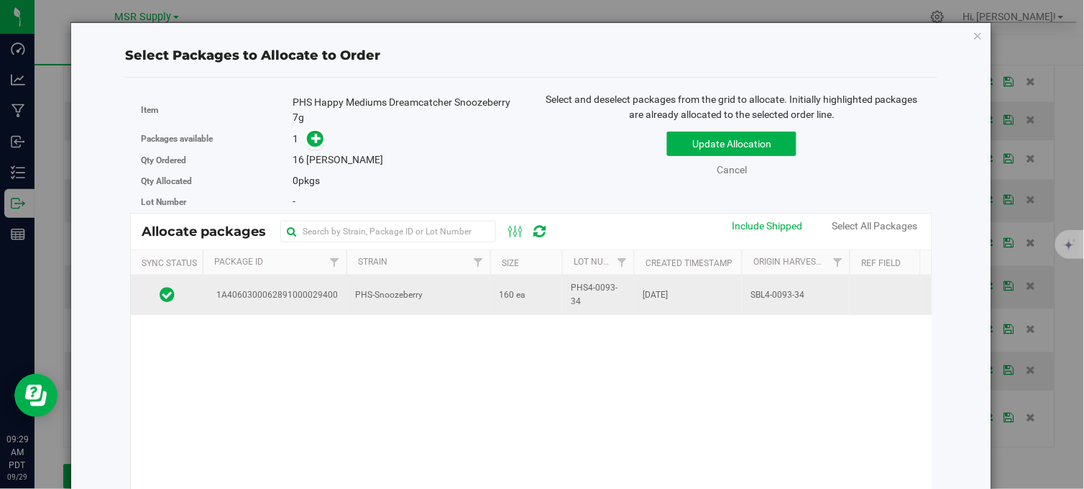
click at [419, 302] on span "PHS-Snoozeberry" at bounding box center [389, 295] width 68 height 14
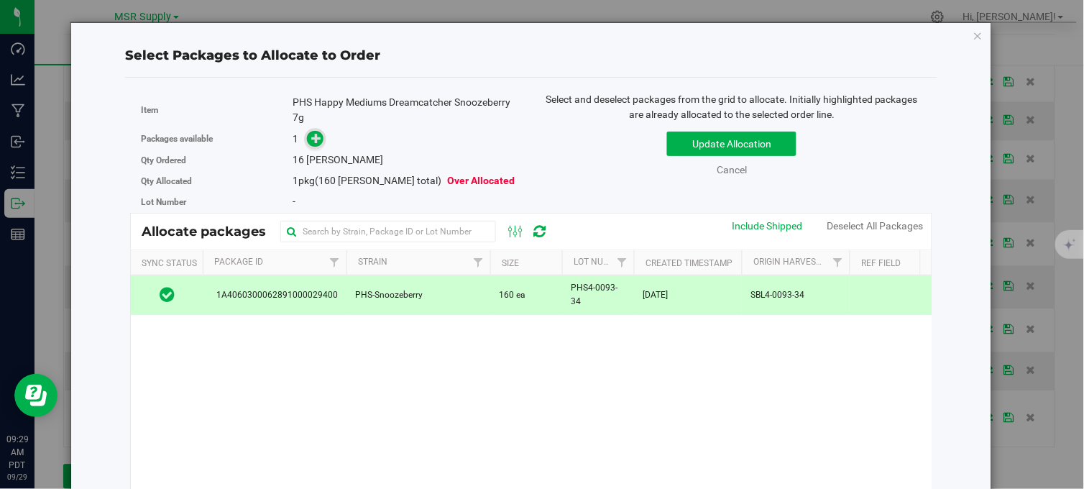
click at [320, 135] on span at bounding box center [315, 139] width 17 height 17
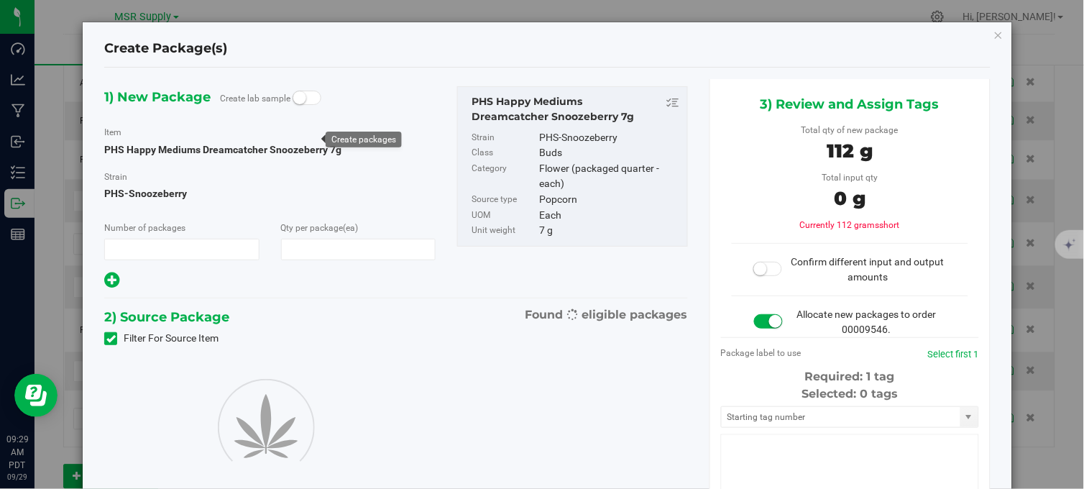
type input "1"
type input "16"
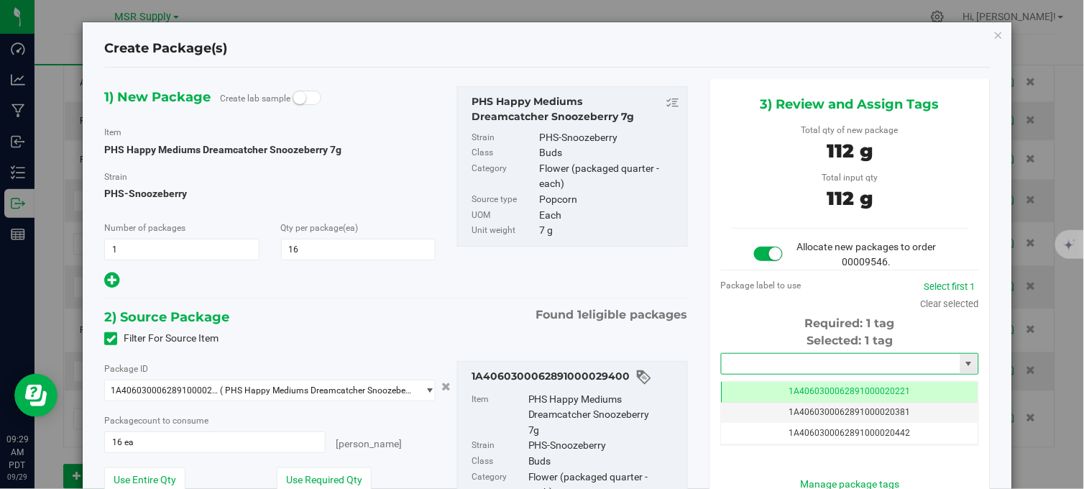
click at [829, 368] on input "text" at bounding box center [840, 364] width 239 height 20
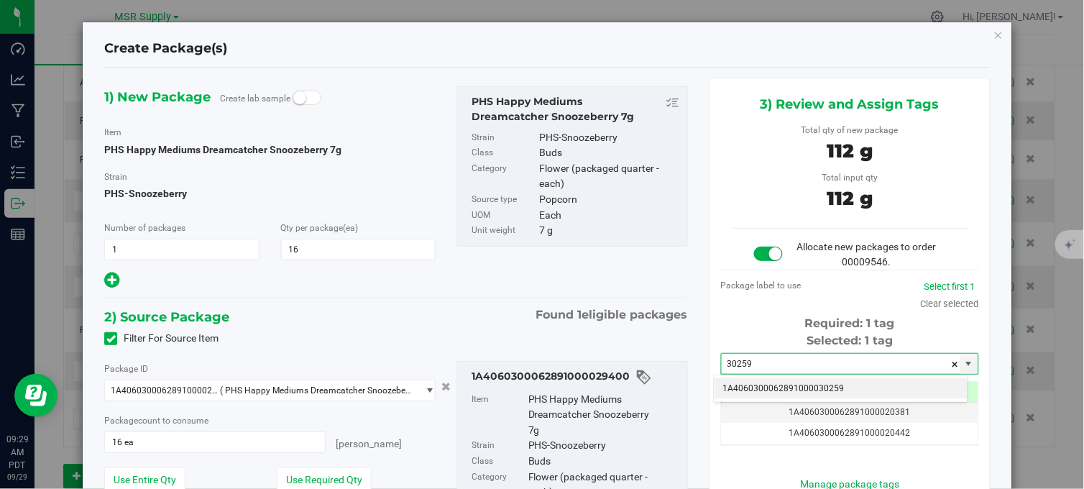
click at [849, 388] on li "1A4060300062891000030259" at bounding box center [840, 389] width 253 height 22
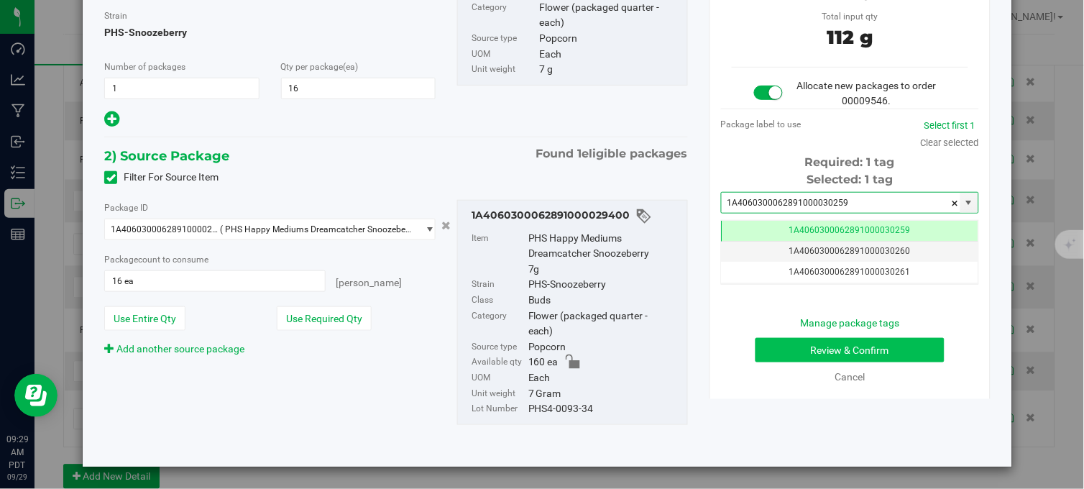
type input "1A4060300062891000030259"
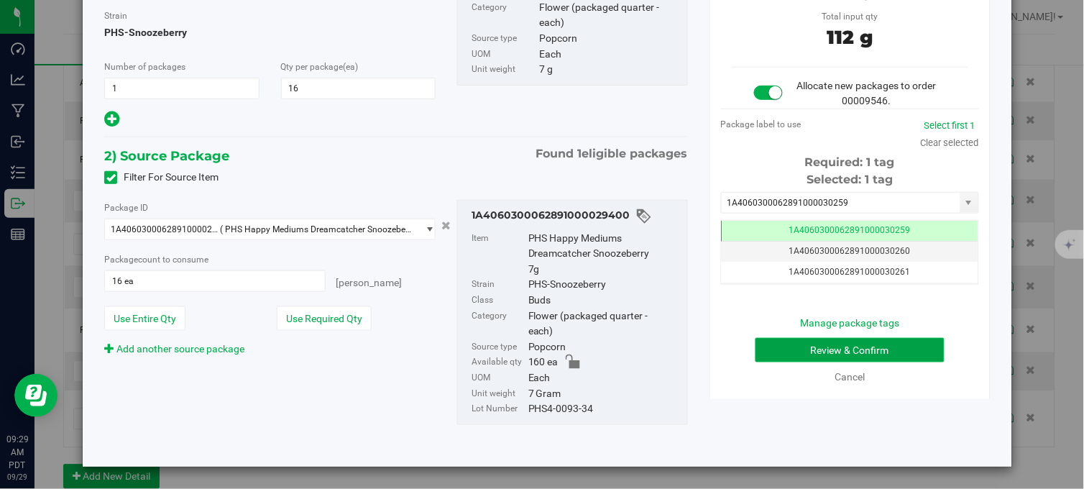
click at [805, 349] on button "Review & Confirm" at bounding box center [849, 350] width 189 height 24
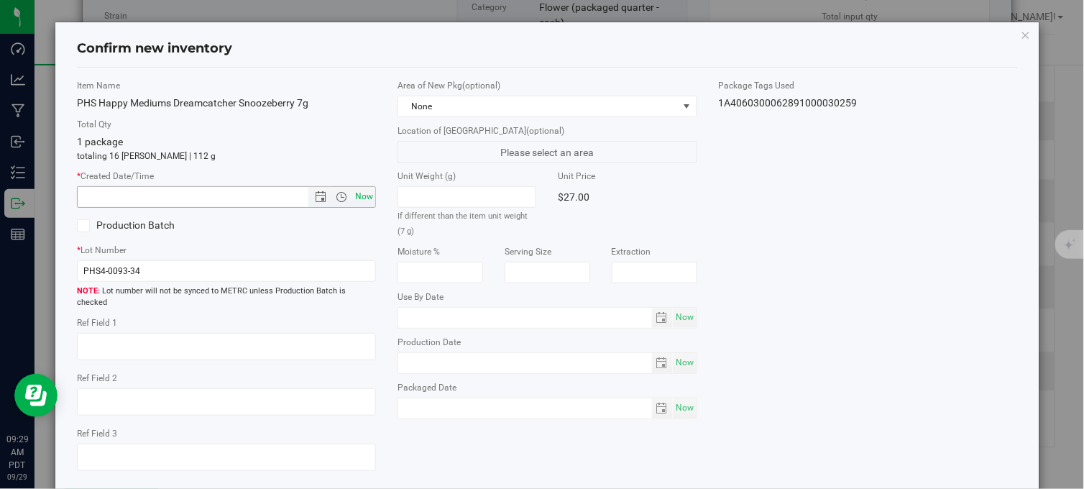
click at [357, 194] on span "Now" at bounding box center [364, 196] width 24 height 21
type input "9/29/2025 9:29 AM"
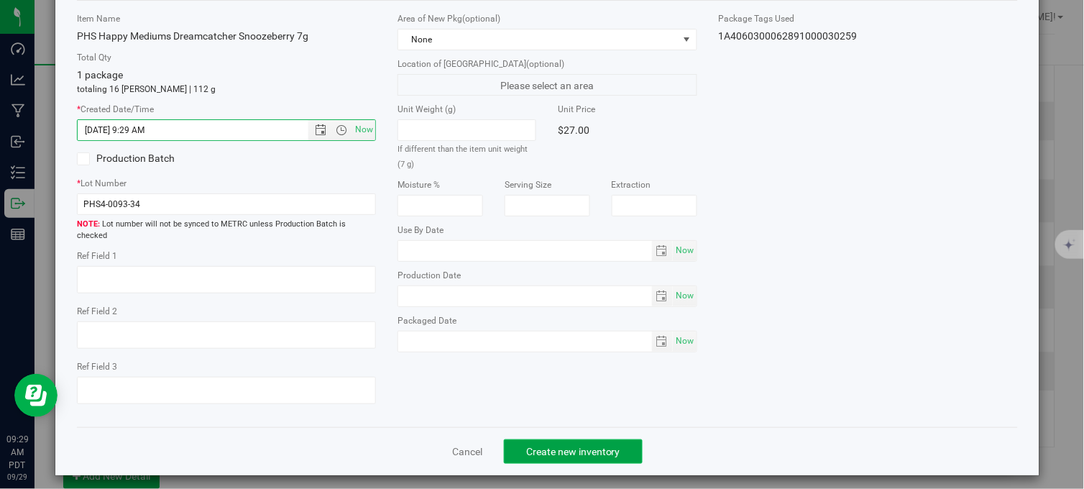
click at [556, 446] on span "Create new inventory" at bounding box center [573, 451] width 94 height 11
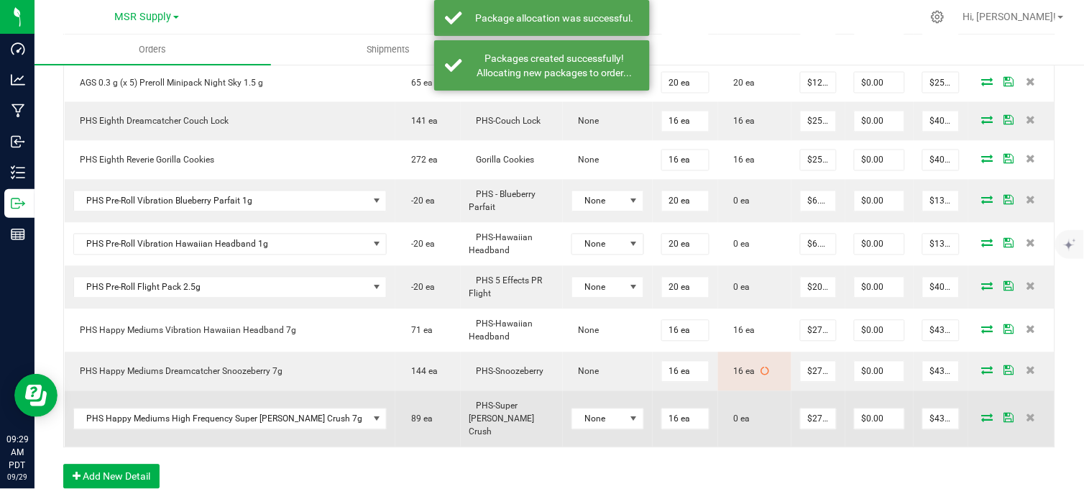
click at [982, 418] on icon at bounding box center [987, 417] width 11 height 9
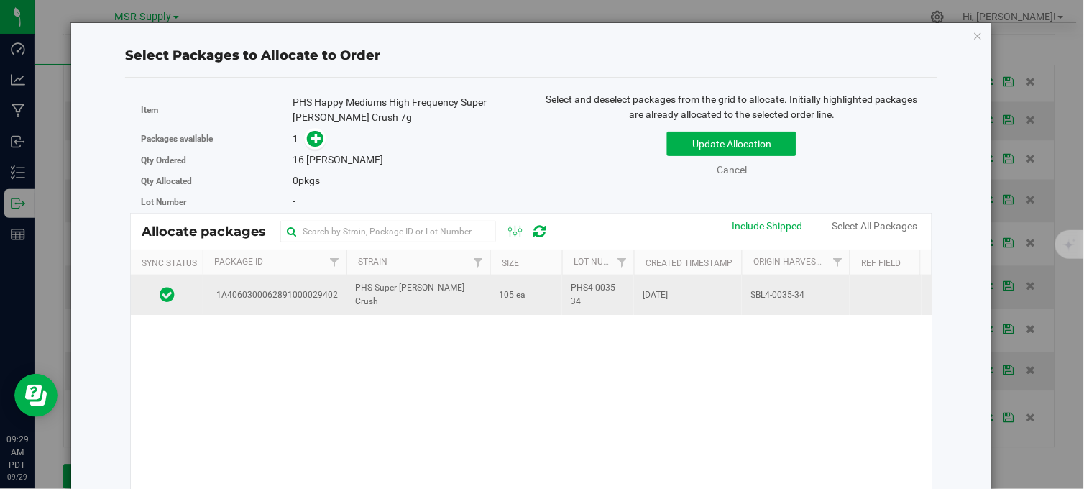
click at [499, 302] on span "105 ea" at bounding box center [512, 295] width 27 height 14
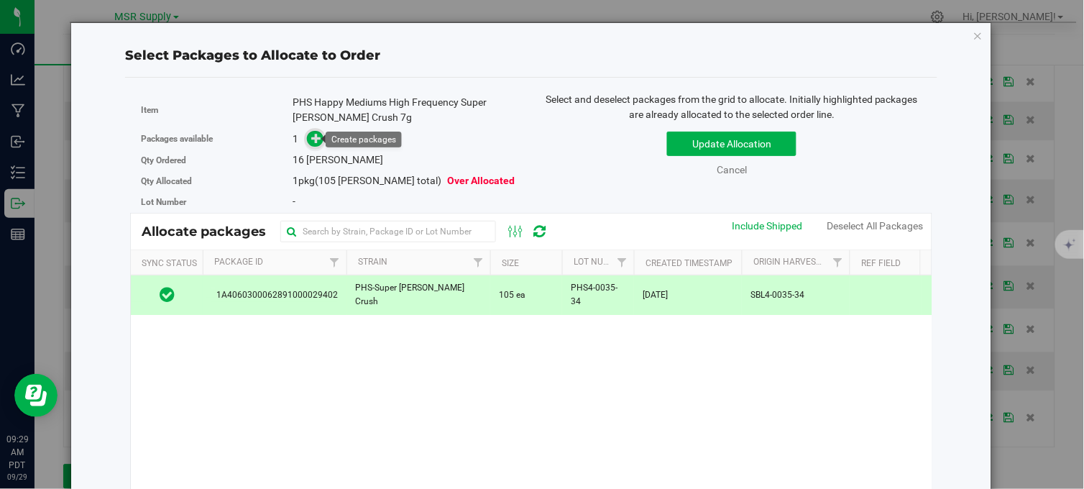
click at [311, 139] on icon at bounding box center [316, 138] width 10 height 10
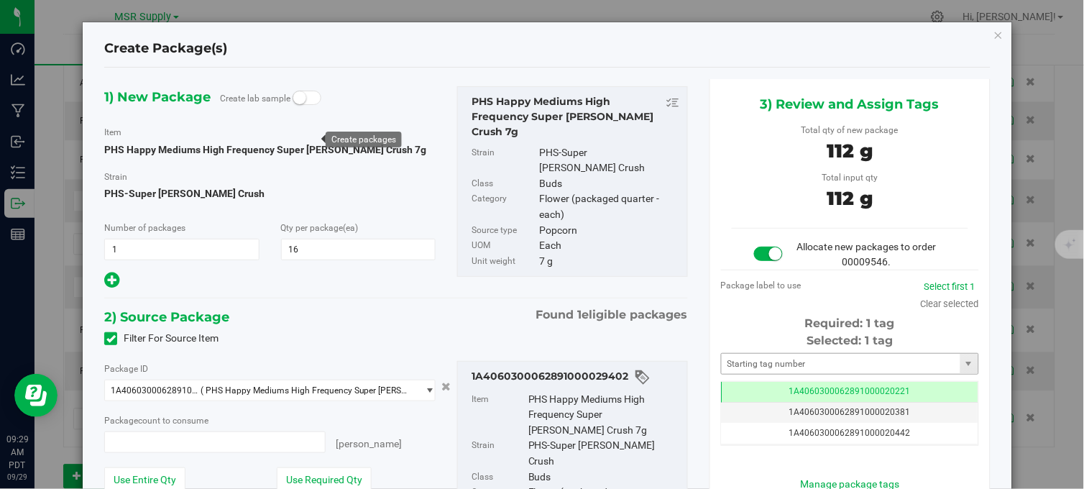
type input "16 ea"
click at [769, 361] on input "text" at bounding box center [840, 364] width 239 height 20
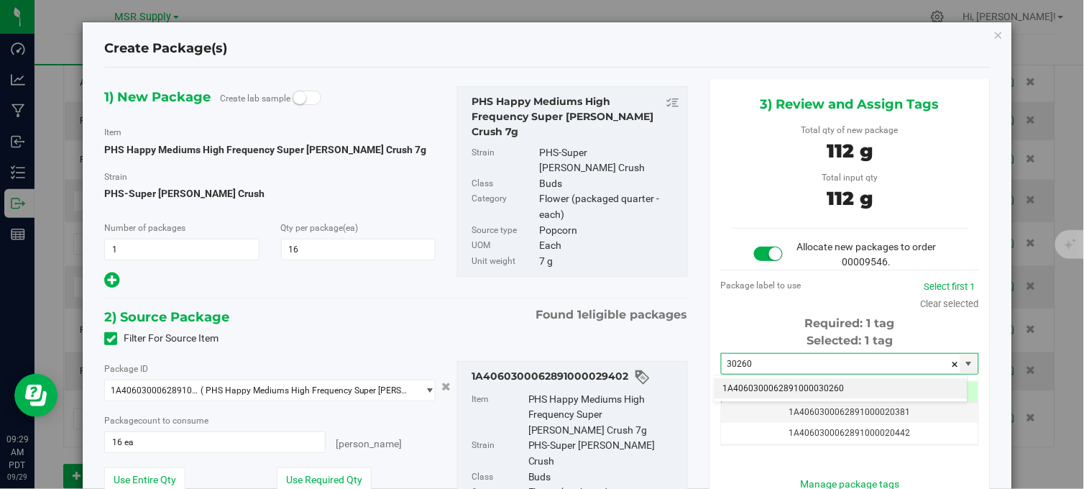
click at [784, 382] on li "1A4060300062891000030260" at bounding box center [840, 389] width 253 height 22
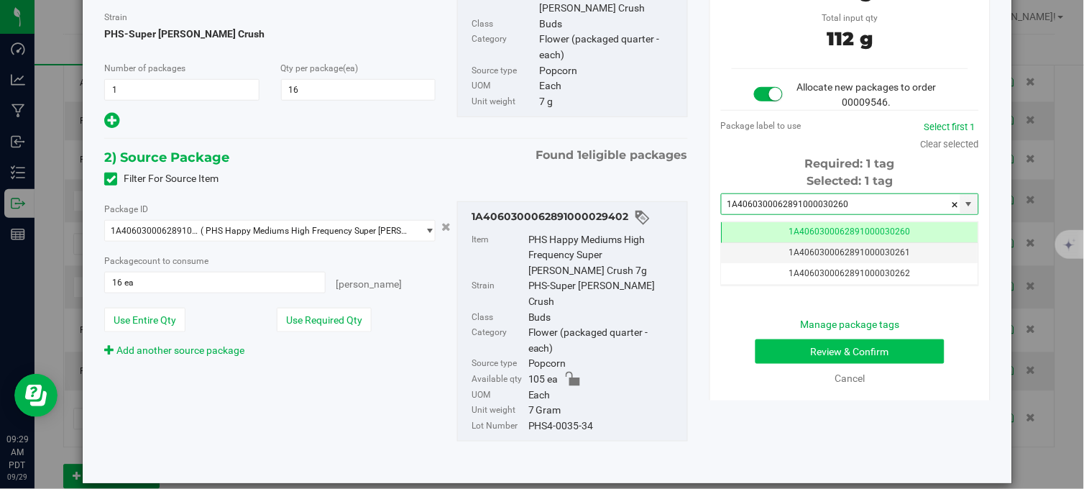
type input "1A4060300062891000030260"
click at [806, 352] on button "Review & Confirm" at bounding box center [849, 351] width 189 height 24
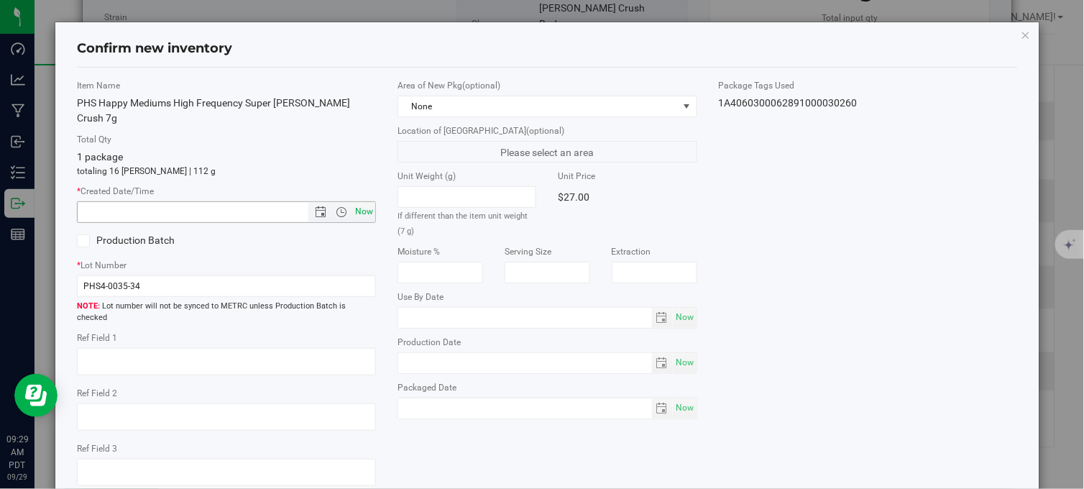
click at [358, 201] on span "Now" at bounding box center [364, 211] width 24 height 21
type input "9/29/2025 9:30 AM"
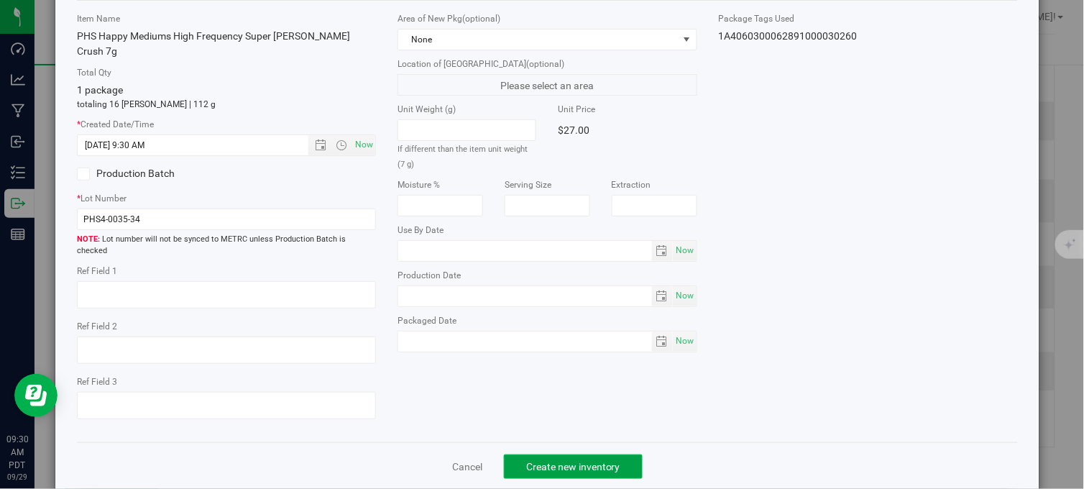
click at [536, 461] on span "Create new inventory" at bounding box center [573, 466] width 94 height 11
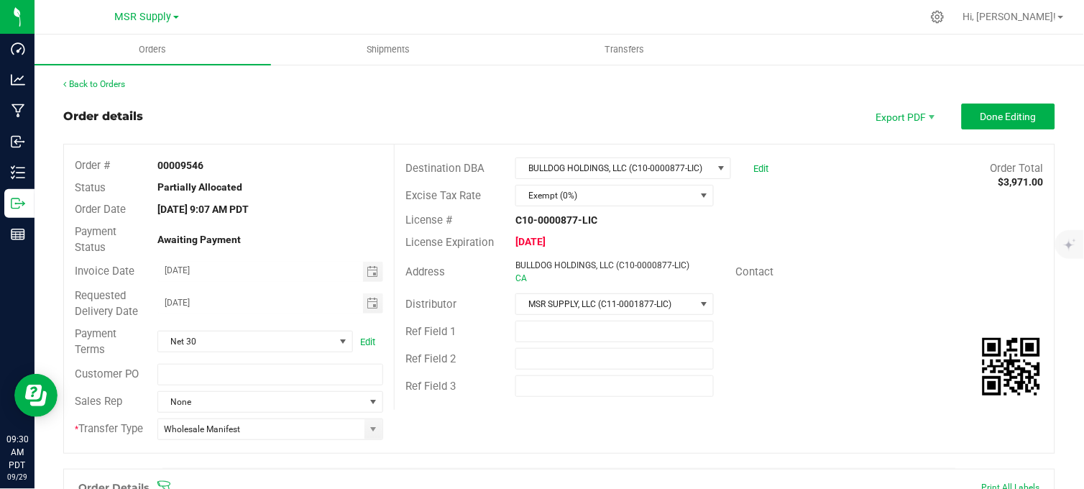
drag, startPoint x: 762, startPoint y: 108, endPoint x: 744, endPoint y: 112, distance: 18.5
click at [755, 110] on div "Order details Export PDF Done Editing" at bounding box center [559, 116] width 992 height 26
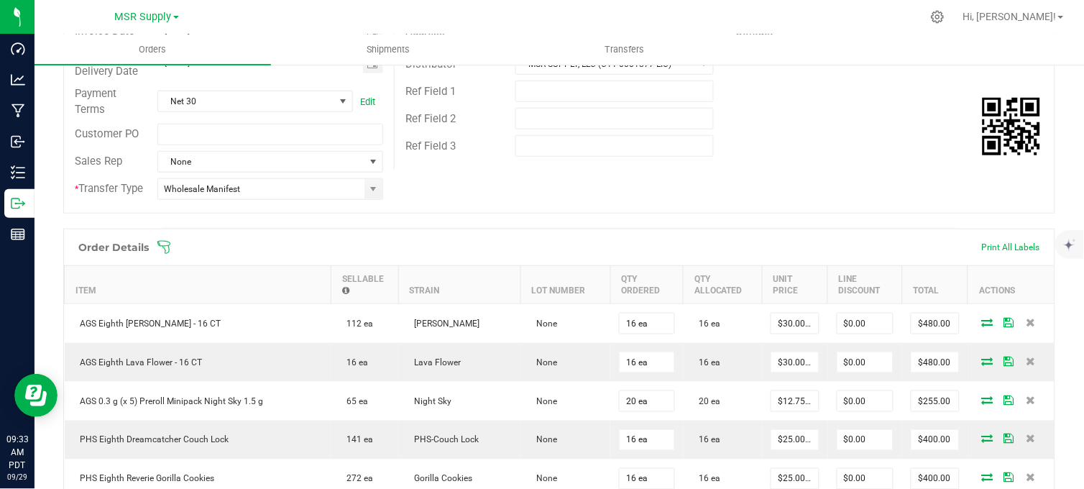
scroll to position [239, 0]
click at [794, 156] on div "Ref Field 3" at bounding box center [725, 146] width 660 height 27
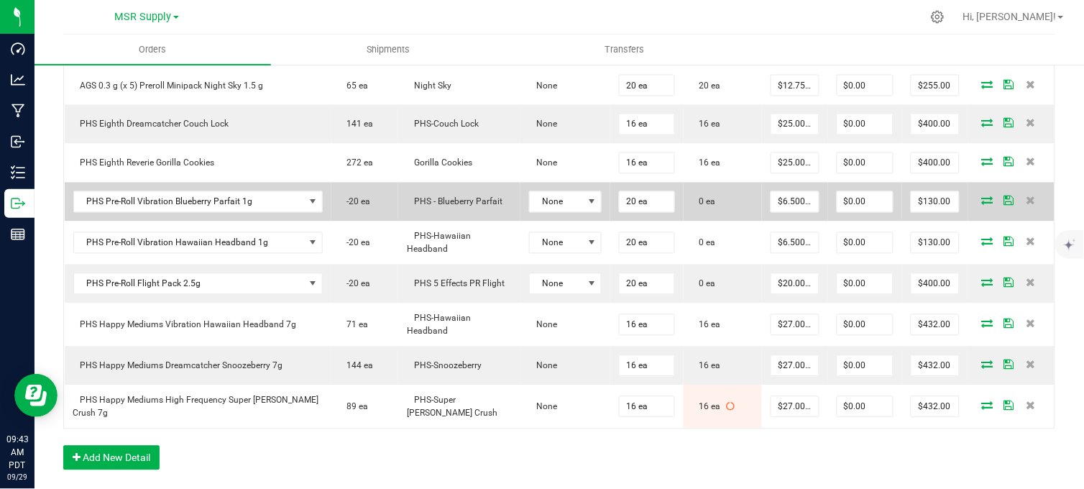
scroll to position [558, 0]
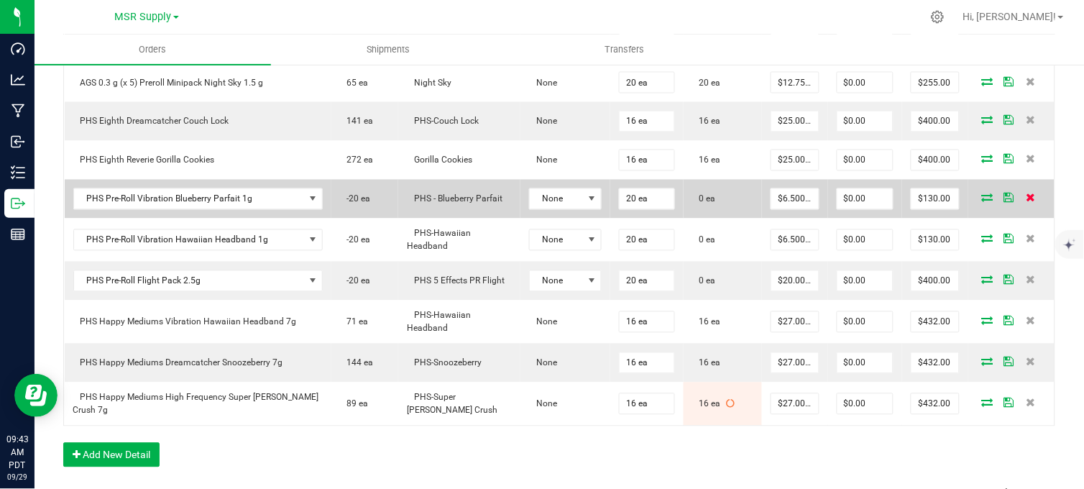
click at [1020, 202] on span at bounding box center [1031, 197] width 22 height 9
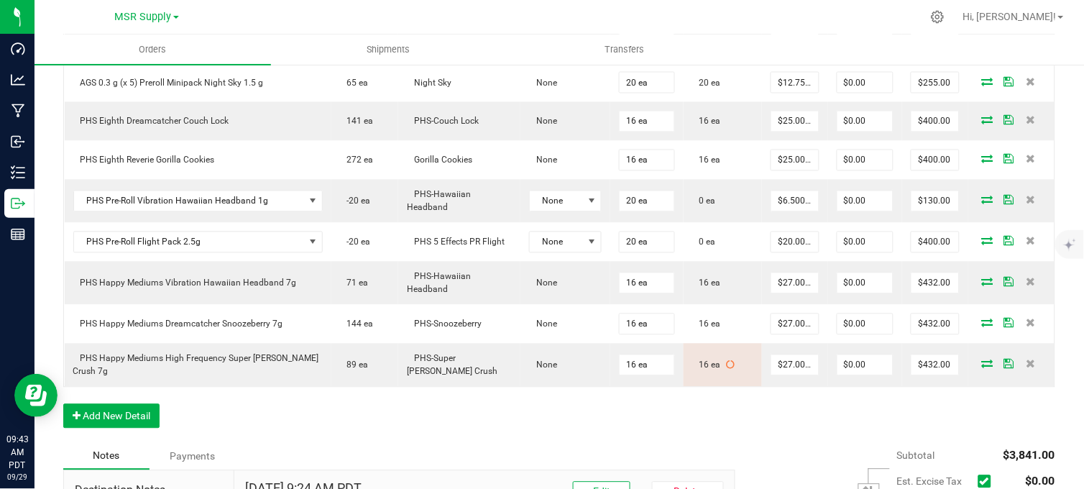
click at [1020, 204] on span at bounding box center [1031, 199] width 22 height 9
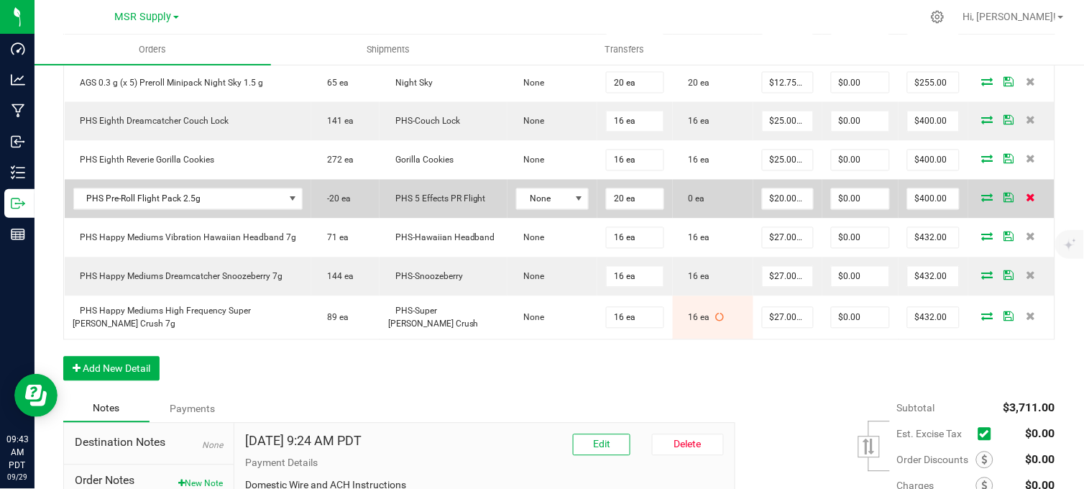
click at [1025, 202] on icon at bounding box center [1029, 197] width 9 height 9
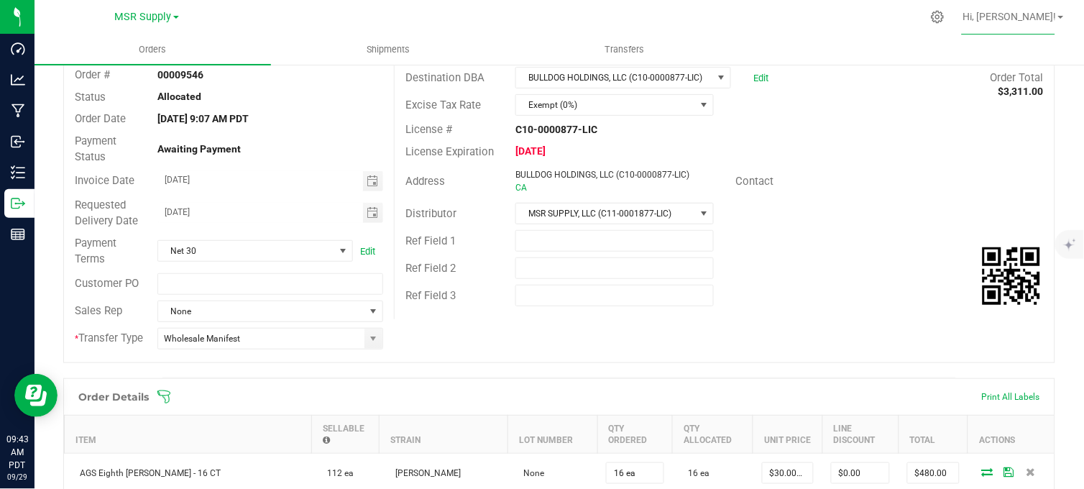
scroll to position [80, 0]
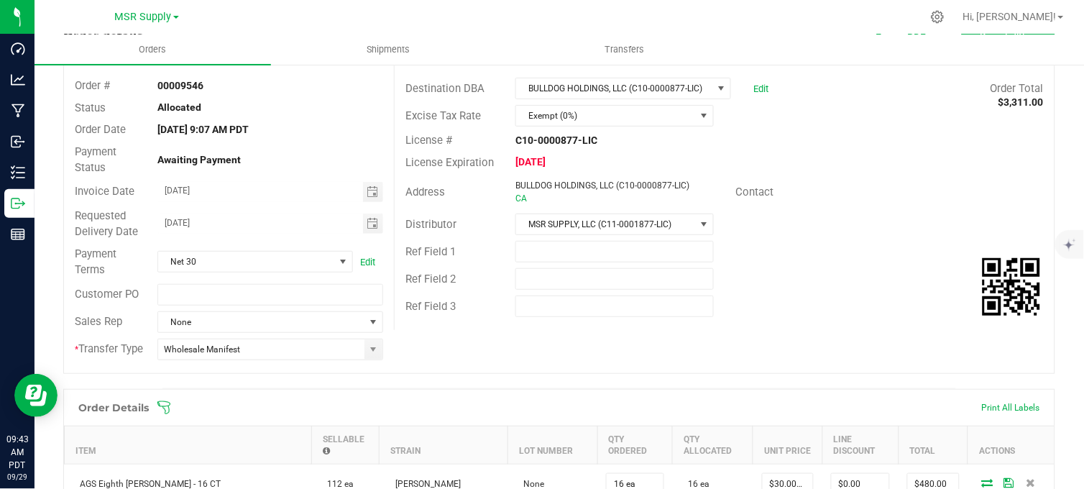
drag, startPoint x: 837, startPoint y: 152, endPoint x: 832, endPoint y: 164, distance: 13.2
click at [839, 152] on div "License Expiration Sep 3, 2025" at bounding box center [725, 163] width 660 height 22
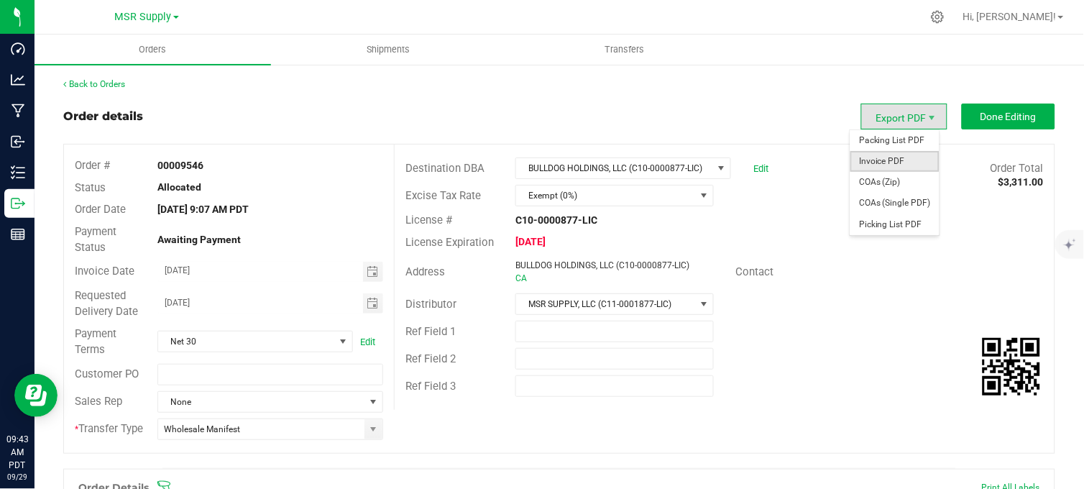
click at [882, 157] on span "Invoice PDF" at bounding box center [894, 161] width 89 height 21
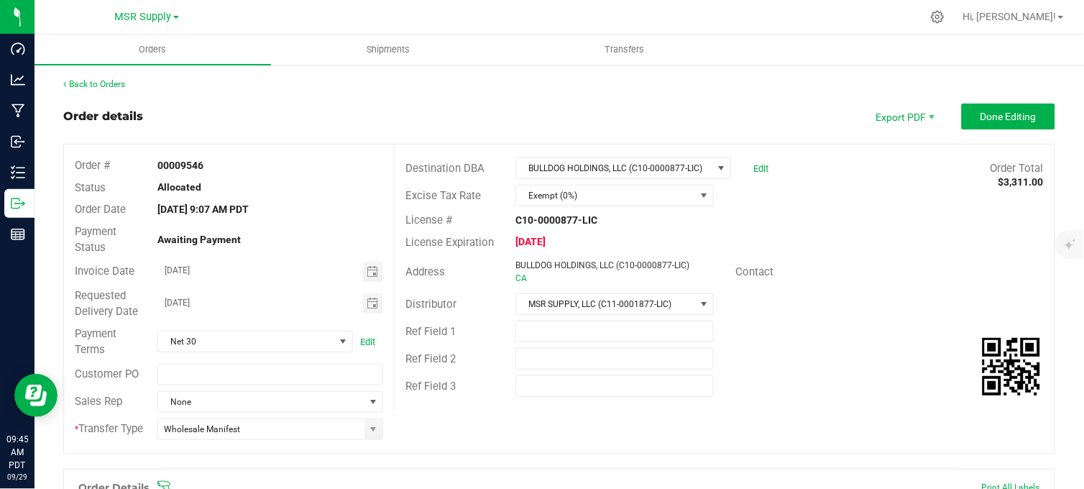
click at [571, 105] on div "Order details Export PDF Done Editing" at bounding box center [559, 116] width 992 height 26
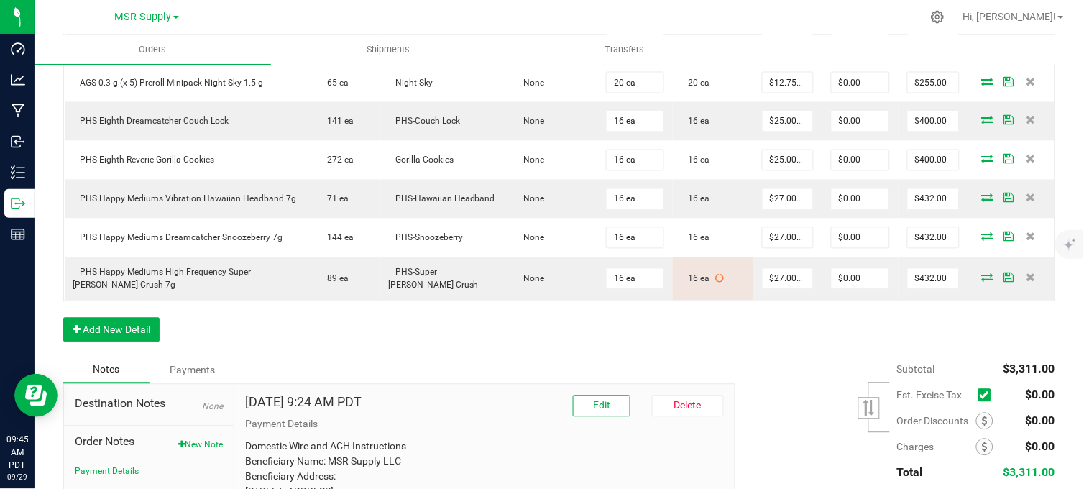
scroll to position [479, 0]
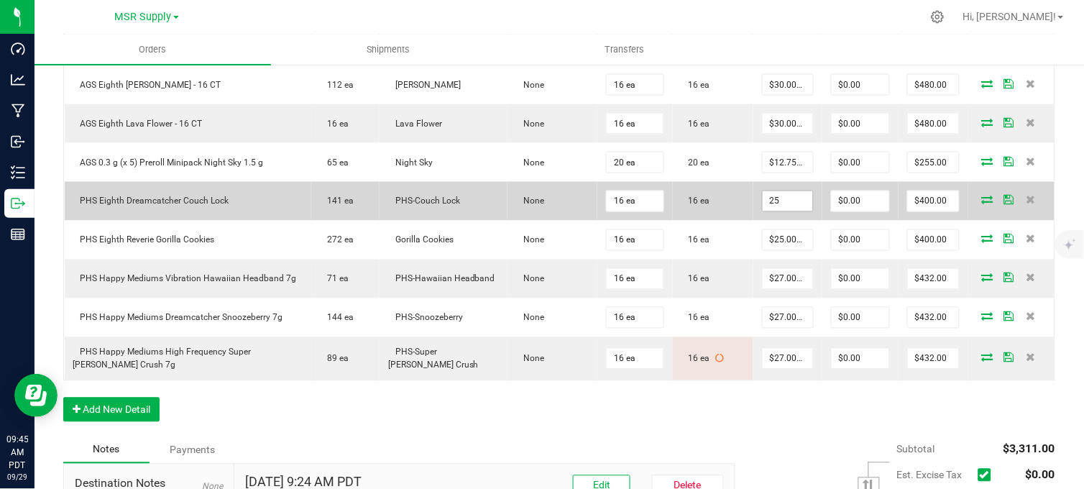
click at [770, 211] on input "25" at bounding box center [787, 201] width 50 height 20
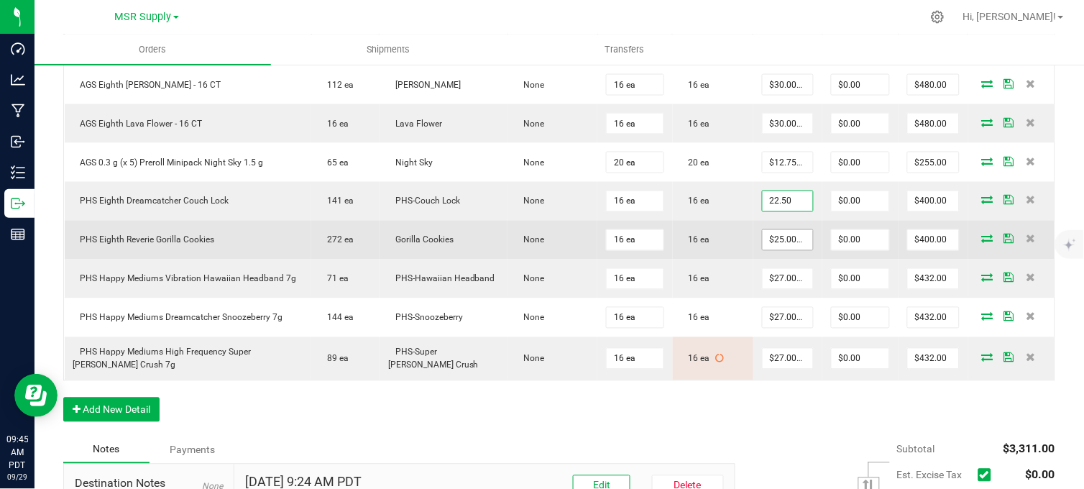
type input "$22.50000"
type input "$360.00"
click at [783, 247] on input "25" at bounding box center [787, 240] width 50 height 20
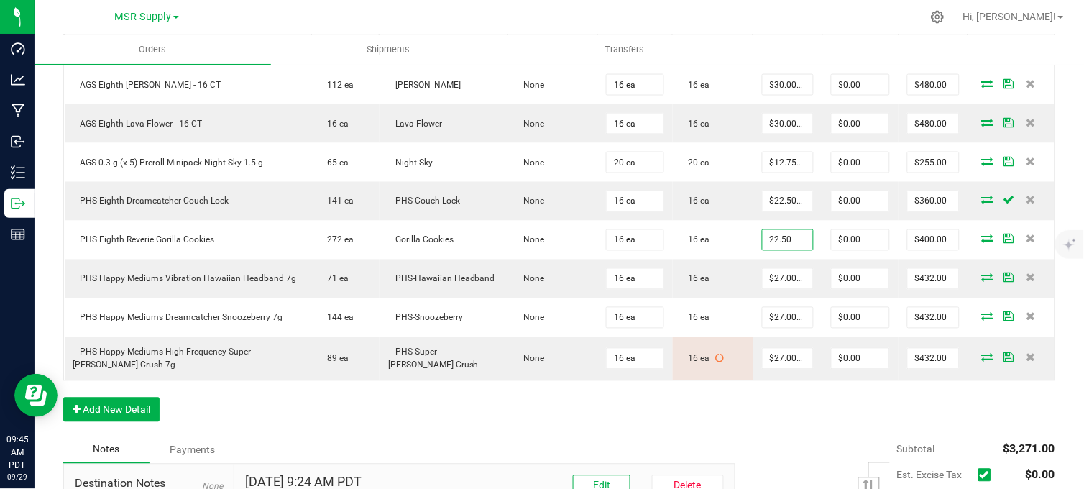
type input "$22.50000"
type input "$360.00"
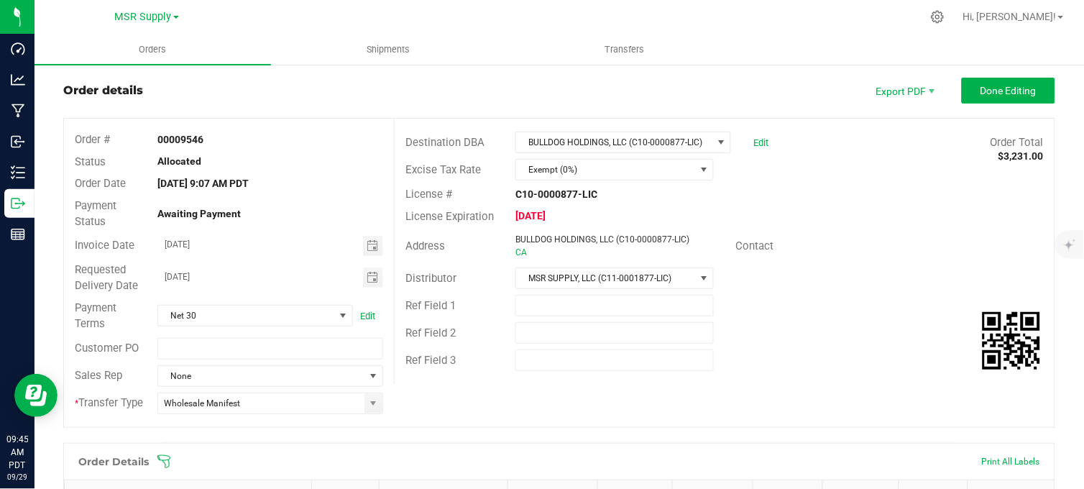
scroll to position [0, 0]
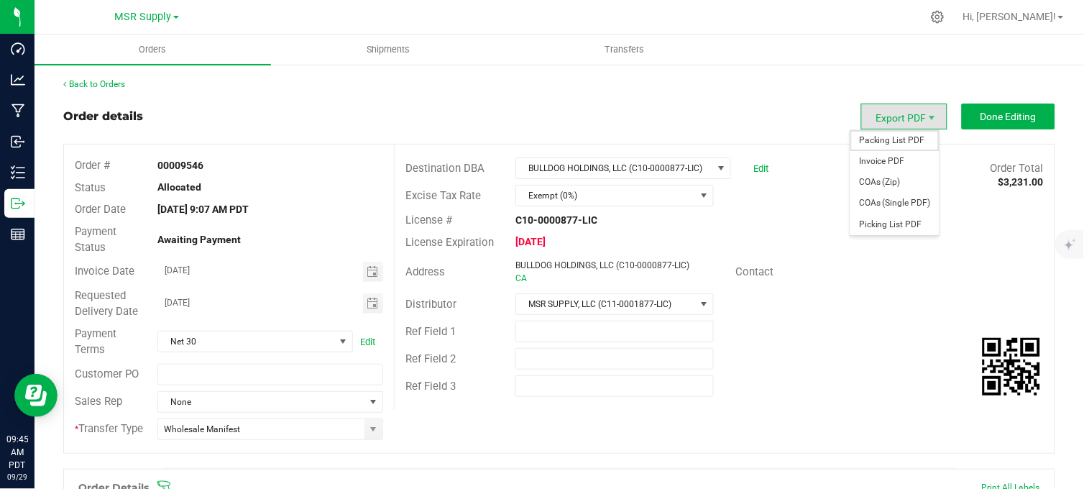
drag, startPoint x: 891, startPoint y: 138, endPoint x: 888, endPoint y: 159, distance: 21.0
click at [893, 138] on span "Packing List PDF" at bounding box center [894, 140] width 89 height 21
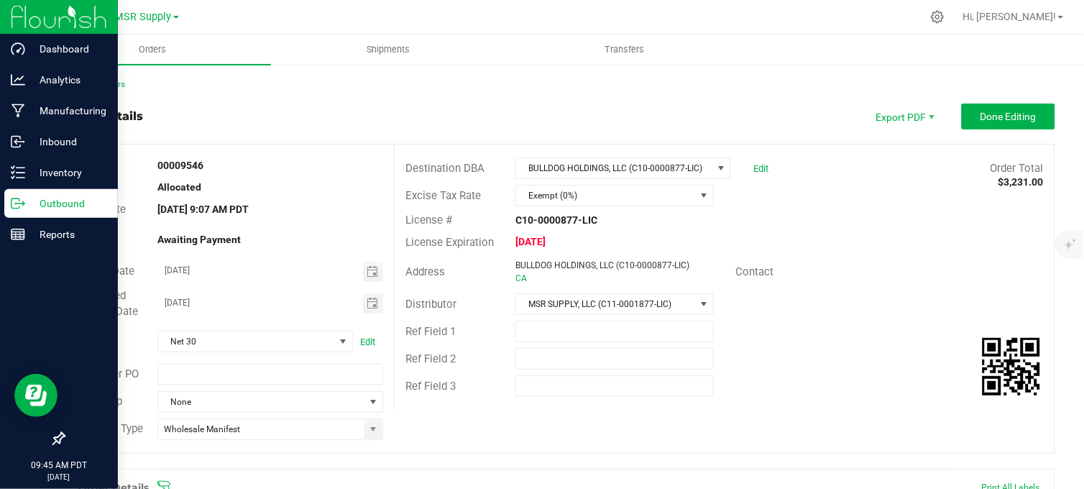
drag, startPoint x: 14, startPoint y: 213, endPoint x: 22, endPoint y: 212, distance: 7.2
click at [16, 213] on div "Outbound" at bounding box center [61, 203] width 114 height 29
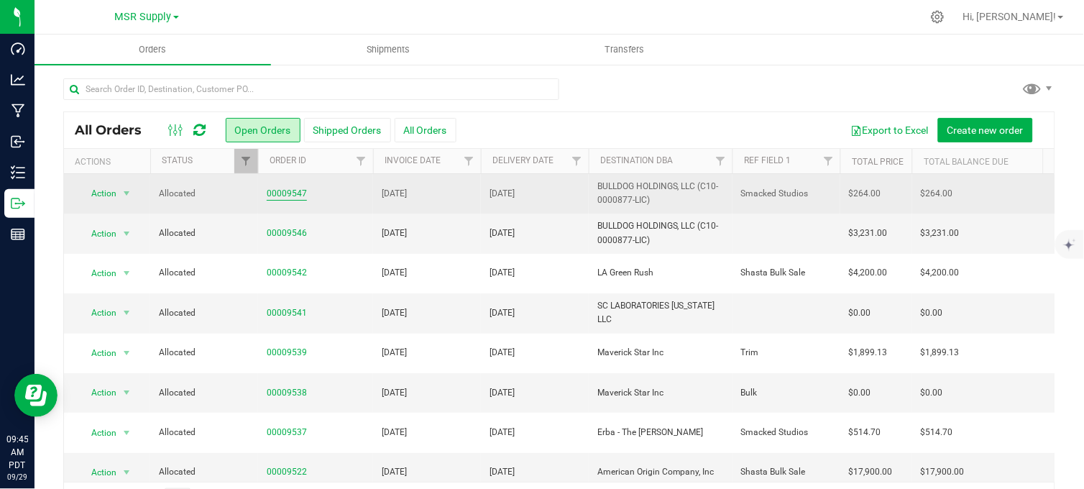
click at [281, 192] on link "00009547" at bounding box center [287, 194] width 40 height 14
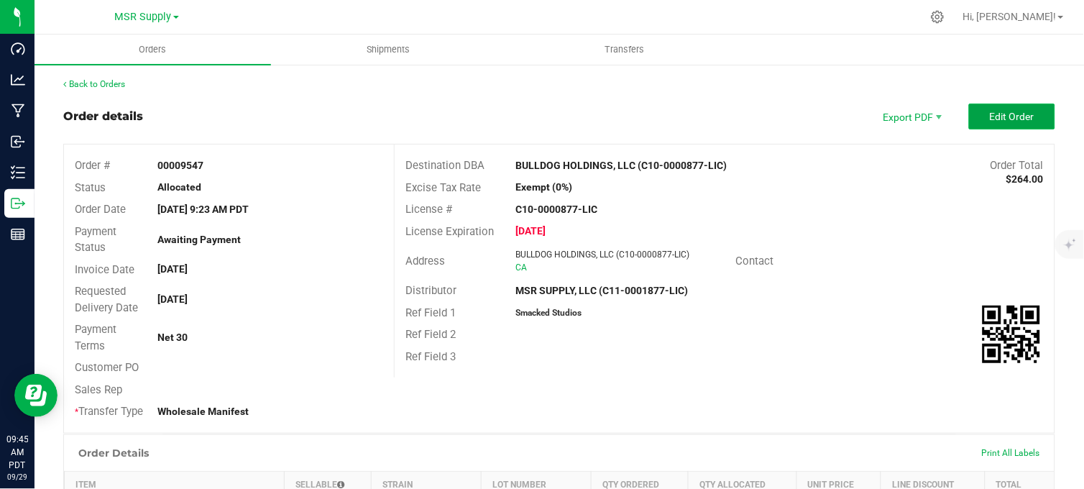
click at [995, 118] on span "Edit Order" at bounding box center [1012, 116] width 45 height 11
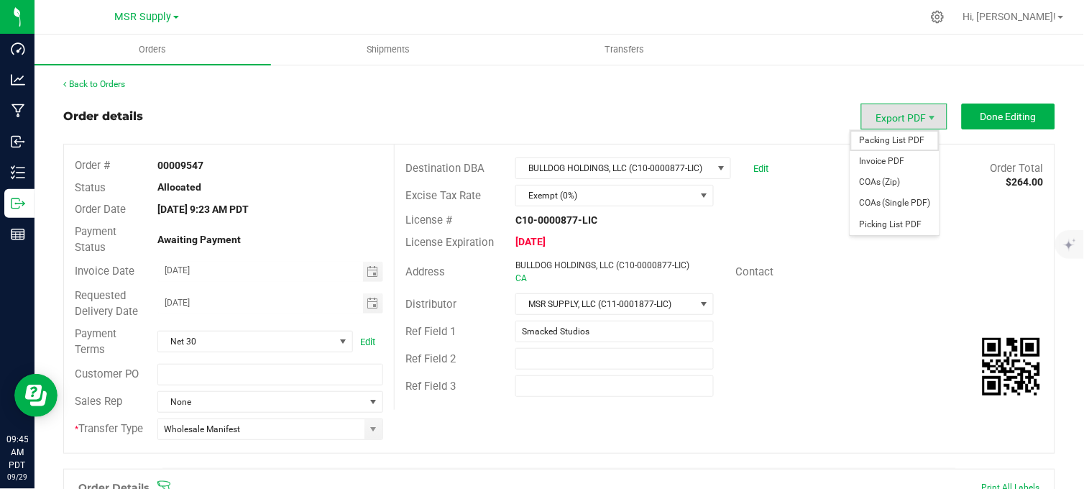
drag, startPoint x: 885, startPoint y: 139, endPoint x: 700, endPoint y: 207, distance: 196.9
click at [884, 140] on span "Packing List PDF" at bounding box center [894, 140] width 89 height 21
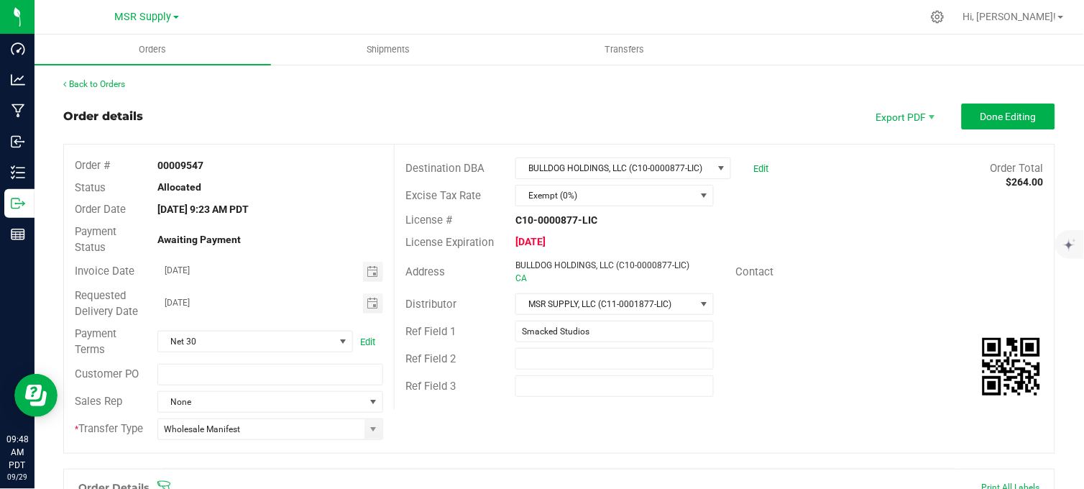
drag, startPoint x: 890, startPoint y: 366, endPoint x: 548, endPoint y: 413, distance: 344.5
drag, startPoint x: 548, startPoint y: 413, endPoint x: 609, endPoint y: 434, distance: 64.5
click at [595, 428] on div "Order # 00009547 Status Allocated Order Date Sep 29, 2025 9:23 AM PDT Payment S…" at bounding box center [559, 298] width 990 height 308
click at [316, 116] on div "Order details Export PDF Done Editing" at bounding box center [559, 116] width 992 height 26
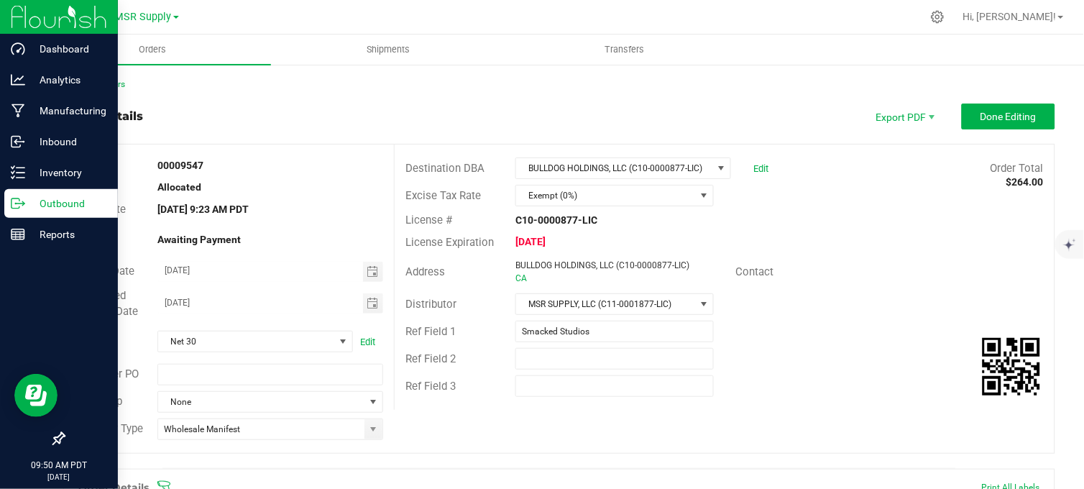
click at [32, 200] on p "Outbound" at bounding box center [68, 203] width 86 height 17
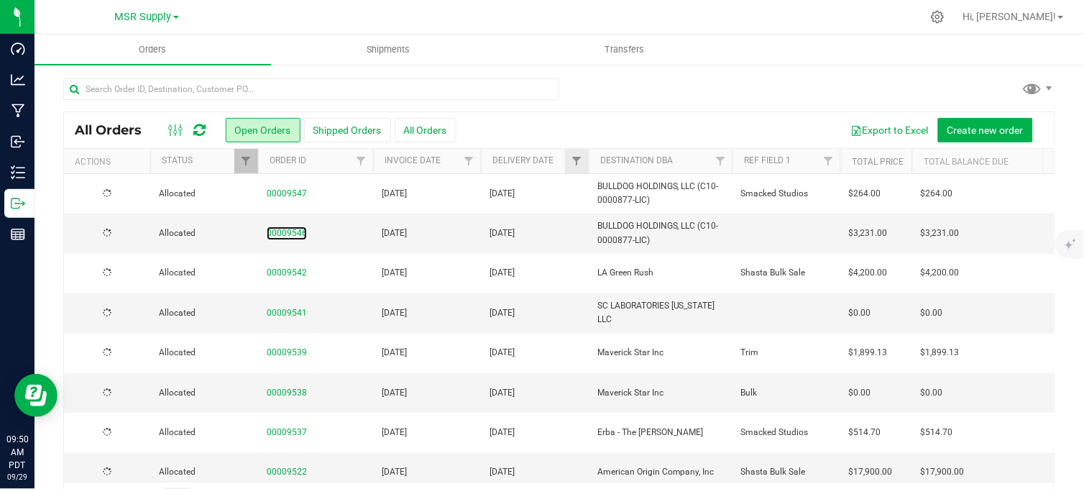
click at [285, 230] on link "00009546" at bounding box center [287, 233] width 40 height 14
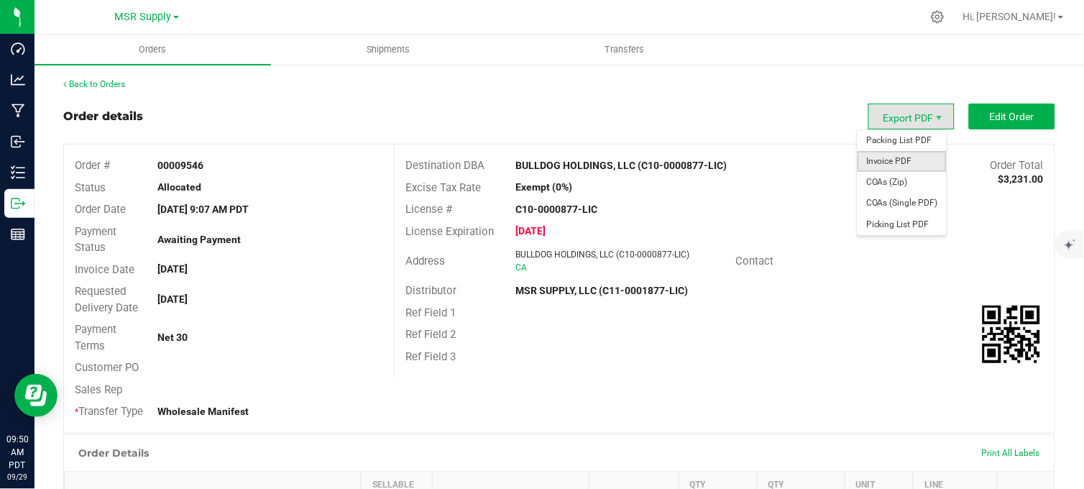
click at [895, 160] on span "Invoice PDF" at bounding box center [901, 161] width 89 height 21
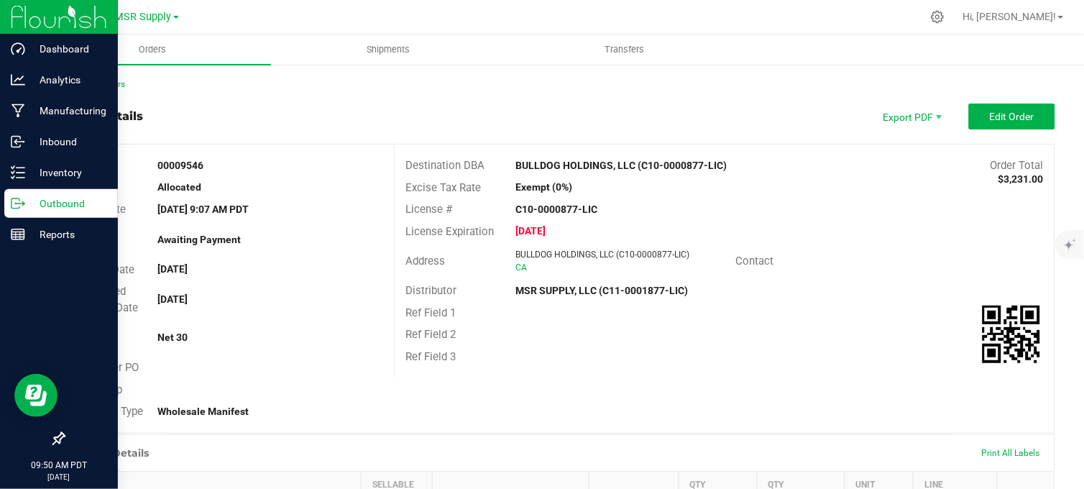
click at [17, 199] on icon at bounding box center [18, 203] width 14 height 14
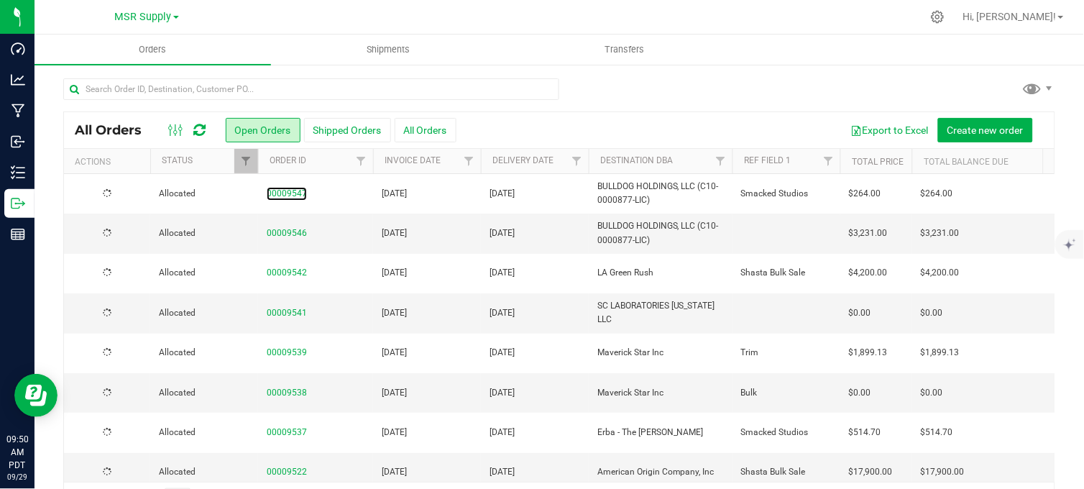
click at [286, 192] on link "00009547" at bounding box center [287, 194] width 40 height 14
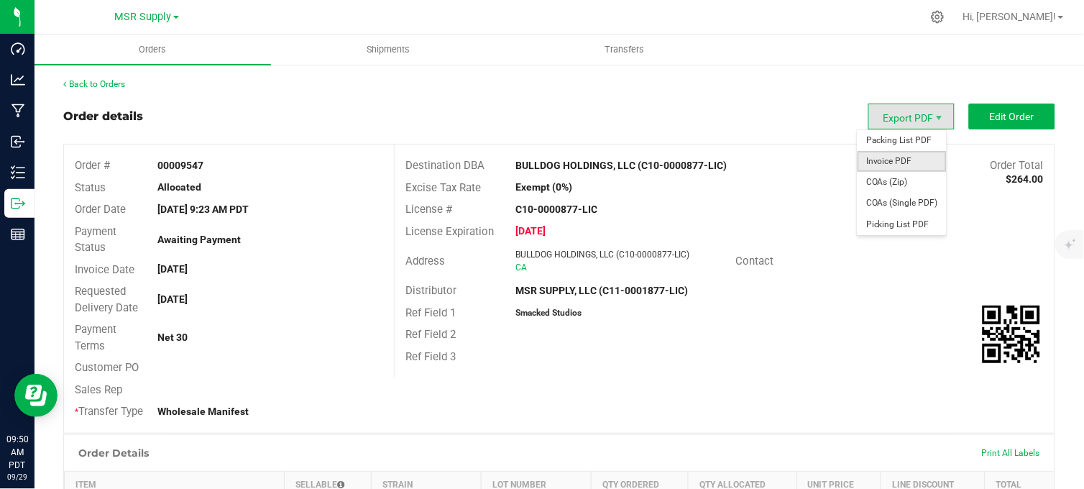
click at [882, 160] on span "Invoice PDF" at bounding box center [901, 161] width 89 height 21
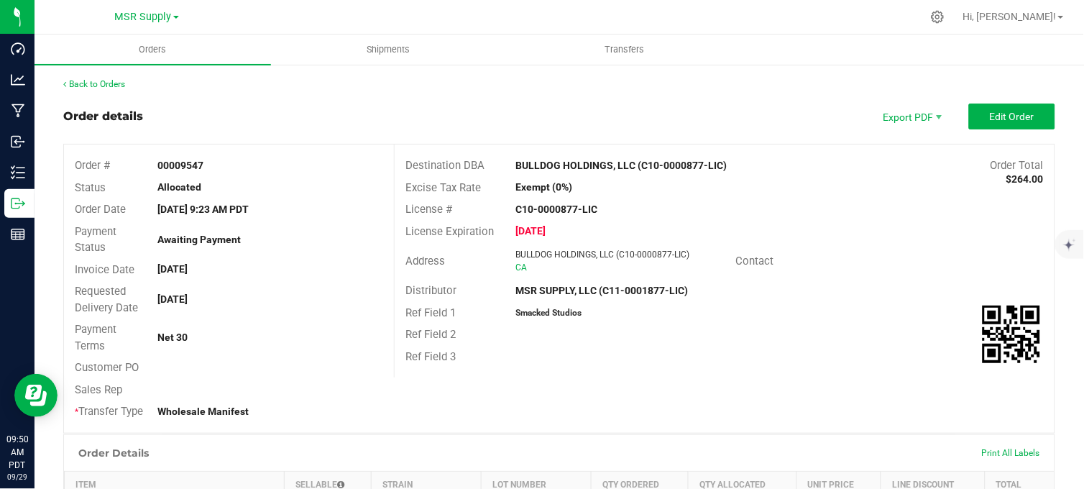
click at [571, 112] on div "Order details Export PDF Edit Order" at bounding box center [559, 116] width 992 height 26
click at [562, 98] on div "Back to Orders Order details Export PDF Edit Order Order # 00009547 Status Allo…" at bounding box center [559, 470] width 992 height 785
click at [487, 101] on div "Back to Orders Order details Export PDF Edit Order Order # 00009547 Status Allo…" at bounding box center [559, 470] width 992 height 785
click at [484, 118] on div "Order details Export PDF Edit Order" at bounding box center [559, 116] width 992 height 26
click at [852, 226] on div "License Expiration Sep 3, 2025" at bounding box center [725, 232] width 660 height 22
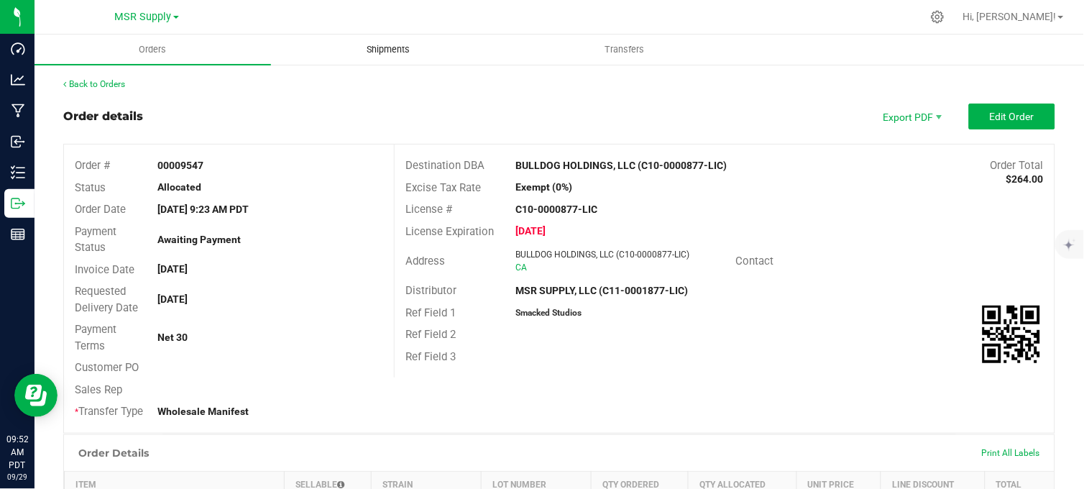
click at [385, 49] on span "Shipments" at bounding box center [389, 49] width 82 height 13
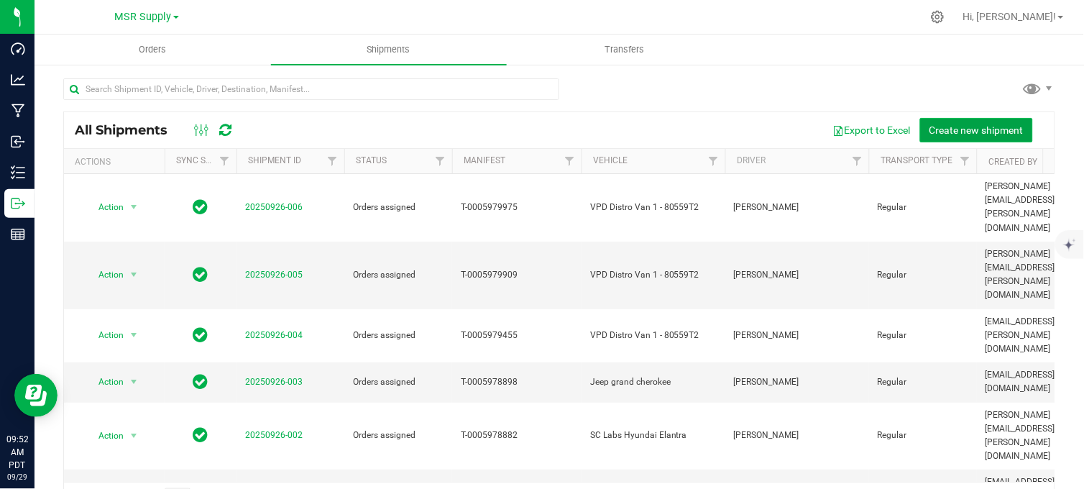
click at [944, 126] on span "Create new shipment" at bounding box center [976, 129] width 94 height 11
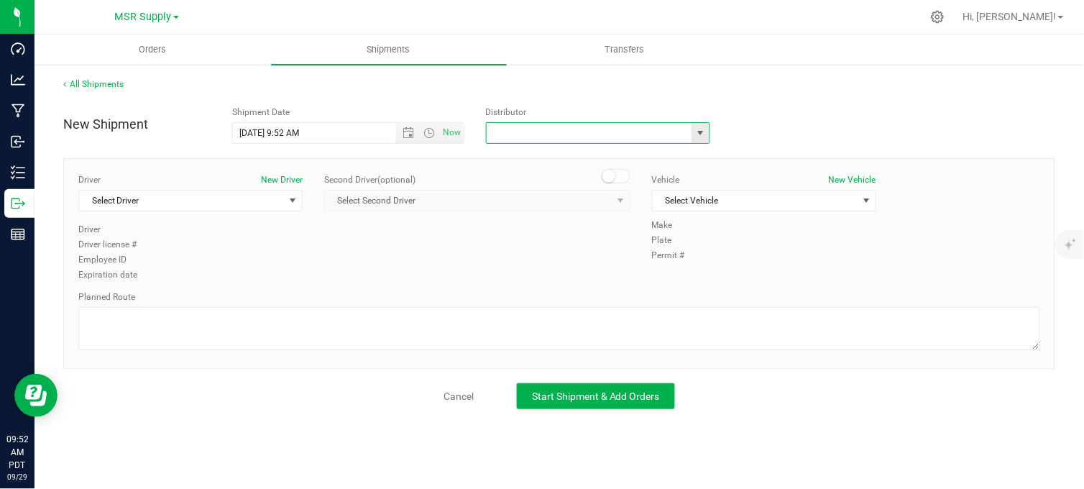
click at [520, 134] on input "text" at bounding box center [586, 133] width 199 height 20
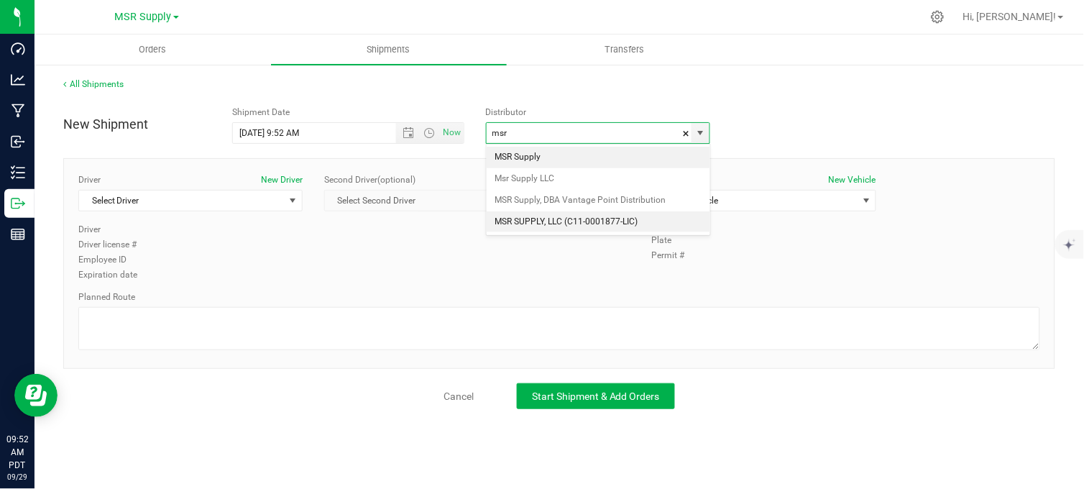
drag, startPoint x: 594, startPoint y: 226, endPoint x: 243, endPoint y: 145, distance: 360.5
click at [594, 225] on li "MSR SUPPLY, LLC (C11-0001877-LIC)" at bounding box center [598, 222] width 223 height 22
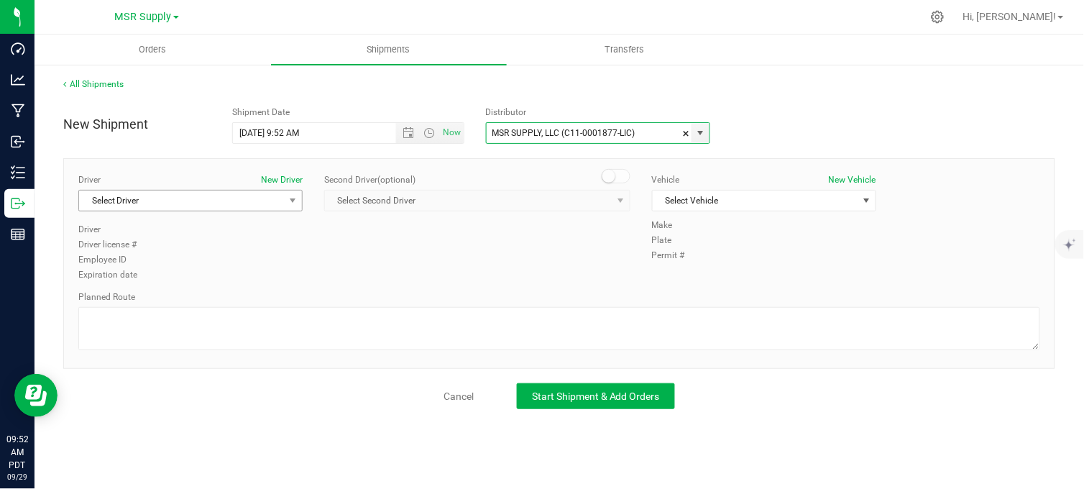
type input "MSR SUPPLY, LLC (C11-0001877-LIC)"
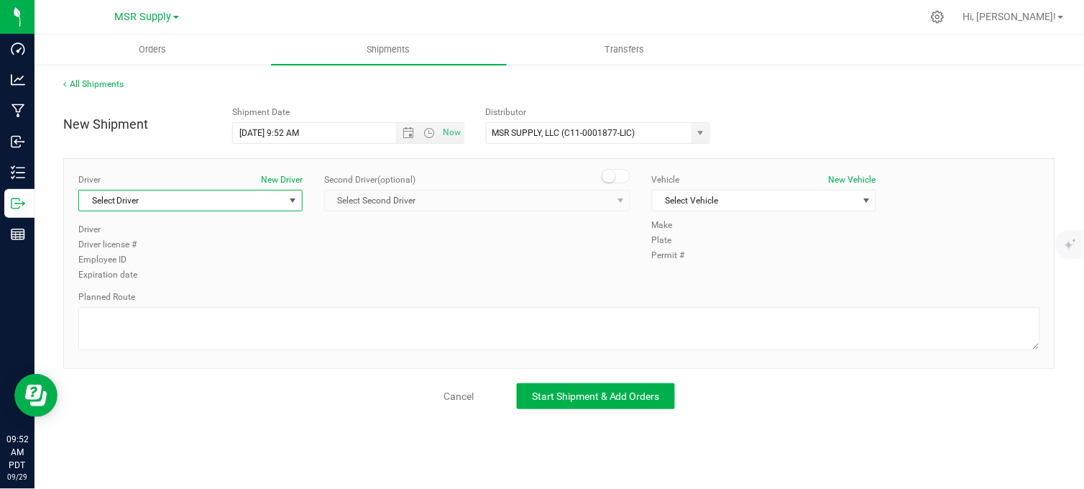
click at [140, 201] on span "Select Driver" at bounding box center [181, 200] width 205 height 20
click at [153, 261] on span "Da'shaun Mickens" at bounding box center [120, 261] width 65 height 19
type input "da'"
click at [735, 202] on span "Select Vehicle" at bounding box center [755, 200] width 205 height 20
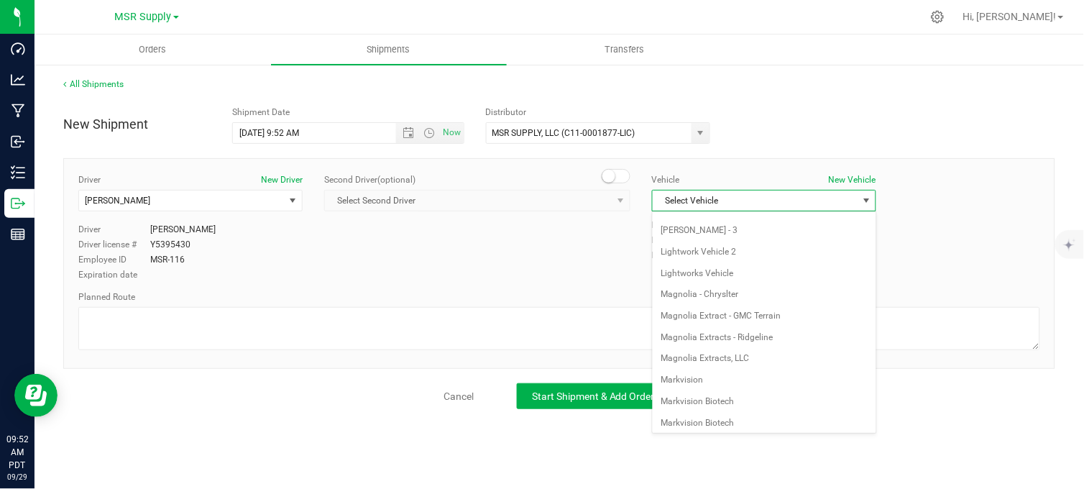
scroll to position [2622, 0]
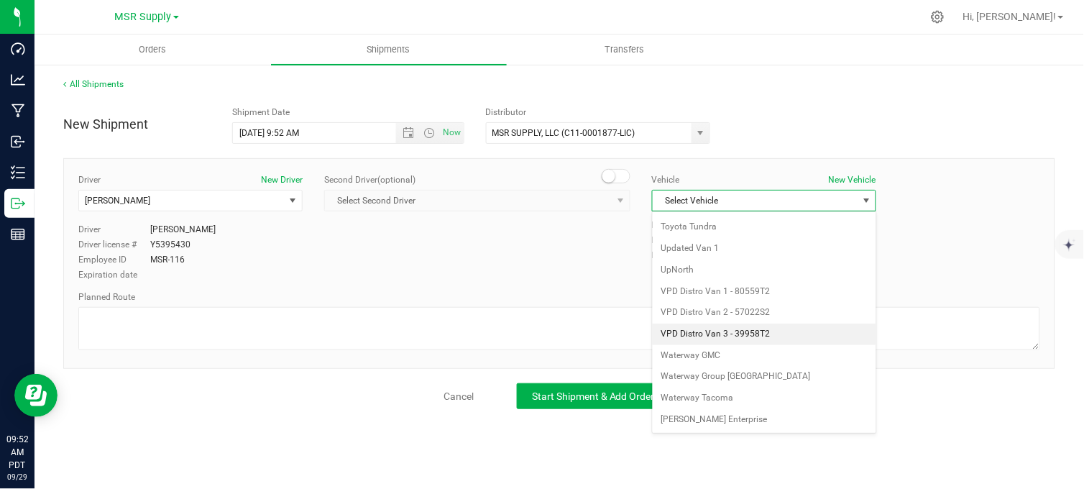
click at [740, 334] on li "VPD Distro Van 3 - 39958T2" at bounding box center [764, 334] width 223 height 22
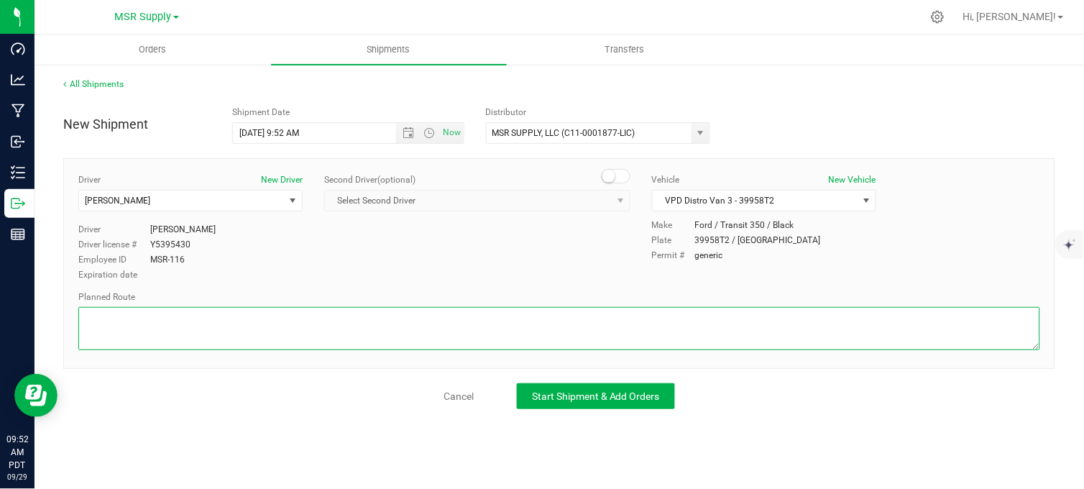
click at [641, 314] on textarea at bounding box center [559, 328] width 962 height 43
type textarea "Follow google maps"
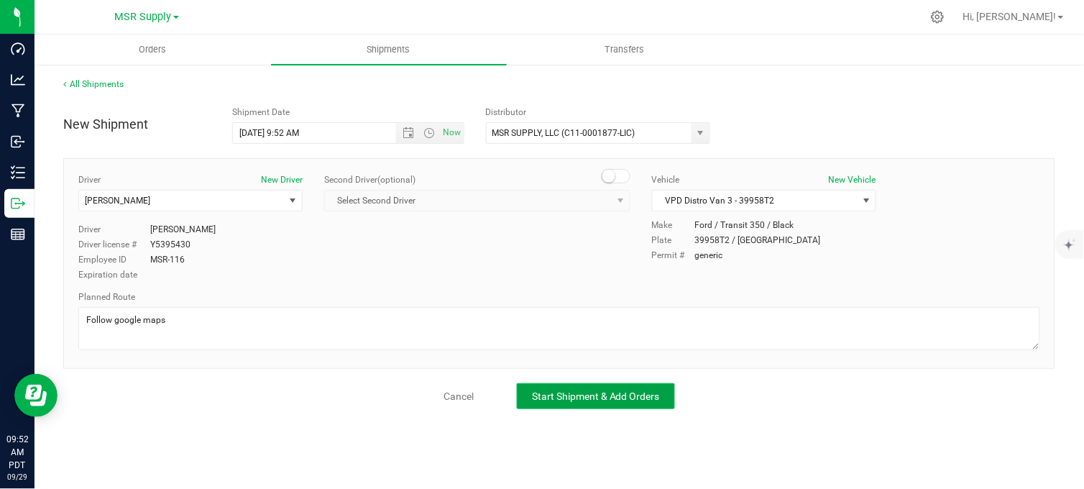
click at [640, 392] on span "Start Shipment & Add Orders" at bounding box center [596, 395] width 128 height 11
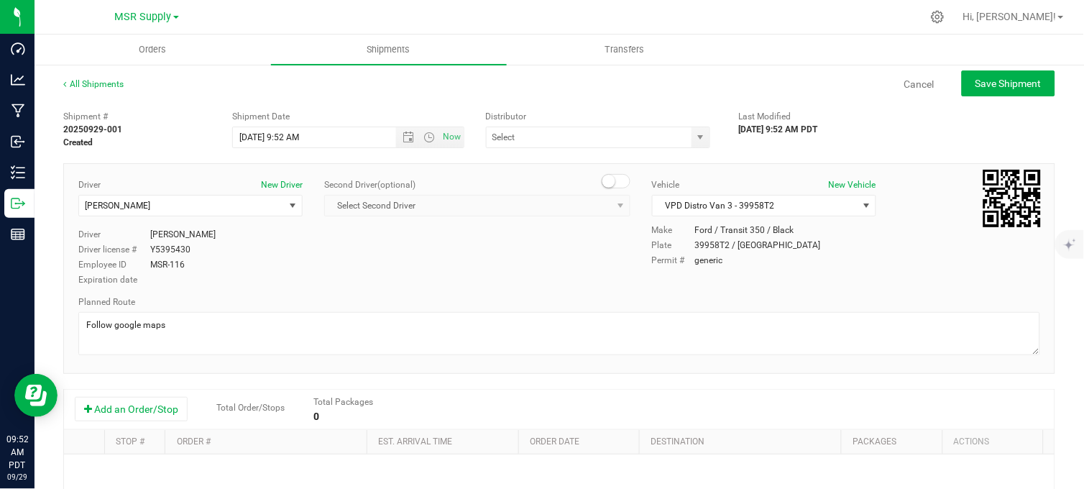
type input "MSR SUPPLY, LLC (C11-0001877-LIC)"
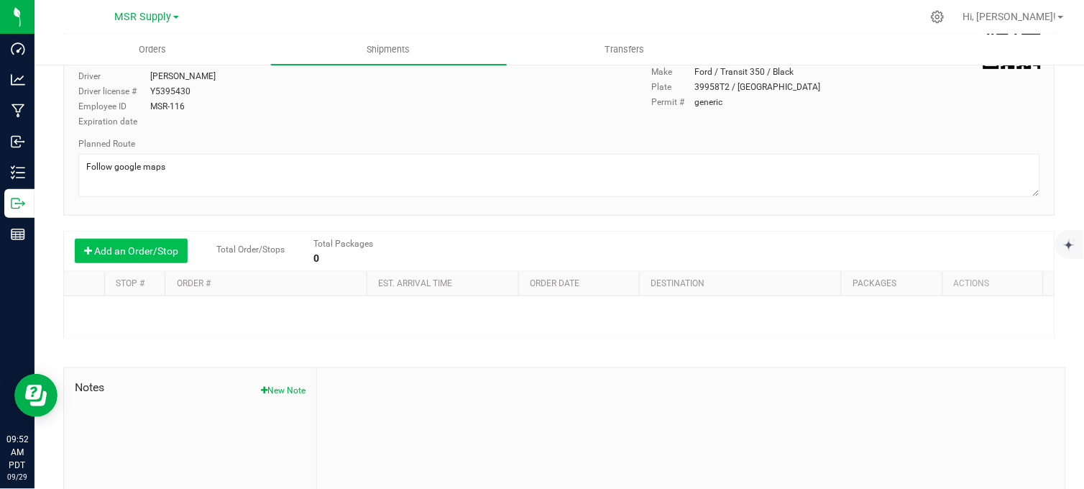
scroll to position [160, 0]
click at [162, 252] on button "Add an Order/Stop" at bounding box center [131, 249] width 113 height 24
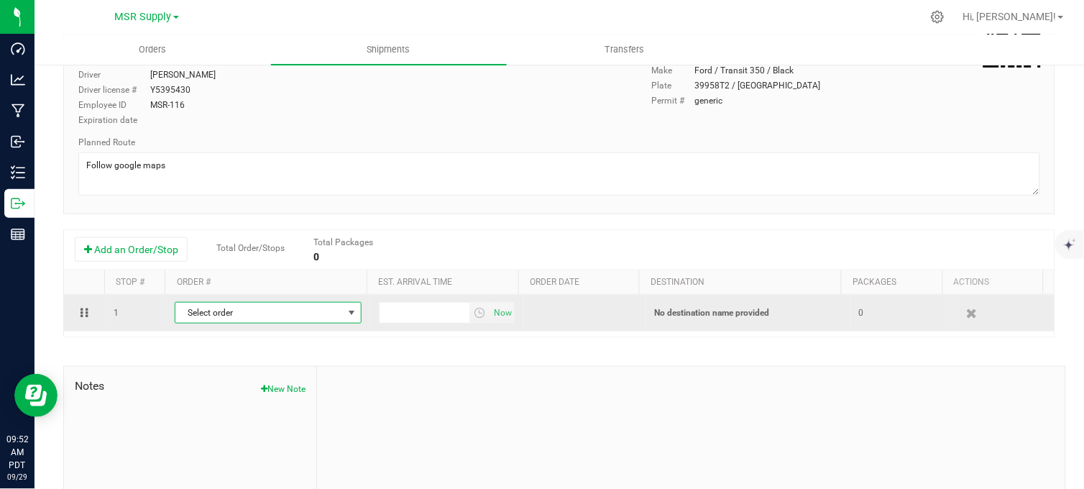
drag, startPoint x: 211, startPoint y: 321, endPoint x: 227, endPoint y: 320, distance: 15.8
click at [212, 321] on span "Select order" at bounding box center [258, 313] width 167 height 20
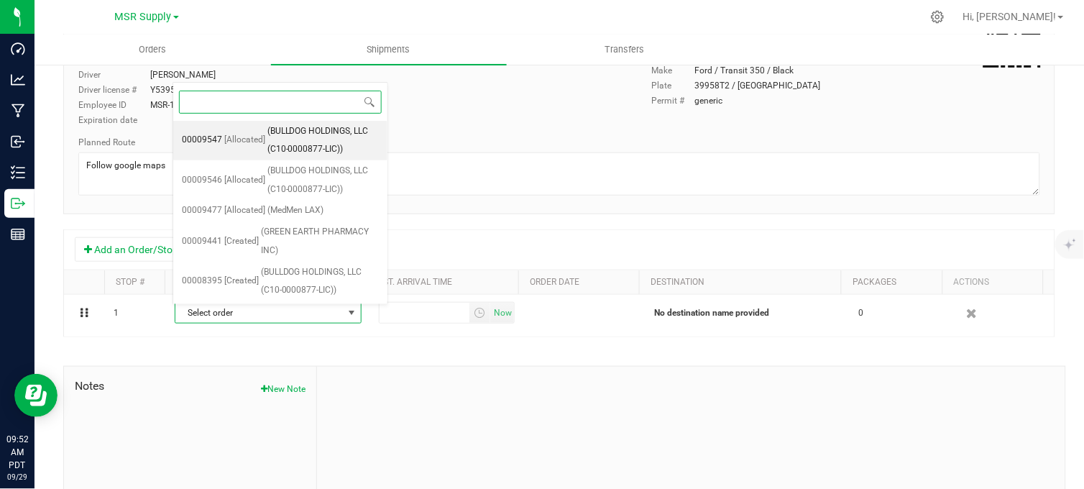
drag, startPoint x: 282, startPoint y: 137, endPoint x: 502, endPoint y: 227, distance: 237.5
click at [280, 139] on span "(BULLDOG HOLDINGS, LLC (C10-0000877-LIC))" at bounding box center [322, 140] width 111 height 37
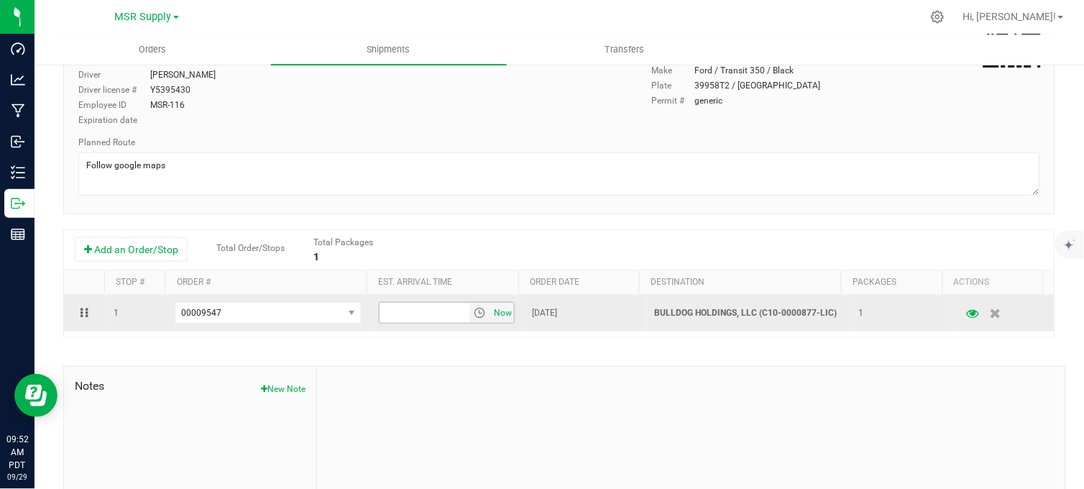
click at [491, 310] on span "Now" at bounding box center [503, 313] width 24 height 21
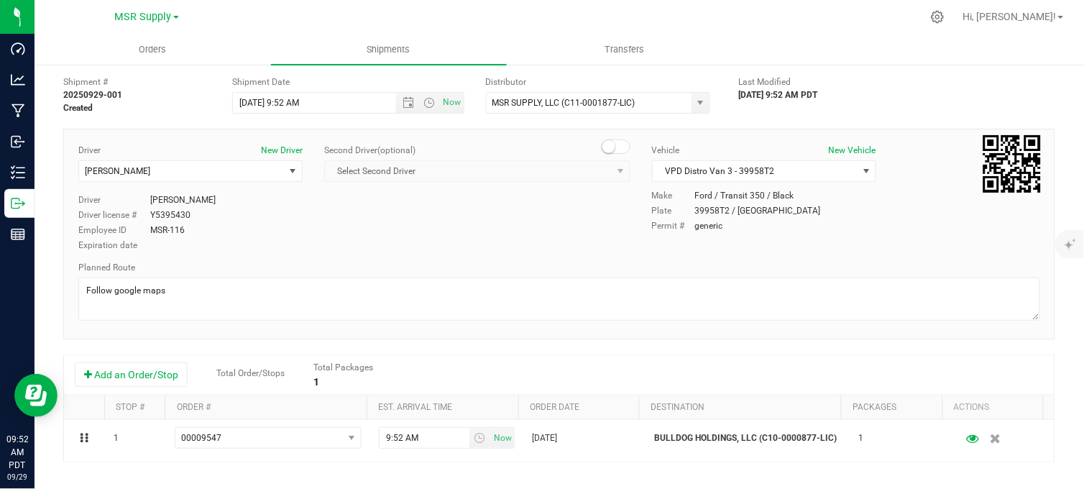
scroll to position [0, 0]
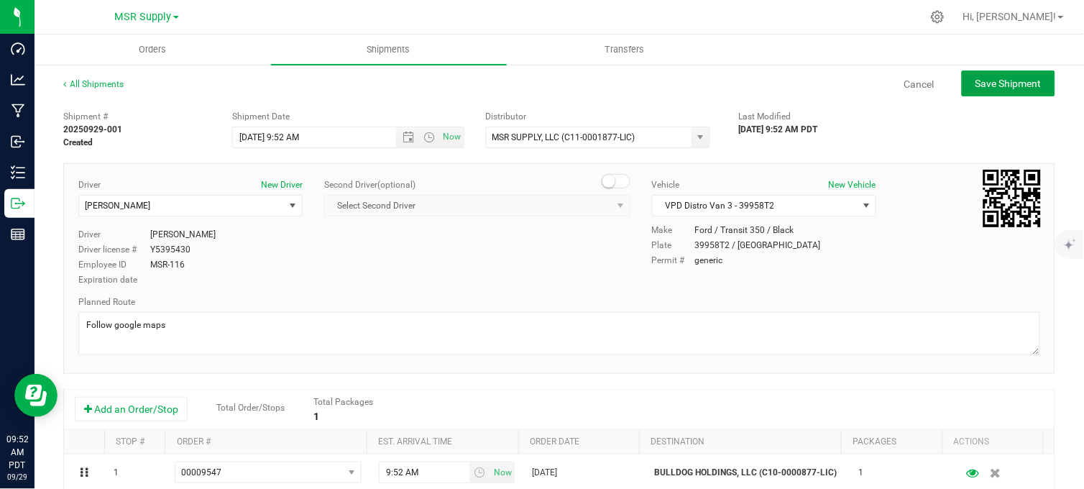
drag, startPoint x: 982, startPoint y: 83, endPoint x: 931, endPoint y: 132, distance: 70.6
click at [982, 83] on span "Save Shipment" at bounding box center [1008, 83] width 66 height 11
type input "9/29/2025 4:52 PM"
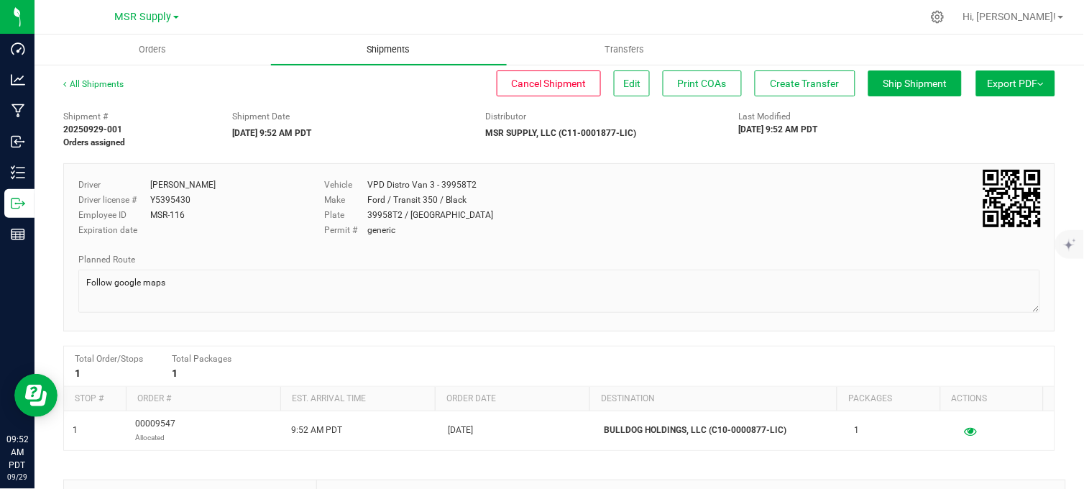
click at [369, 48] on span "Shipments" at bounding box center [389, 49] width 82 height 13
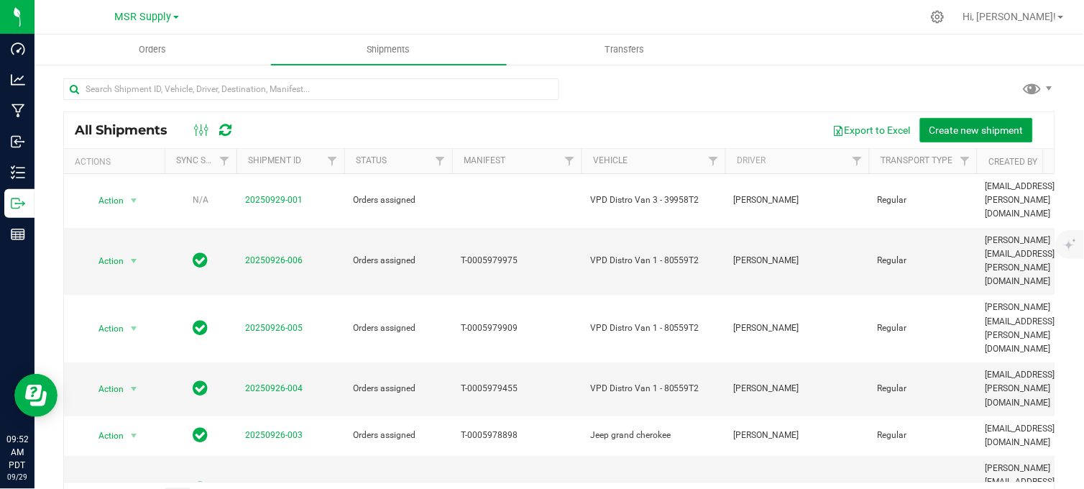
click at [947, 133] on span "Create new shipment" at bounding box center [976, 129] width 94 height 11
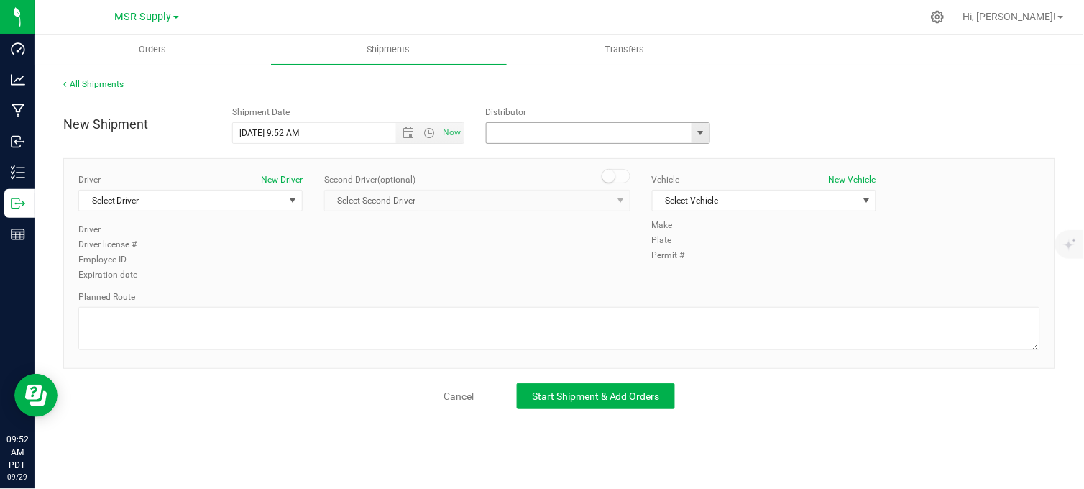
click at [513, 127] on input "text" at bounding box center [586, 133] width 199 height 20
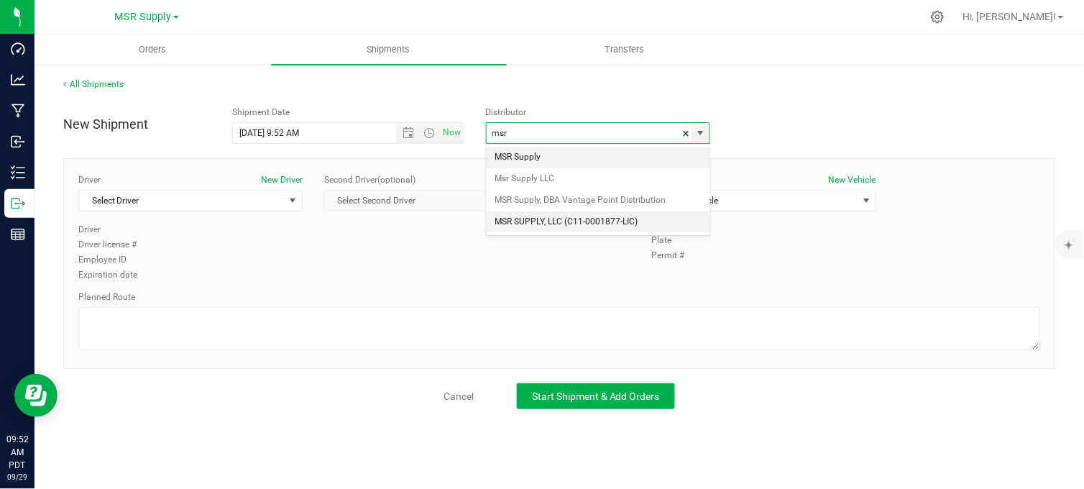
click at [568, 219] on li "MSR SUPPLY, LLC (C11-0001877-LIC)" at bounding box center [598, 222] width 223 height 22
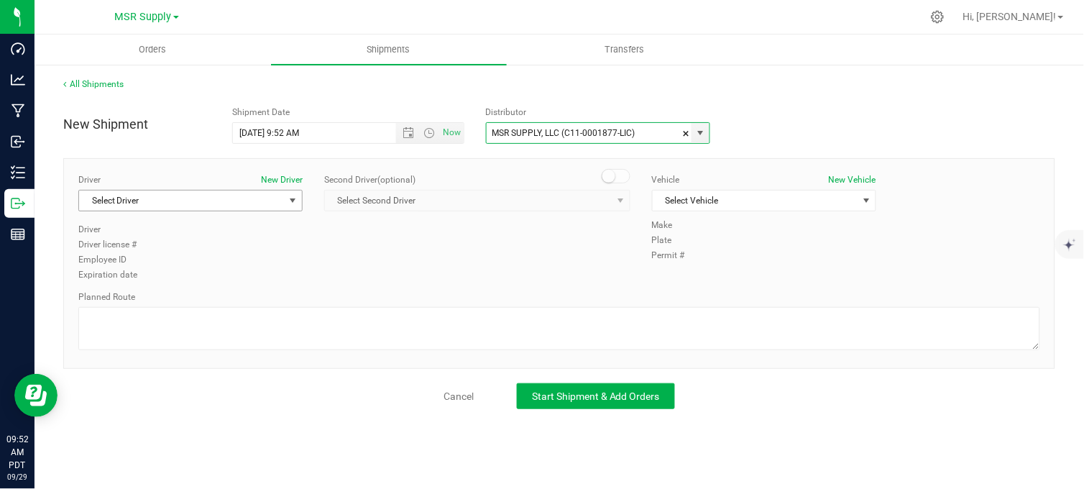
type input "MSR SUPPLY, LLC (C11-0001877-LIC)"
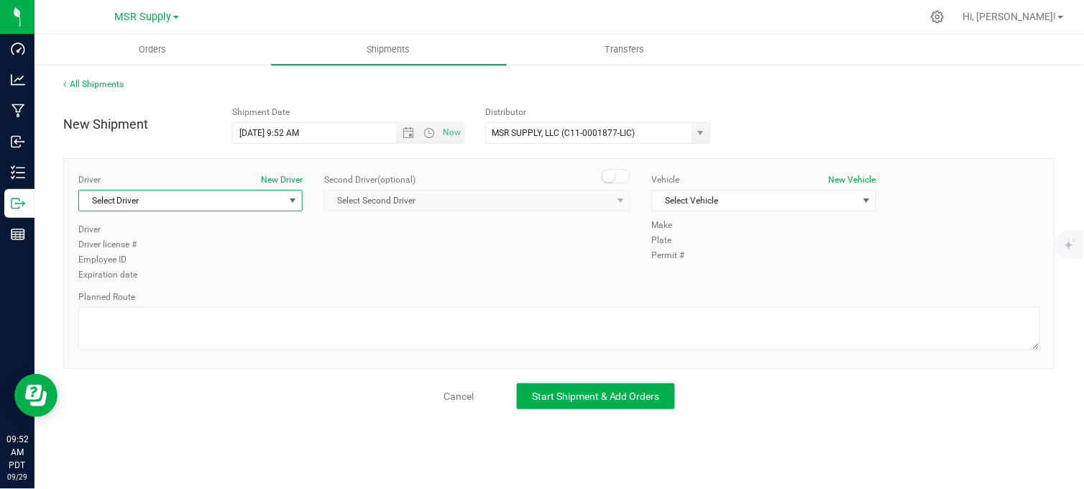
click at [226, 204] on span "Select Driver" at bounding box center [181, 200] width 205 height 20
click at [152, 259] on span "Da'shaun Mickens" at bounding box center [120, 261] width 65 height 19
type input "da'"
click at [705, 196] on span "Select Vehicle" at bounding box center [755, 200] width 205 height 20
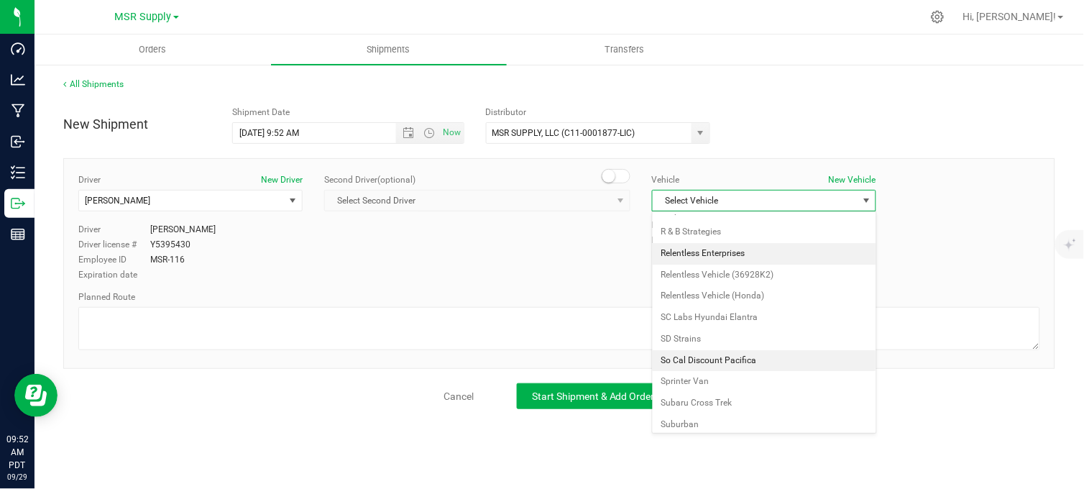
scroll to position [2622, 0]
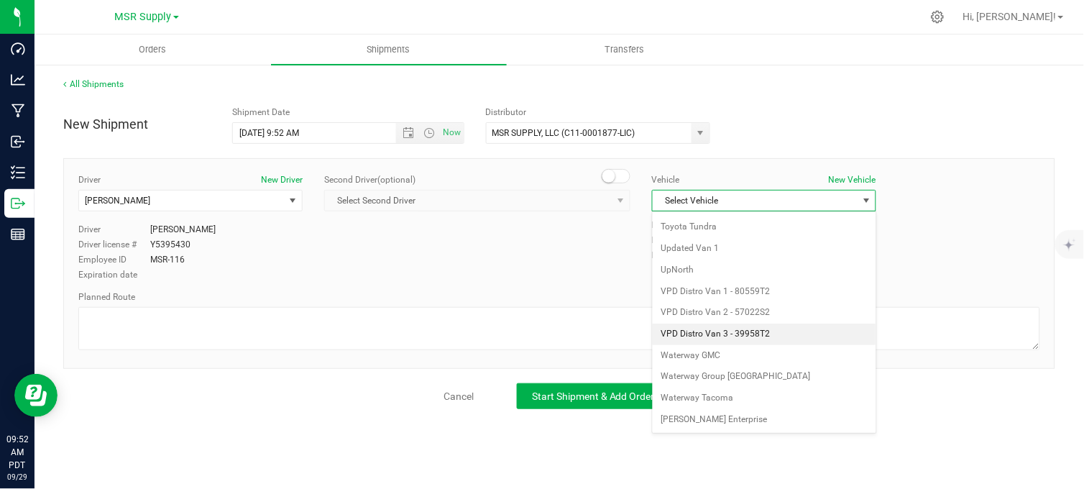
click at [719, 334] on li "VPD Distro Van 3 - 39958T2" at bounding box center [764, 334] width 223 height 22
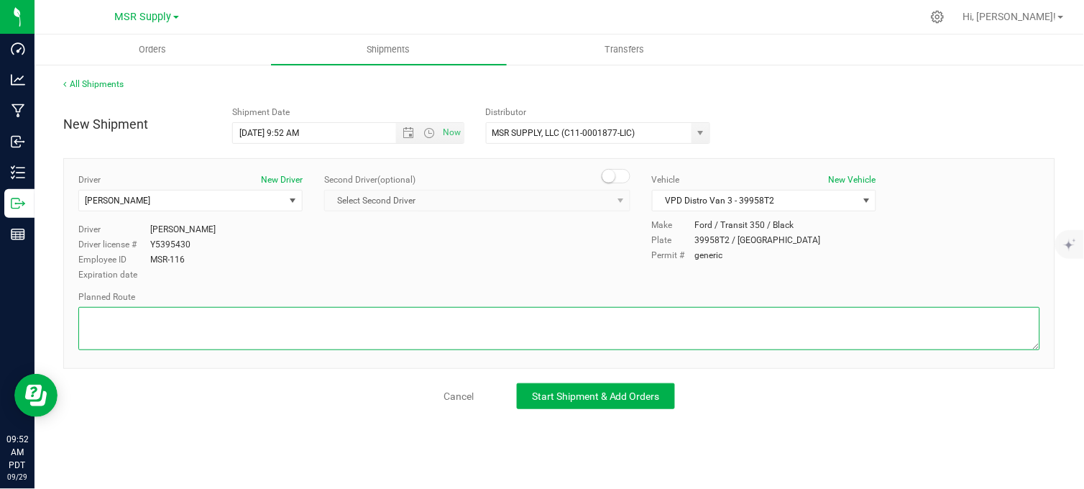
click at [607, 326] on textarea at bounding box center [559, 328] width 962 height 43
type textarea "Follow google maps"
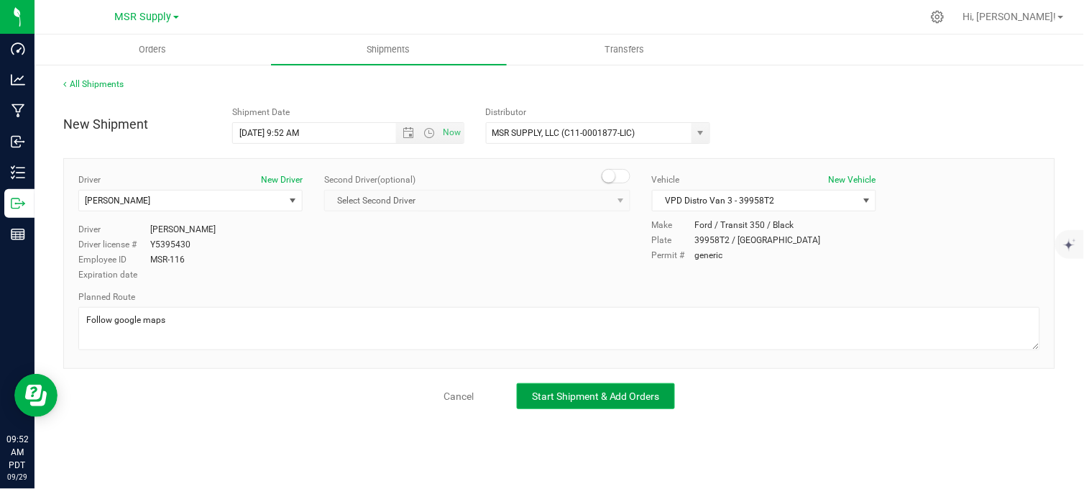
click at [670, 406] on button "Start Shipment & Add Orders" at bounding box center [596, 396] width 158 height 26
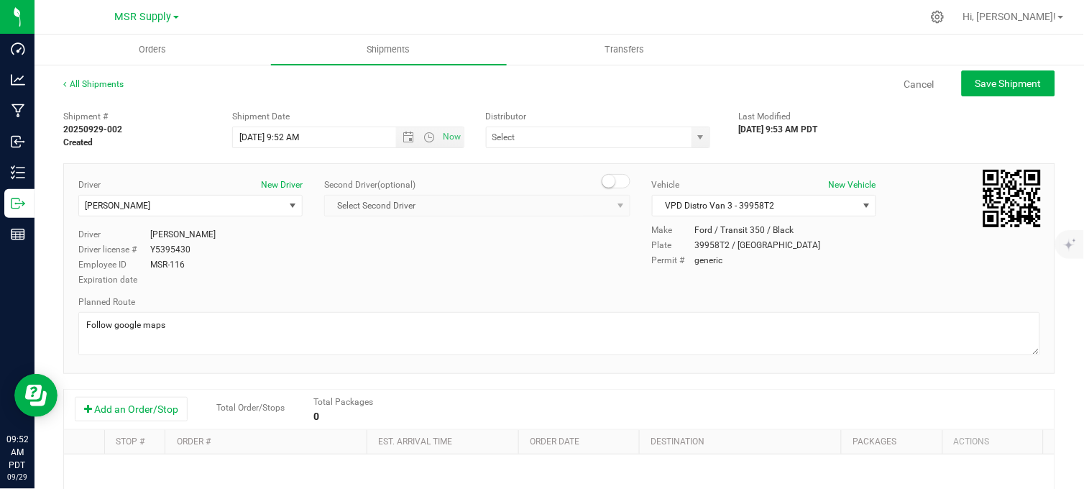
type input "MSR SUPPLY, LLC (C11-0001877-LIC)"
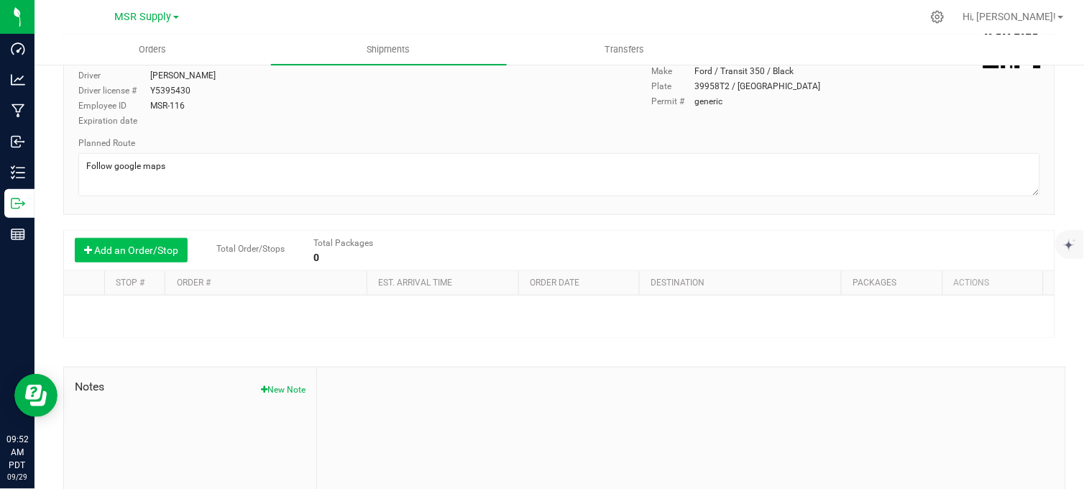
scroll to position [160, 0]
click at [149, 250] on button "Add an Order/Stop" at bounding box center [131, 249] width 113 height 24
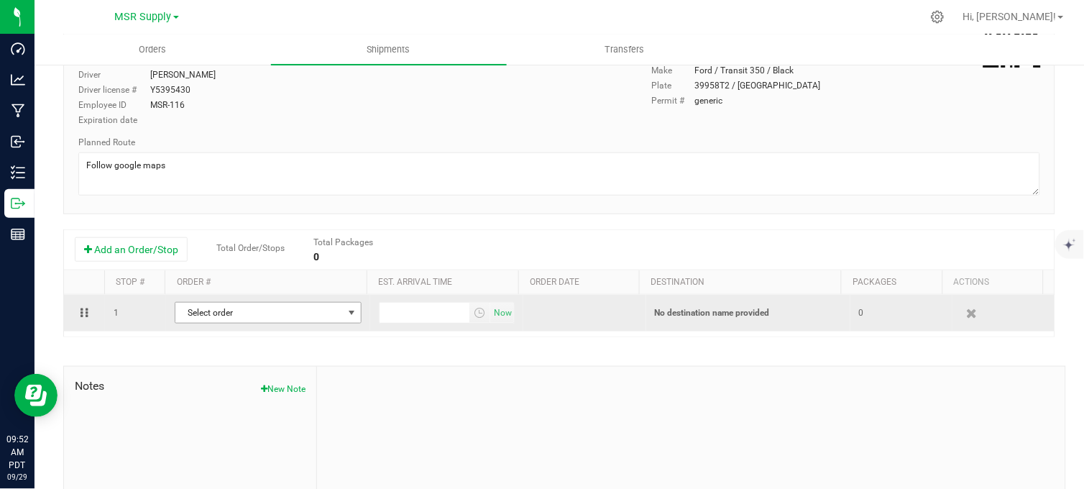
drag, startPoint x: 233, startPoint y: 317, endPoint x: 278, endPoint y: 326, distance: 46.1
click at [233, 317] on span "Select order" at bounding box center [258, 313] width 167 height 20
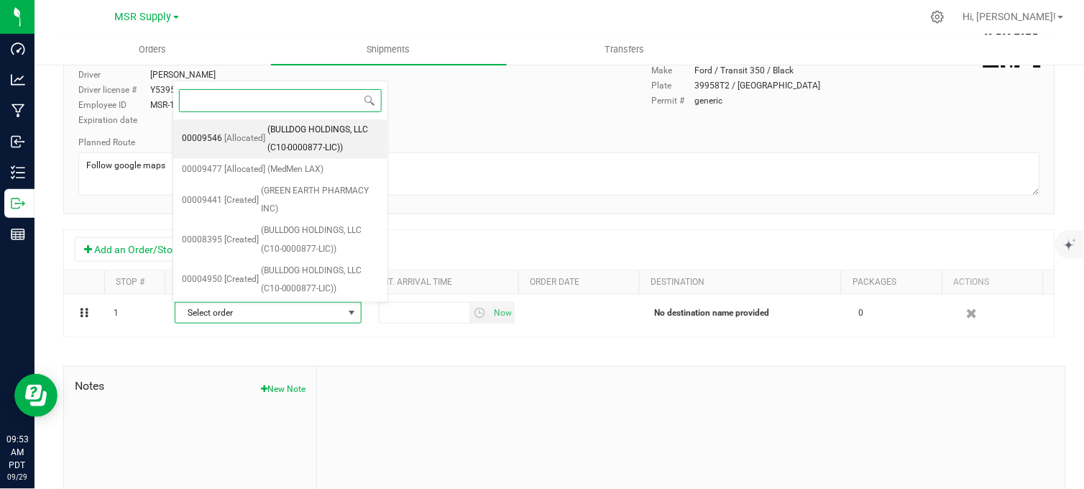
click at [280, 133] on span "(BULLDOG HOLDINGS, LLC (C10-0000877-LIC))" at bounding box center [322, 139] width 111 height 37
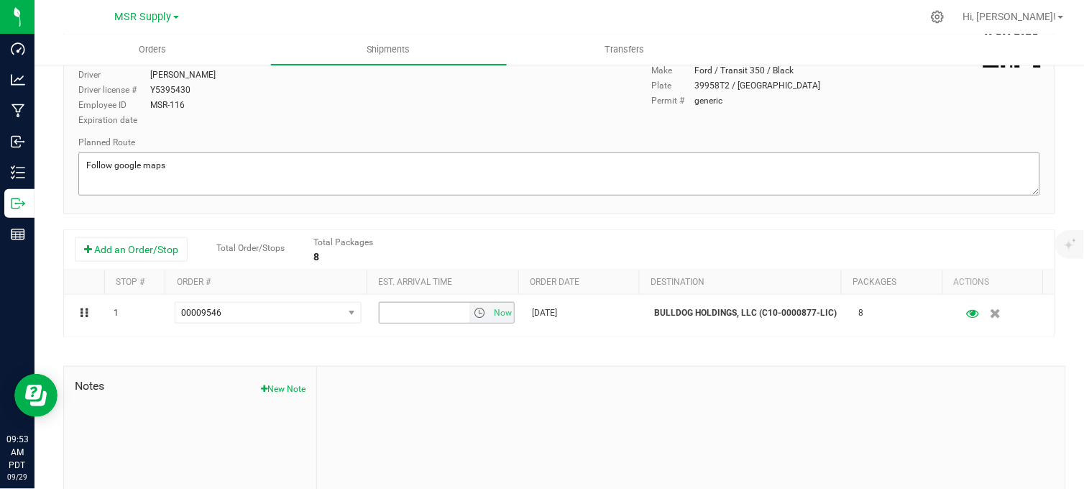
drag, startPoint x: 492, startPoint y: 316, endPoint x: 586, endPoint y: 158, distance: 183.6
click at [492, 314] on span "Now" at bounding box center [503, 313] width 24 height 21
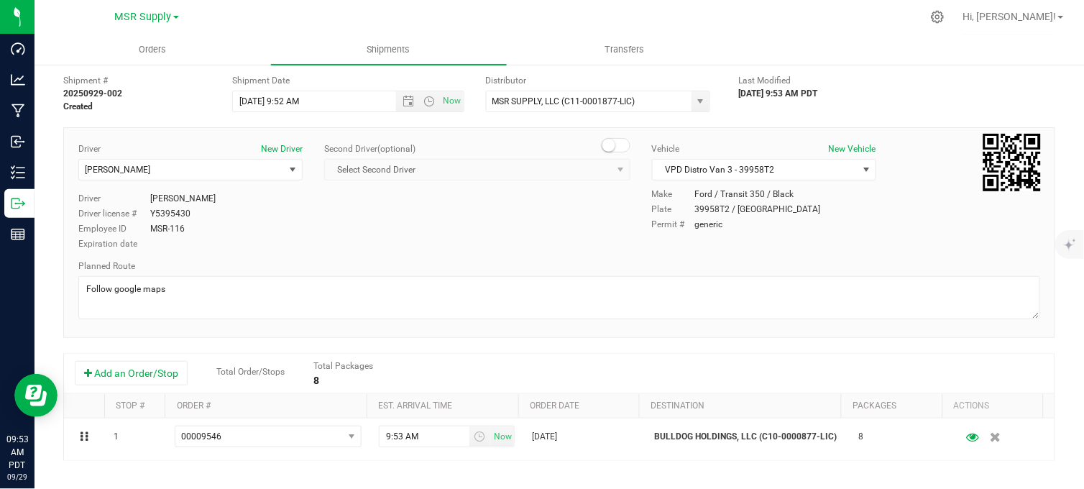
scroll to position [0, 0]
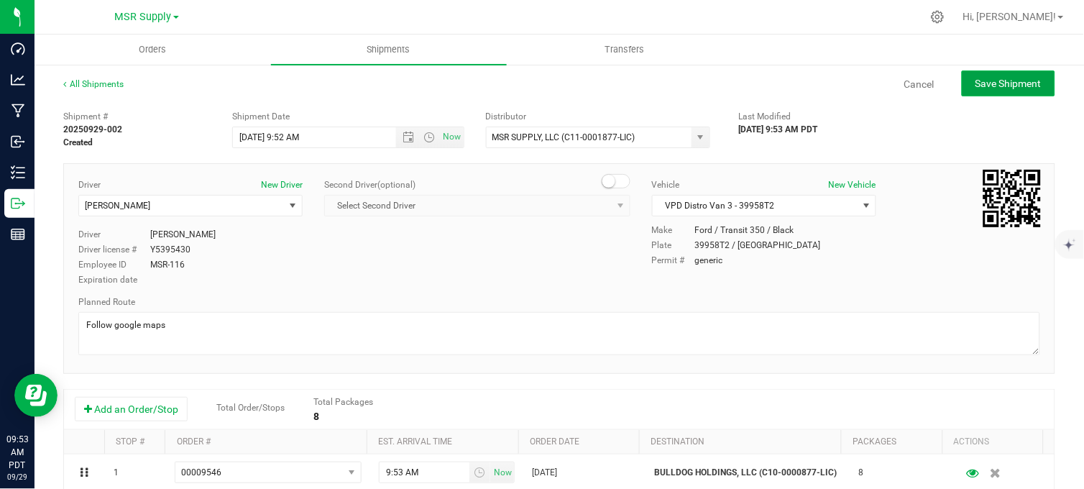
click at [997, 84] on span "Save Shipment" at bounding box center [1008, 83] width 66 height 11
type input "9/29/2025 4:52 PM"
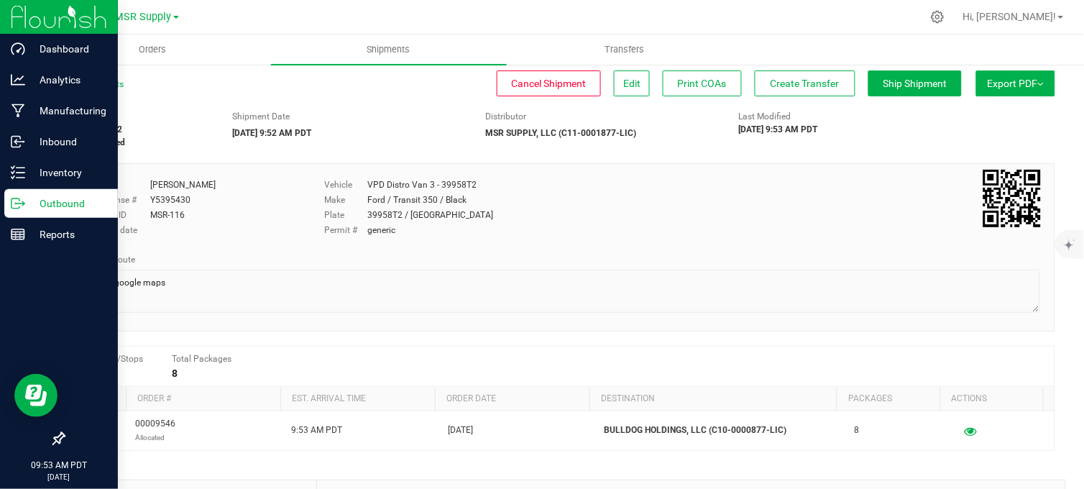
drag, startPoint x: 19, startPoint y: 207, endPoint x: 26, endPoint y: 209, distance: 7.5
click at [19, 206] on icon at bounding box center [18, 203] width 14 height 14
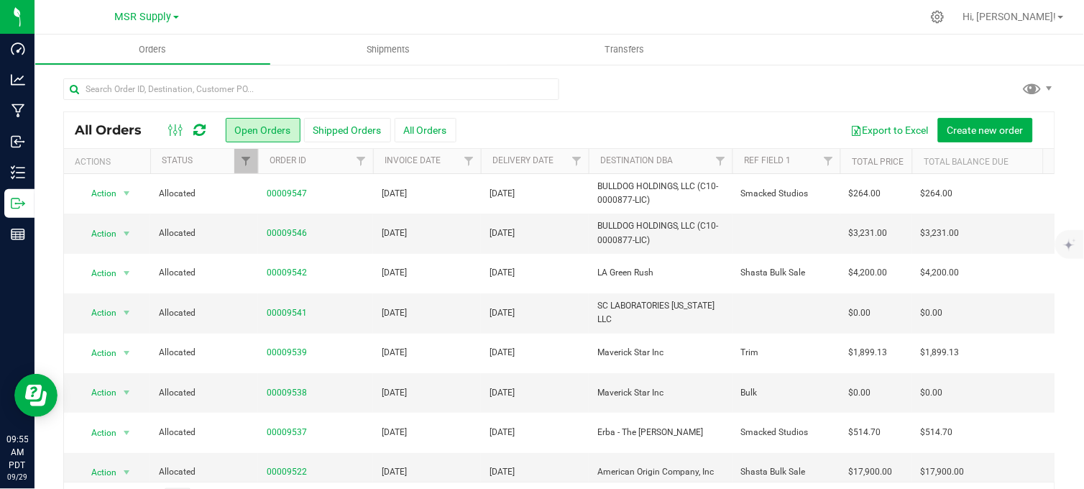
drag, startPoint x: 300, startPoint y: 15, endPoint x: 327, endPoint y: 27, distance: 29.6
click at [300, 15] on div at bounding box center [589, 17] width 664 height 28
click at [326, 14] on div at bounding box center [589, 17] width 664 height 28
click at [295, 234] on link "00009546" at bounding box center [287, 233] width 40 height 14
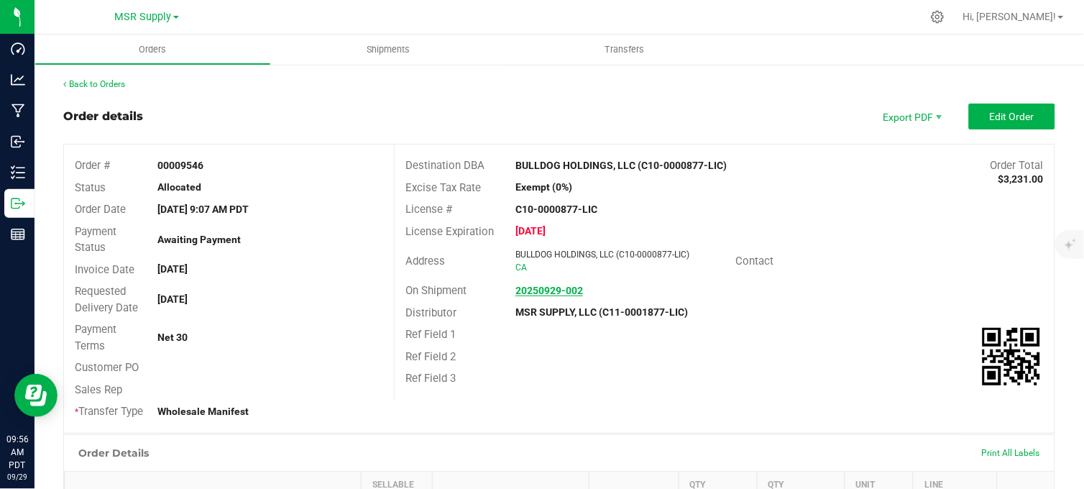
click at [529, 286] on strong "20250929-002" at bounding box center [549, 290] width 68 height 11
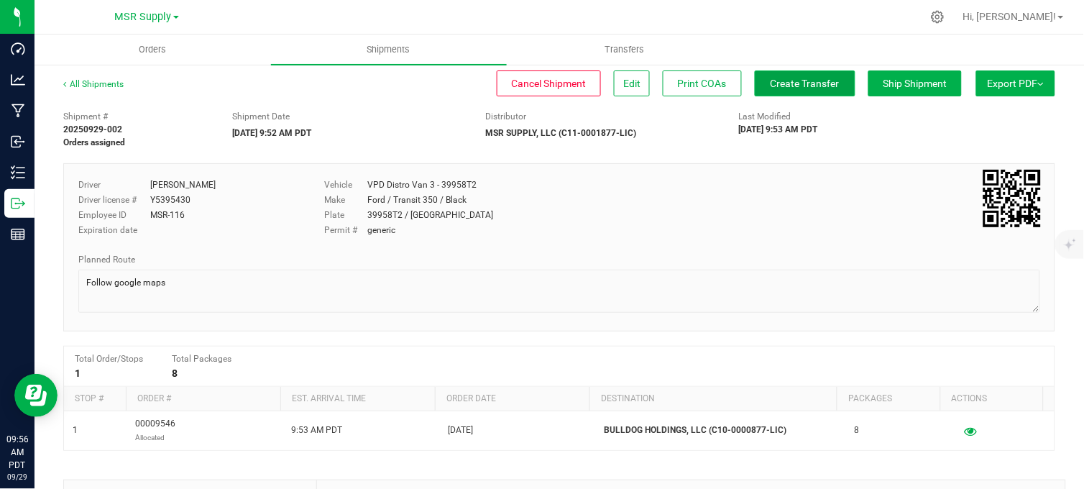
click at [770, 78] on span "Create Transfer" at bounding box center [804, 83] width 69 height 11
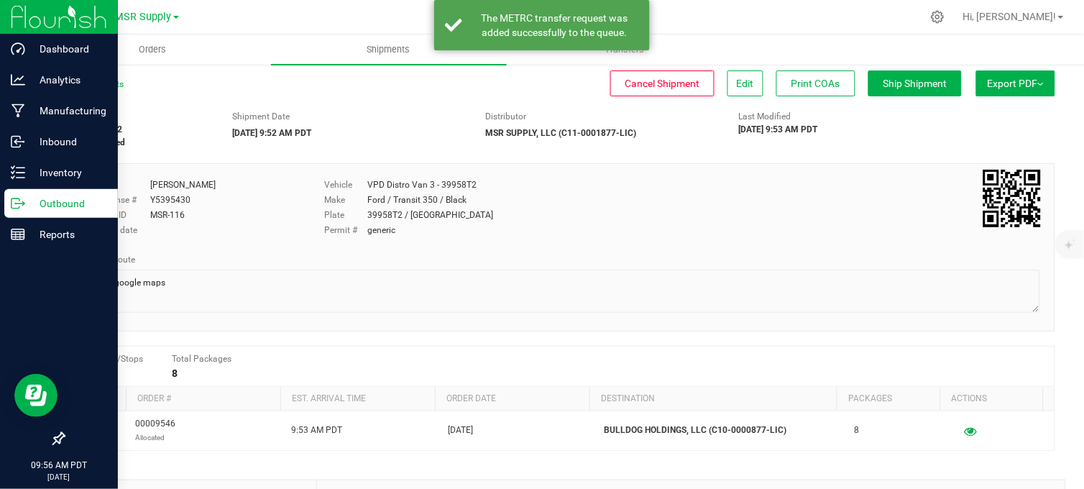
click at [19, 203] on line at bounding box center [21, 203] width 8 height 0
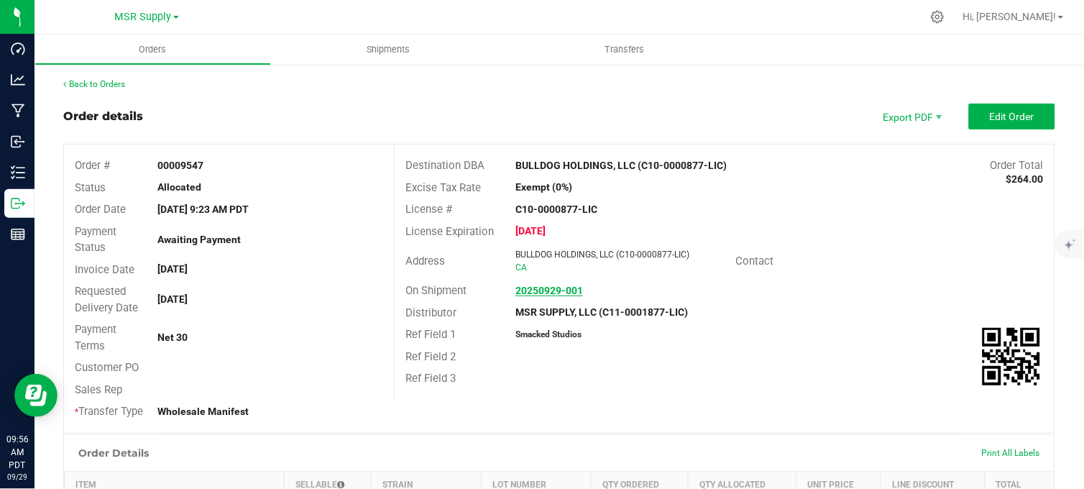
click at [543, 290] on strong "20250929-001" at bounding box center [549, 290] width 68 height 11
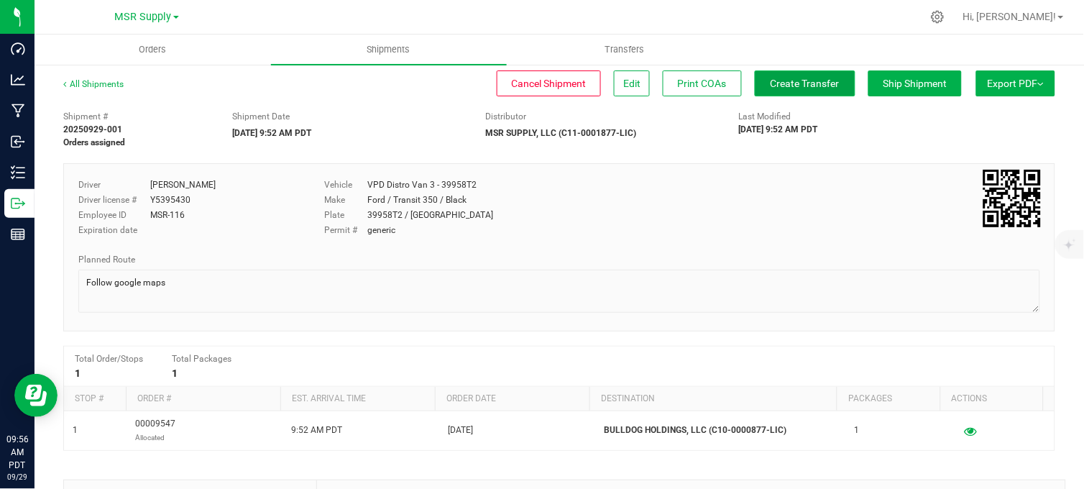
click at [771, 83] on span "Create Transfer" at bounding box center [804, 83] width 69 height 11
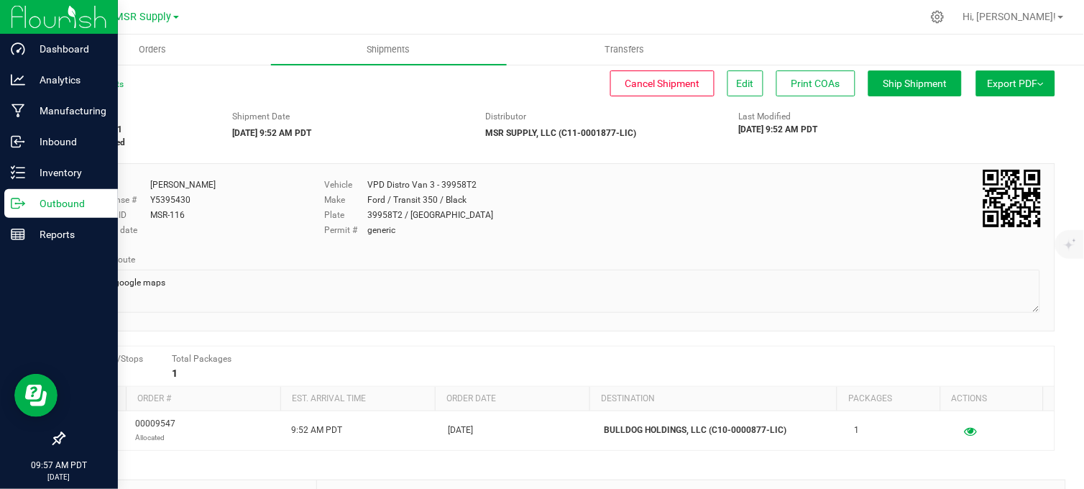
click at [17, 199] on icon at bounding box center [18, 203] width 14 height 14
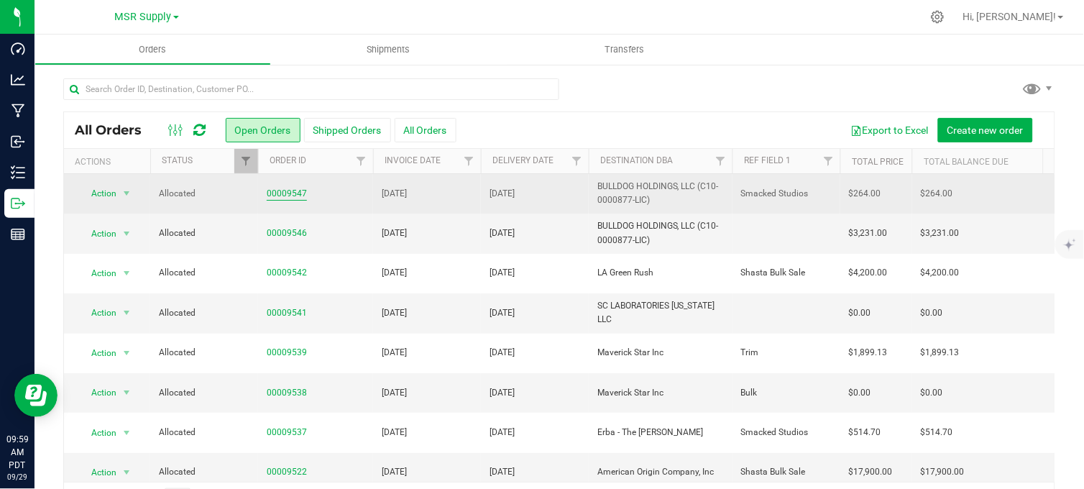
click at [291, 200] on link "00009547" at bounding box center [287, 194] width 40 height 14
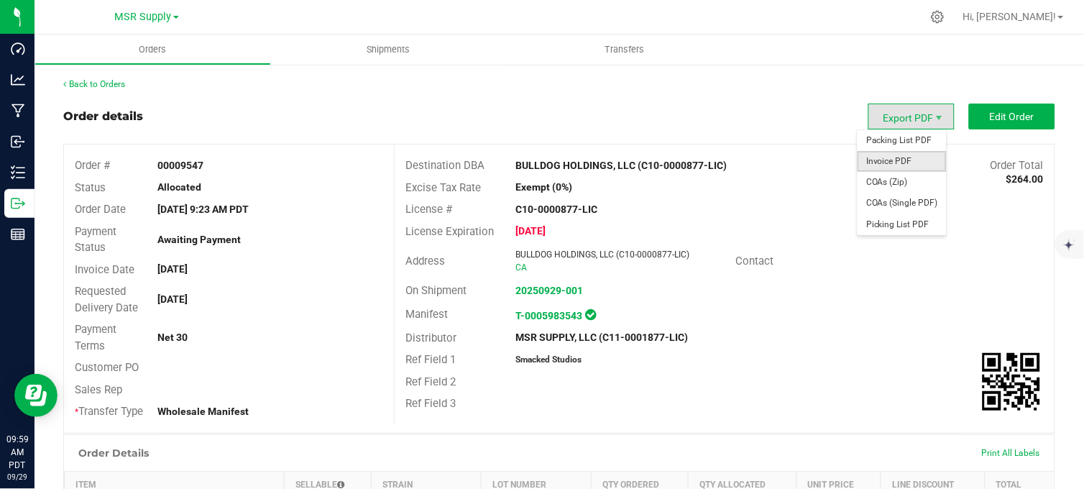
click at [918, 157] on span "Invoice PDF" at bounding box center [901, 161] width 89 height 21
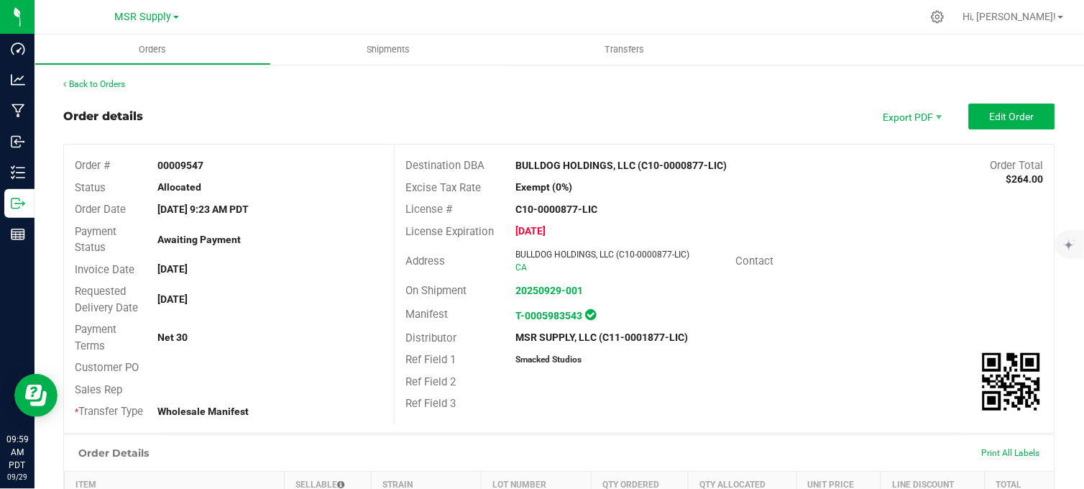
click at [555, 104] on div "Order details Export PDF Edit Order" at bounding box center [559, 116] width 992 height 26
drag, startPoint x: 503, startPoint y: 65, endPoint x: 507, endPoint y: 72, distance: 8.0
click at [504, 67] on outbound "Orders Shipments Transfers Back to Orders Order details Export PDF Edit Order O…" at bounding box center [558, 455] width 1049 height 843
drag, startPoint x: 507, startPoint y: 72, endPoint x: 450, endPoint y: 127, distance: 79.3
click at [450, 127] on outbound-order-header "Order details Export PDF Edit Order Order # 00009547 Status Allocated Order Dat…" at bounding box center [559, 268] width 992 height 330
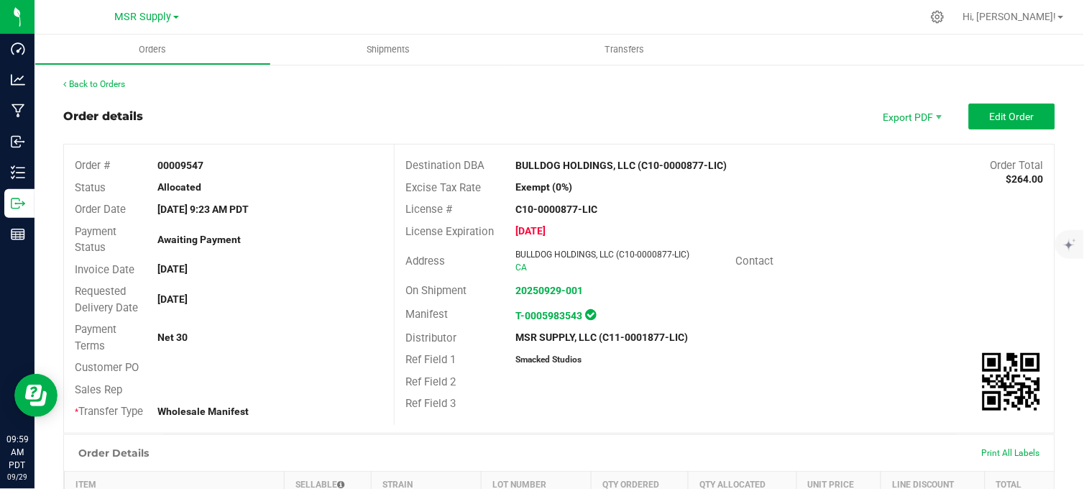
drag, startPoint x: 450, startPoint y: 127, endPoint x: 322, endPoint y: 89, distance: 133.5
click at [322, 89] on div "Back to Orders" at bounding box center [559, 84] width 992 height 13
drag, startPoint x: 550, startPoint y: 98, endPoint x: 528, endPoint y: 106, distance: 23.0
click at [550, 98] on div "Back to Orders Order details Export PDF Edit Order Order # 00009547 Status Allo…" at bounding box center [559, 470] width 992 height 785
click at [463, 113] on div "Order details Export PDF Edit Order" at bounding box center [559, 116] width 992 height 26
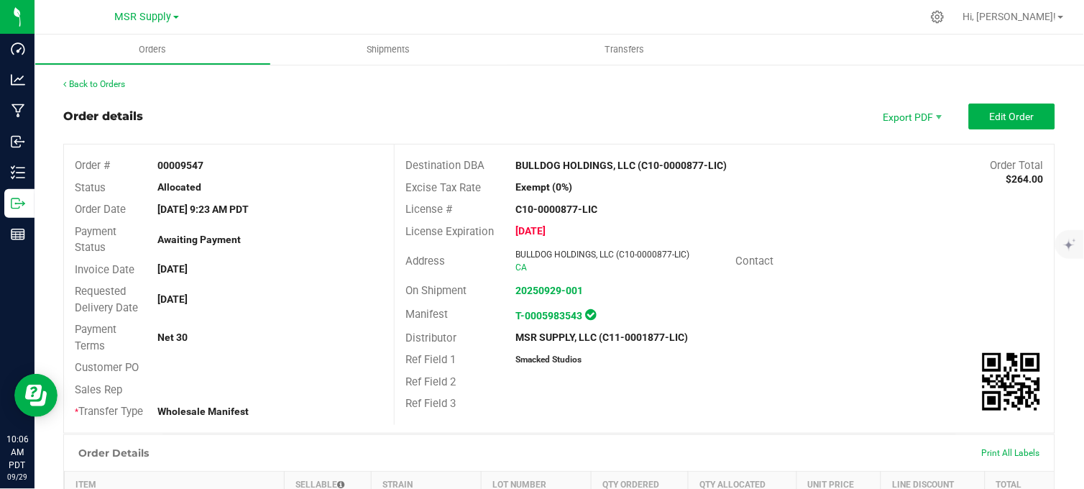
drag, startPoint x: 794, startPoint y: 95, endPoint x: 785, endPoint y: 97, distance: 8.9
click at [795, 95] on div "Back to Orders Order details Export PDF Edit Order Order # 00009547 Status Allo…" at bounding box center [559, 470] width 992 height 785
click at [540, 101] on div "Back to Orders Order details Export PDF Edit Order Order # 00009547 Status Allo…" at bounding box center [559, 470] width 992 height 785
click at [816, 242] on div "Destination DBA BULLDOG HOLDINGS, LLC (C10-0000877-LIC) Order Total $264.00 Exc…" at bounding box center [724, 284] width 660 height 280
click at [704, 193] on div "Exempt (0%)" at bounding box center [614, 187] width 220 height 15
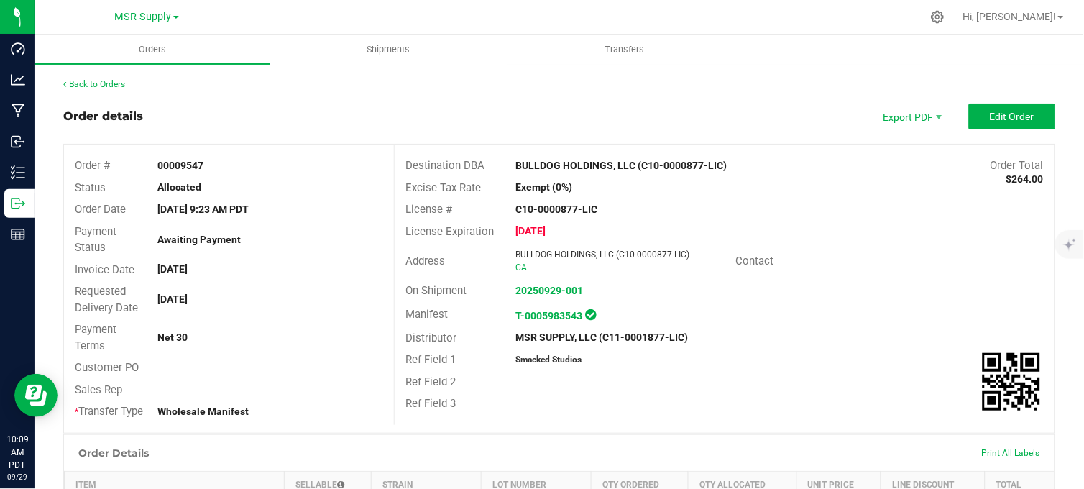
click at [379, 109] on div "Order details Export PDF Edit Order" at bounding box center [559, 116] width 992 height 26
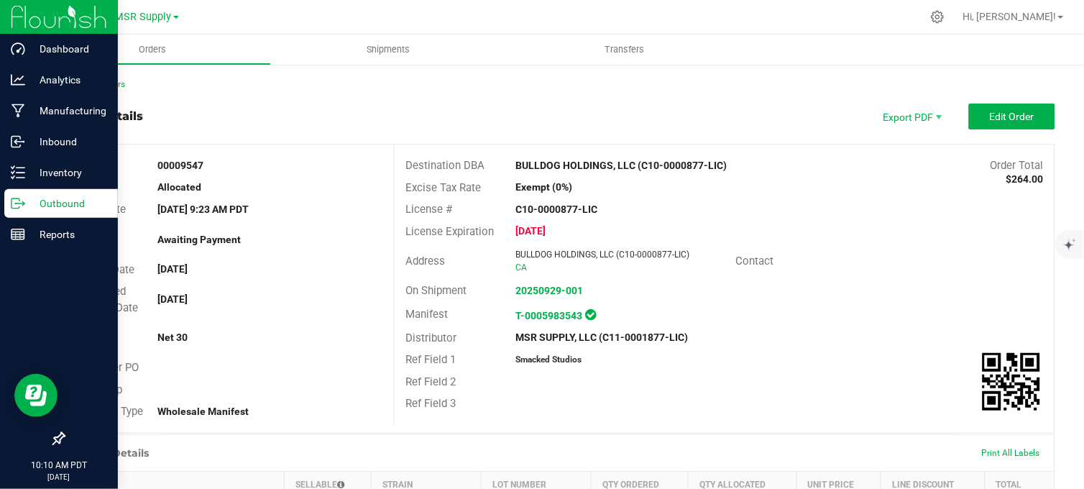
drag, startPoint x: 37, startPoint y: 206, endPoint x: 57, endPoint y: 198, distance: 22.0
click at [34, 205] on p "Outbound" at bounding box center [68, 203] width 86 height 17
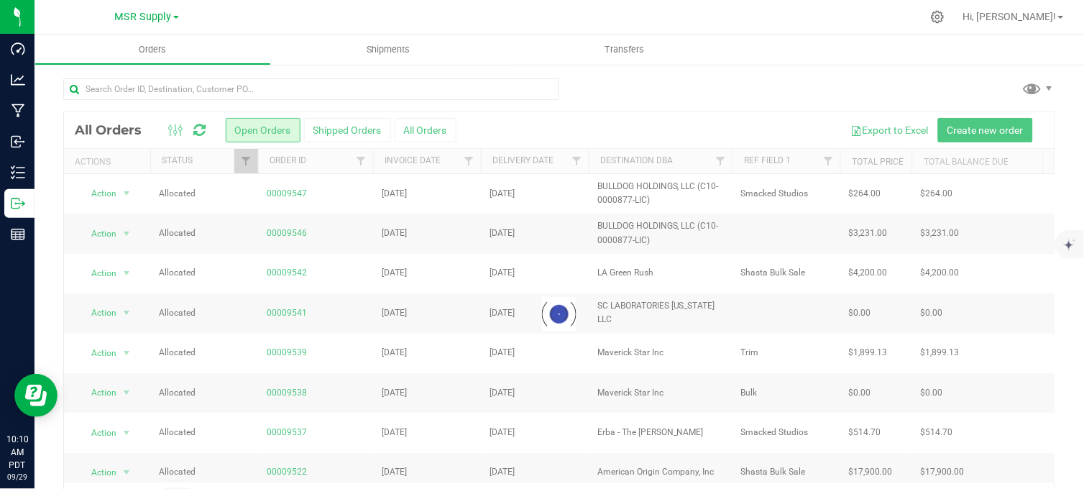
click at [669, 101] on div at bounding box center [559, 94] width 992 height 33
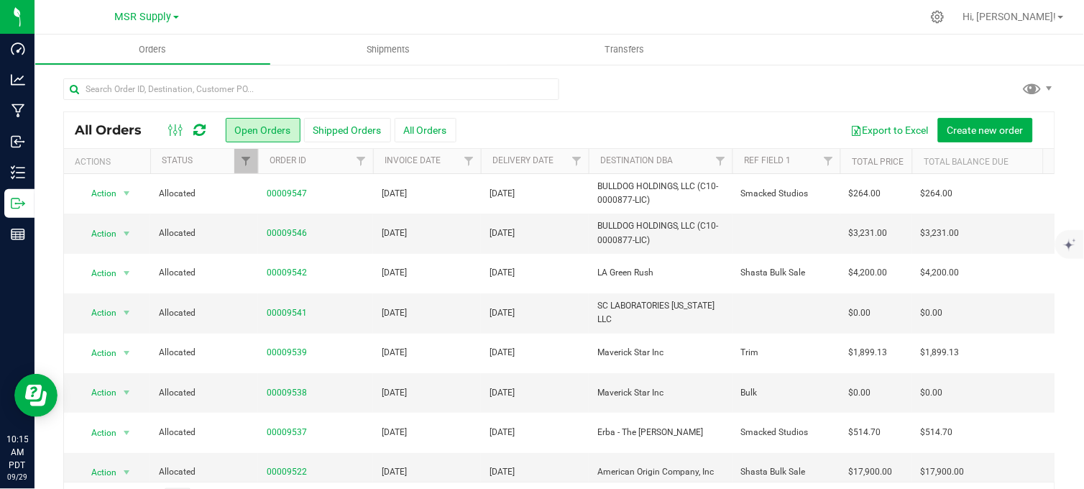
click at [614, 70] on div "All Orders Open Orders Shipped Orders All Orders Export to Excel Create new ord…" at bounding box center [558, 297] width 1049 height 468
click at [586, 88] on div at bounding box center [559, 94] width 992 height 33
click at [637, 84] on div at bounding box center [559, 94] width 992 height 33
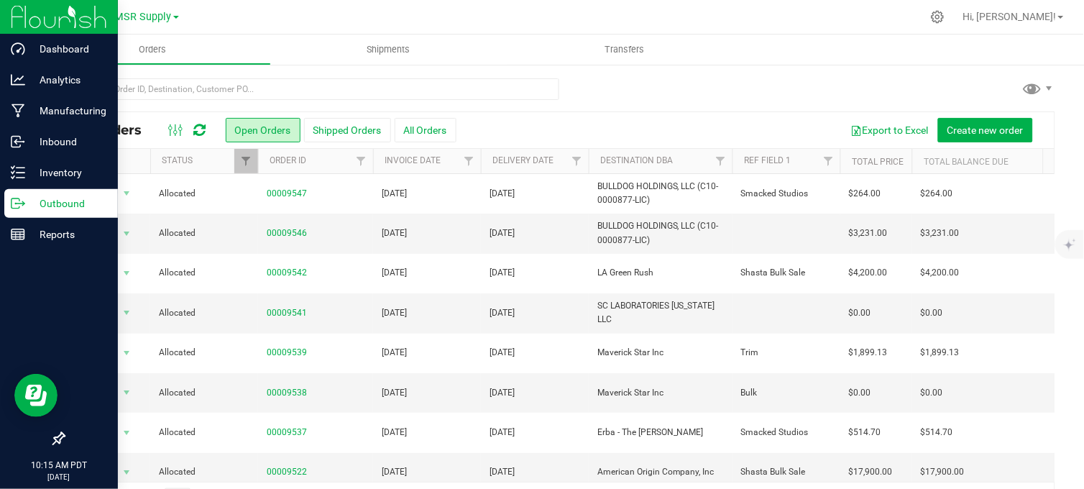
click at [24, 203] on icon at bounding box center [23, 204] width 2 height 2
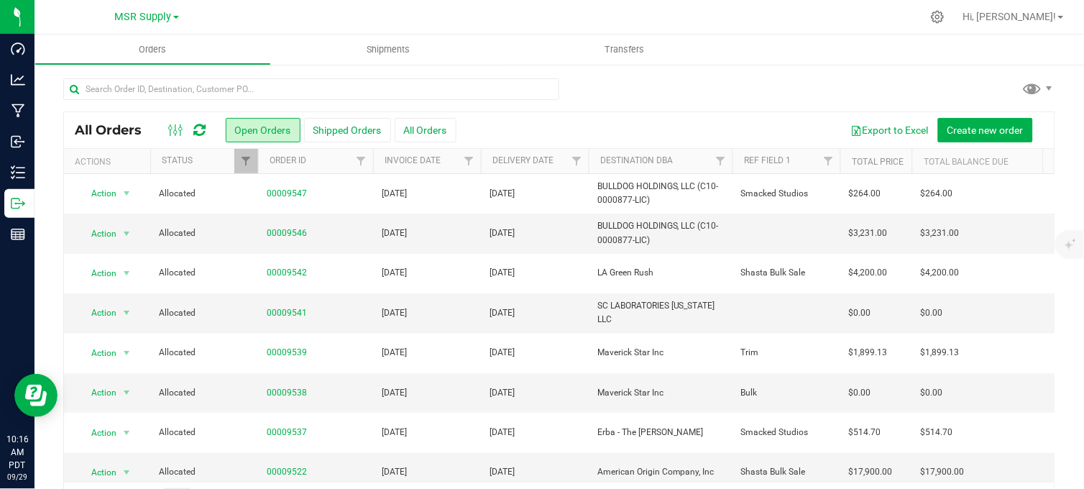
click at [311, 22] on div at bounding box center [589, 17] width 664 height 28
click at [615, 101] on div at bounding box center [559, 94] width 992 height 33
click at [642, 88] on div at bounding box center [559, 94] width 992 height 33
click at [625, 91] on div at bounding box center [559, 94] width 992 height 33
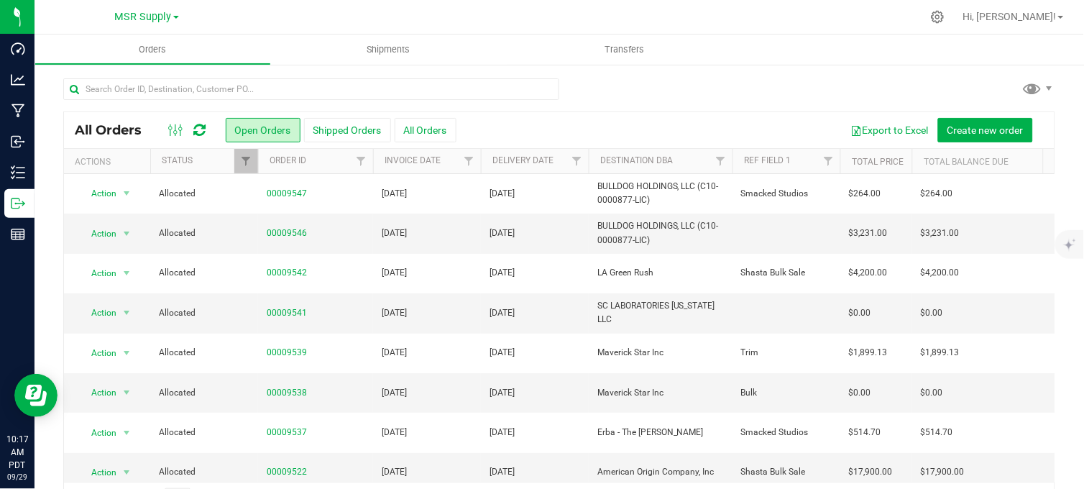
click at [614, 92] on div at bounding box center [559, 94] width 992 height 33
click at [602, 91] on div at bounding box center [559, 94] width 992 height 33
click at [628, 105] on div at bounding box center [559, 94] width 992 height 33
click at [302, 13] on div at bounding box center [589, 17] width 664 height 28
click at [153, 22] on span "MSR Supply" at bounding box center [143, 17] width 57 height 13
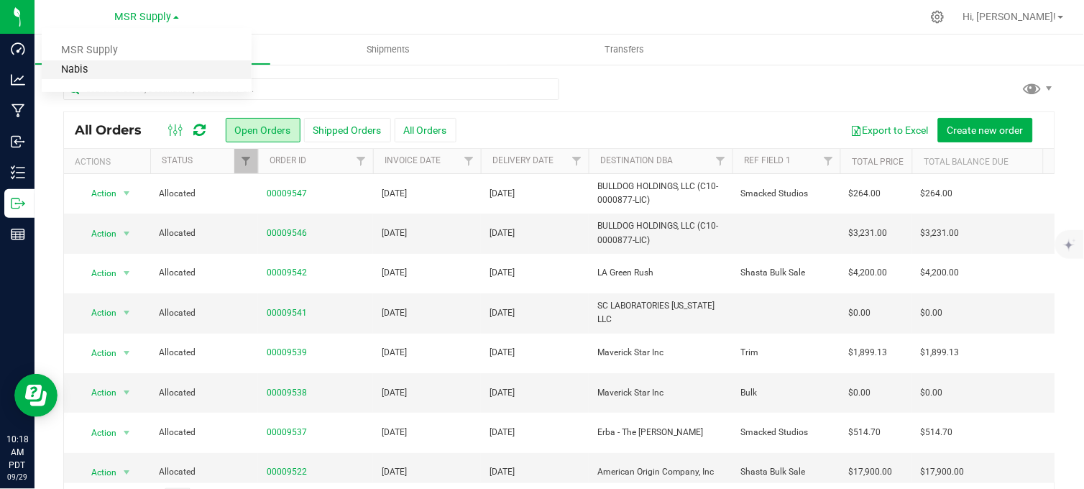
click at [70, 73] on link "Nabis" at bounding box center [147, 69] width 210 height 19
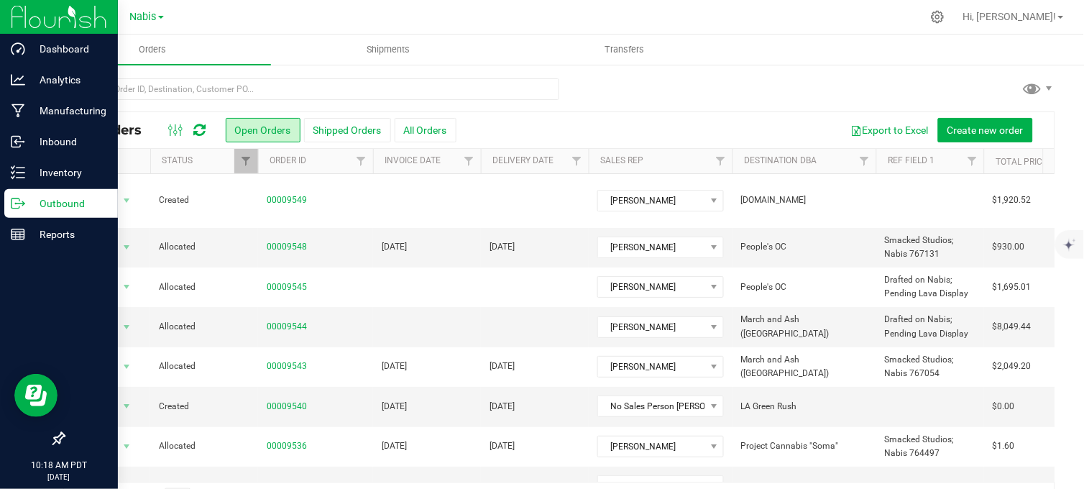
click at [22, 202] on icon at bounding box center [23, 202] width 2 height 2
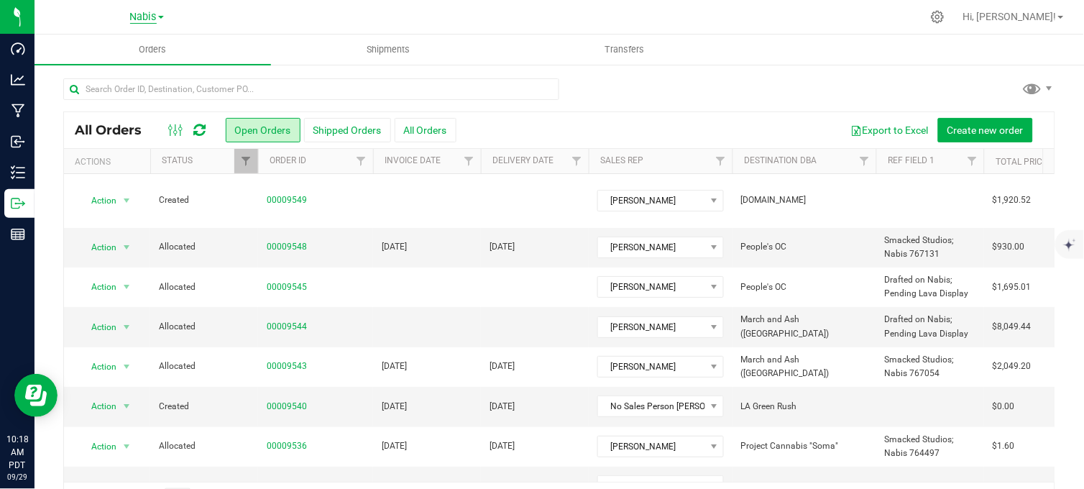
click at [132, 17] on span "Nabis" at bounding box center [143, 17] width 27 height 13
click at [109, 51] on link "MSR Supply" at bounding box center [147, 50] width 210 height 19
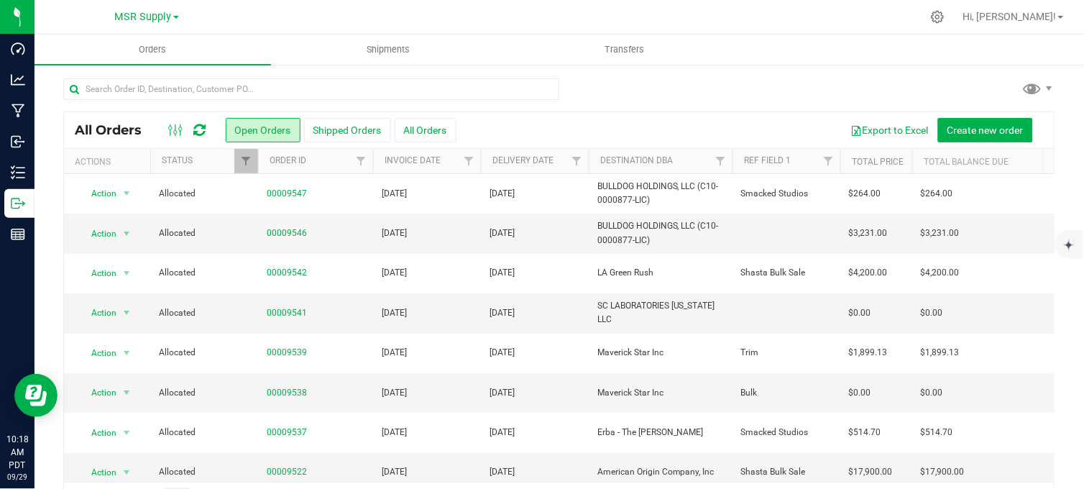
click at [281, 4] on div at bounding box center [589, 17] width 664 height 28
click at [292, 15] on div at bounding box center [589, 17] width 664 height 28
click at [673, 97] on div at bounding box center [559, 94] width 992 height 33
click at [653, 97] on div at bounding box center [559, 94] width 992 height 33
click at [615, 98] on div at bounding box center [559, 94] width 992 height 33
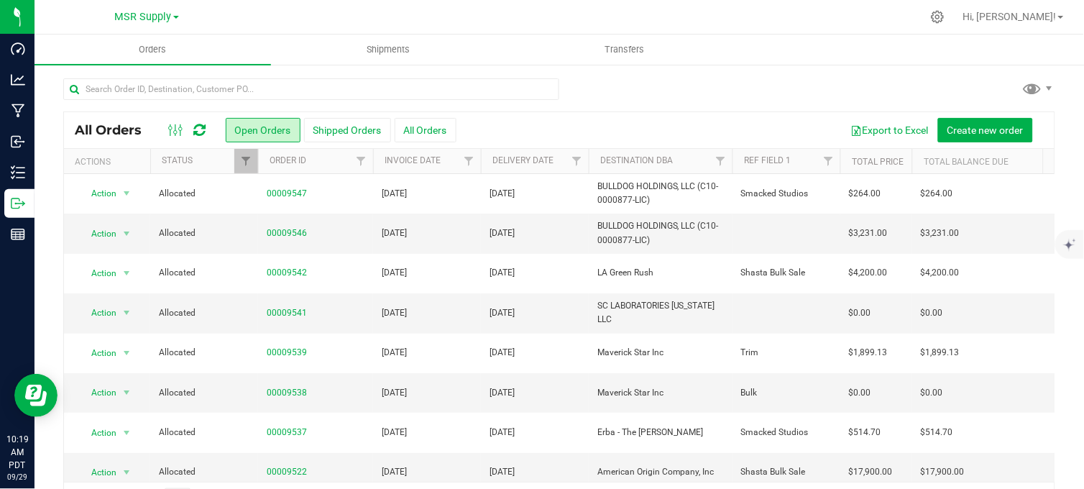
click at [620, 98] on div at bounding box center [559, 94] width 992 height 33
click at [497, 17] on div at bounding box center [589, 17] width 664 height 28
click at [599, 105] on div at bounding box center [559, 94] width 992 height 33
click at [622, 83] on div at bounding box center [559, 94] width 992 height 33
click at [696, 73] on div "All Orders Open Orders Shipped Orders All Orders Export to Excel Create new ord…" at bounding box center [558, 297] width 1049 height 468
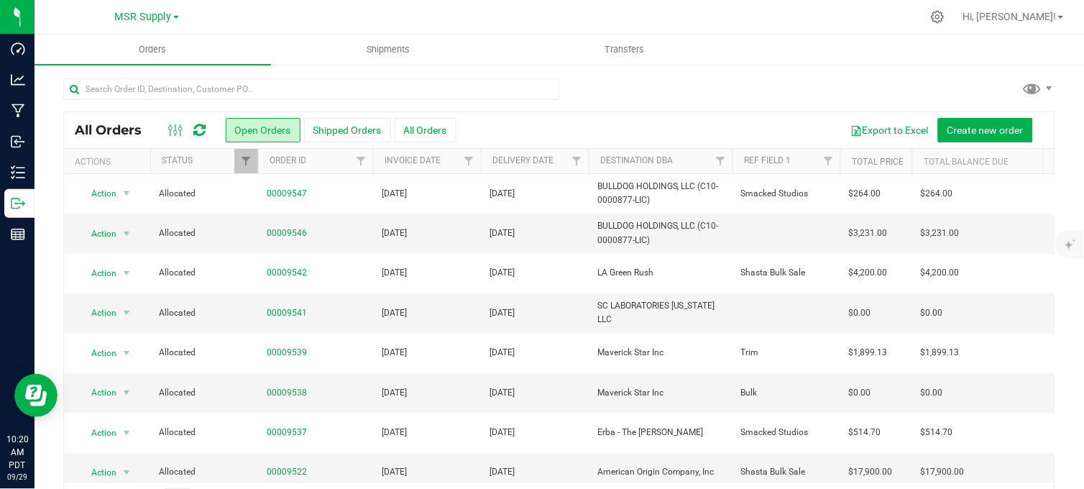
click at [629, 103] on div at bounding box center [559, 94] width 992 height 33
click at [618, 96] on div at bounding box center [559, 94] width 992 height 33
click at [648, 80] on div at bounding box center [559, 94] width 992 height 33
click at [712, 92] on div at bounding box center [559, 94] width 992 height 33
click at [627, 96] on div at bounding box center [559, 94] width 992 height 33
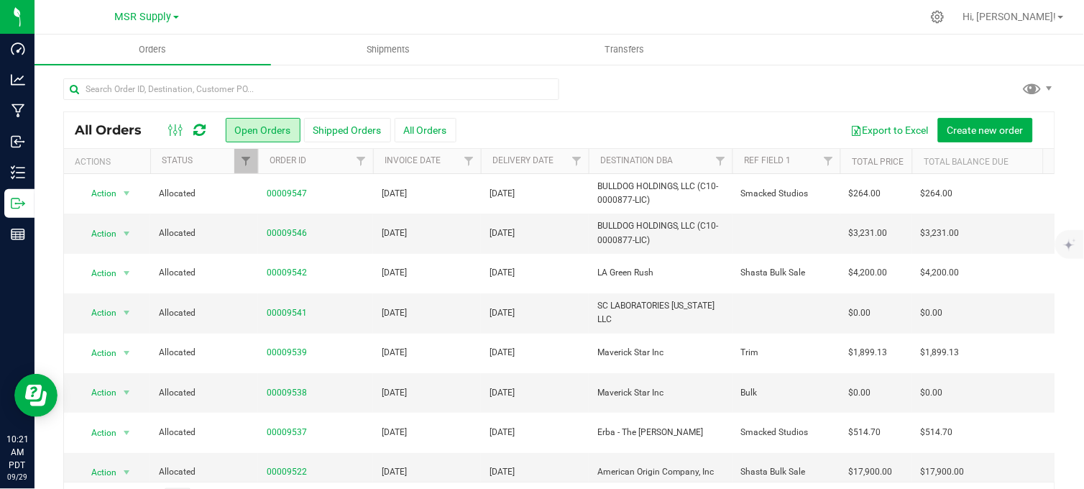
click at [618, 83] on div at bounding box center [559, 94] width 992 height 33
click at [638, 88] on div at bounding box center [559, 94] width 992 height 33
click at [598, 84] on div at bounding box center [559, 94] width 992 height 33
click at [609, 82] on div at bounding box center [559, 94] width 992 height 33
click at [613, 87] on div at bounding box center [559, 94] width 992 height 33
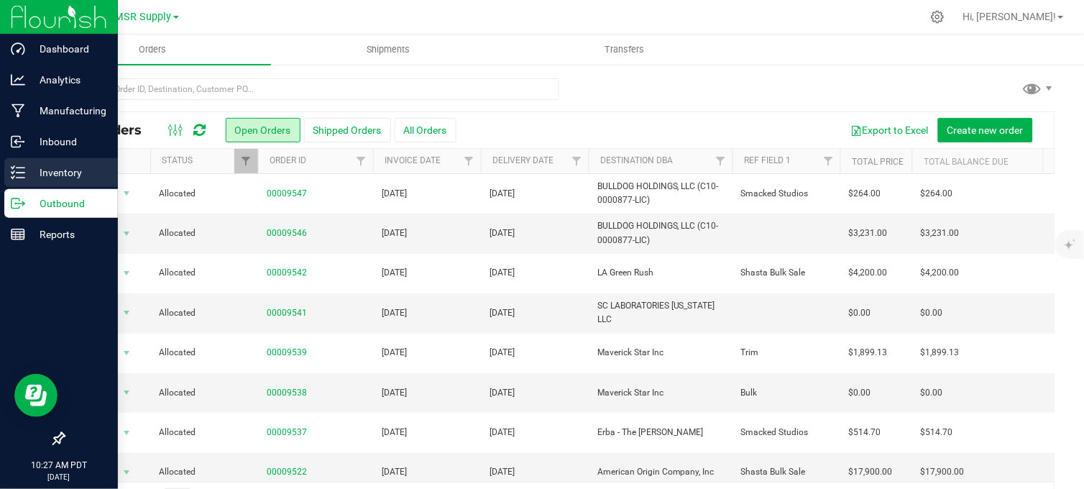
click at [29, 169] on p "Inventory" at bounding box center [68, 172] width 86 height 17
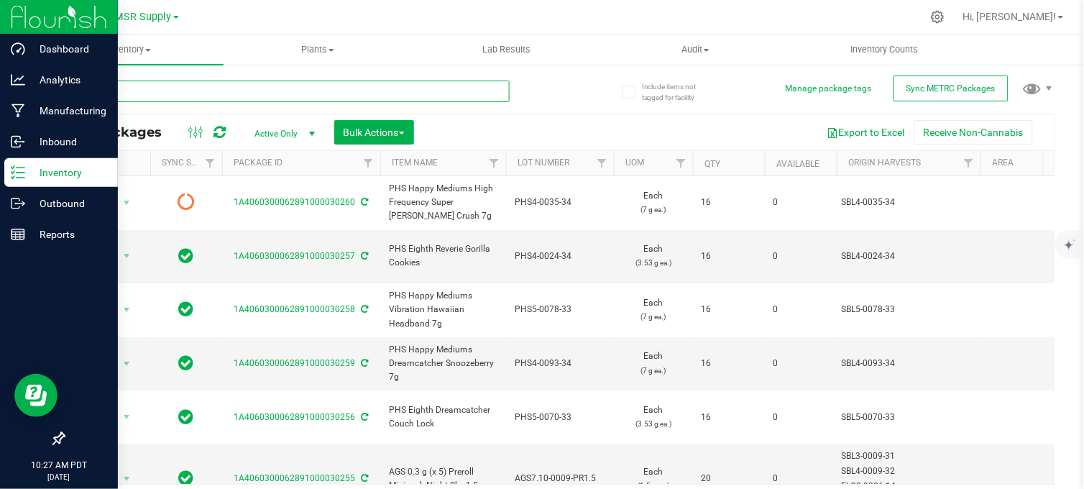
click at [239, 91] on input "text" at bounding box center [286, 91] width 446 height 22
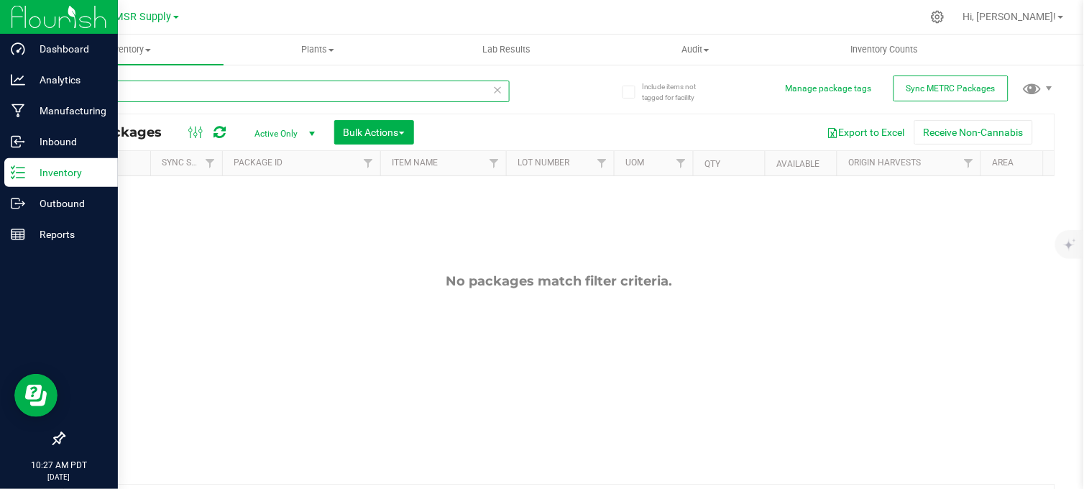
click at [97, 88] on input "26269" at bounding box center [286, 91] width 446 height 22
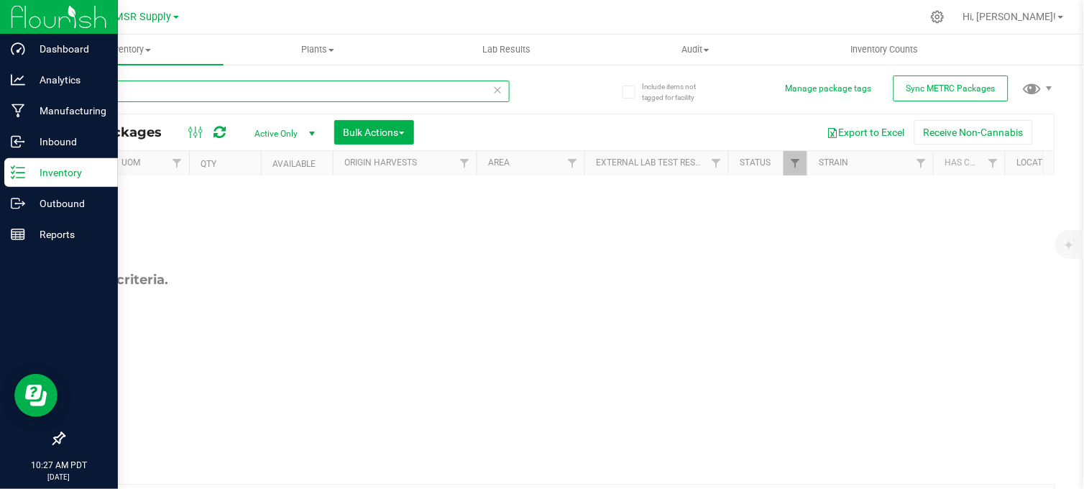
scroll to position [0, 507]
click at [795, 156] on link "Filter" at bounding box center [792, 163] width 24 height 24
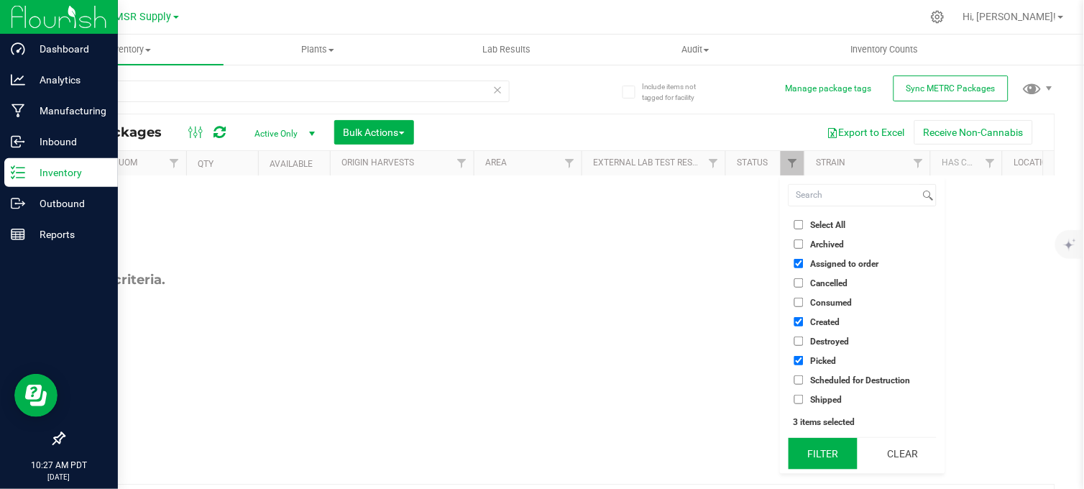
click at [830, 446] on button "Filter" at bounding box center [822, 454] width 69 height 32
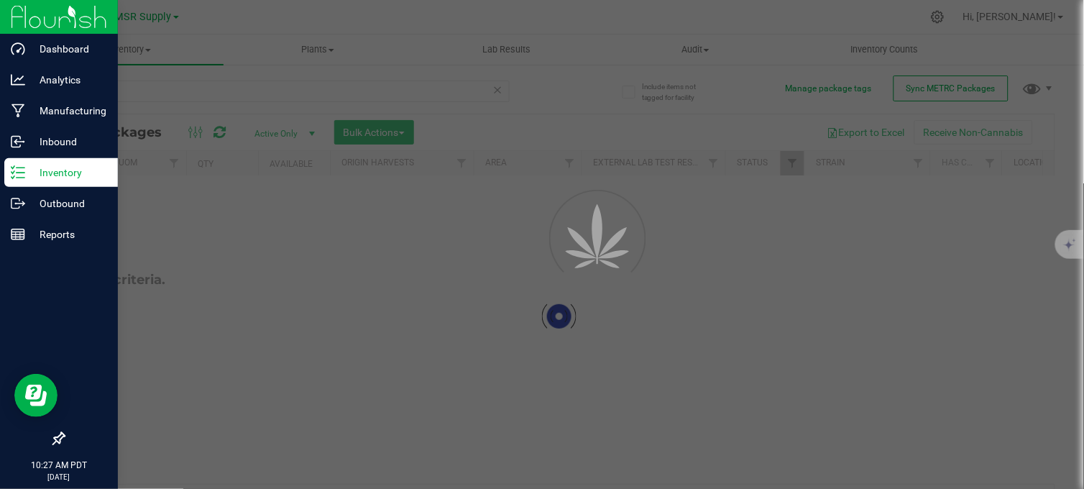
scroll to position [0, 0]
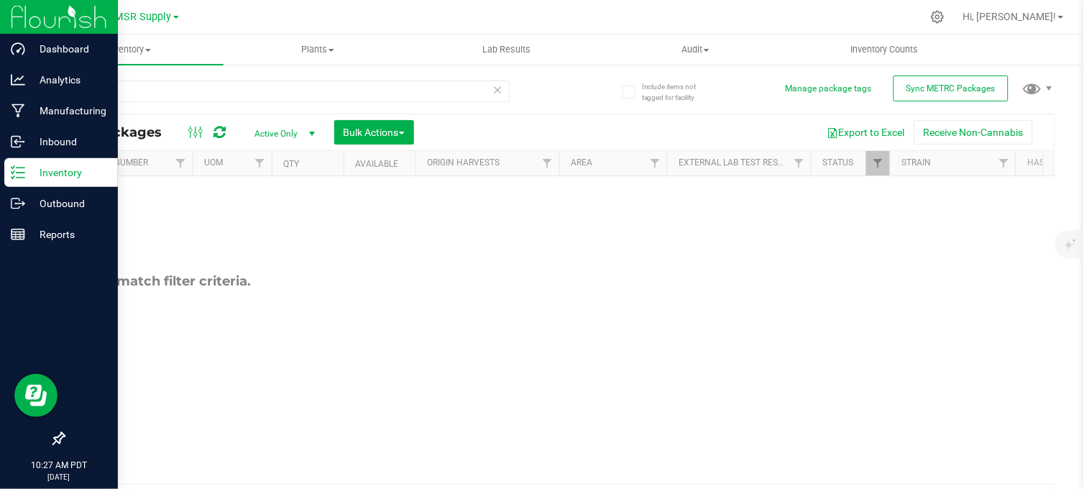
scroll to position [0, 422]
click at [867, 169] on link "Filter" at bounding box center [877, 163] width 24 height 24
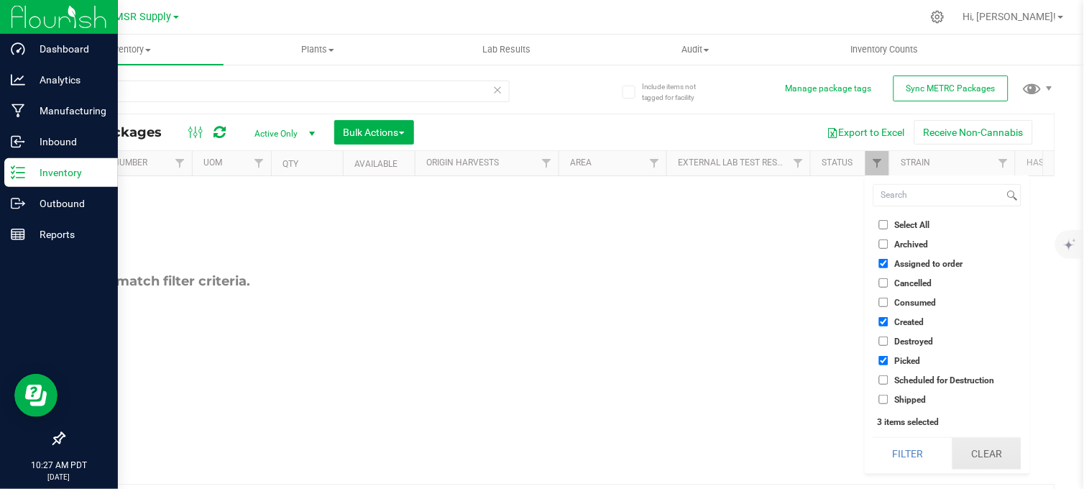
click at [974, 451] on button "Clear" at bounding box center [986, 454] width 69 height 32
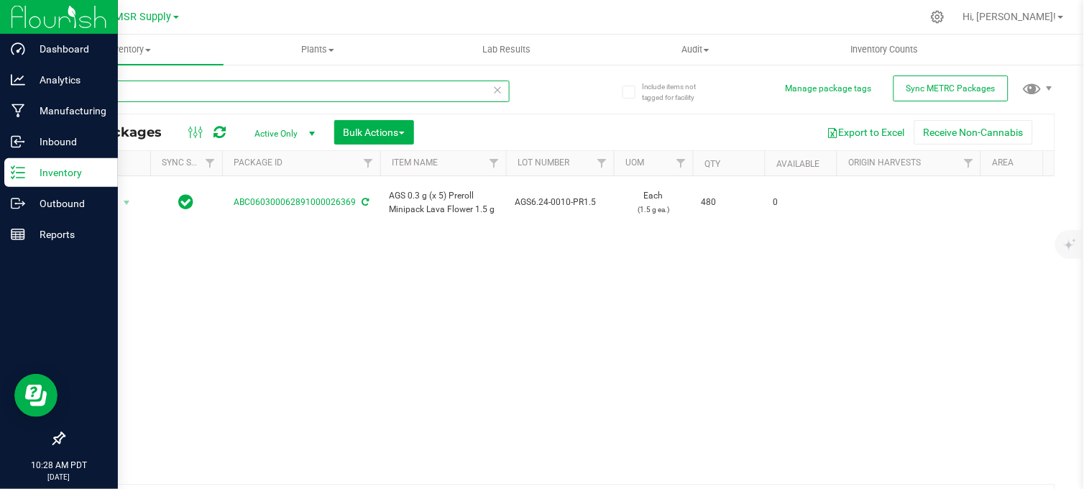
drag, startPoint x: 158, startPoint y: 88, endPoint x: 83, endPoint y: 96, distance: 75.2
click at [83, 96] on input "26369" at bounding box center [286, 91] width 446 height 22
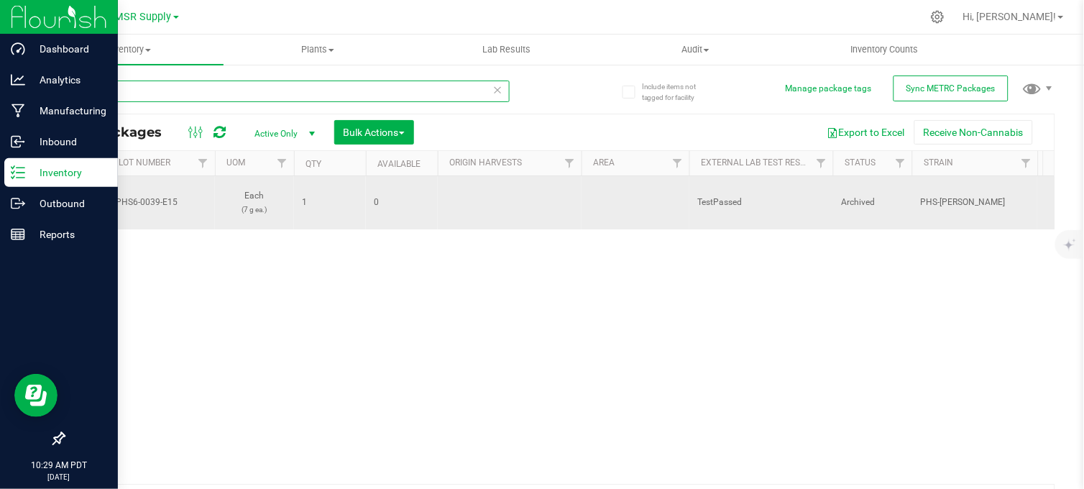
scroll to position [0, 404]
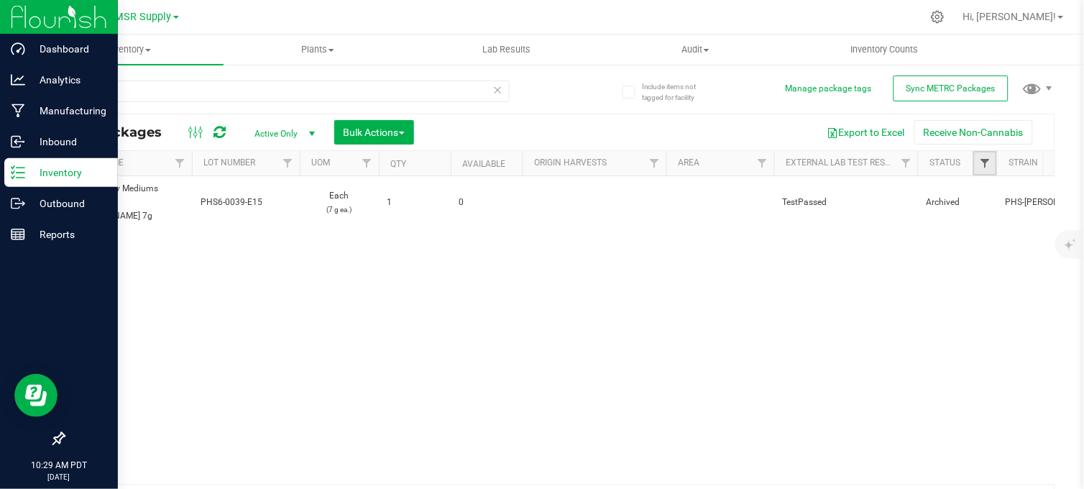
click at [987, 162] on span "Filter" at bounding box center [984, 162] width 11 height 11
click at [813, 323] on div "Action Action Edit attributes Global inventory Locate package Print package lab…" at bounding box center [559, 330] width 990 height 308
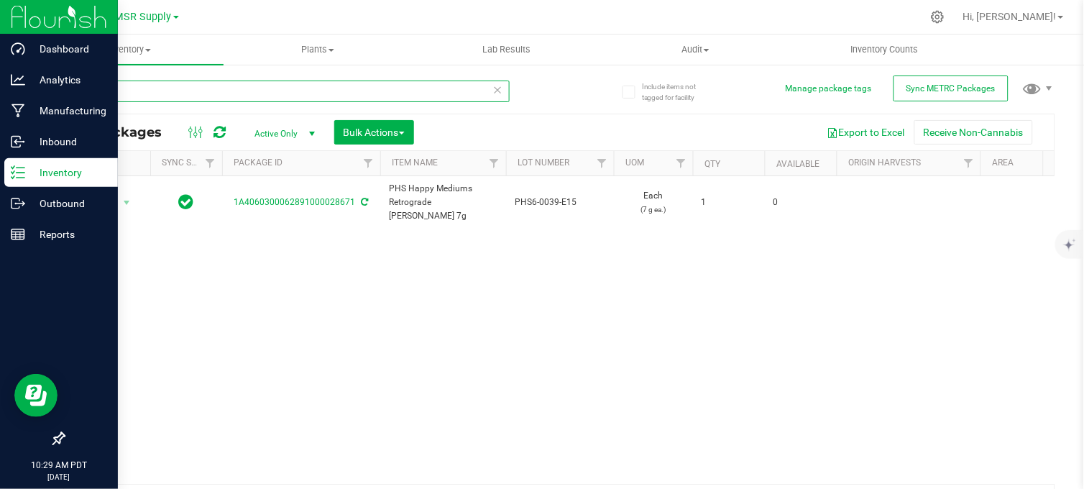
click at [171, 101] on input "28671" at bounding box center [286, 91] width 446 height 22
type input "2"
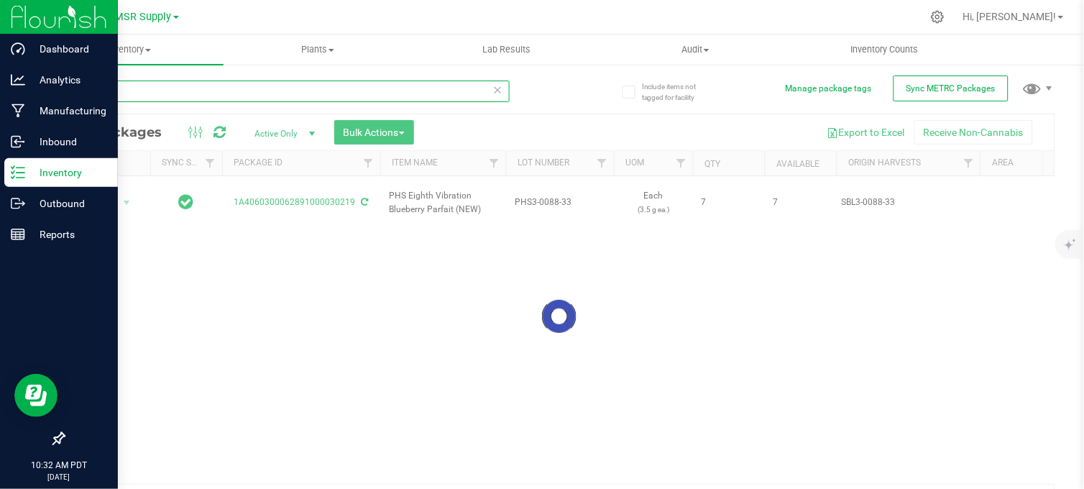
type input "30248"
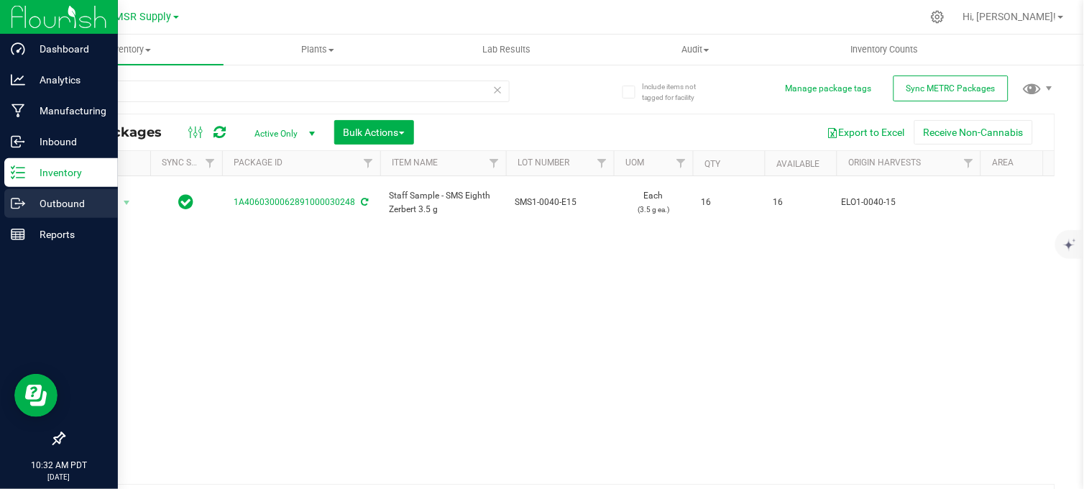
click at [26, 203] on p "Outbound" at bounding box center [68, 203] width 86 height 17
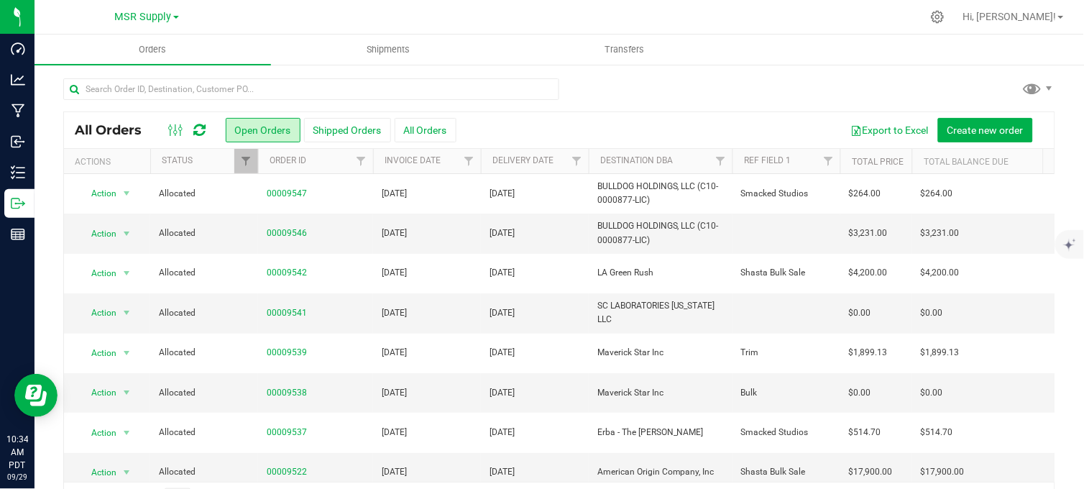
click at [293, 12] on div at bounding box center [589, 17] width 664 height 28
click at [612, 75] on div "All Orders Open Orders Shipped Orders All Orders Export to Excel Create new ord…" at bounding box center [558, 297] width 1049 height 468
click at [586, 88] on div at bounding box center [559, 94] width 992 height 33
click at [617, 87] on div at bounding box center [559, 94] width 992 height 33
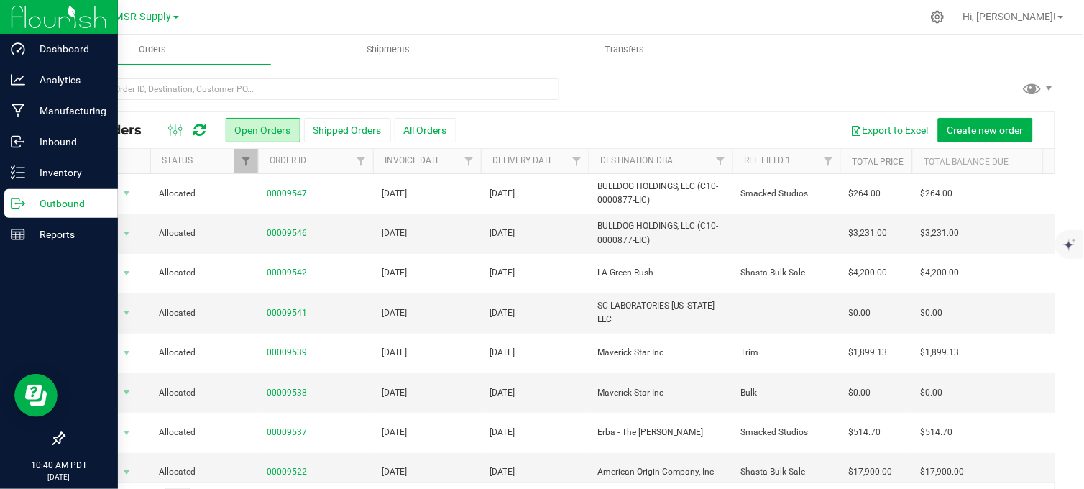
click at [13, 202] on icon at bounding box center [18, 203] width 14 height 14
click at [44, 180] on p "Inventory" at bounding box center [68, 172] width 86 height 17
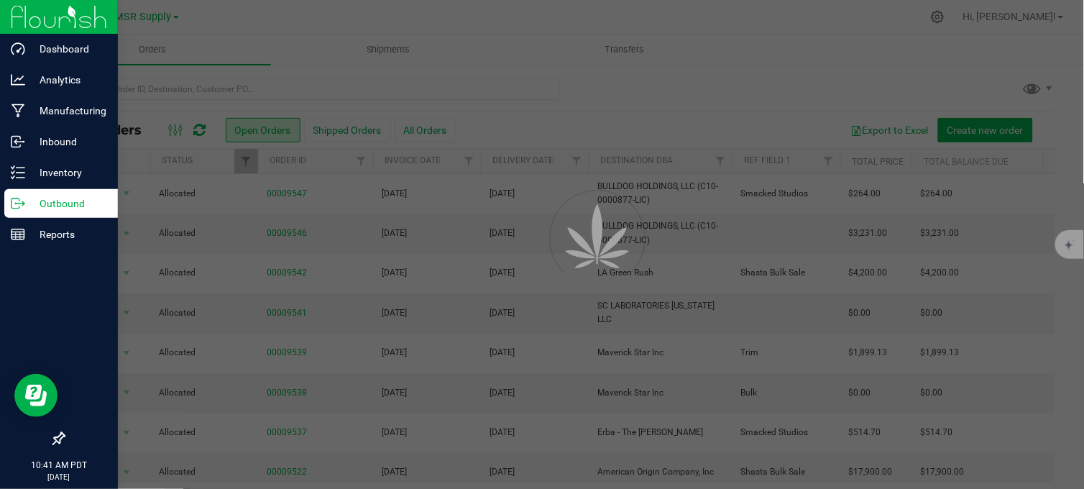
click at [51, 203] on p "Outbound" at bounding box center [68, 203] width 86 height 17
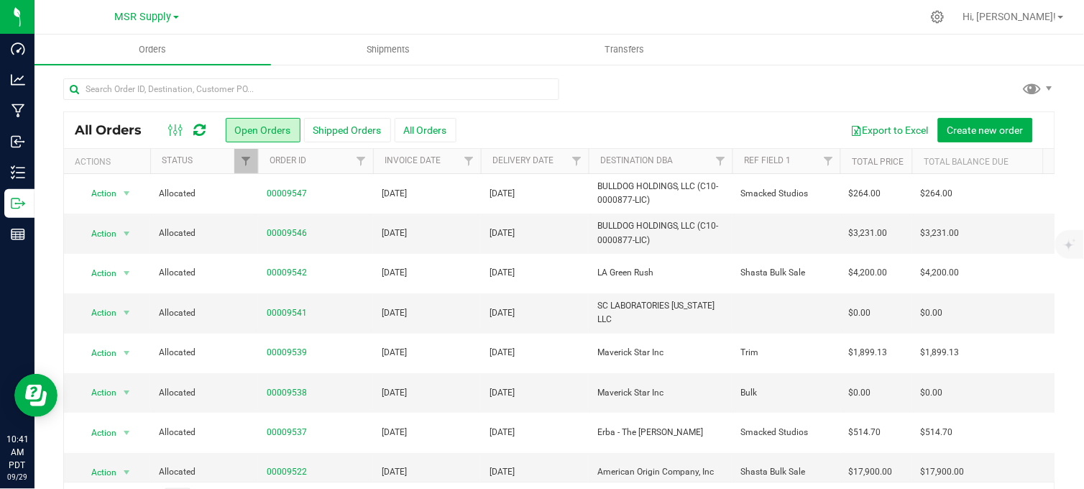
click at [673, 88] on div at bounding box center [559, 94] width 992 height 33
click at [673, 87] on div at bounding box center [559, 94] width 992 height 33
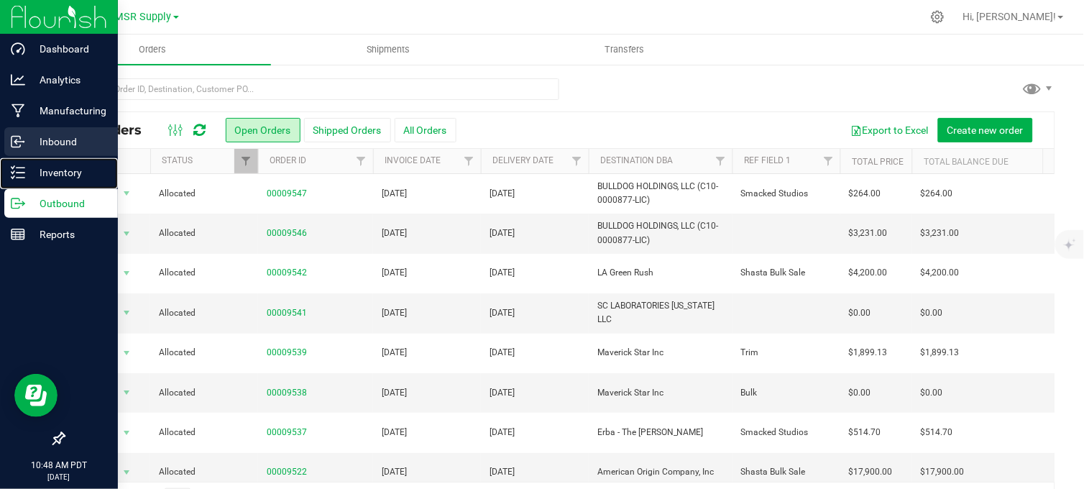
drag, startPoint x: 24, startPoint y: 173, endPoint x: 103, endPoint y: 148, distance: 83.0
click at [24, 174] on icon at bounding box center [18, 172] width 14 height 14
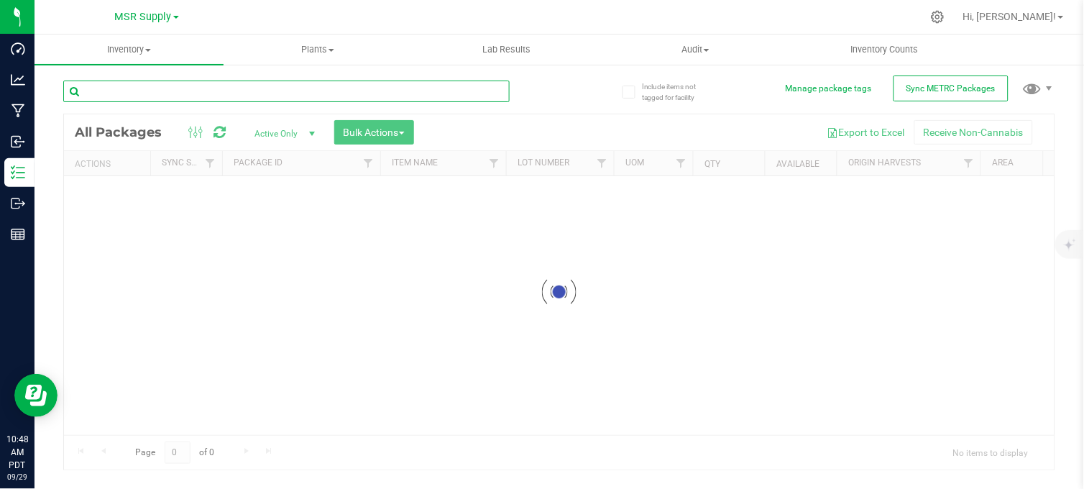
click at [275, 90] on input "text" at bounding box center [286, 91] width 446 height 22
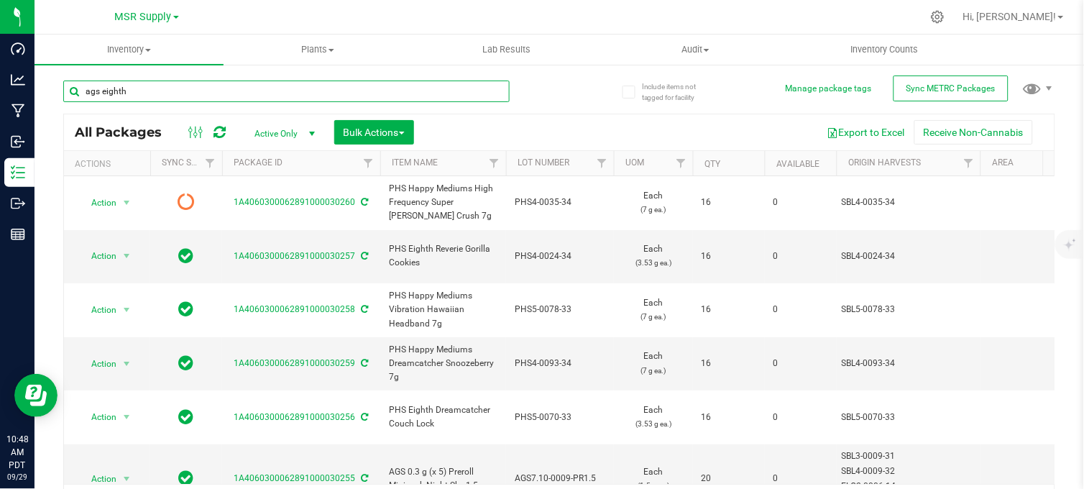
type input "ags eighth"
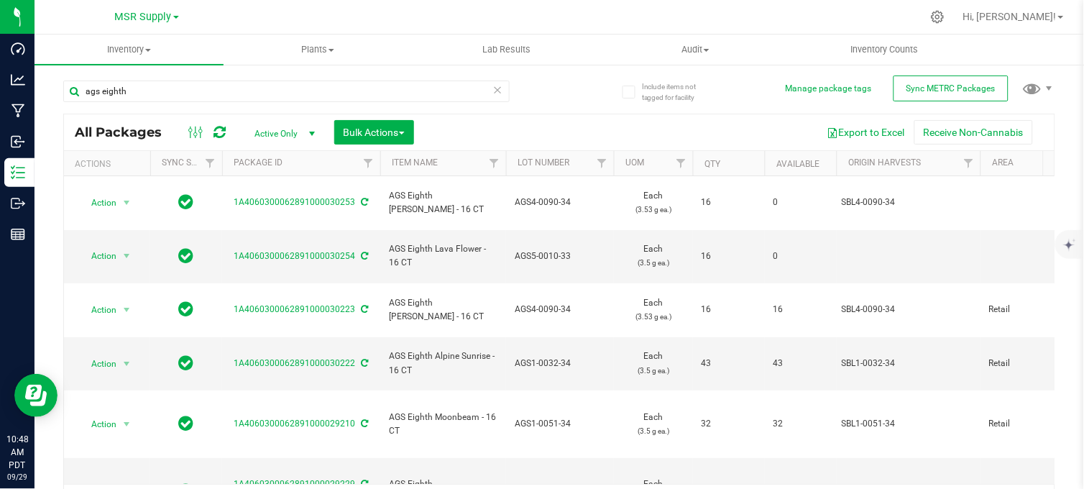
click at [790, 157] on th "Available" at bounding box center [801, 163] width 72 height 25
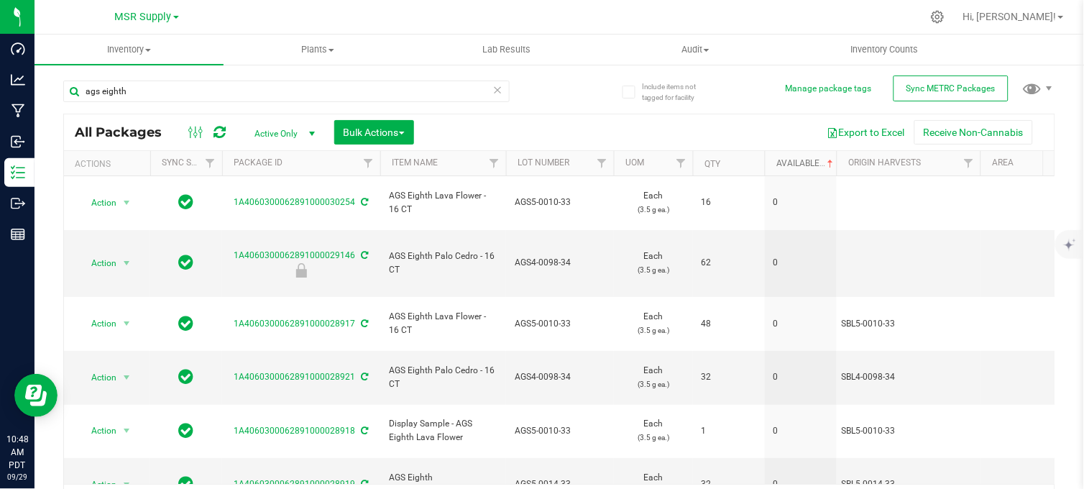
click at [792, 161] on link "Available" at bounding box center [806, 163] width 60 height 10
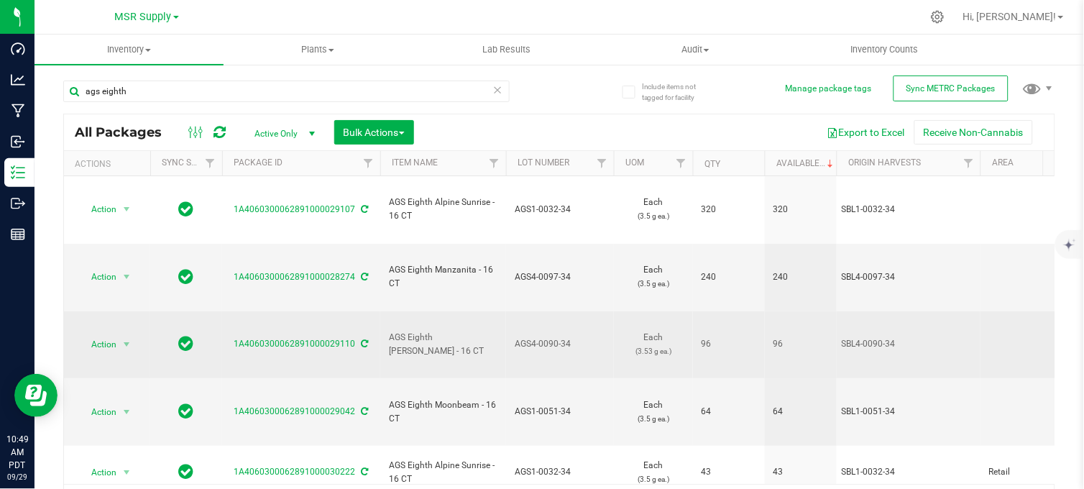
drag, startPoint x: 252, startPoint y: 10, endPoint x: 492, endPoint y: 269, distance: 353.4
click at [252, 10] on div "MSR Supply MSR Supply Nabis" at bounding box center [150, 17] width 216 height 28
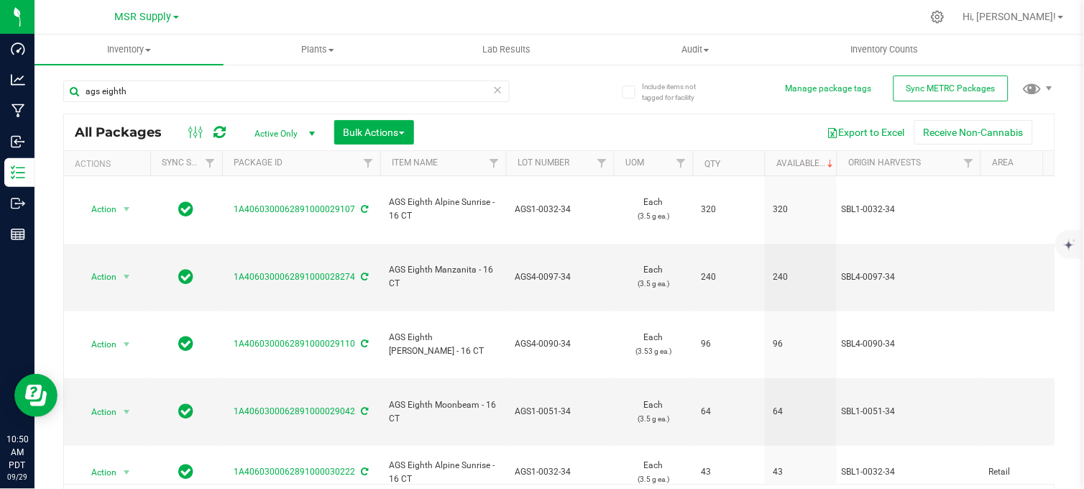
drag, startPoint x: 262, startPoint y: 7, endPoint x: 290, endPoint y: 24, distance: 33.5
click at [260, 8] on div at bounding box center [589, 17] width 664 height 28
click at [563, 103] on div "ags eighth All Packages Active Only Active Only Lab Samples Locked All External…" at bounding box center [559, 293] width 992 height 452
click at [573, 92] on div "ags eighth All Packages Active Only Active Only Lab Samples Locked All External…" at bounding box center [559, 293] width 992 height 452
click at [540, 98] on div "ags eighth" at bounding box center [311, 91] width 496 height 46
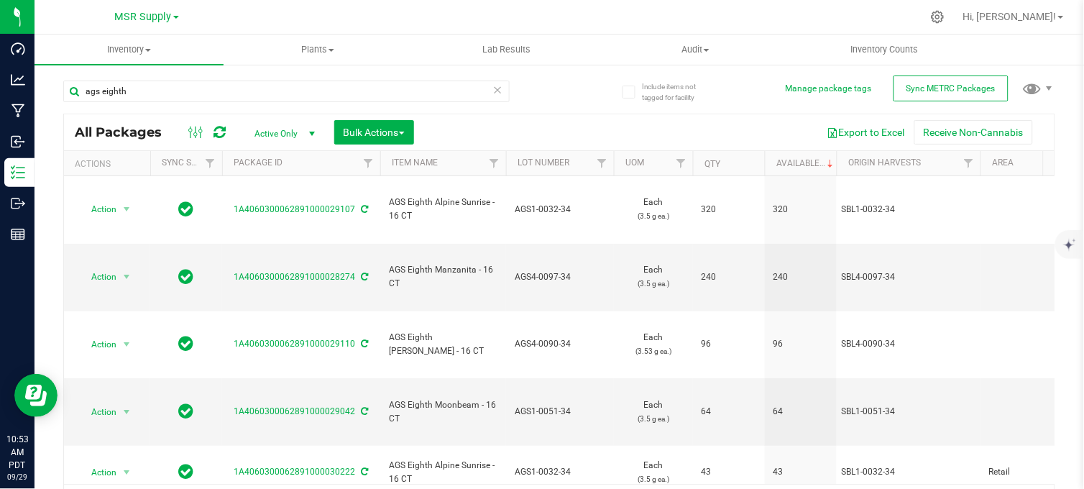
click at [539, 84] on div "ags eighth" at bounding box center [311, 91] width 496 height 46
click at [546, 79] on div "ags eighth" at bounding box center [311, 91] width 496 height 46
click at [541, 85] on div "ags eighth" at bounding box center [311, 91] width 496 height 46
click at [543, 87] on div "ags eighth" at bounding box center [311, 91] width 496 height 46
click at [579, 102] on div "ags eighth All Packages Active Only Active Only Lab Samples Locked All External…" at bounding box center [559, 293] width 992 height 452
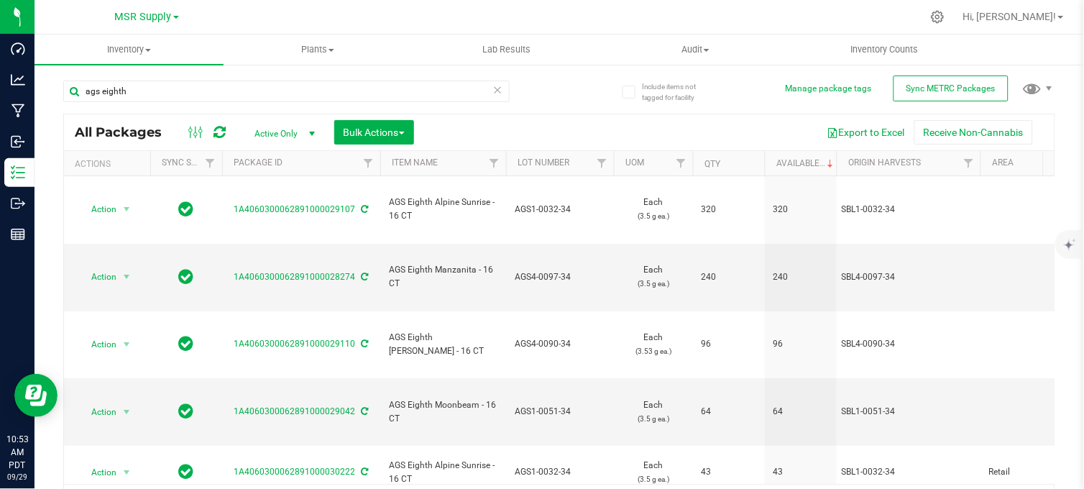
click at [540, 89] on div "ags eighth" at bounding box center [311, 91] width 496 height 46
click at [547, 80] on div "ags eighth" at bounding box center [311, 91] width 496 height 46
click at [579, 98] on div "ags eighth All Packages Active Only Active Only Lab Samples Locked All External…" at bounding box center [559, 293] width 992 height 452
click at [544, 89] on div "ags eighth" at bounding box center [311, 91] width 496 height 46
click at [550, 88] on div "ags eighth" at bounding box center [311, 91] width 496 height 46
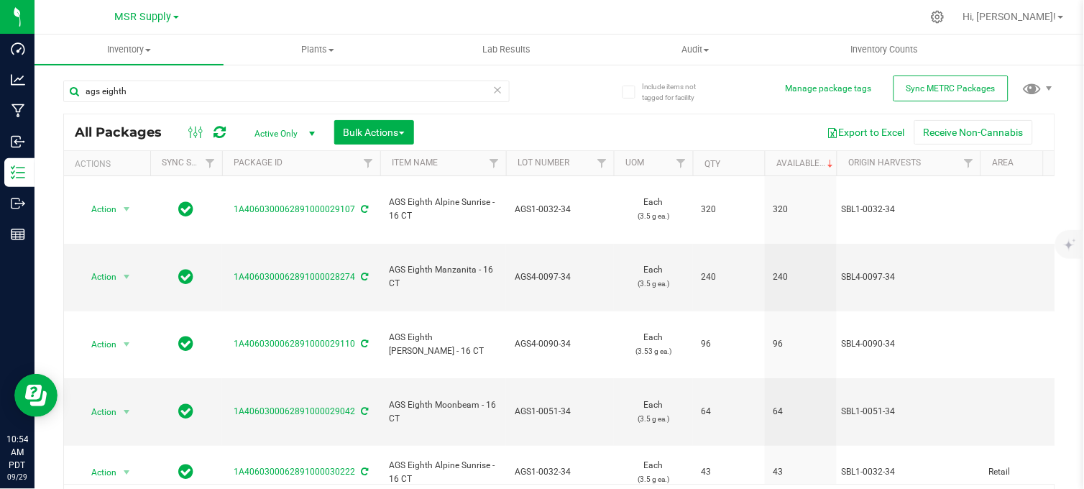
click at [555, 88] on div "ags eighth All Packages Active Only Active Only Lab Samples Locked All External…" at bounding box center [559, 293] width 992 height 452
click at [561, 91] on div "ags eighth All Packages Active Only Active Only Lab Samples Locked All External…" at bounding box center [559, 293] width 992 height 452
click at [252, 15] on div "MSR Supply MSR Supply Nabis" at bounding box center [150, 17] width 216 height 28
click at [586, 104] on div "ags eighth All Packages Active Only Active Only Lab Samples Locked All External…" at bounding box center [559, 293] width 992 height 452
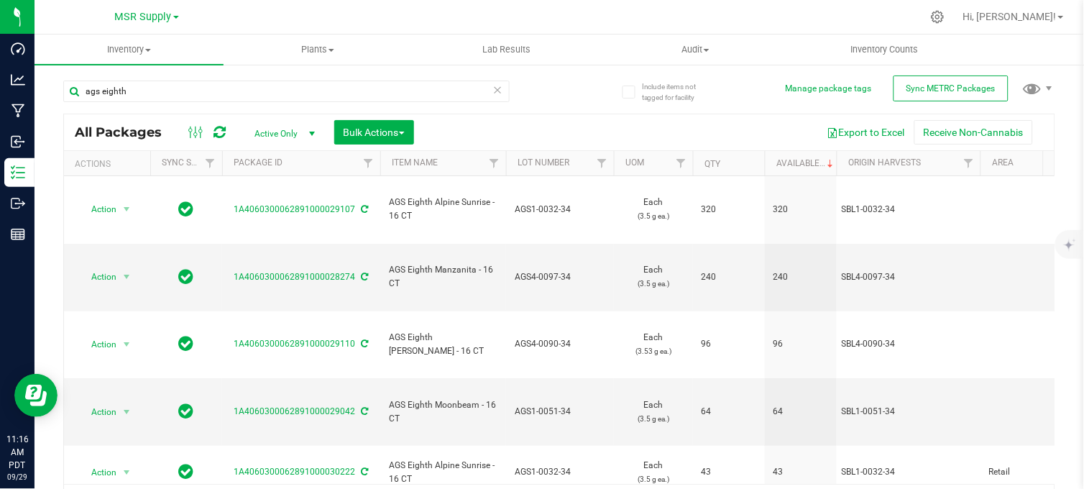
click at [555, 91] on div "ags eighth All Packages Active Only Active Only Lab Samples Locked All External…" at bounding box center [559, 293] width 992 height 452
click at [556, 104] on div "ags eighth All Packages Active Only Active Only Lab Samples Locked All External…" at bounding box center [559, 293] width 992 height 452
click at [494, 88] on icon at bounding box center [498, 88] width 10 height 17
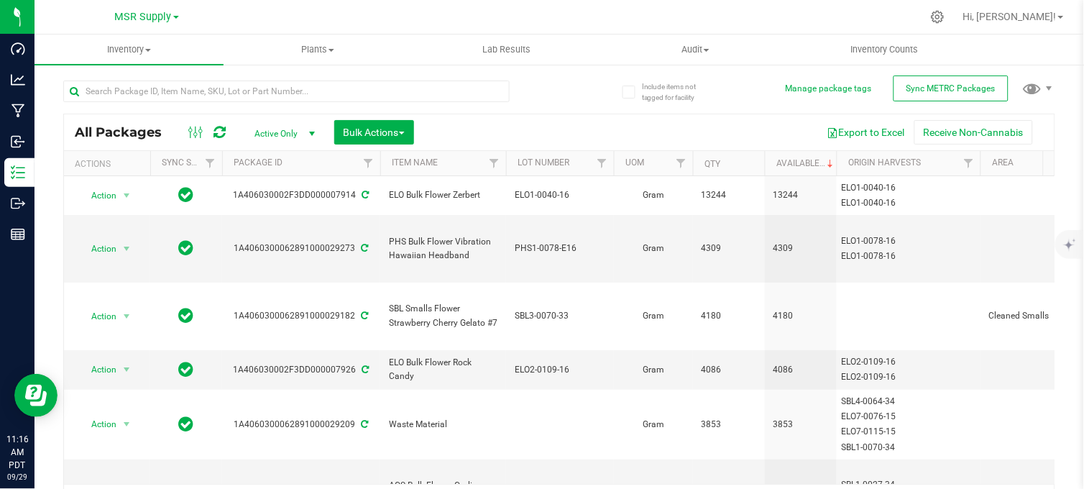
click at [559, 73] on div "All Packages Active Only Active Only Lab Samples Locked All External Internal B…" at bounding box center [559, 293] width 992 height 452
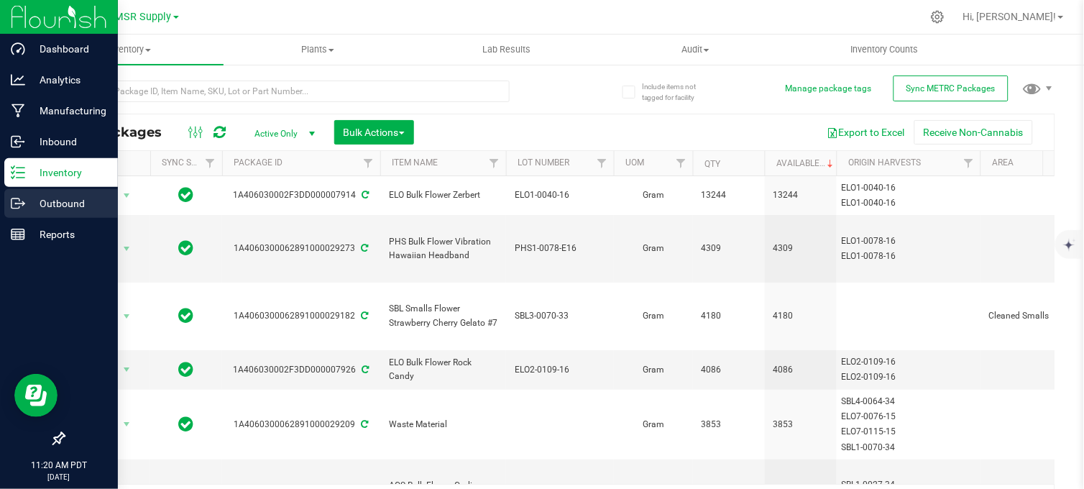
click at [22, 211] on div "Outbound" at bounding box center [61, 203] width 114 height 29
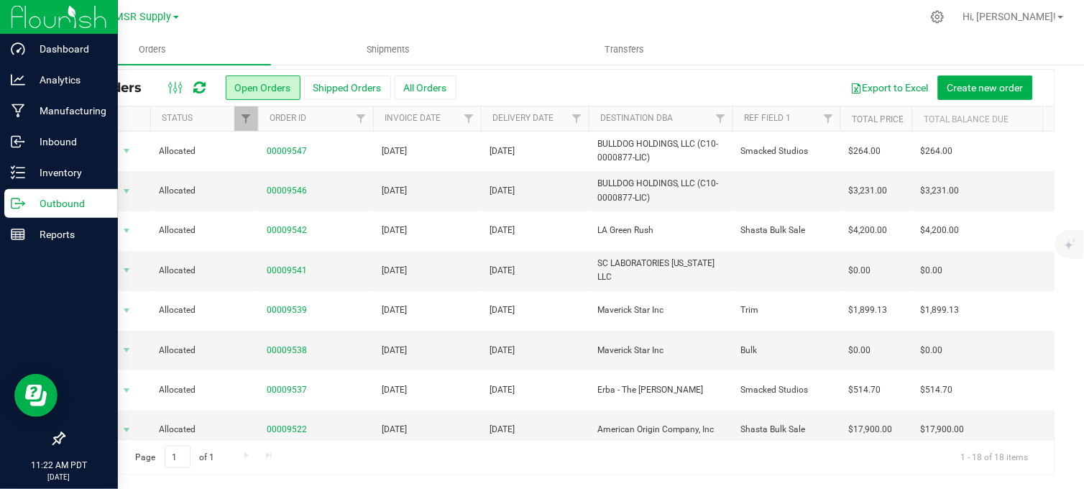
click at [479, 9] on div at bounding box center [589, 17] width 664 height 28
click at [479, 4] on div at bounding box center [589, 17] width 664 height 28
click at [565, 22] on div at bounding box center [589, 17] width 664 height 28
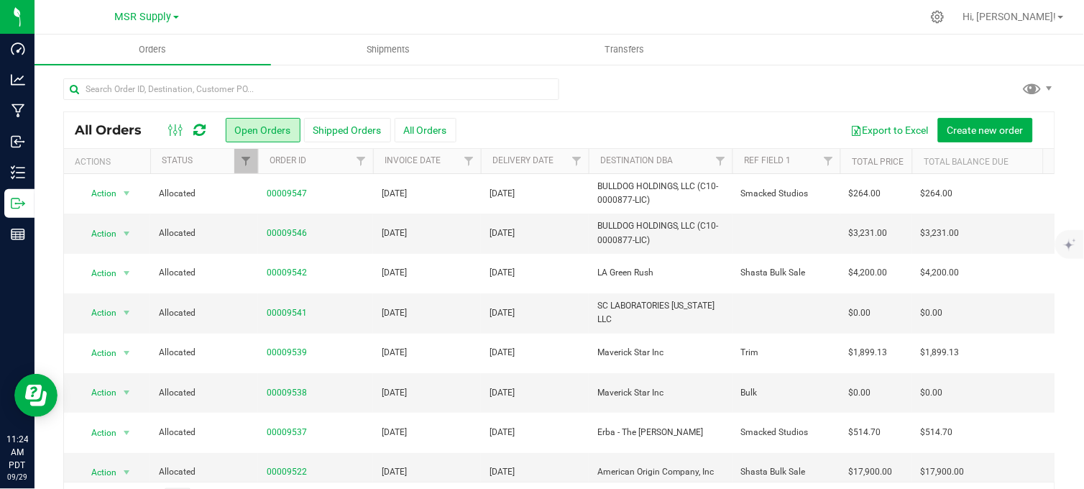
click at [645, 101] on div at bounding box center [559, 94] width 992 height 33
drag, startPoint x: 146, startPoint y: 17, endPoint x: 137, endPoint y: 27, distance: 13.7
click at [146, 17] on span "MSR Supply" at bounding box center [143, 17] width 57 height 12
click at [96, 69] on link "Nabis" at bounding box center [147, 69] width 210 height 19
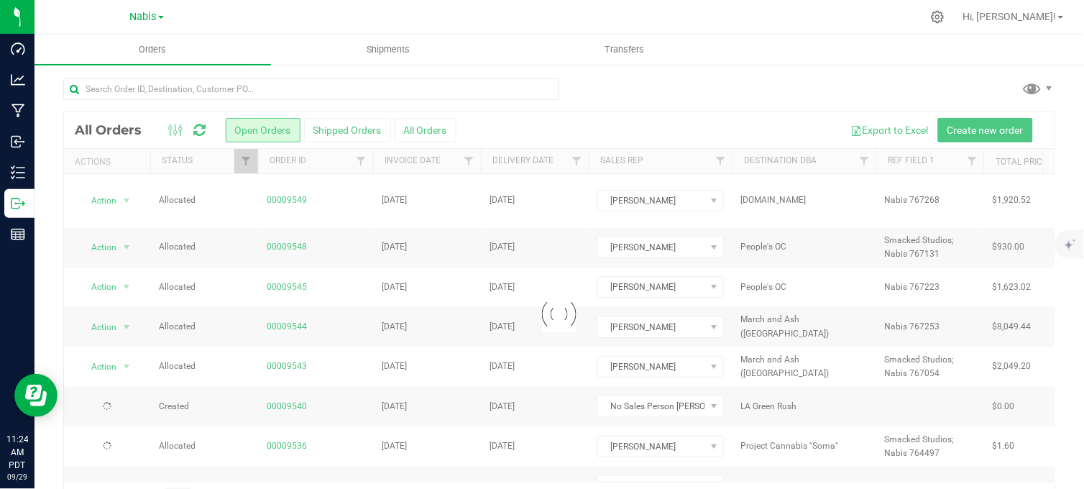
click at [709, 11] on div at bounding box center [589, 17] width 664 height 28
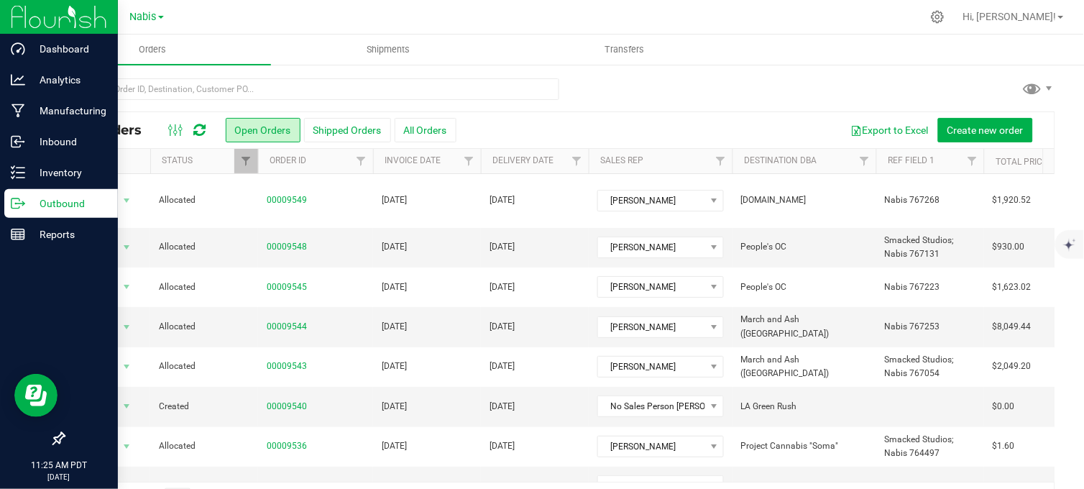
click at [22, 201] on icon at bounding box center [18, 203] width 14 height 14
click at [12, 203] on icon at bounding box center [18, 203] width 14 height 14
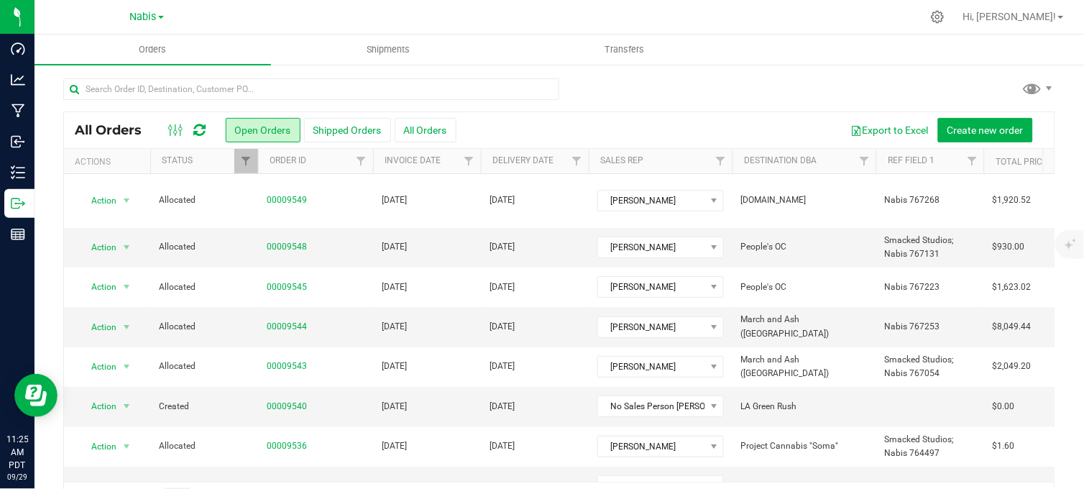
click at [320, 12] on div at bounding box center [589, 17] width 664 height 28
drag, startPoint x: 146, startPoint y: 11, endPoint x: 144, endPoint y: 19, distance: 7.5
click at [146, 11] on span "Nabis" at bounding box center [143, 17] width 27 height 13
click at [103, 49] on link "MSR Supply" at bounding box center [147, 50] width 210 height 19
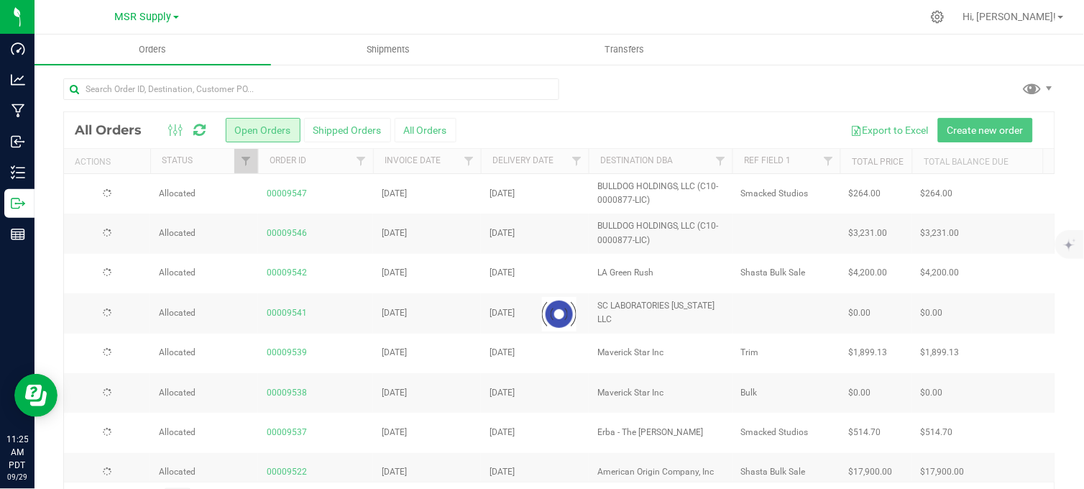
click at [663, 86] on div at bounding box center [559, 94] width 992 height 33
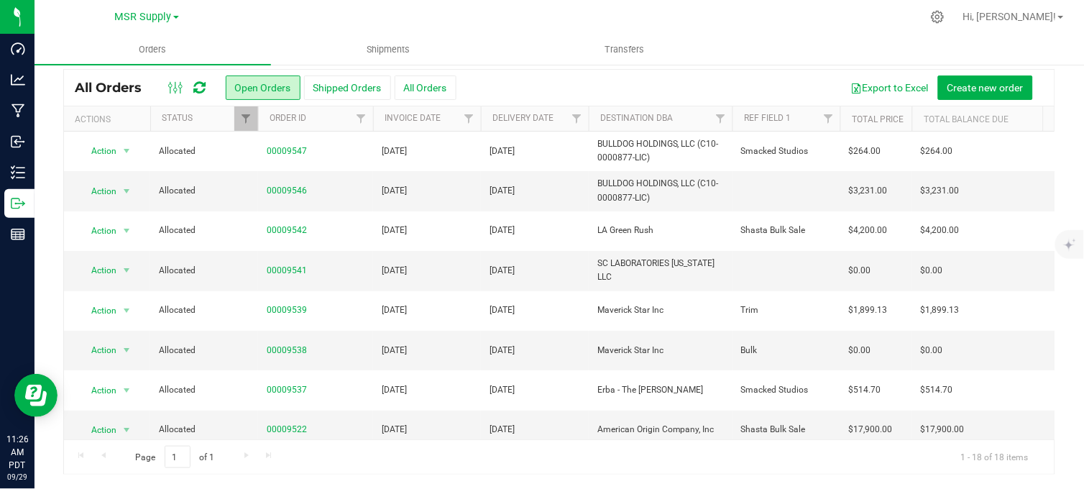
click at [709, 6] on div at bounding box center [589, 17] width 664 height 28
click at [504, 13] on div at bounding box center [589, 17] width 664 height 28
click at [507, 463] on div "Page 1 of 1 1 - 18 of 18 items" at bounding box center [559, 456] width 990 height 34
click at [532, 11] on div at bounding box center [589, 17] width 664 height 28
click at [461, 14] on div at bounding box center [589, 17] width 664 height 28
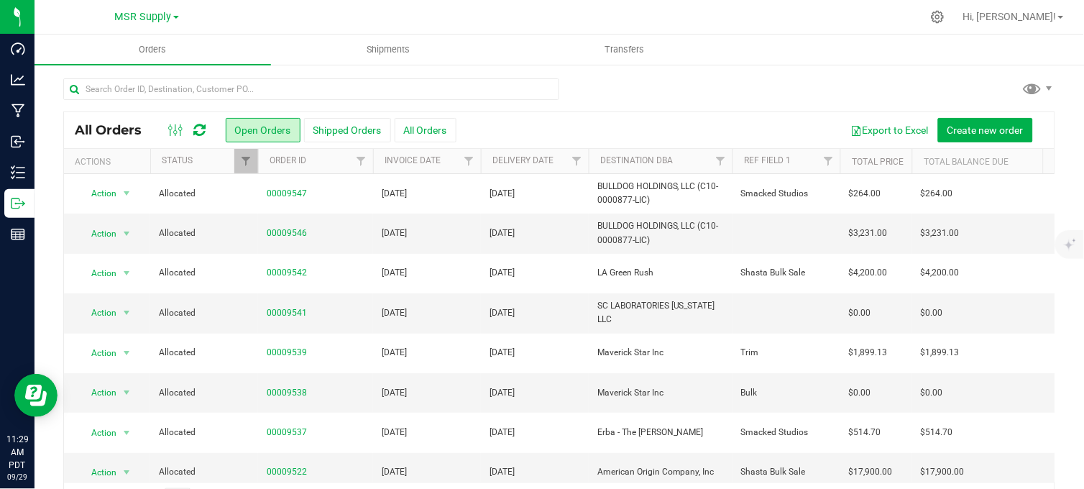
click at [601, 88] on div at bounding box center [559, 94] width 992 height 33
click at [526, 17] on div at bounding box center [589, 17] width 664 height 28
click at [597, 95] on div at bounding box center [559, 94] width 992 height 33
click at [504, 18] on div at bounding box center [589, 17] width 664 height 28
click at [479, 4] on div at bounding box center [589, 17] width 664 height 28
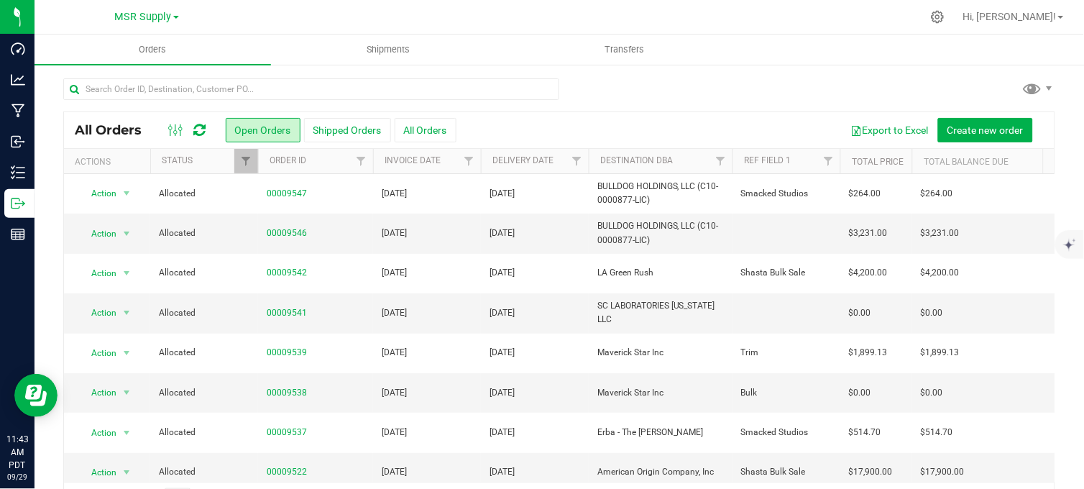
click at [450, 7] on div at bounding box center [589, 17] width 664 height 28
click at [298, 17] on div at bounding box center [589, 17] width 664 height 28
click at [500, 11] on div at bounding box center [589, 17] width 664 height 28
drag, startPoint x: 496, startPoint y: 6, endPoint x: 520, endPoint y: 10, distance: 24.1
click at [494, 8] on div at bounding box center [589, 17] width 664 height 28
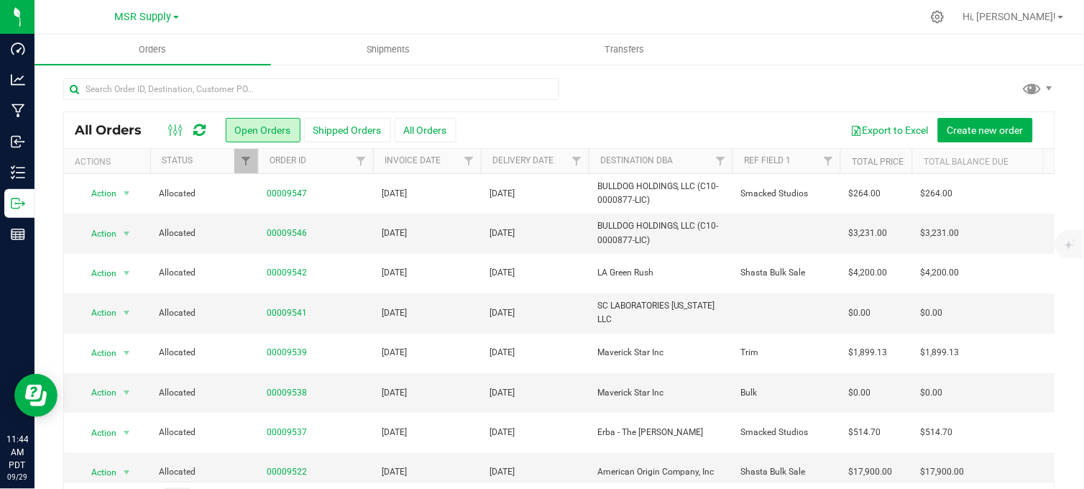
click at [666, 87] on div at bounding box center [559, 94] width 992 height 33
click at [651, 81] on div at bounding box center [559, 94] width 992 height 33
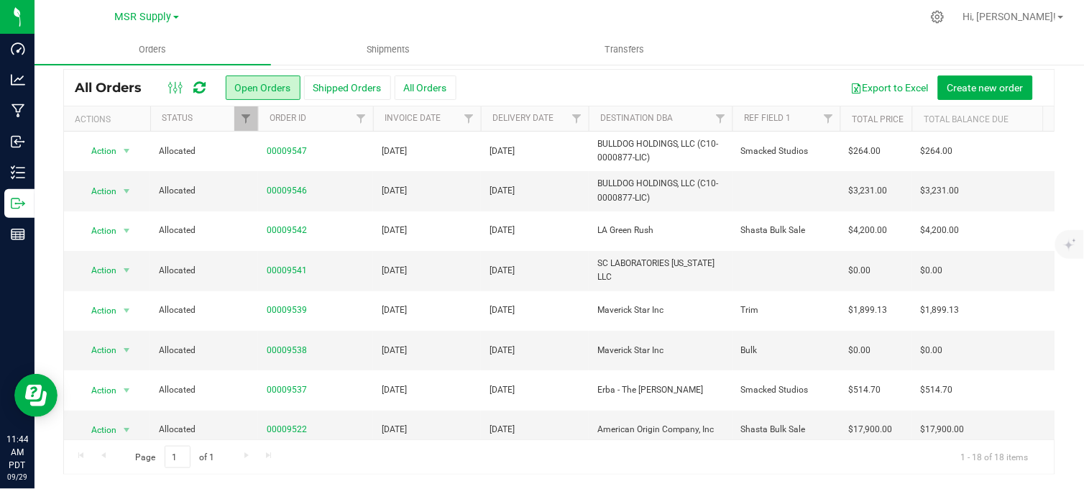
click at [507, 3] on div at bounding box center [589, 17] width 664 height 28
click at [788, 11] on div at bounding box center [589, 17] width 664 height 28
drag, startPoint x: 756, startPoint y: 16, endPoint x: 746, endPoint y: 20, distance: 10.9
click at [756, 15] on div at bounding box center [589, 17] width 664 height 28
click at [502, 17] on div at bounding box center [589, 17] width 664 height 28
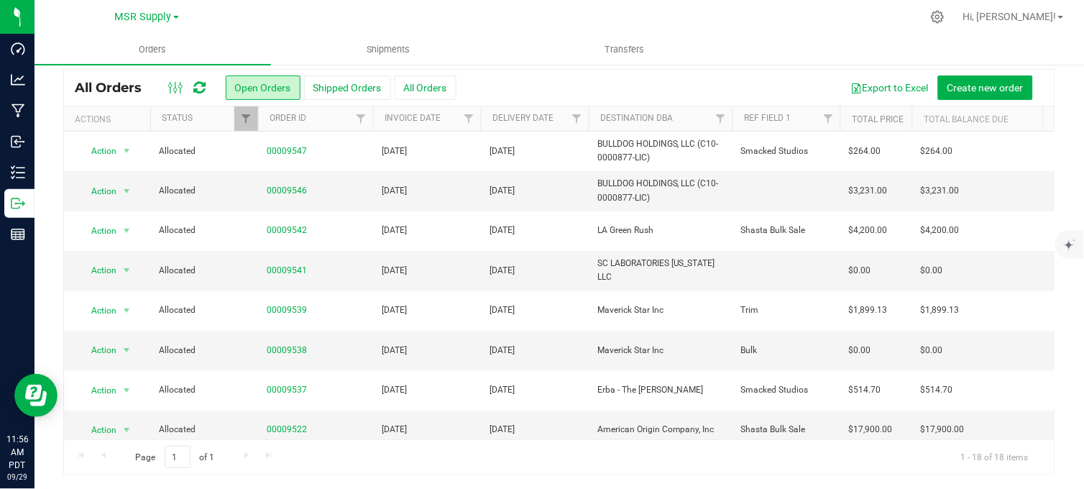
drag, startPoint x: 458, startPoint y: 26, endPoint x: 433, endPoint y: 14, distance: 28.3
click at [458, 24] on div at bounding box center [589, 17] width 664 height 28
drag, startPoint x: 513, startPoint y: 9, endPoint x: 522, endPoint y: 17, distance: 11.8
click at [514, 9] on div at bounding box center [589, 17] width 664 height 28
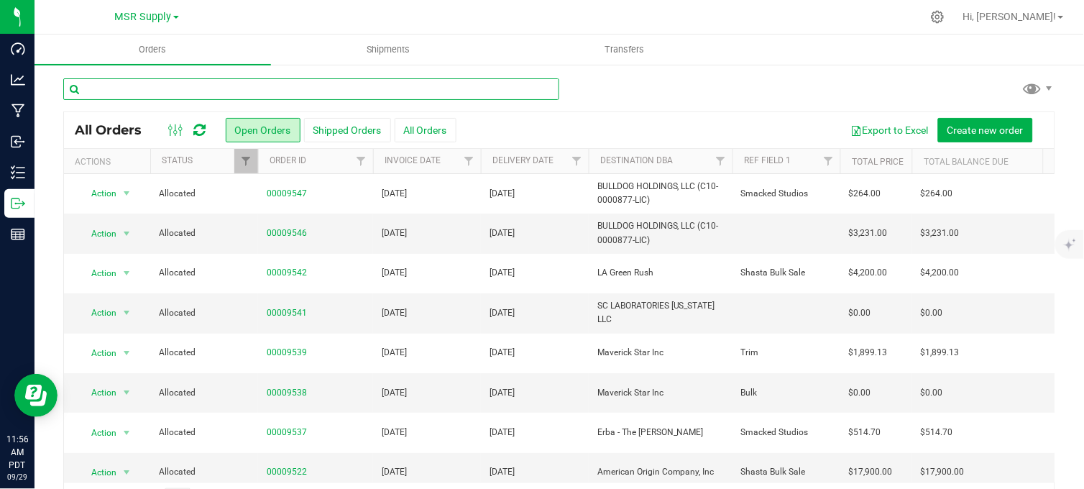
click at [206, 95] on input "text" at bounding box center [311, 89] width 496 height 22
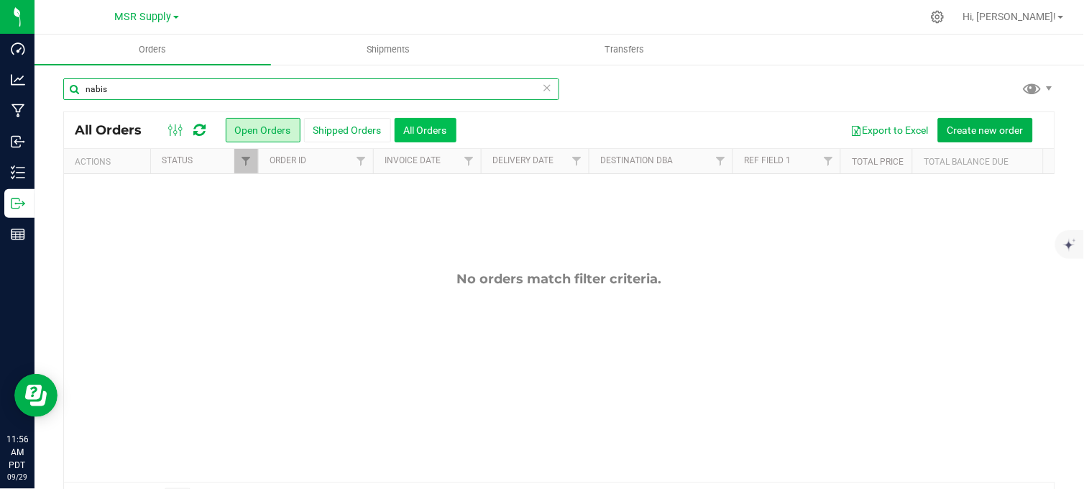
type input "nabis"
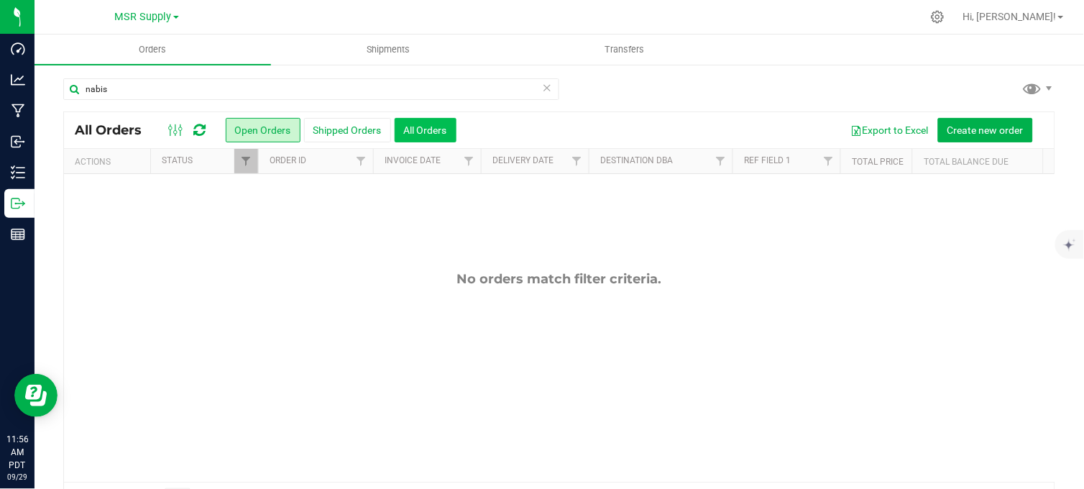
click at [423, 131] on button "All Orders" at bounding box center [426, 130] width 62 height 24
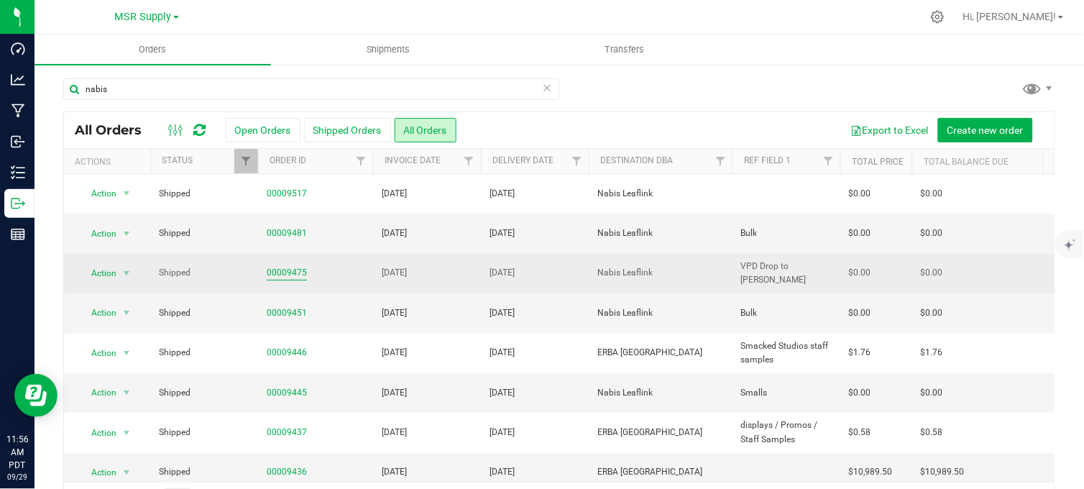
click at [285, 269] on link "00009475" at bounding box center [287, 273] width 40 height 14
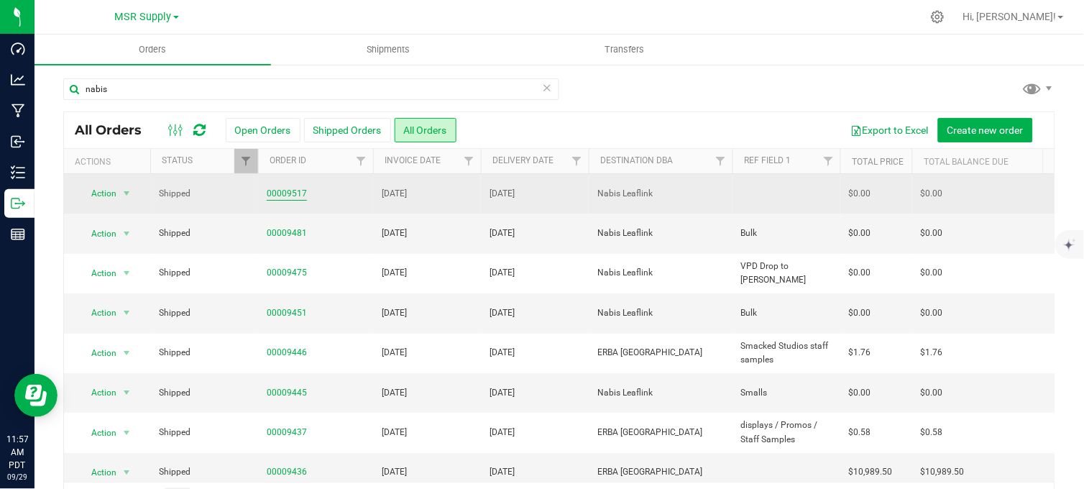
click at [284, 191] on link "00009517" at bounding box center [287, 194] width 40 height 14
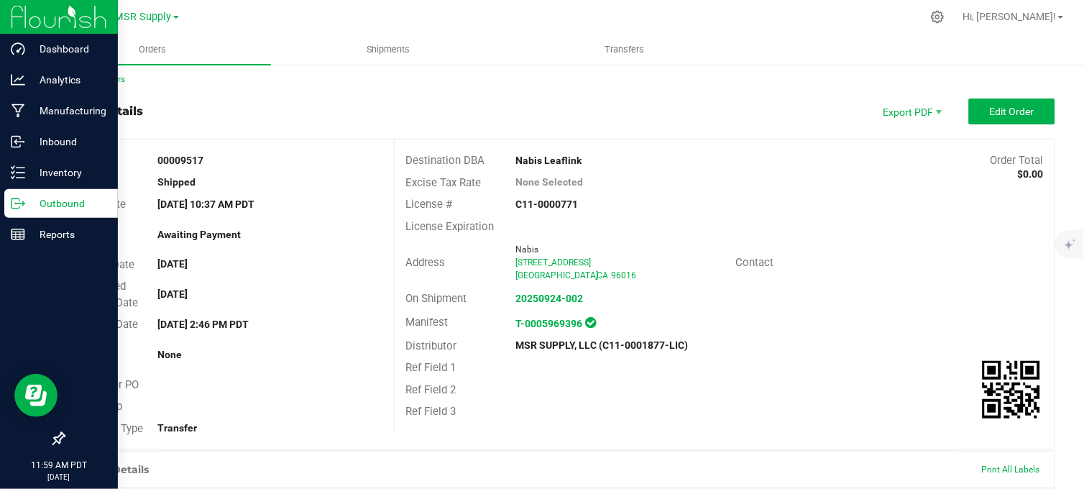
scroll to position [4, 0]
click at [22, 200] on icon at bounding box center [18, 203] width 14 height 14
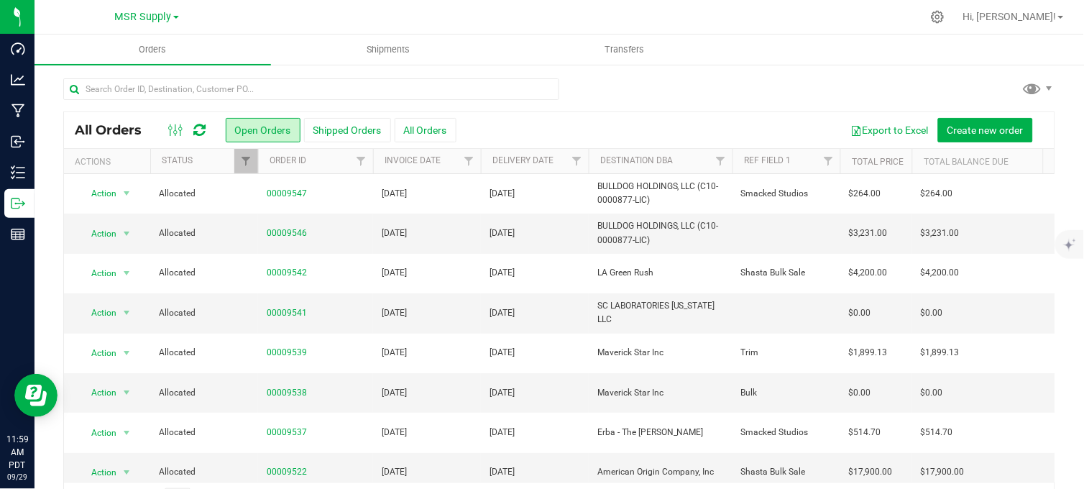
click at [505, 14] on div at bounding box center [589, 17] width 664 height 28
click at [547, 19] on div at bounding box center [589, 17] width 664 height 28
click at [446, 22] on div at bounding box center [589, 17] width 664 height 28
